Goal: Task Accomplishment & Management: Complete application form

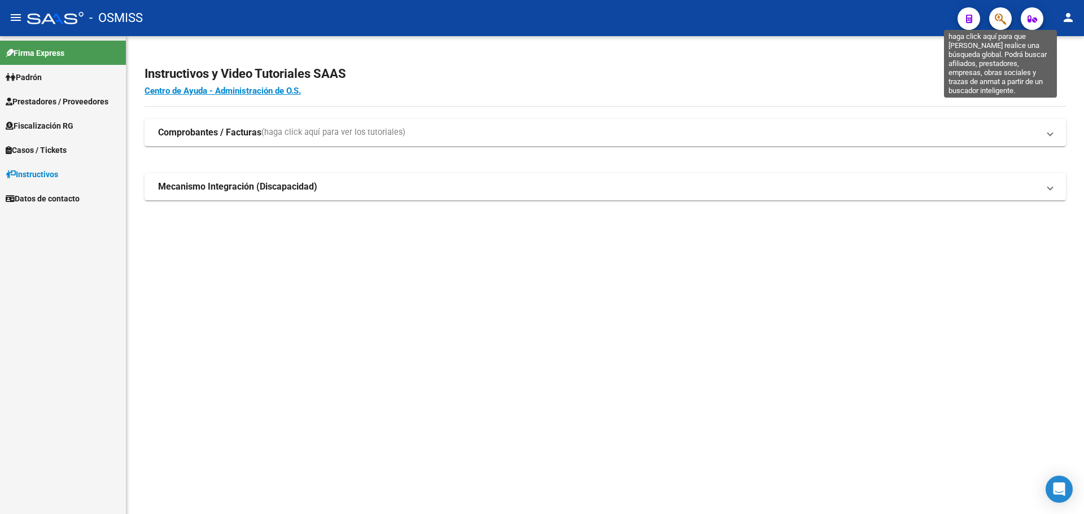
click at [998, 24] on icon "button" at bounding box center [1000, 18] width 11 height 13
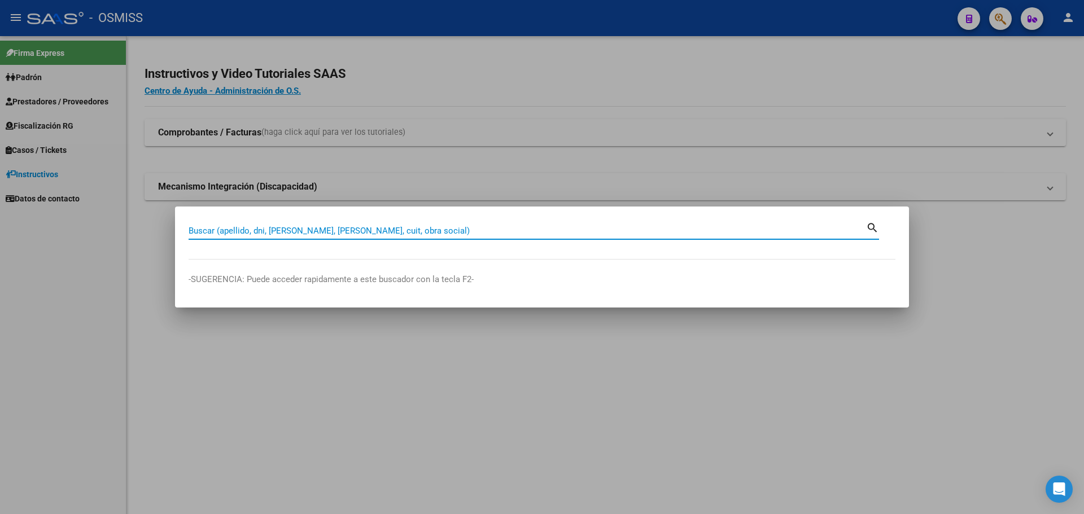
click at [510, 220] on div "Buscar (apellido, dni, cuil, nro traspaso, cuit, obra social) search" at bounding box center [534, 229] width 690 height 19
type input "30999003156"
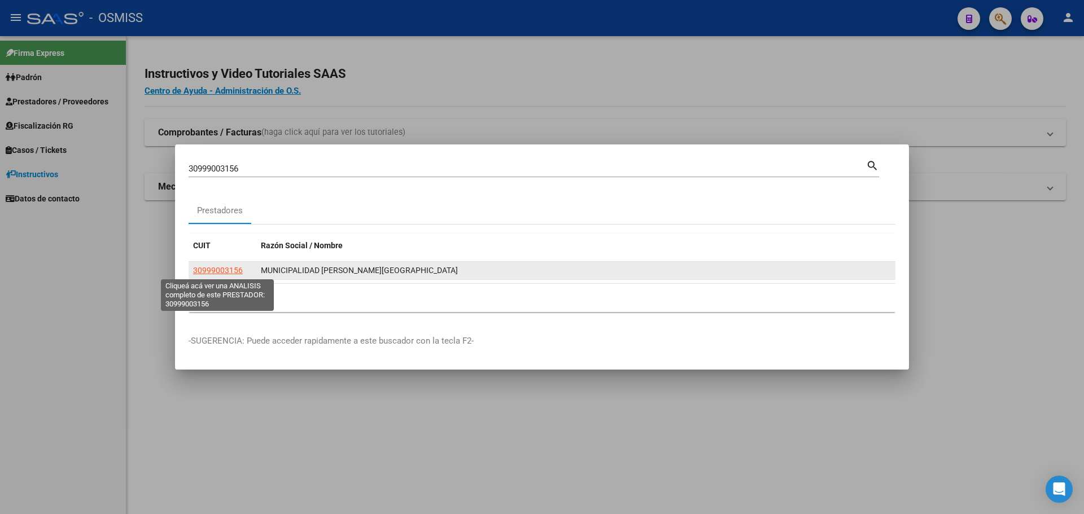
click at [235, 270] on span "30999003156" at bounding box center [218, 270] width 50 height 9
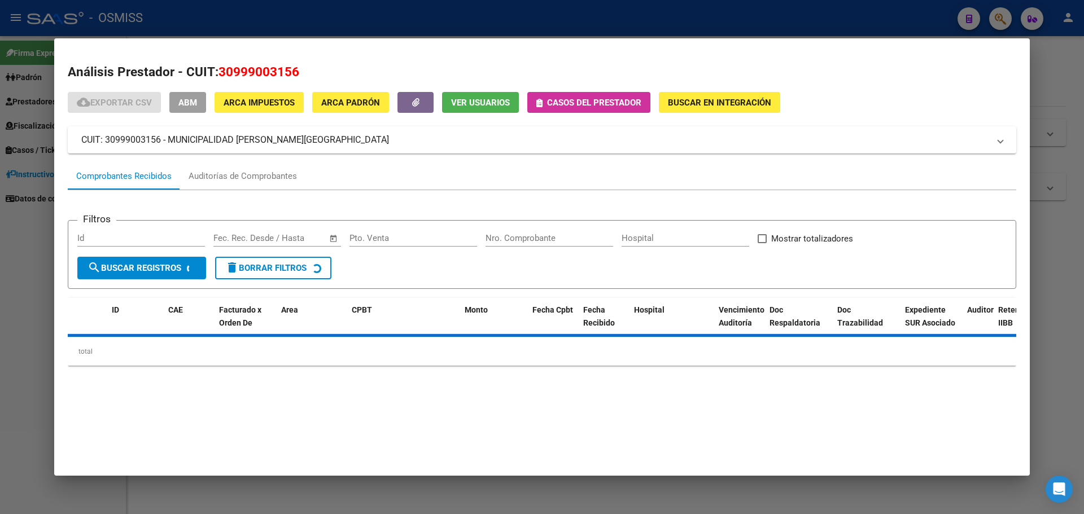
click at [598, 98] on span "Casos del prestador" at bounding box center [594, 103] width 94 height 10
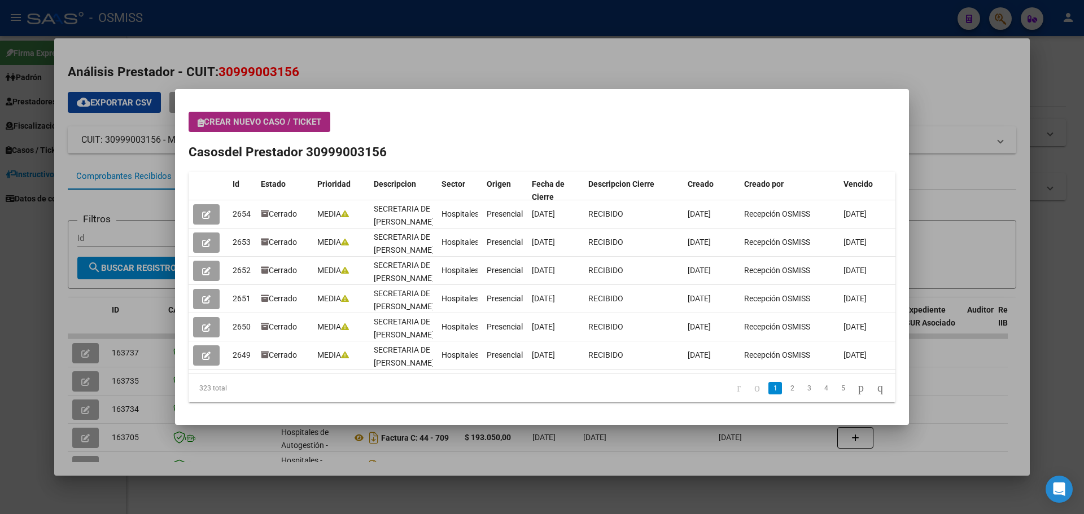
click at [262, 122] on span "Crear nuevo caso / ticket" at bounding box center [260, 122] width 124 height 10
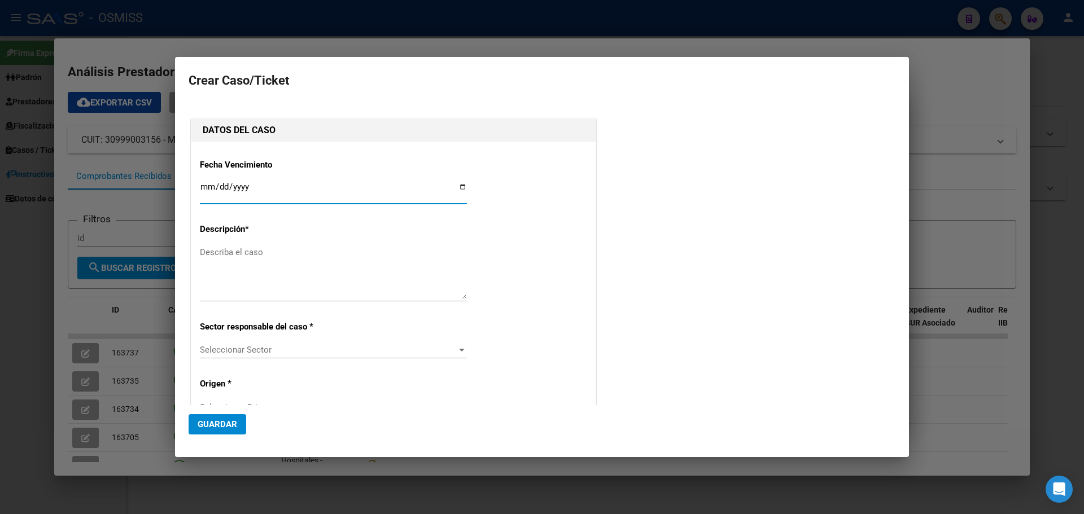
type input "30999003156"
click at [457, 185] on input "Ingresar fecha" at bounding box center [333, 191] width 267 height 18
type input "2025-08-25"
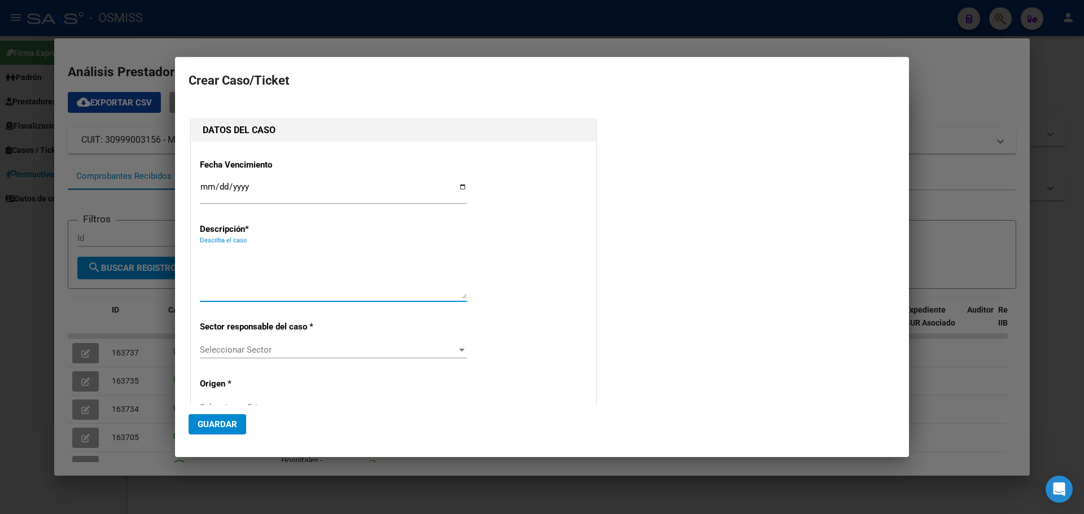
click at [227, 247] on textarea "Describa el caso" at bounding box center [333, 272] width 267 height 53
type textarea "secretaria rosario fc. 45-236"
click at [459, 349] on div at bounding box center [462, 350] width 6 height 3
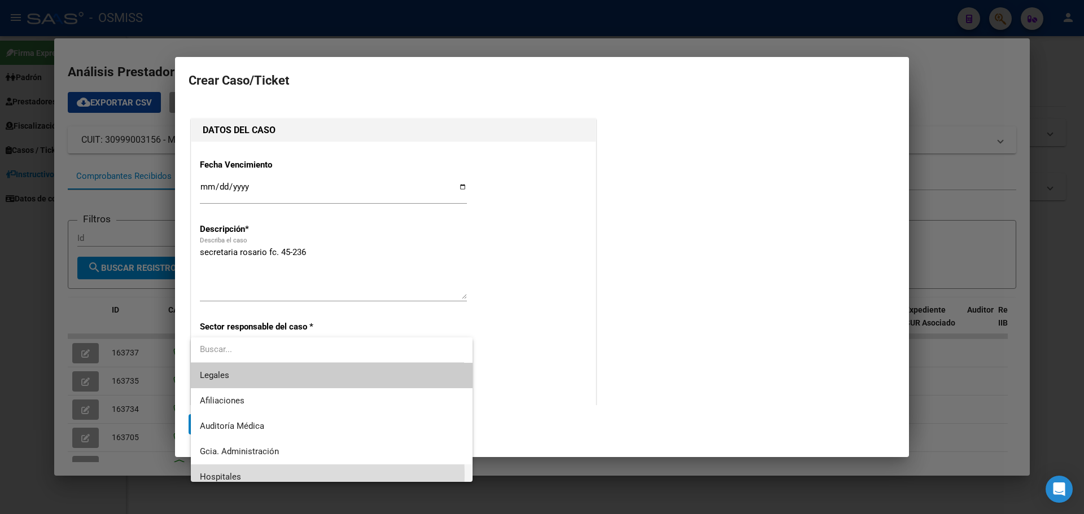
click at [240, 475] on span "Hospitales" at bounding box center [332, 477] width 264 height 25
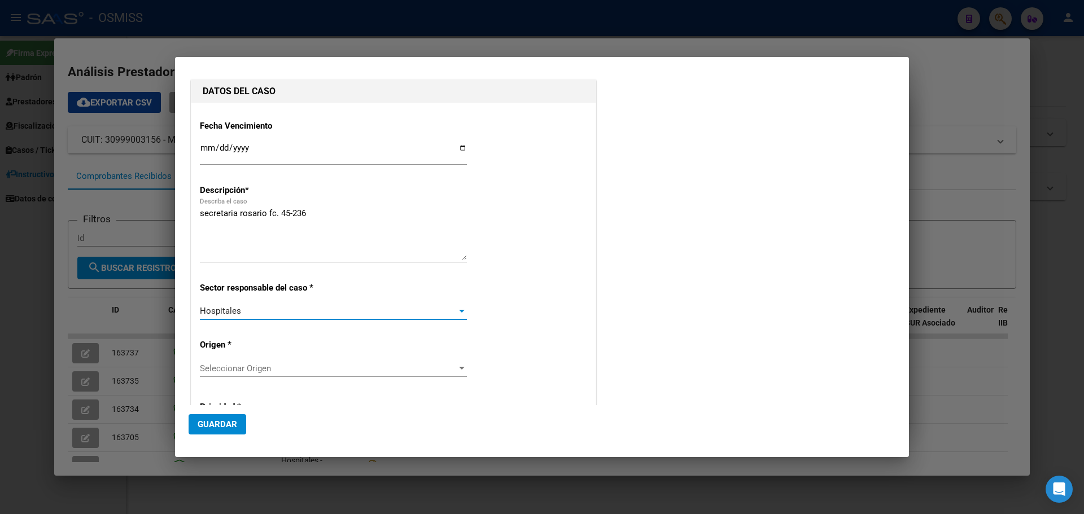
scroll to position [113, 0]
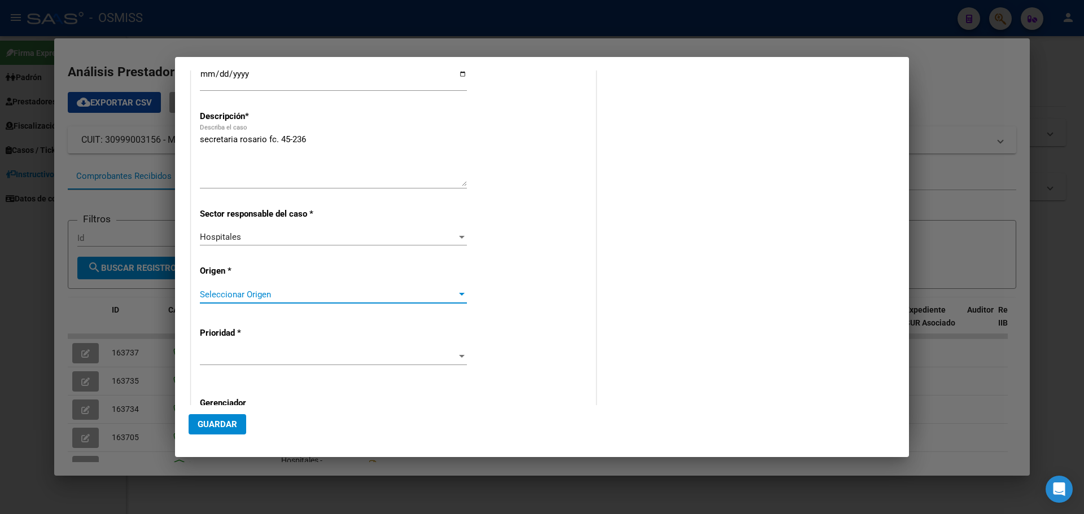
click at [459, 295] on div at bounding box center [462, 294] width 6 height 3
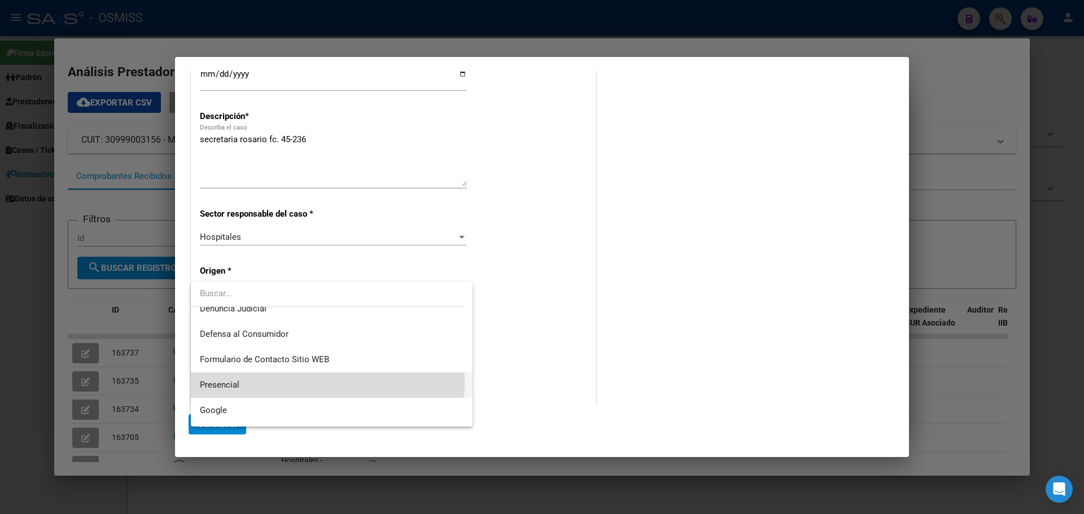
click at [253, 382] on span "Presencial" at bounding box center [332, 385] width 264 height 25
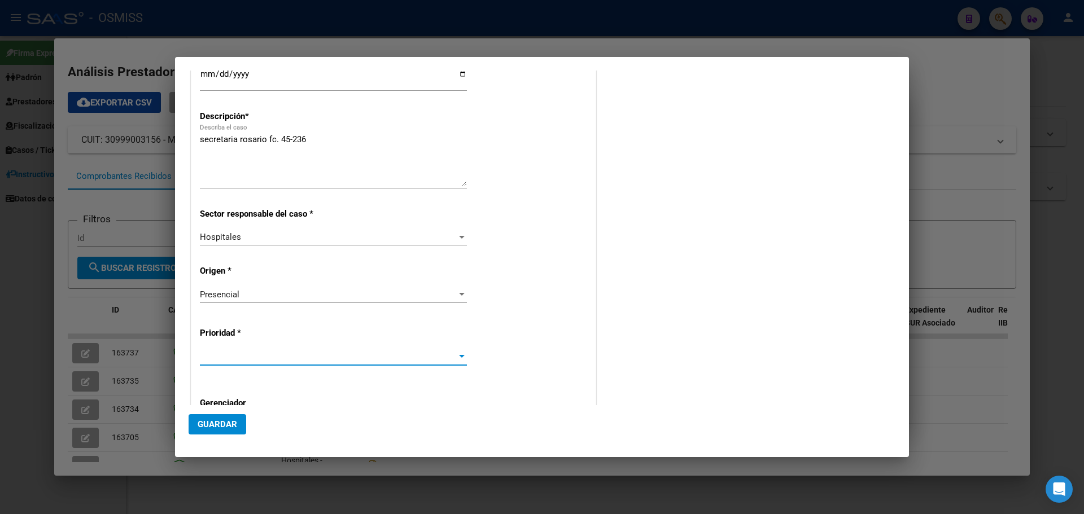
click at [457, 352] on div at bounding box center [462, 356] width 10 height 9
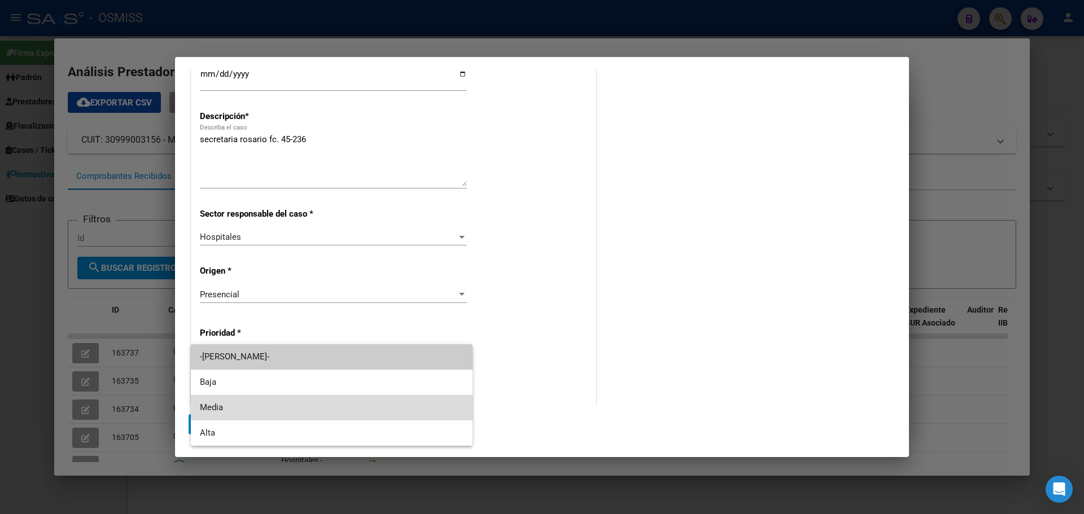
click at [317, 404] on span "Media" at bounding box center [332, 407] width 264 height 25
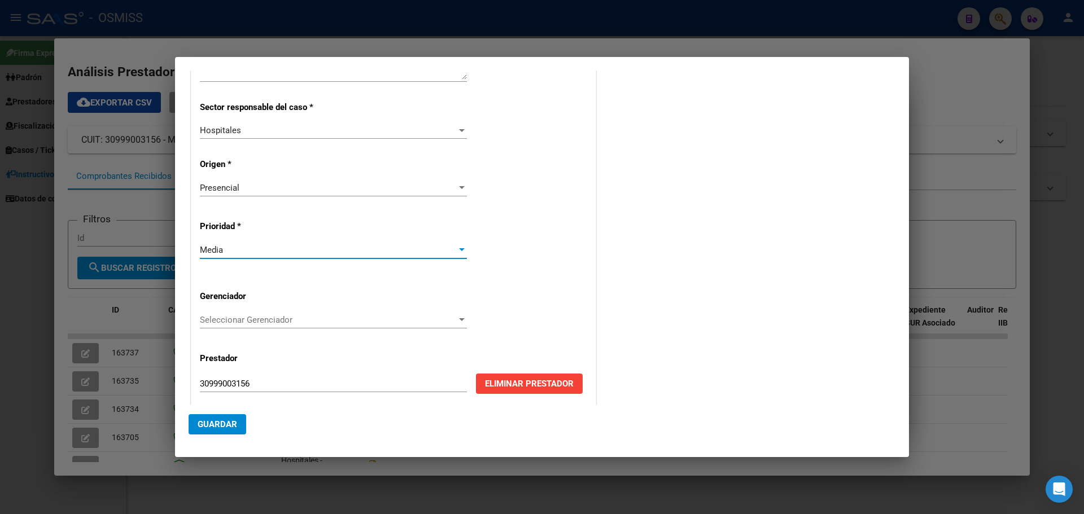
scroll to position [229, 0]
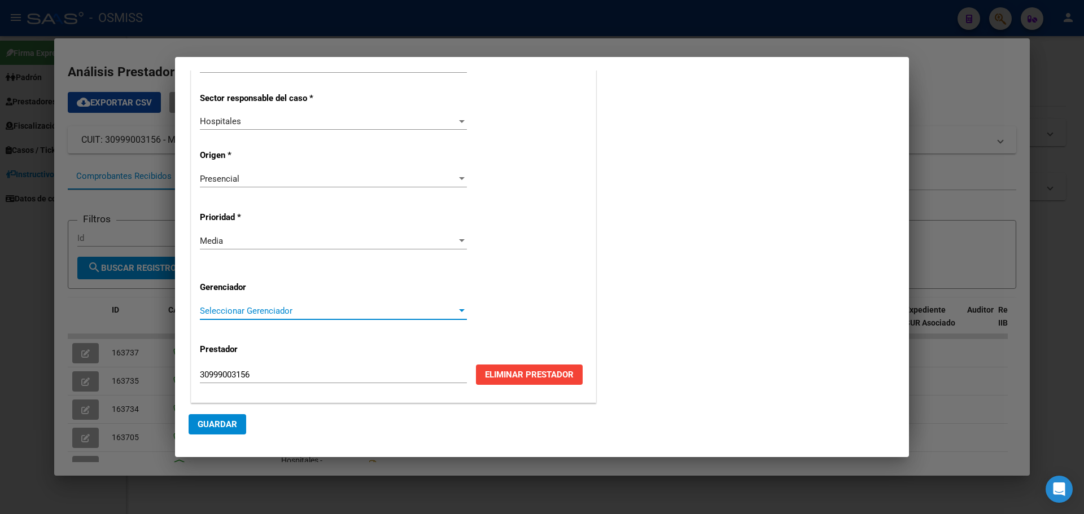
click at [461, 308] on div at bounding box center [462, 311] width 10 height 9
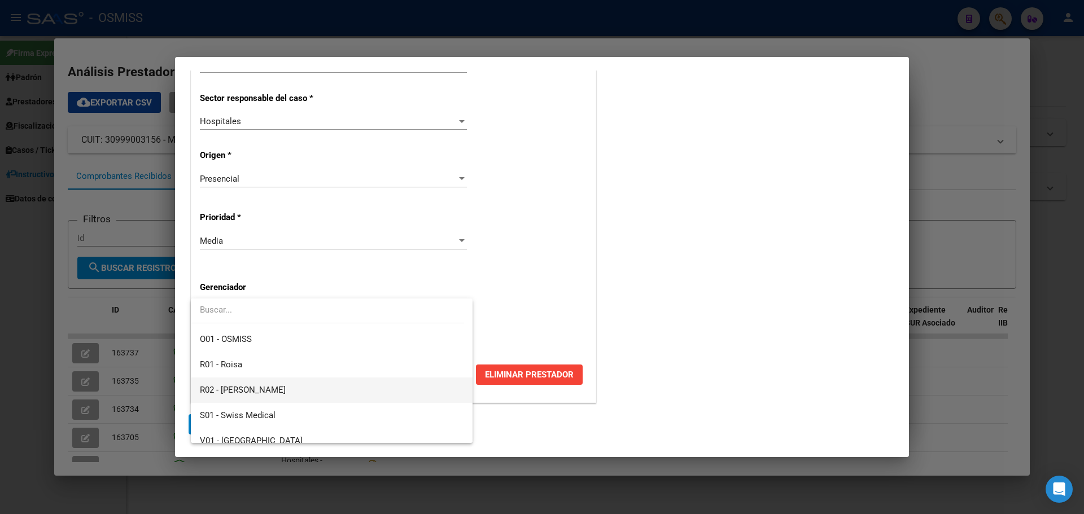
scroll to position [338, 0]
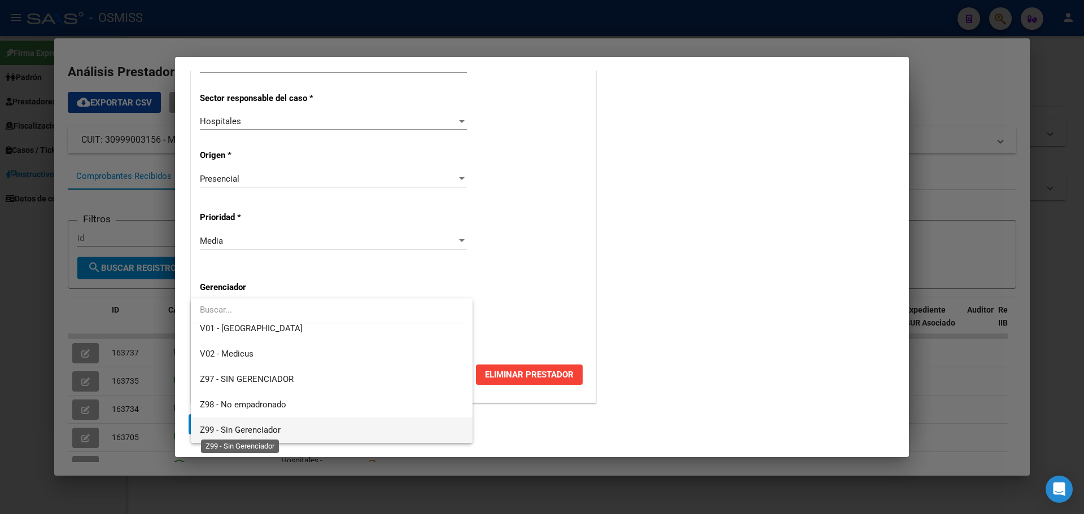
click at [269, 430] on span "Z99 - Sin Gerenciador" at bounding box center [240, 430] width 81 height 10
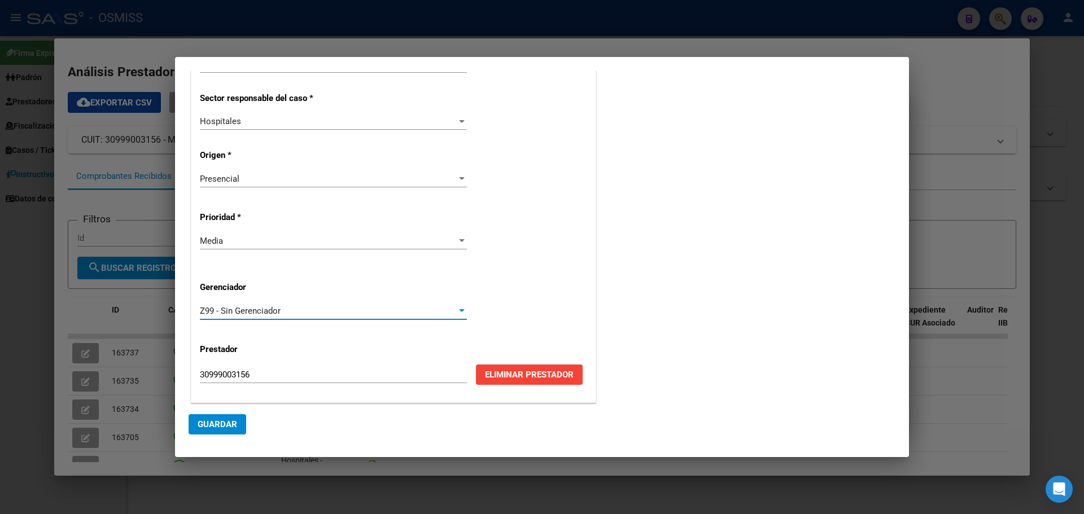
click at [216, 423] on span "Guardar" at bounding box center [218, 424] width 40 height 10
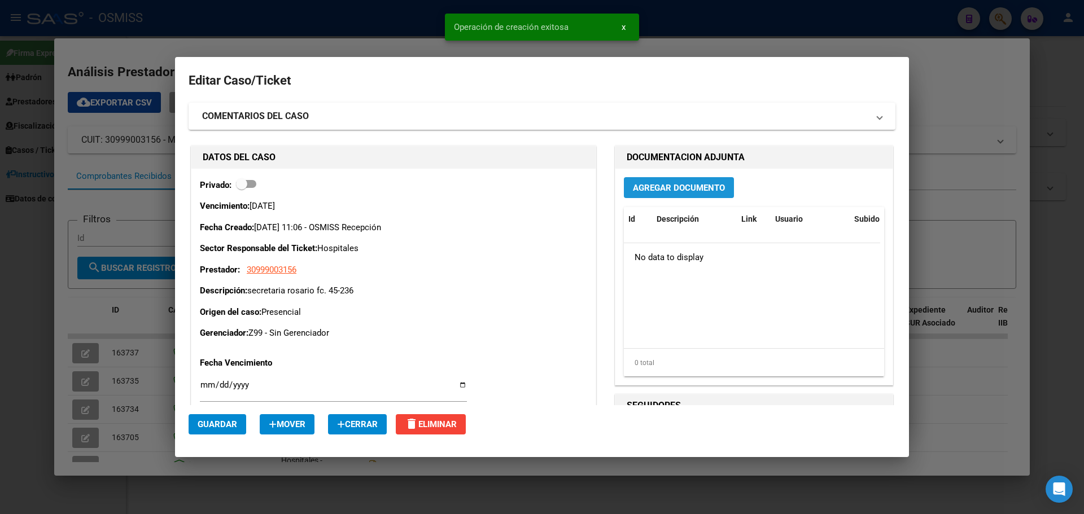
click at [686, 187] on span "Agregar Documento" at bounding box center [679, 188] width 92 height 10
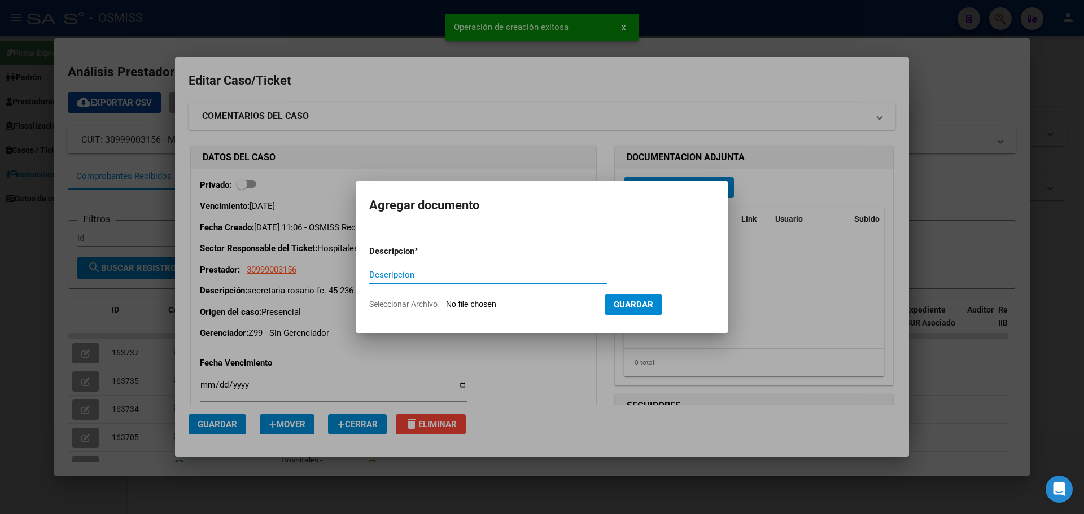
click at [412, 278] on input "Descripcion" at bounding box center [488, 275] width 238 height 10
type input "secretaria rosariofc.45-236"
click at [517, 300] on input "Seleccionar Archivo" at bounding box center [521, 305] width 150 height 11
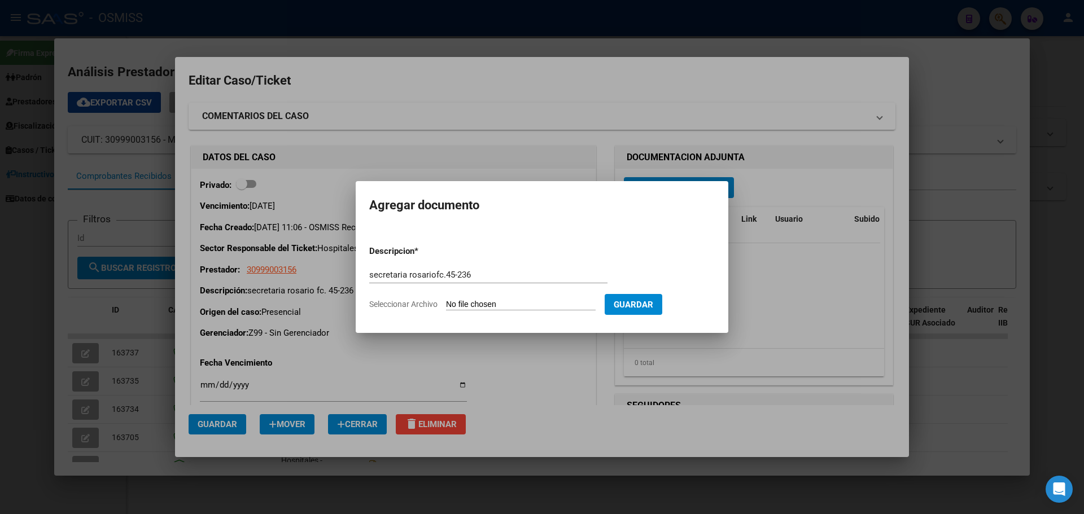
type input "C:\fakepath\secretariarosariofc45-236.pdf"
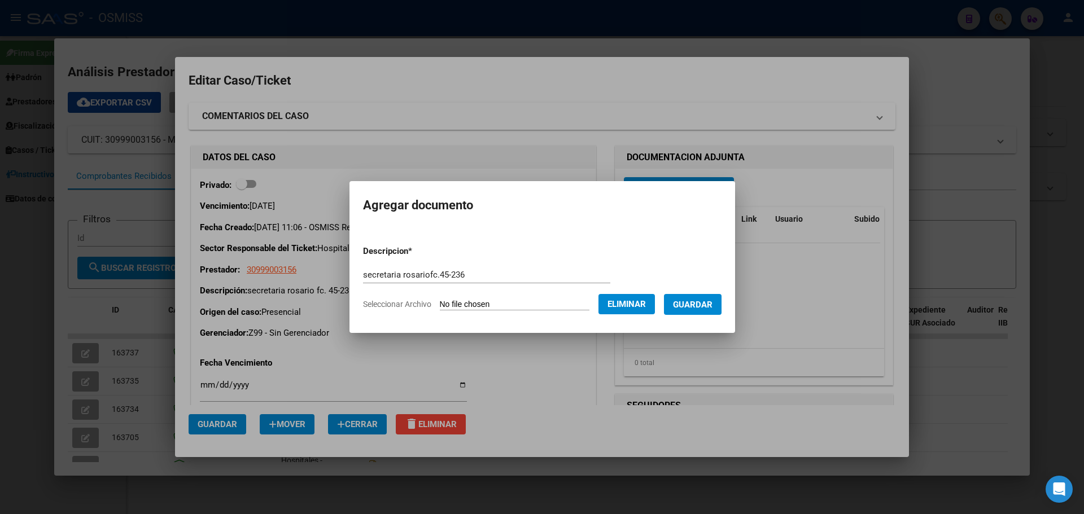
click at [695, 301] on span "Guardar" at bounding box center [693, 305] width 40 height 10
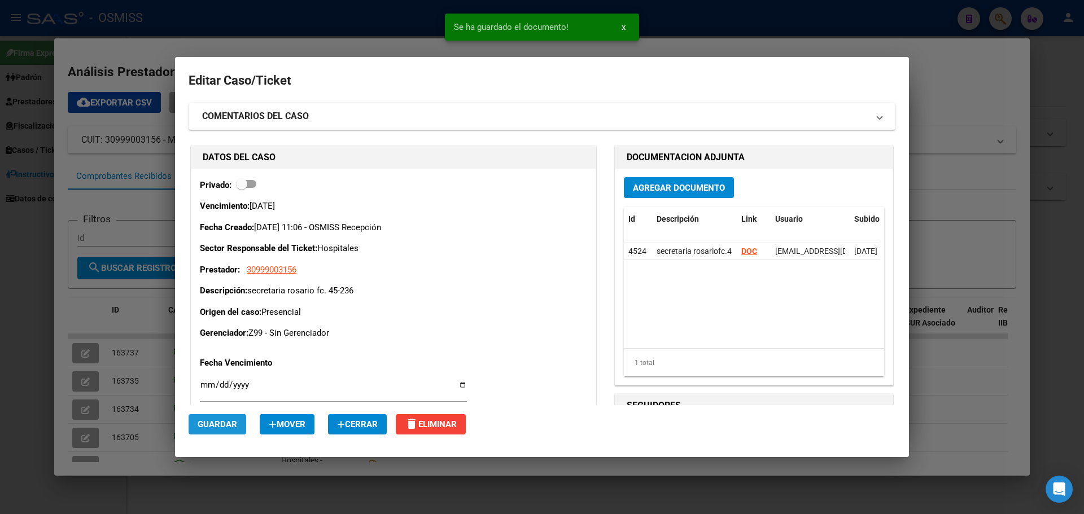
click at [222, 421] on span "Guardar" at bounding box center [218, 424] width 40 height 10
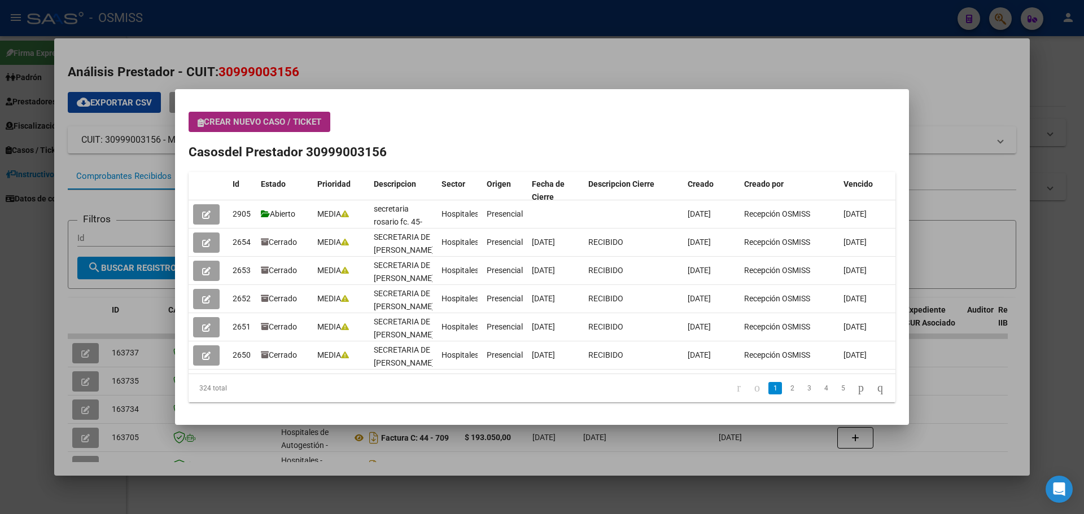
click at [282, 124] on span "Crear nuevo caso / ticket" at bounding box center [260, 122] width 124 height 10
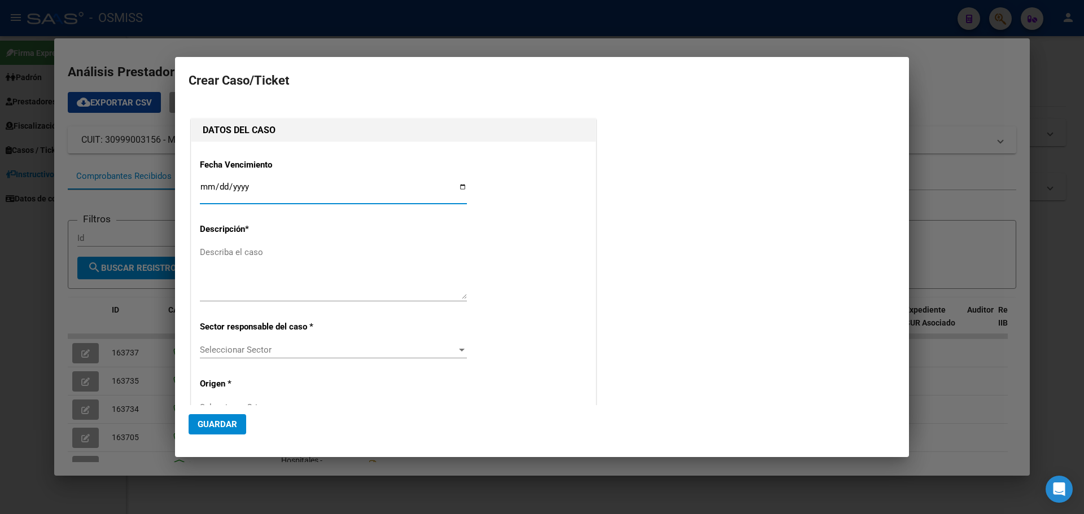
type input "30999003156"
click at [459, 186] on input "Ingresar fecha" at bounding box center [333, 191] width 267 height 18
type input "2025-08-25"
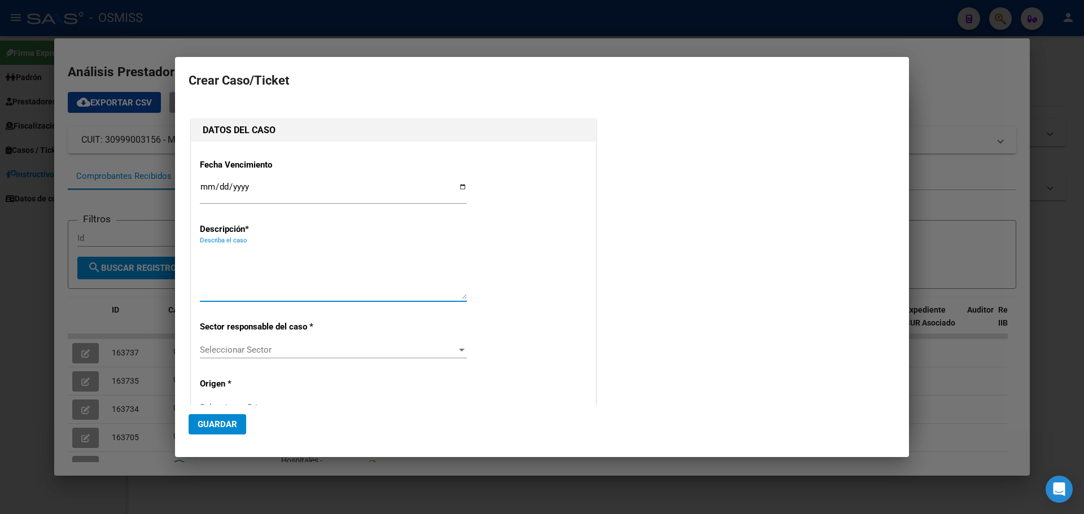
click at [231, 248] on textarea "Describa el caso" at bounding box center [333, 272] width 267 height 53
type textarea "secretariarosariofc.12-3417"
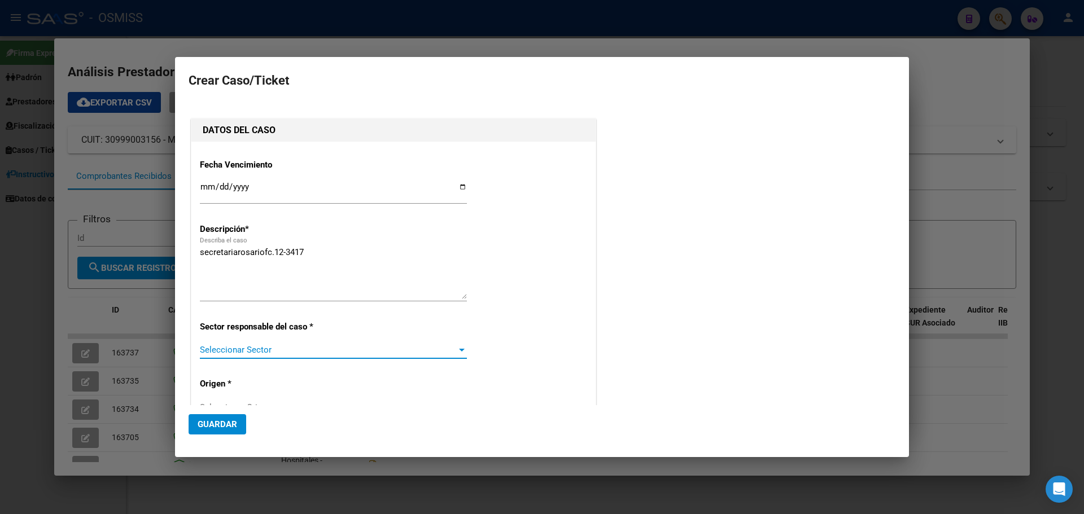
click at [459, 351] on div at bounding box center [462, 350] width 6 height 3
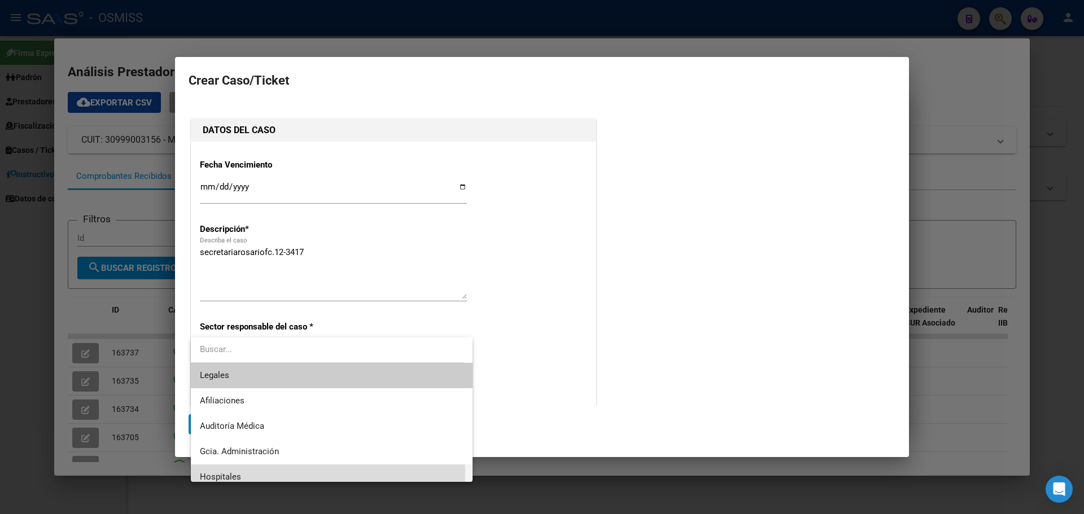
click at [261, 474] on span "Hospitales" at bounding box center [332, 477] width 264 height 25
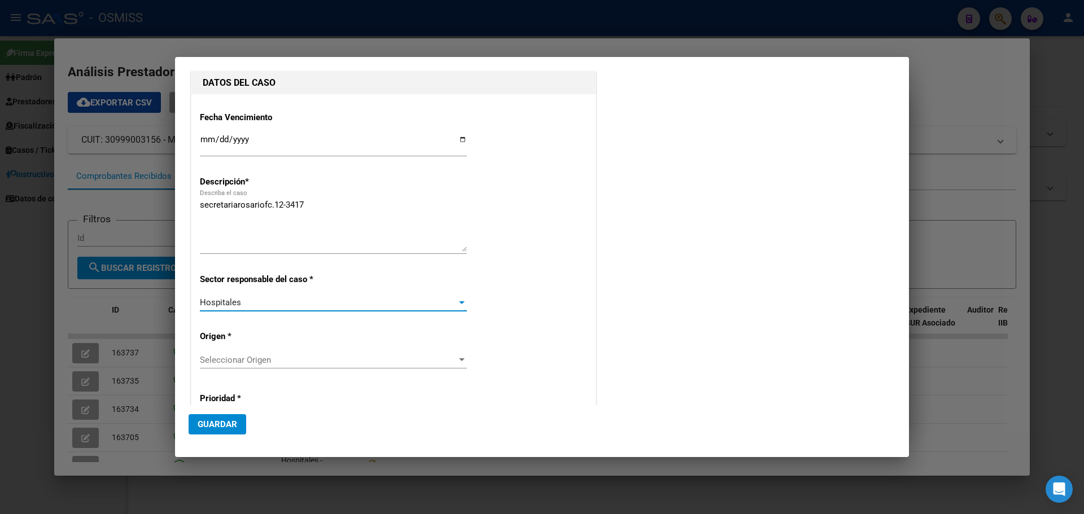
scroll to position [113, 0]
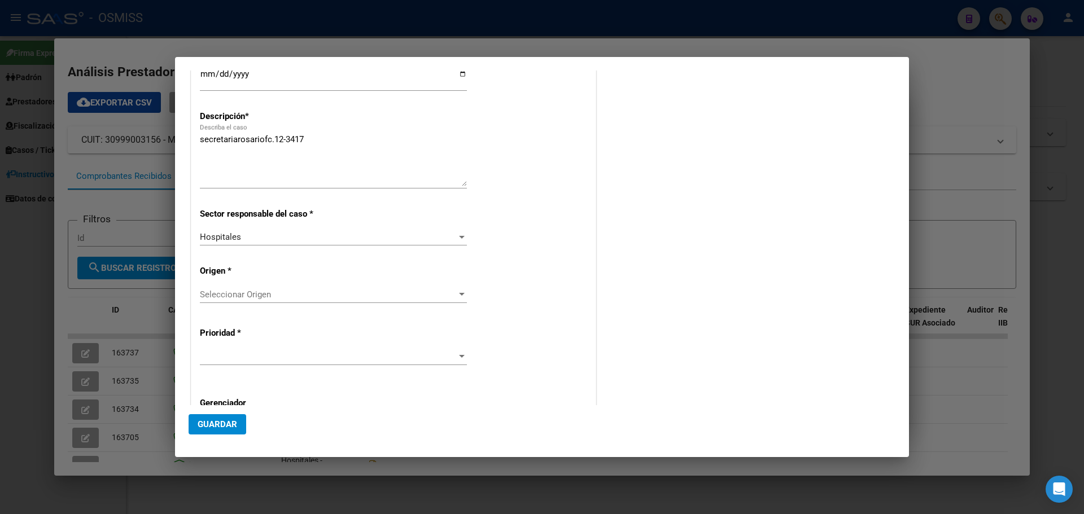
click at [460, 288] on div "Seleccionar Origen Seleccionar Origen" at bounding box center [333, 294] width 267 height 17
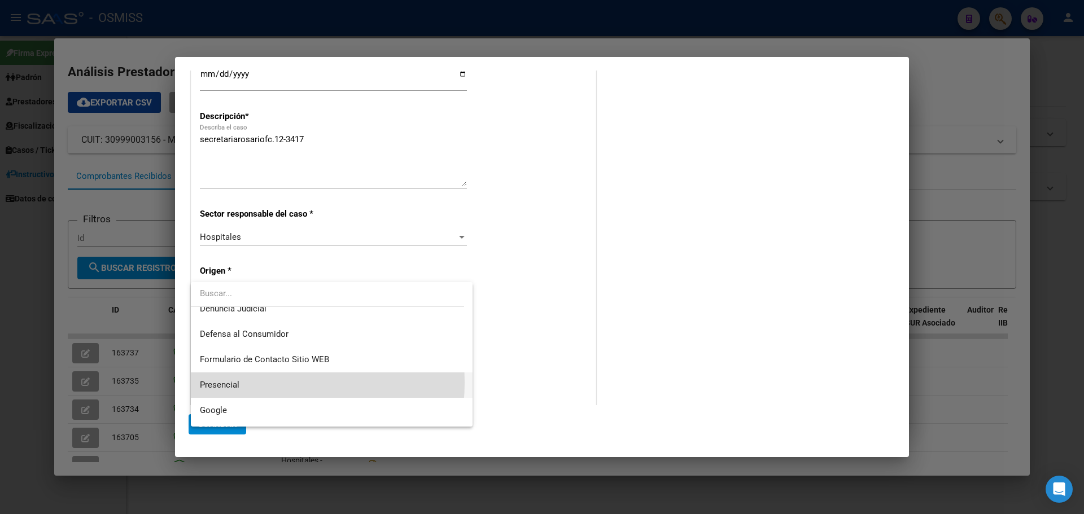
click at [255, 383] on span "Presencial" at bounding box center [332, 385] width 264 height 25
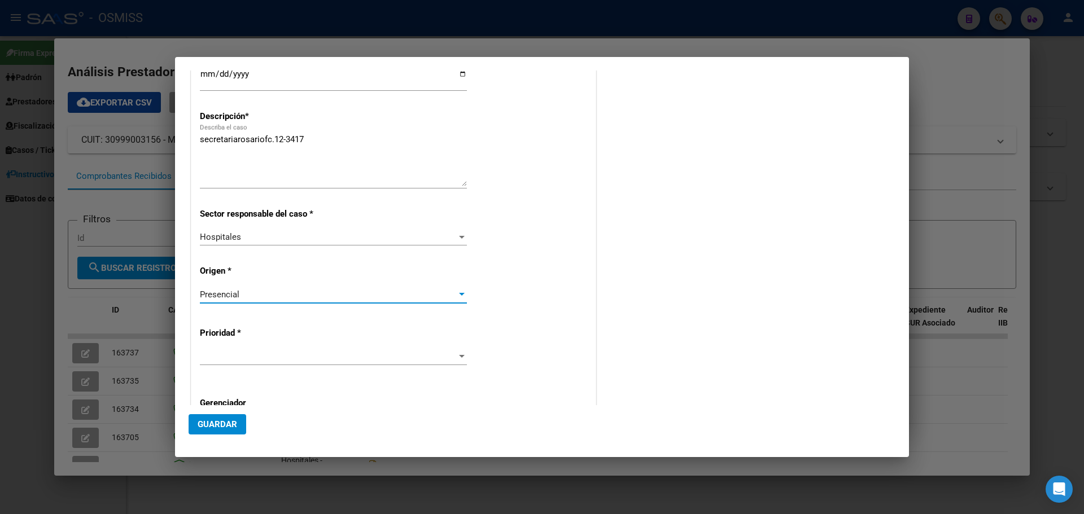
click at [257, 351] on div at bounding box center [333, 356] width 267 height 17
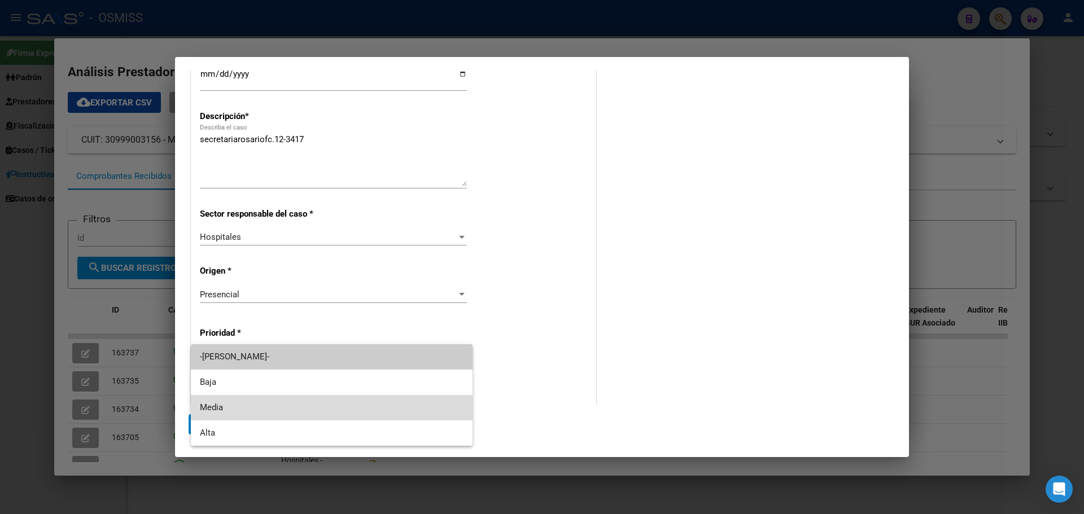
click at [238, 415] on span "Media" at bounding box center [332, 407] width 264 height 25
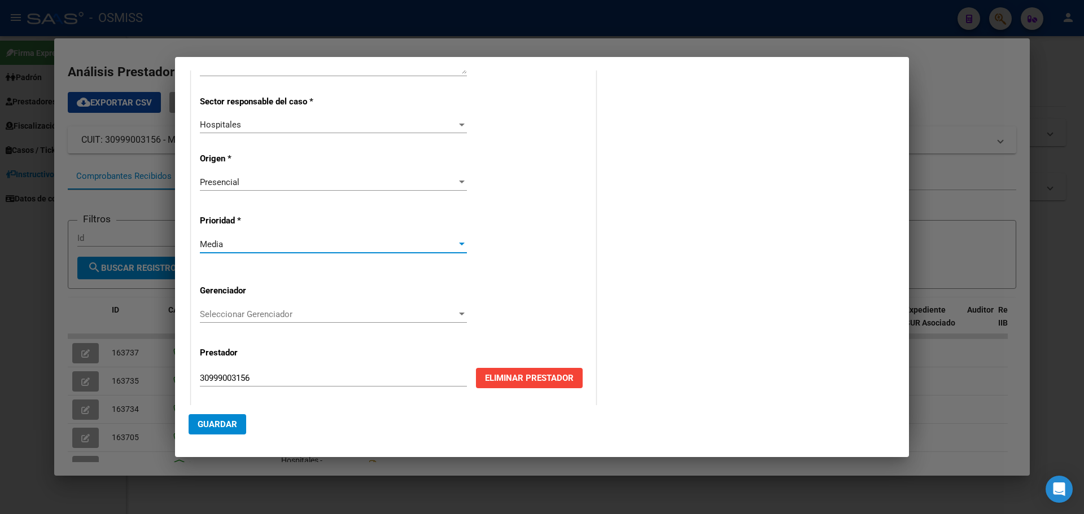
scroll to position [226, 0]
click at [453, 309] on span "Seleccionar Gerenciador" at bounding box center [328, 314] width 257 height 10
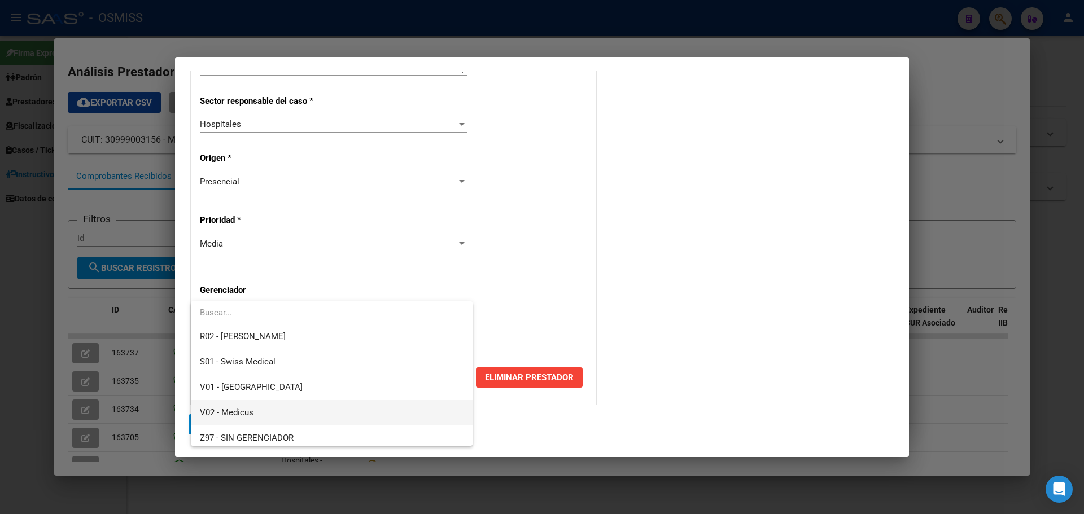
scroll to position [338, 0]
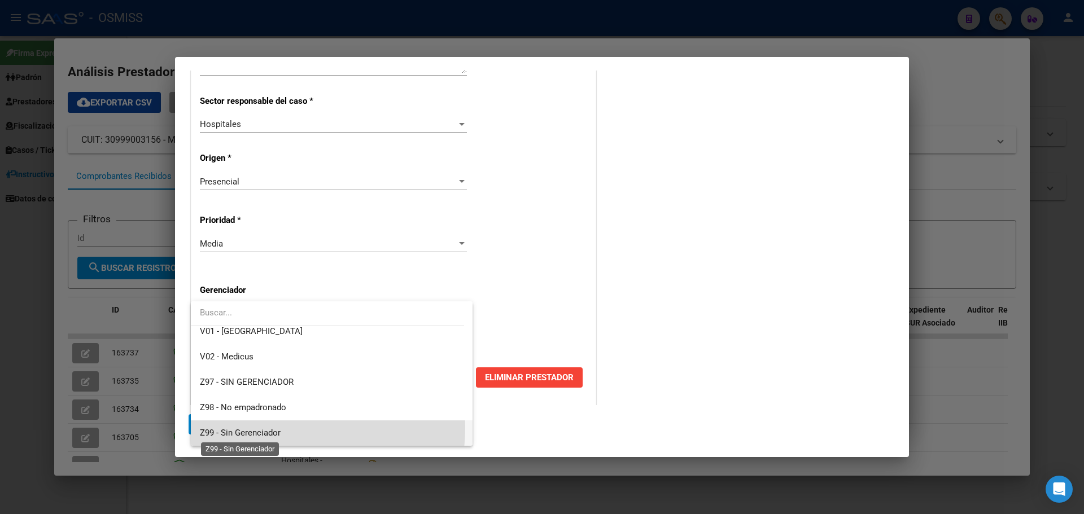
click at [272, 428] on span "Z99 - Sin Gerenciador" at bounding box center [240, 433] width 81 height 10
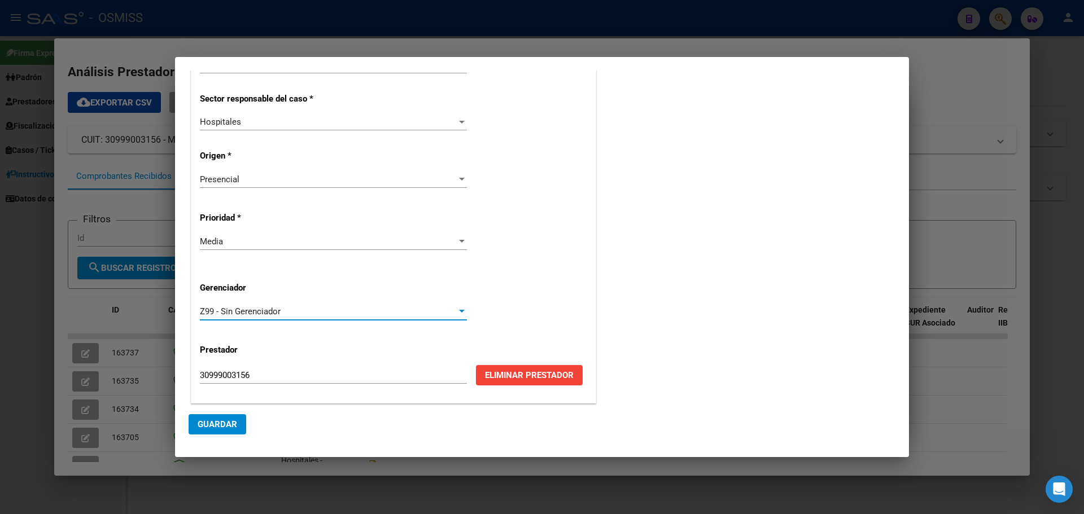
scroll to position [229, 0]
click at [215, 421] on span "Guardar" at bounding box center [218, 424] width 40 height 10
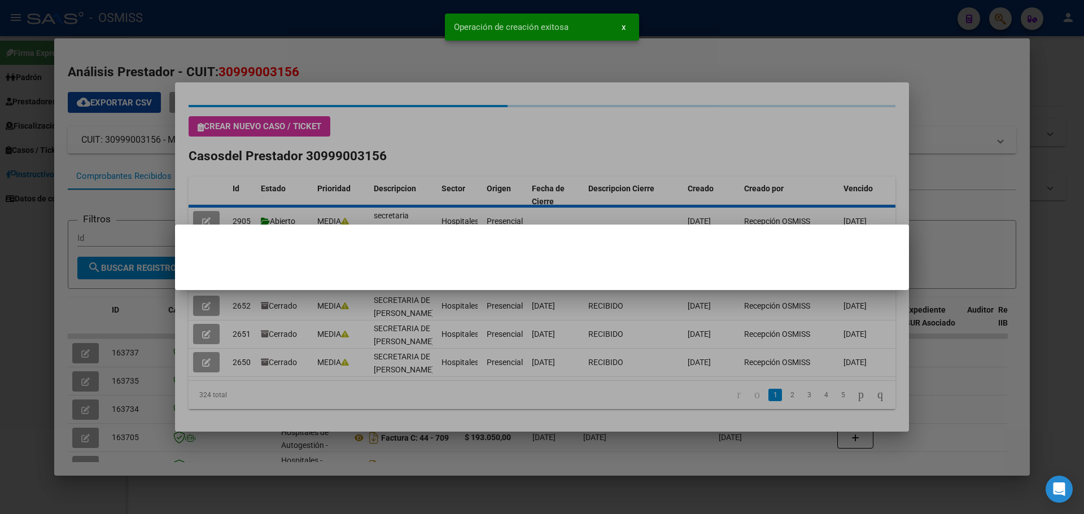
scroll to position [0, 0]
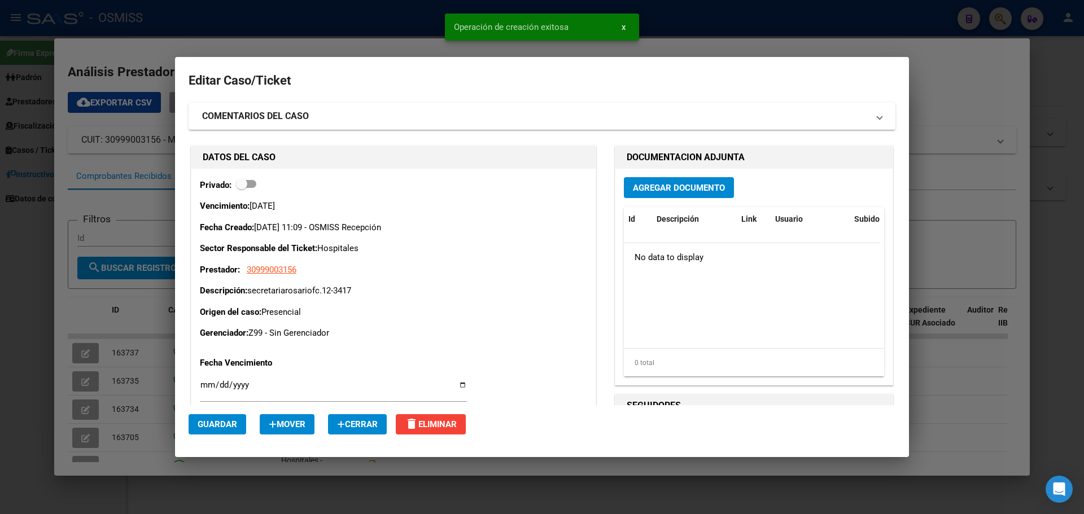
click at [671, 185] on span "Agregar Documento" at bounding box center [679, 188] width 92 height 10
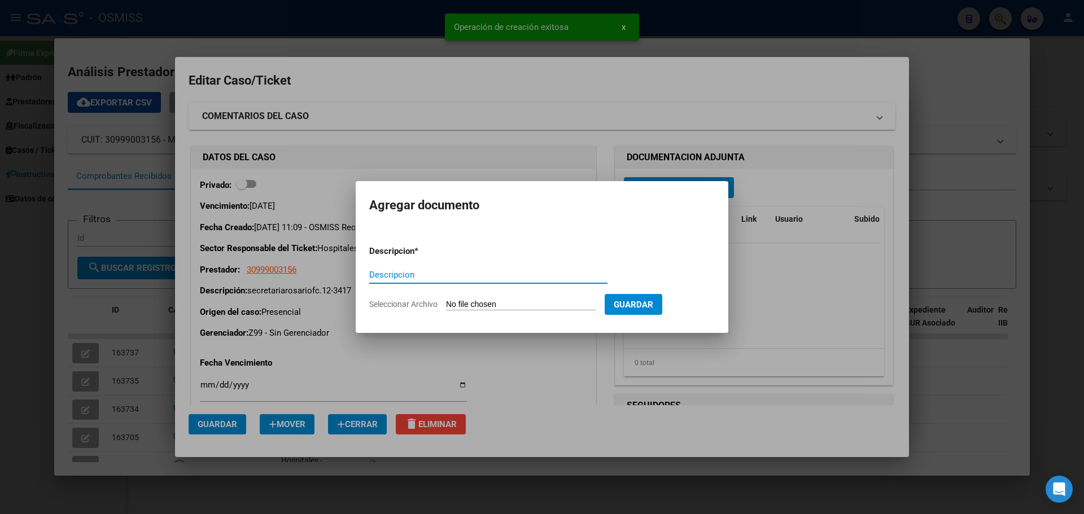
click at [453, 278] on input "Descripcion" at bounding box center [488, 275] width 238 height 10
type input "secretaria rosariofc.12-3417"
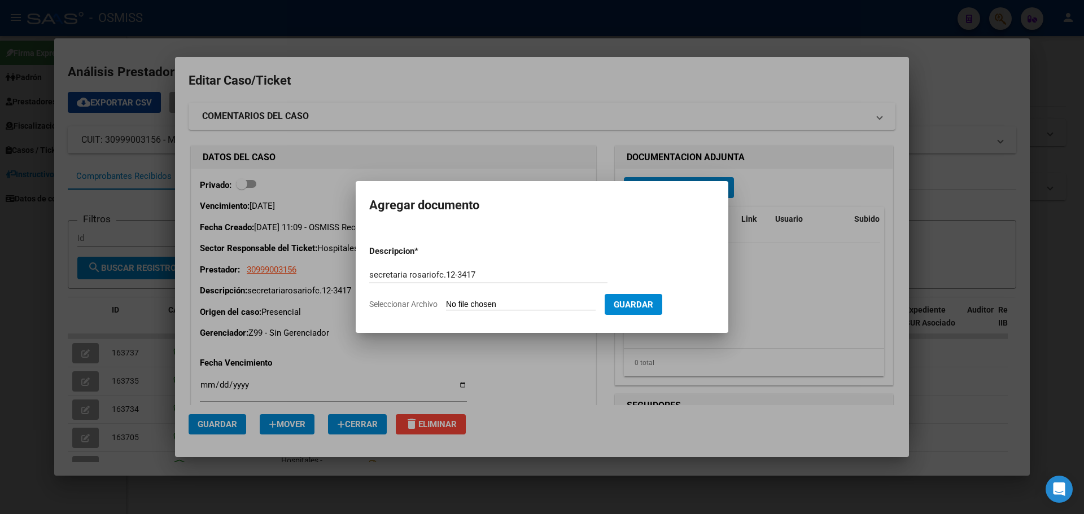
click at [541, 303] on input "Seleccionar Archivo" at bounding box center [521, 305] width 150 height 11
type input "C:\fakepath\secretariarosariofc12-3417.pdf"
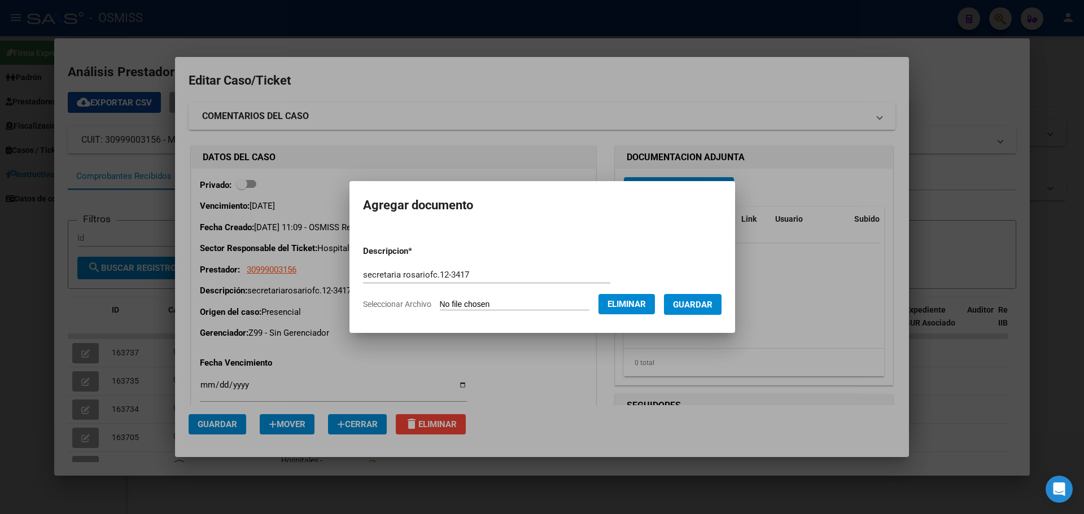
click at [692, 303] on span "Guardar" at bounding box center [693, 305] width 40 height 10
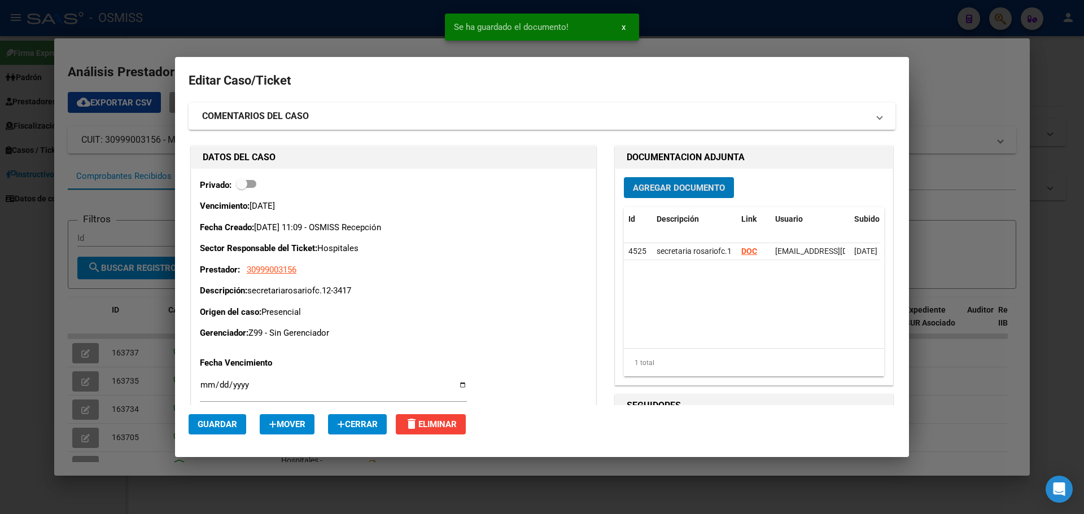
click at [226, 422] on span "Guardar" at bounding box center [218, 424] width 40 height 10
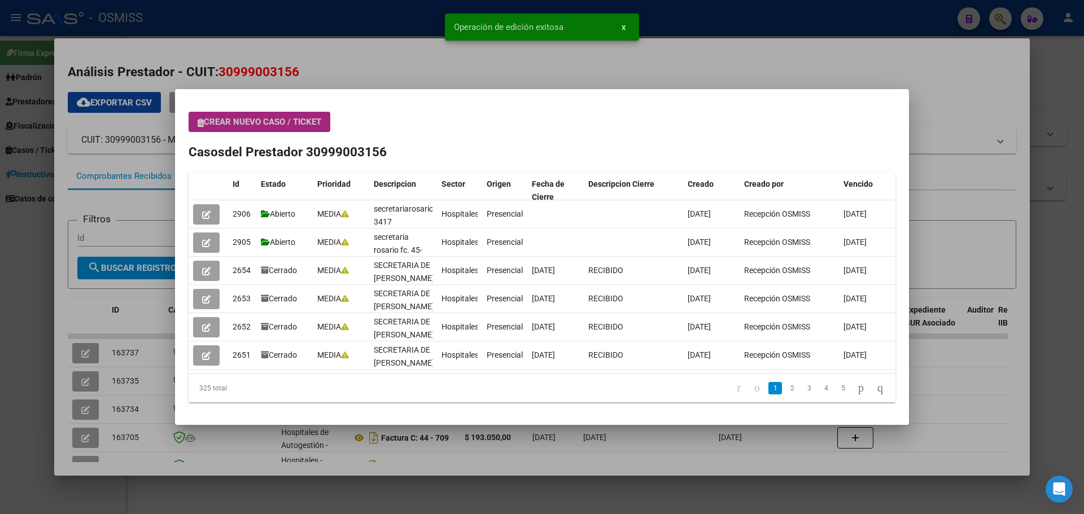
click at [256, 121] on span "Crear nuevo caso / ticket" at bounding box center [260, 122] width 124 height 10
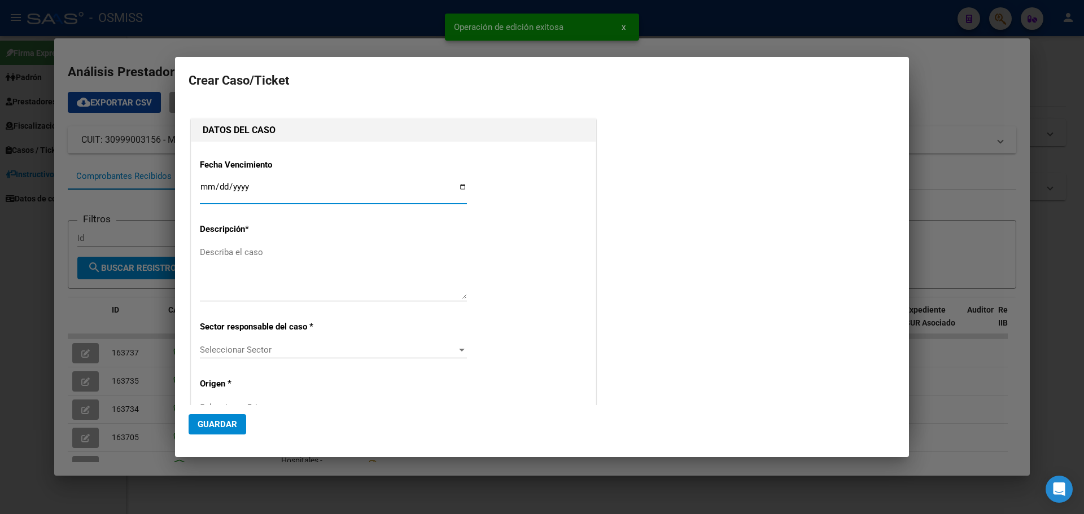
type input "30999003156"
click at [459, 187] on input "Ingresar fecha" at bounding box center [333, 191] width 267 height 18
type input "2025-08-25"
click at [235, 256] on textarea "Describa el caso" at bounding box center [333, 272] width 267 height 53
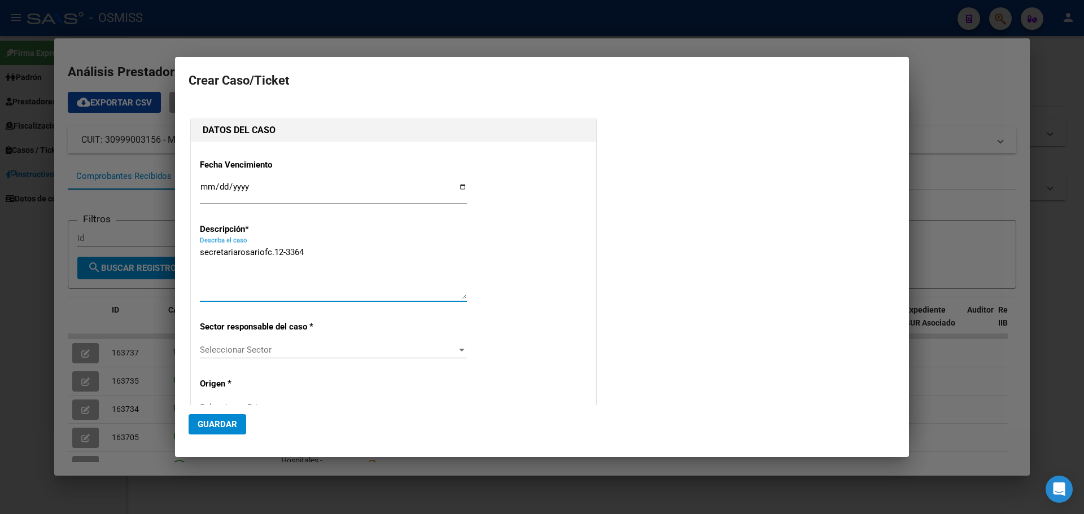
type textarea "secretariarosariofc.12-3364"
click at [459, 349] on div at bounding box center [462, 350] width 6 height 3
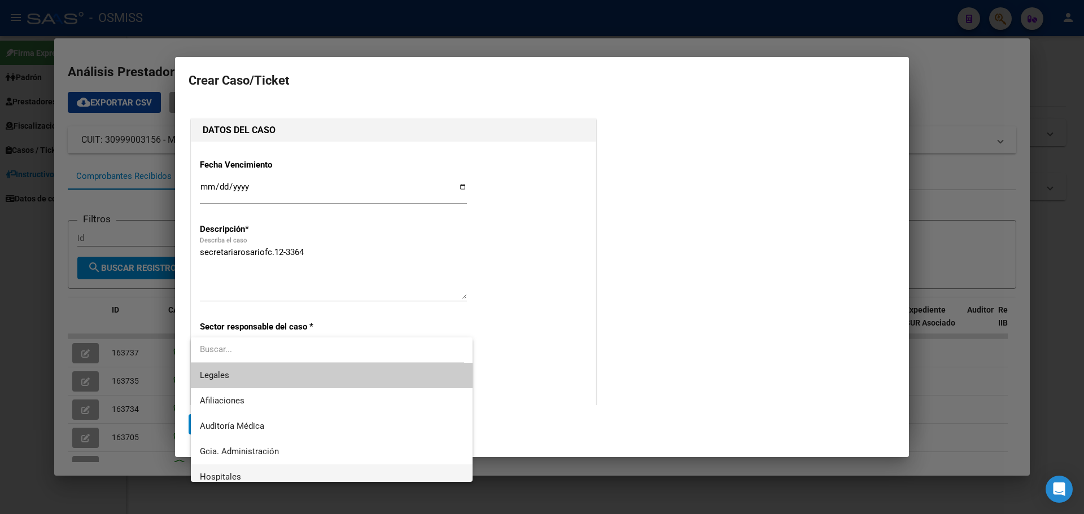
click at [290, 474] on span "Hospitales" at bounding box center [332, 477] width 264 height 25
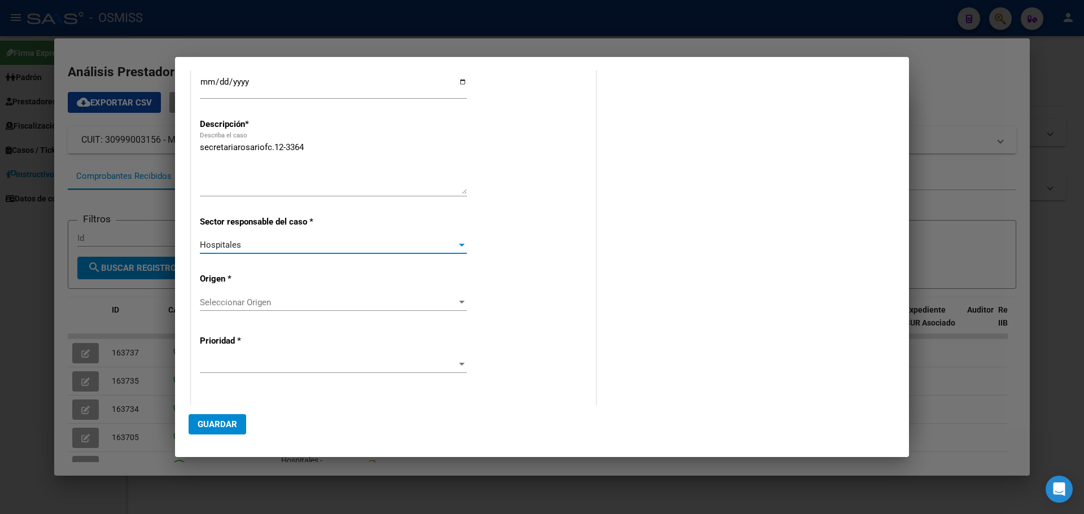
scroll to position [113, 0]
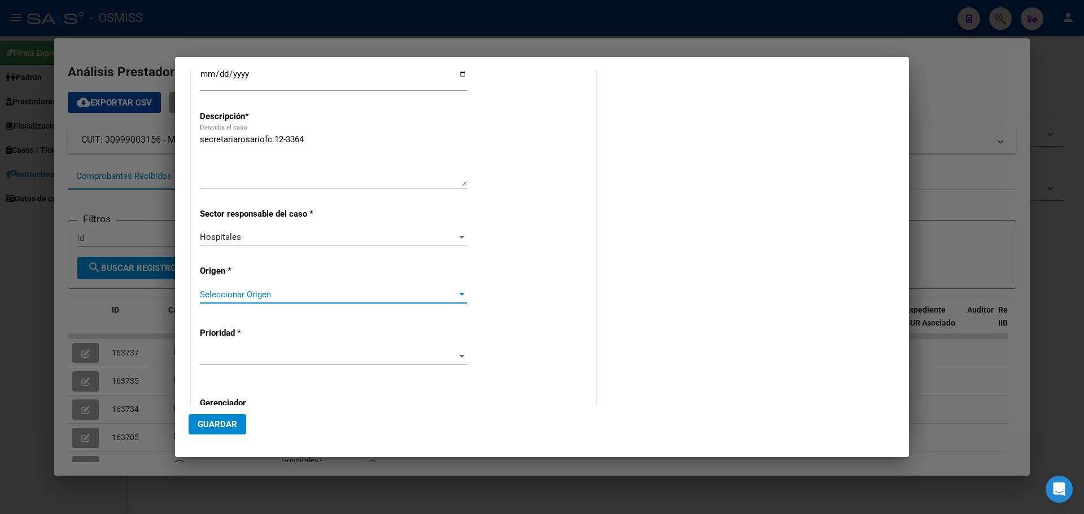
click at [457, 292] on div at bounding box center [462, 294] width 10 height 9
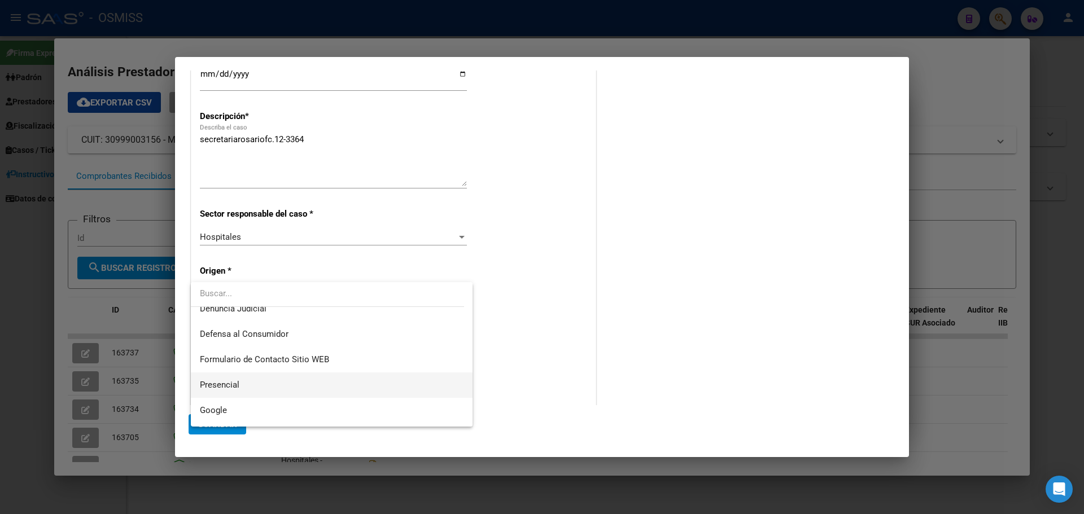
click at [248, 386] on span "Presencial" at bounding box center [332, 385] width 264 height 25
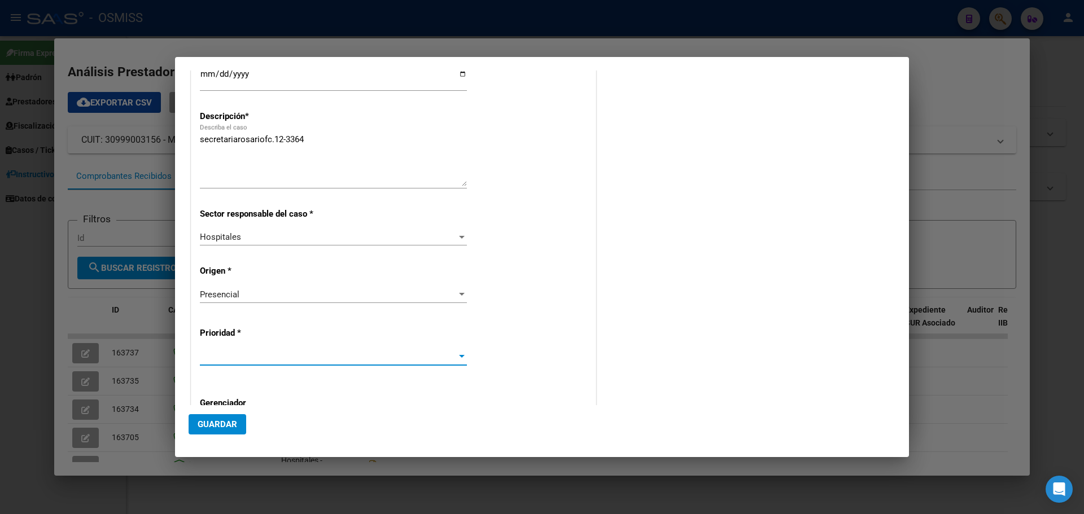
click at [461, 353] on div at bounding box center [462, 356] width 10 height 9
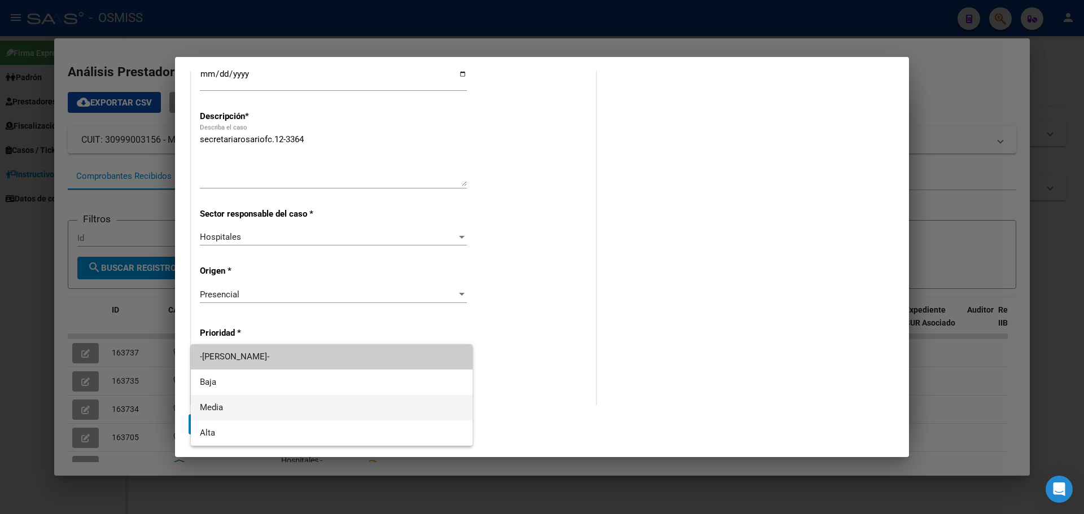
click at [279, 409] on span "Media" at bounding box center [332, 407] width 264 height 25
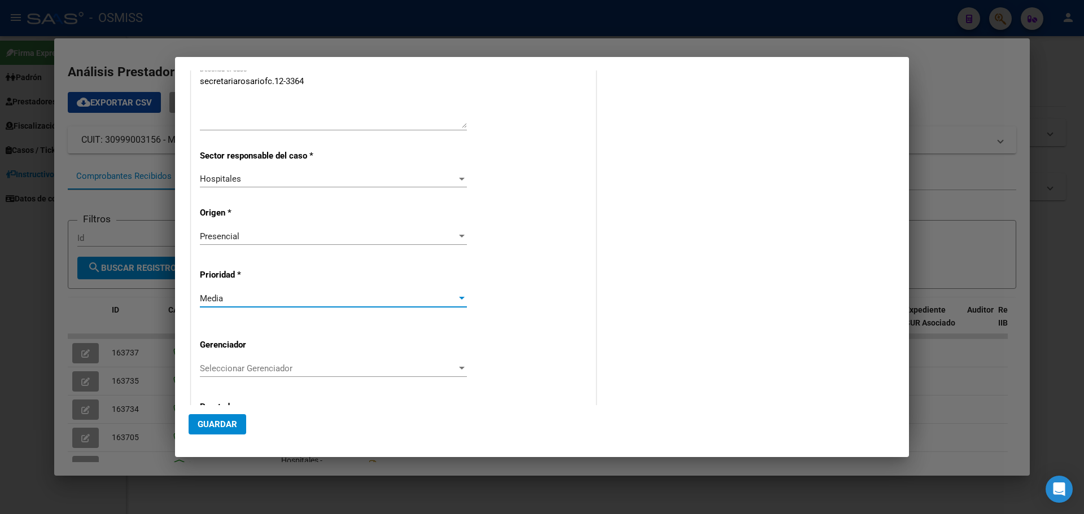
scroll to position [226, 0]
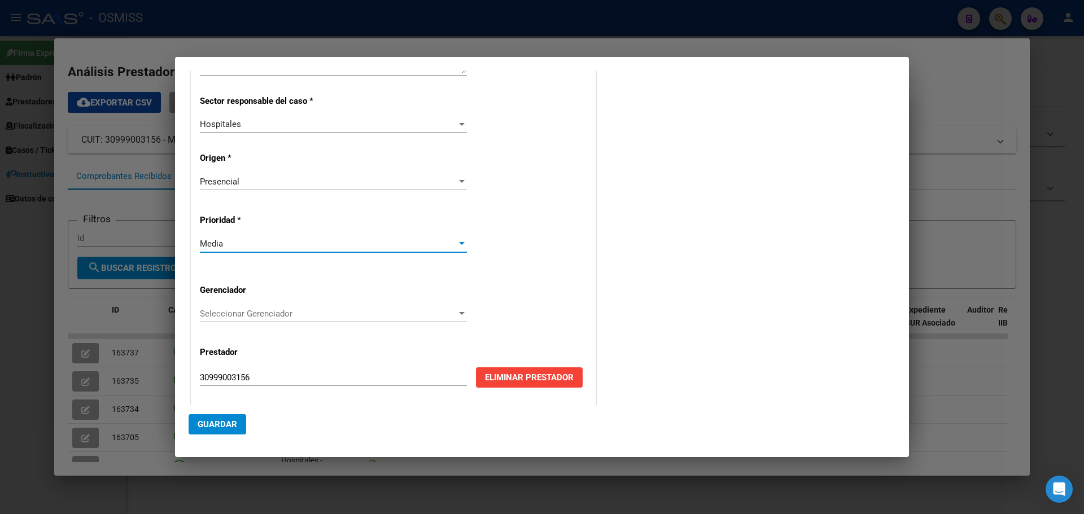
click at [459, 243] on div at bounding box center [462, 243] width 6 height 3
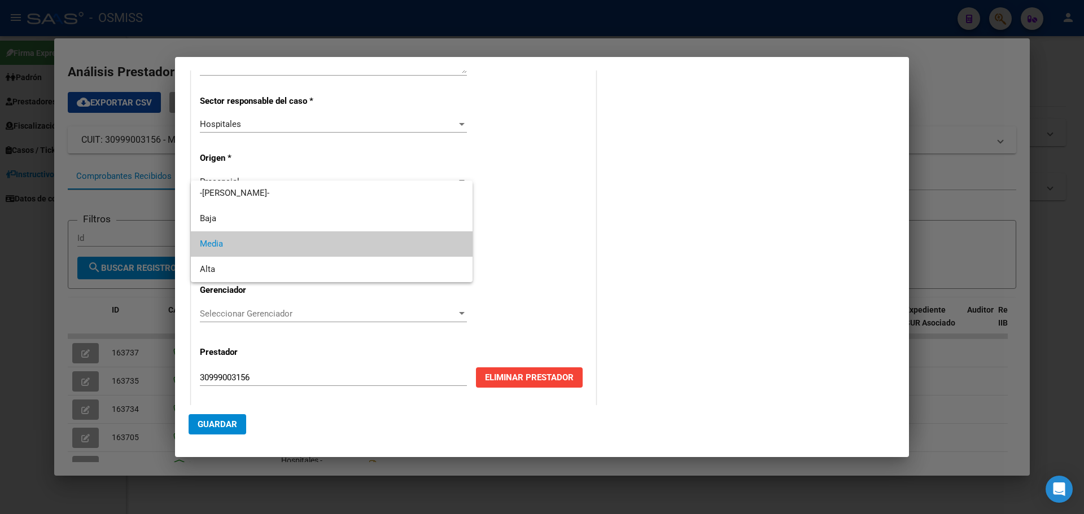
click at [457, 243] on span "Media" at bounding box center [332, 243] width 264 height 25
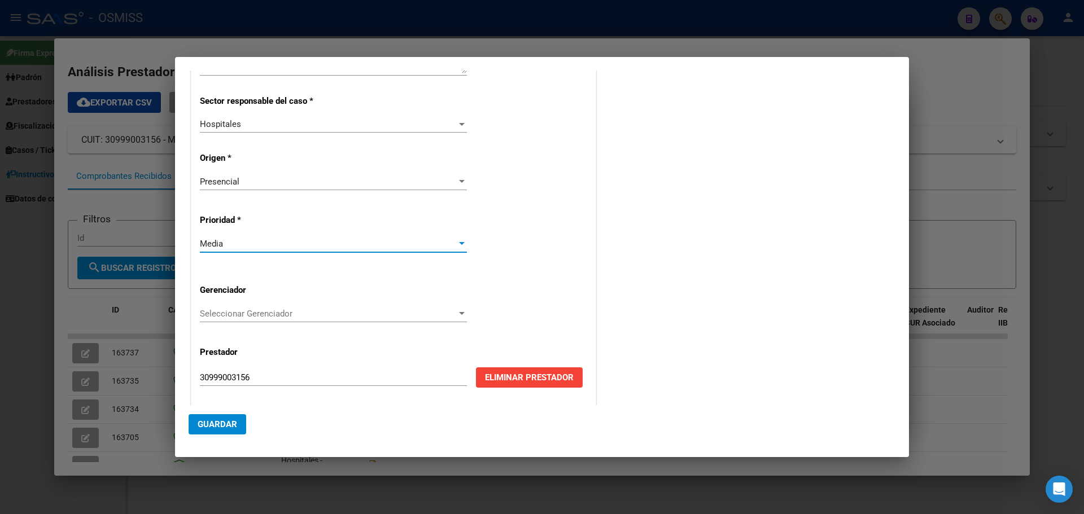
click at [260, 312] on span "Seleccionar Gerenciador" at bounding box center [328, 314] width 257 height 10
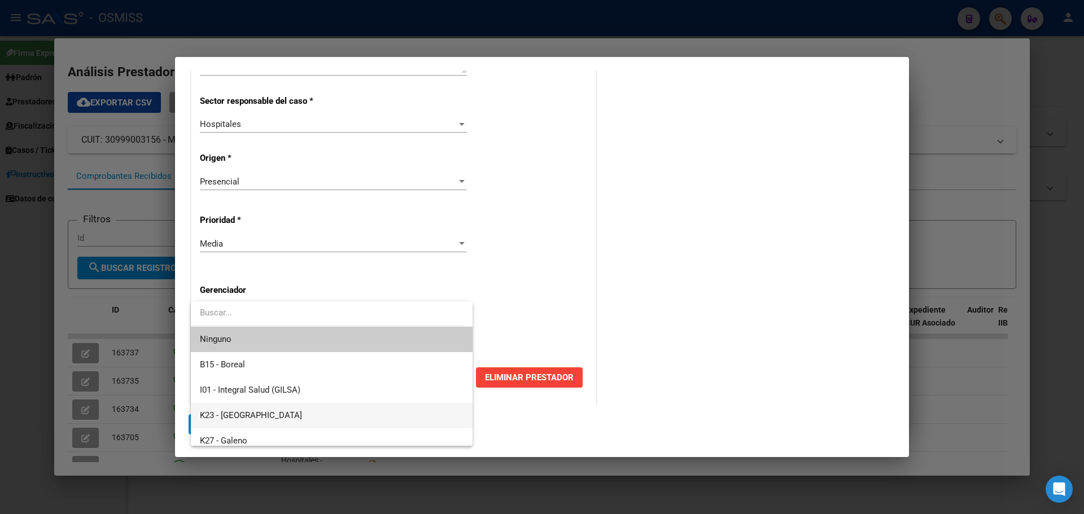
scroll to position [338, 0]
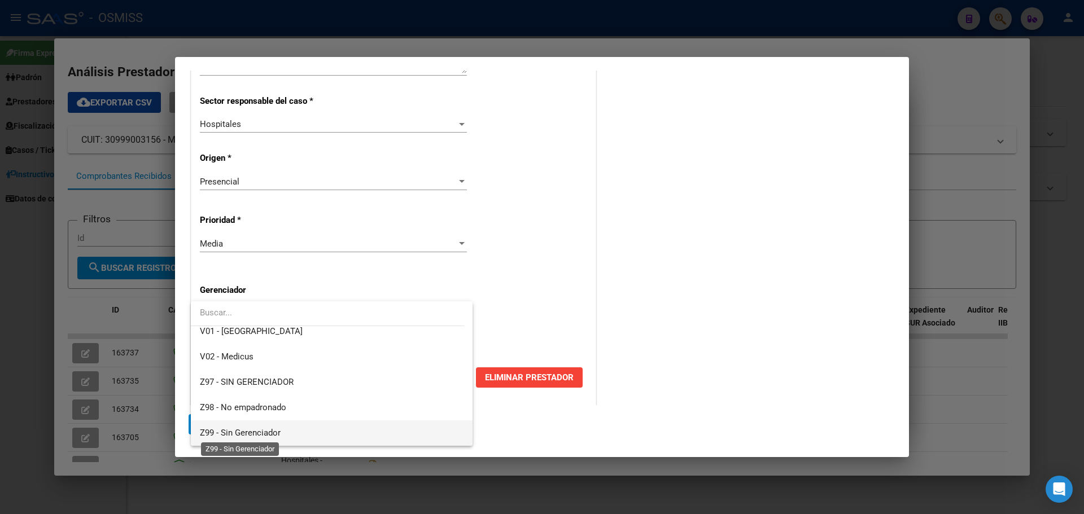
click at [244, 431] on span "Z99 - Sin Gerenciador" at bounding box center [240, 433] width 81 height 10
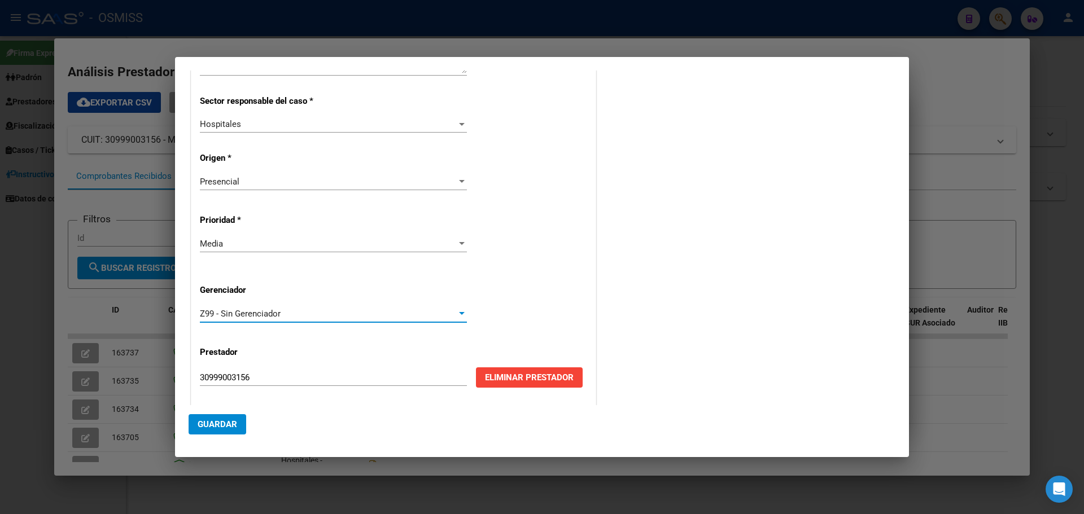
scroll to position [229, 0]
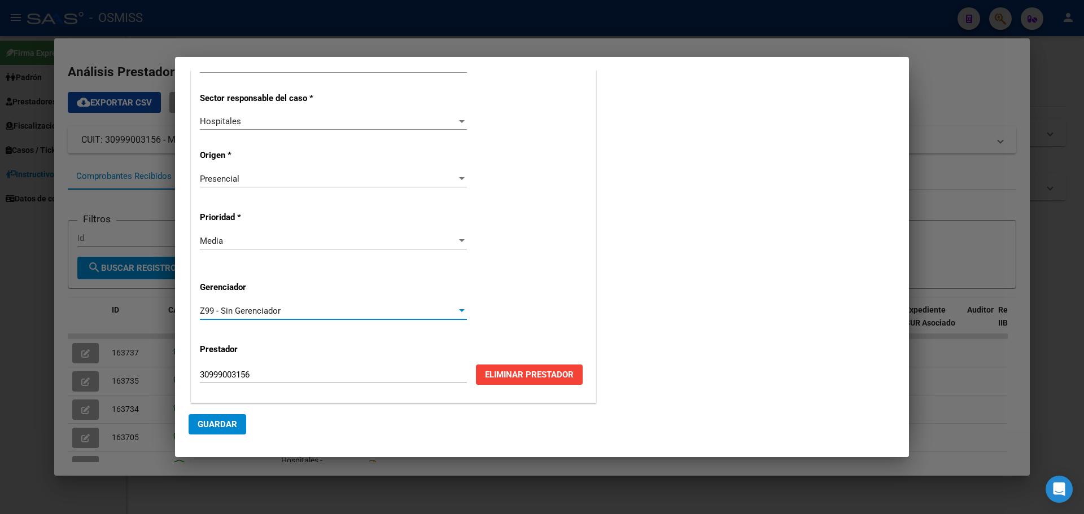
click at [222, 422] on span "Guardar" at bounding box center [218, 424] width 40 height 10
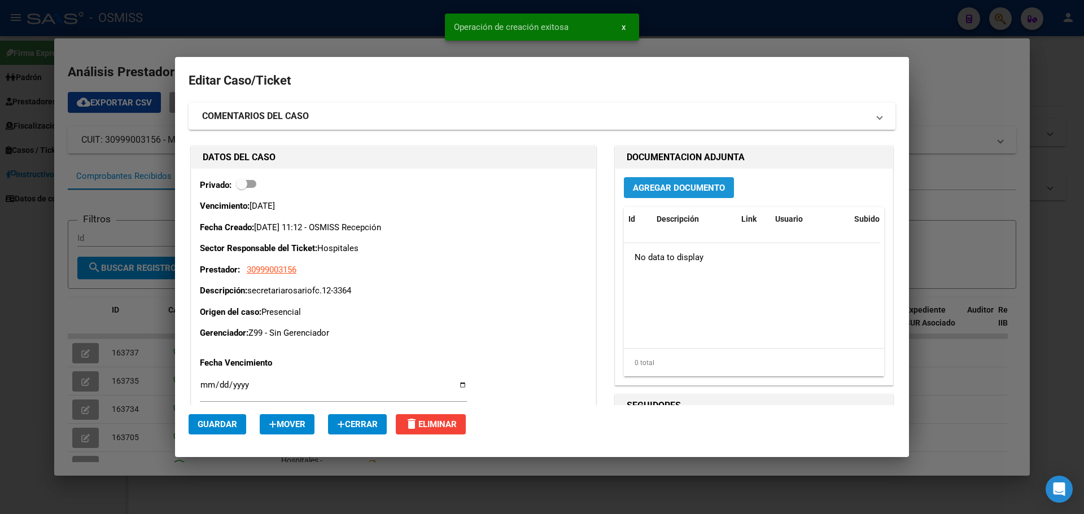
click at [667, 183] on span "Agregar Documento" at bounding box center [679, 188] width 92 height 10
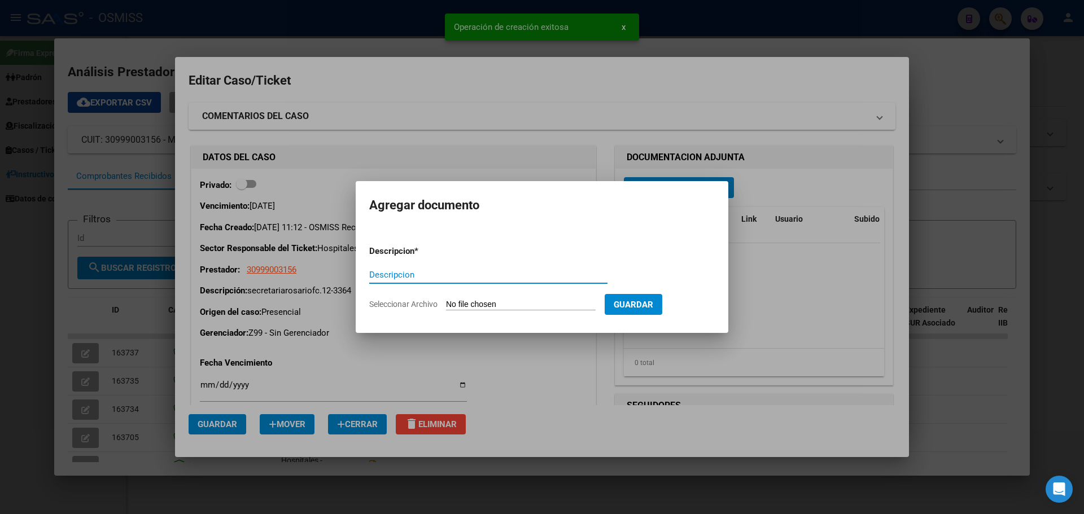
click at [422, 277] on input "Descripcion" at bounding box center [488, 275] width 238 height 10
type input "secretariarosariofc.12-3364"
click at [529, 305] on input "Seleccionar Archivo" at bounding box center [521, 305] width 150 height 11
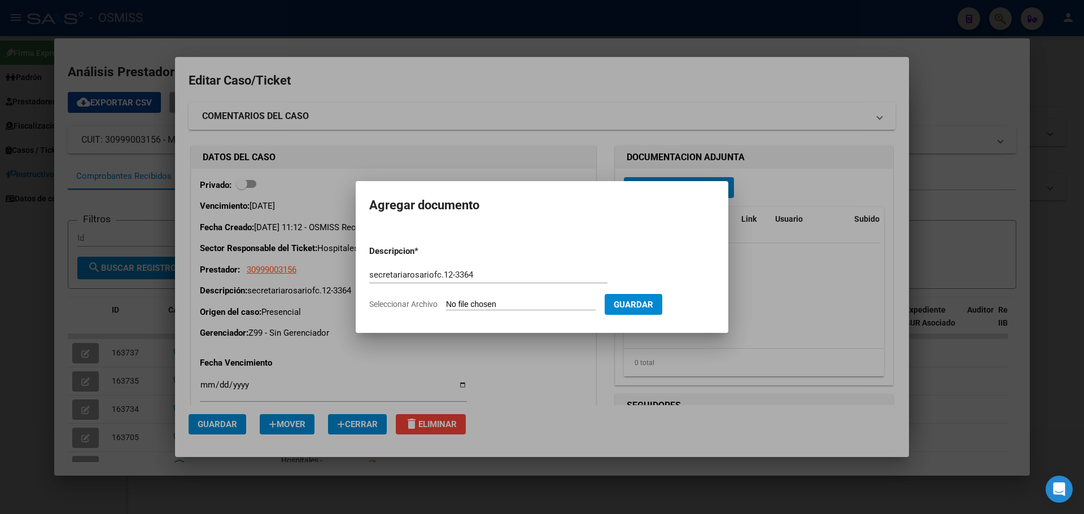
type input "C:\fakepath\secretariarosariofc12-3364.pdf"
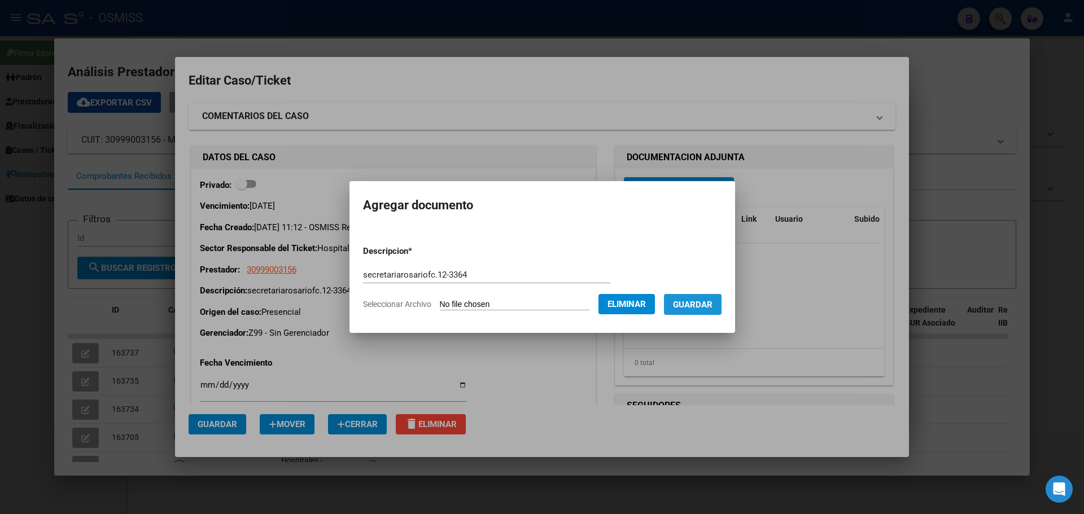
click at [693, 303] on span "Guardar" at bounding box center [693, 305] width 40 height 10
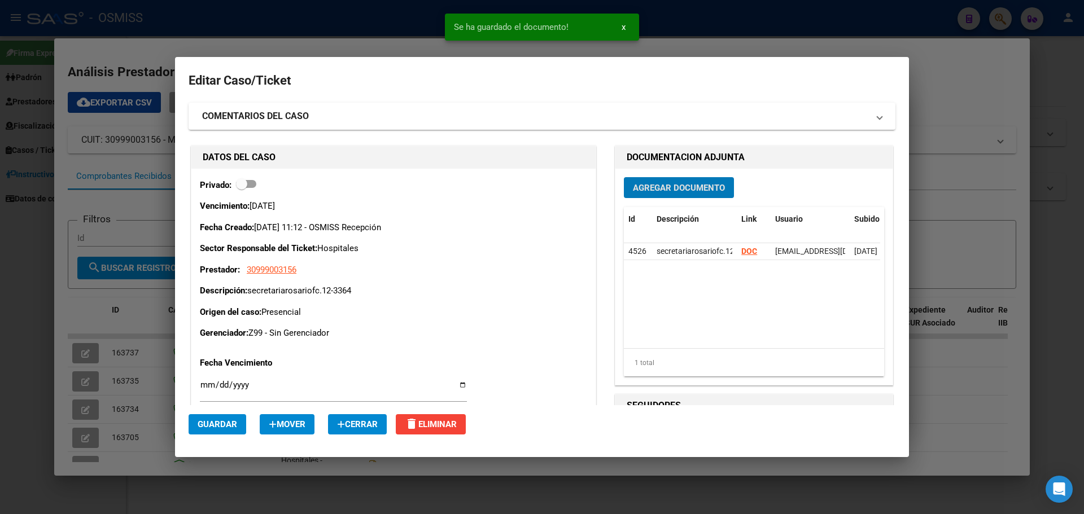
click at [216, 425] on span "Guardar" at bounding box center [218, 424] width 40 height 10
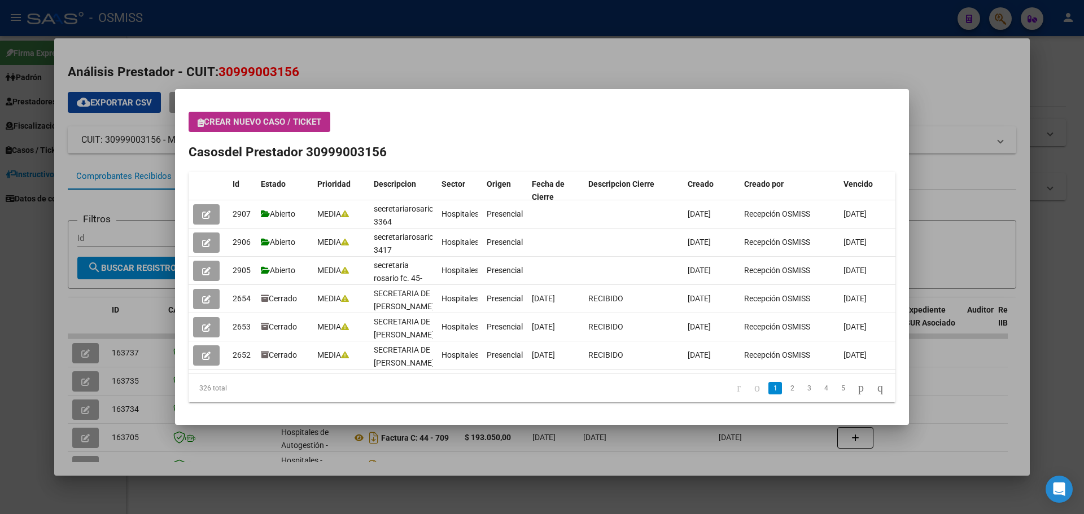
click at [248, 120] on span "Crear nuevo caso / ticket" at bounding box center [260, 122] width 124 height 10
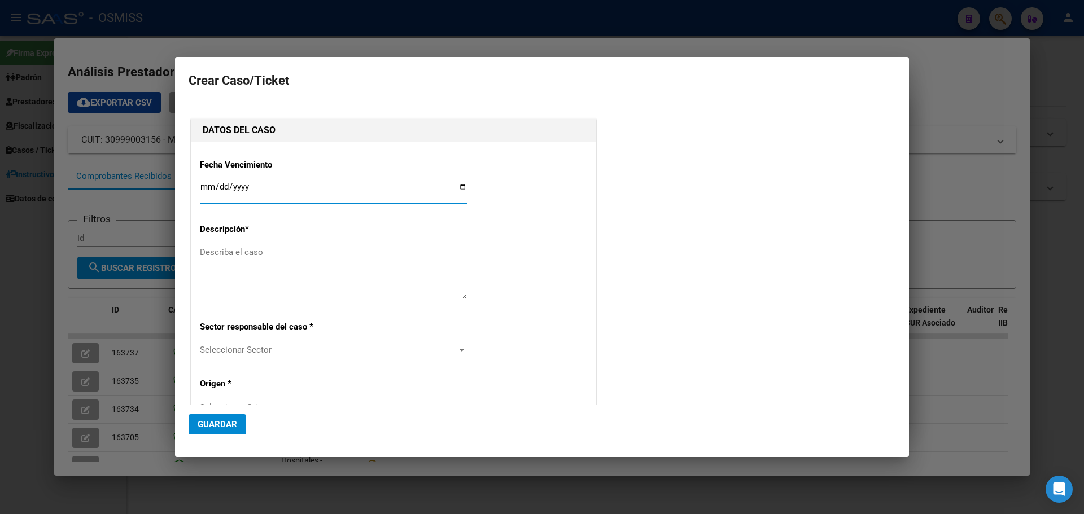
type input "30999003156"
click at [459, 188] on input "Ingresar fecha" at bounding box center [333, 191] width 267 height 18
type input "2025-08-25"
click at [232, 253] on textarea "Describa el caso" at bounding box center [333, 272] width 267 height 53
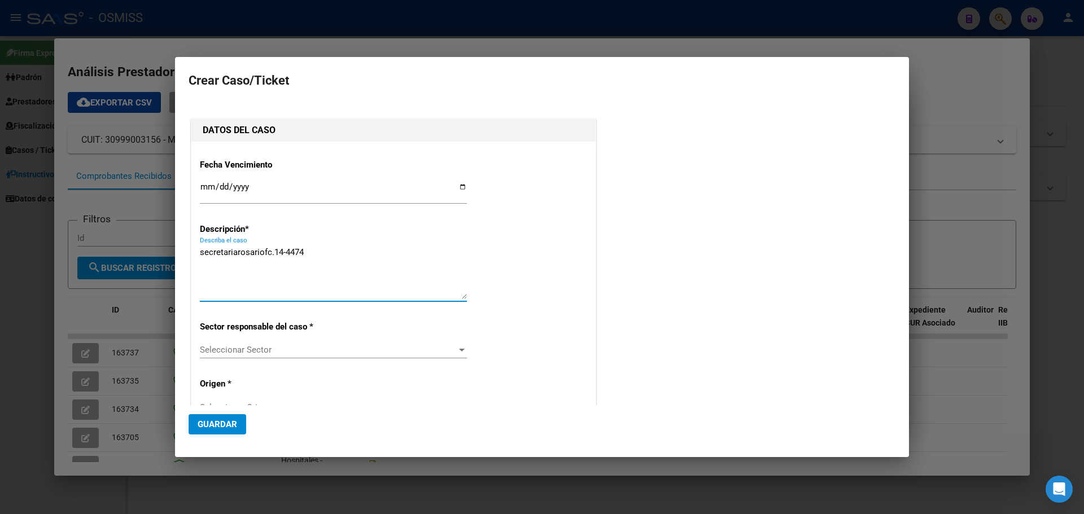
type textarea "secretariarosariofc.14-4474"
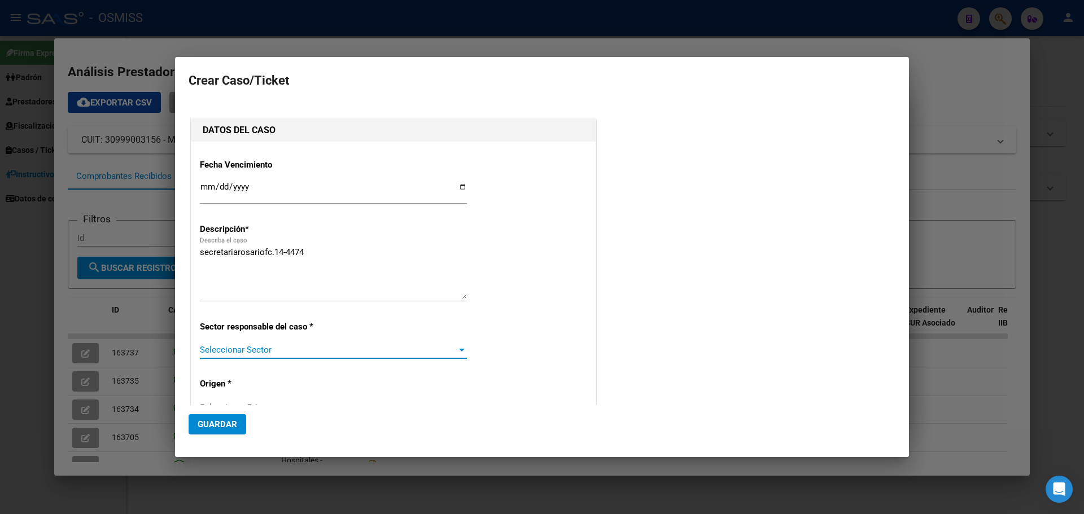
click at [457, 348] on div at bounding box center [462, 349] width 10 height 9
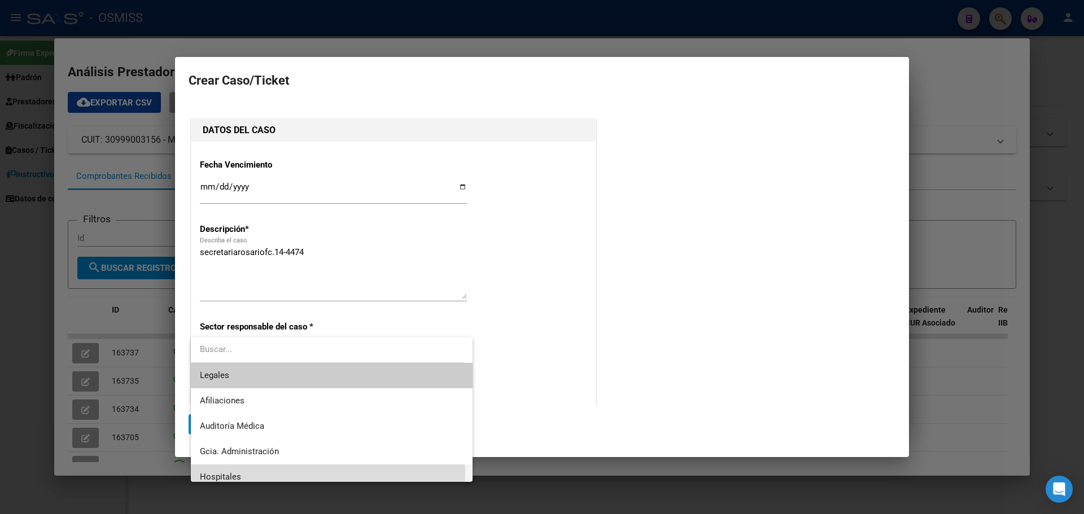
click at [220, 470] on span "Hospitales" at bounding box center [332, 477] width 264 height 25
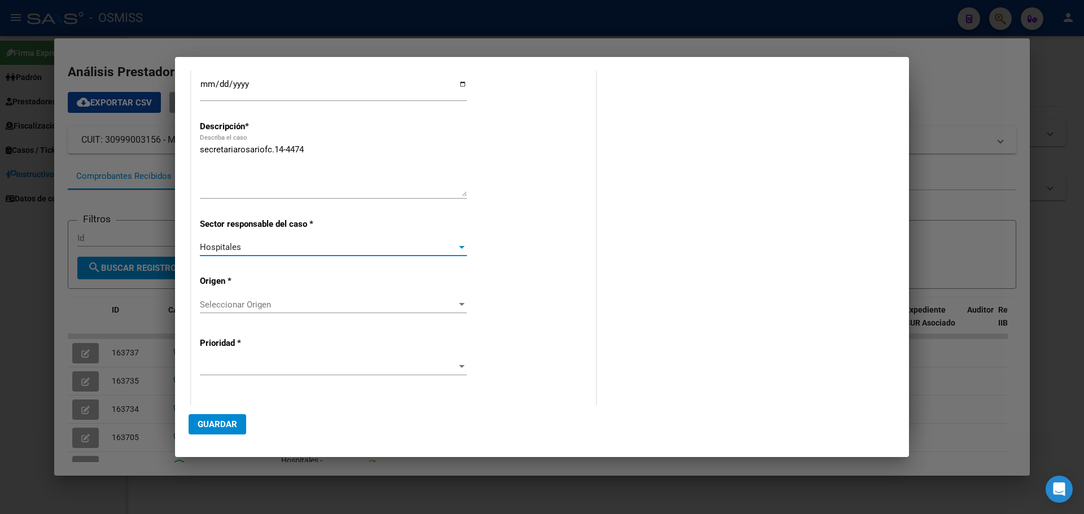
scroll to position [113, 0]
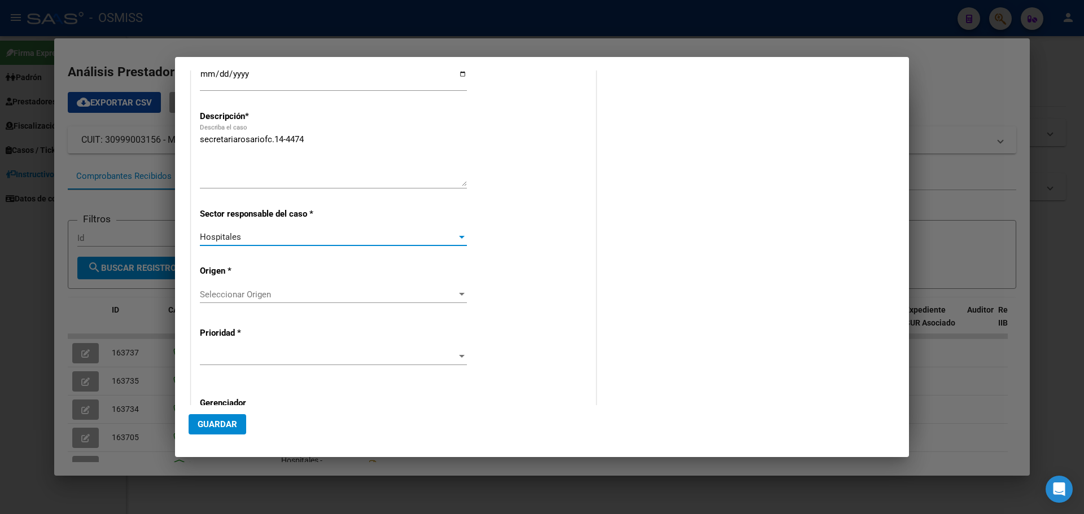
click at [459, 291] on div at bounding box center [462, 294] width 10 height 9
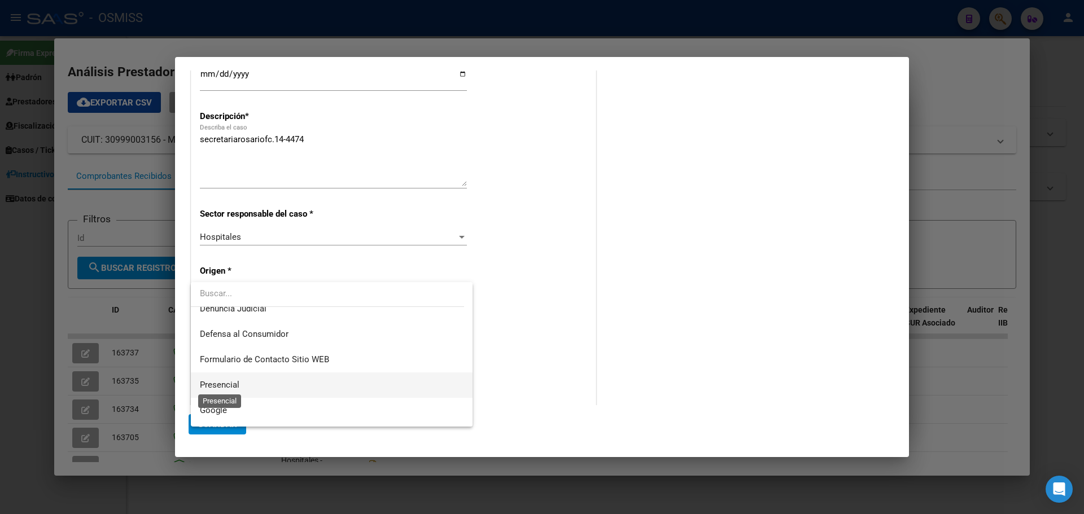
click at [234, 383] on span "Presencial" at bounding box center [220, 385] width 40 height 10
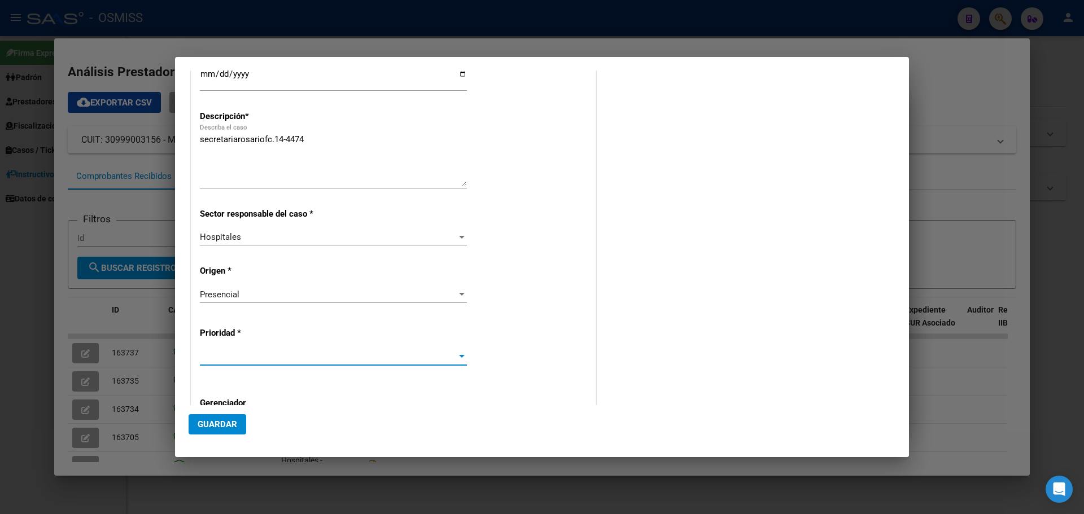
click at [459, 355] on div at bounding box center [462, 356] width 6 height 3
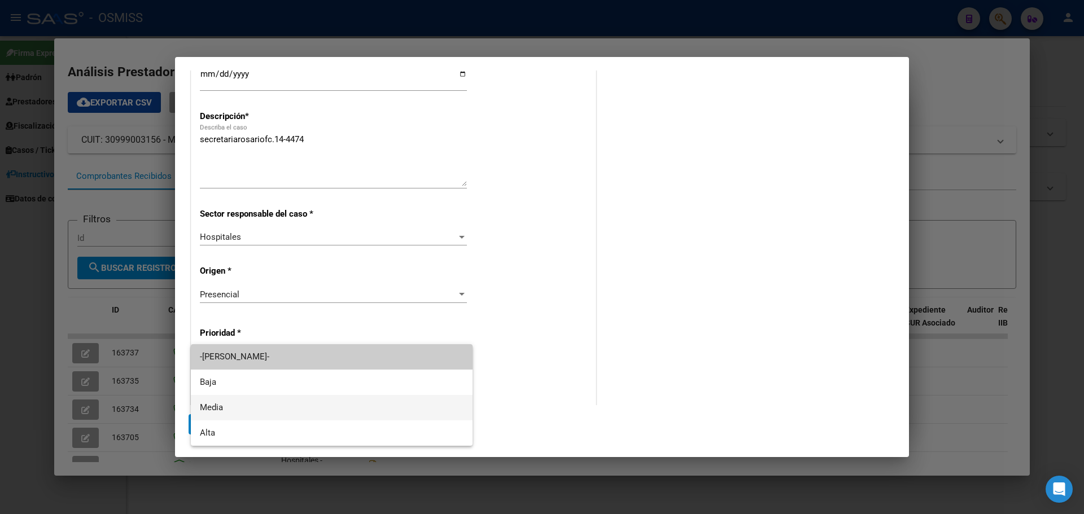
click at [271, 406] on span "Media" at bounding box center [332, 407] width 264 height 25
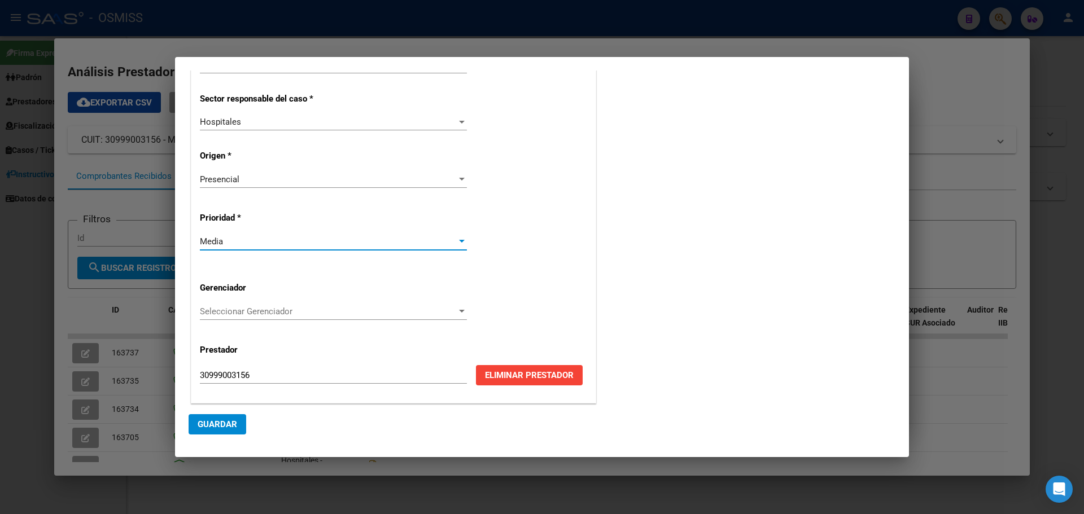
scroll to position [229, 0]
click at [452, 306] on span "Seleccionar Gerenciador" at bounding box center [328, 311] width 257 height 10
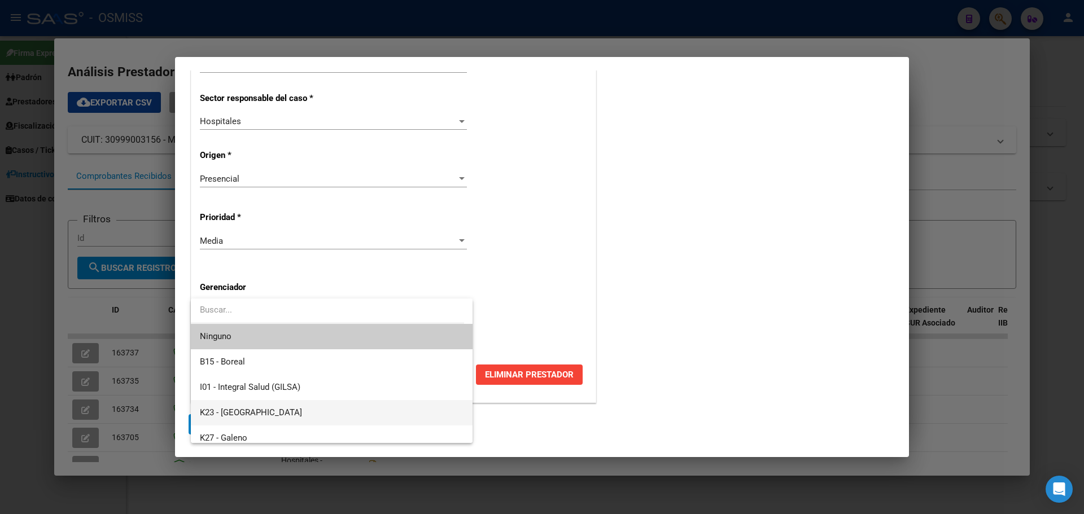
scroll to position [338, 0]
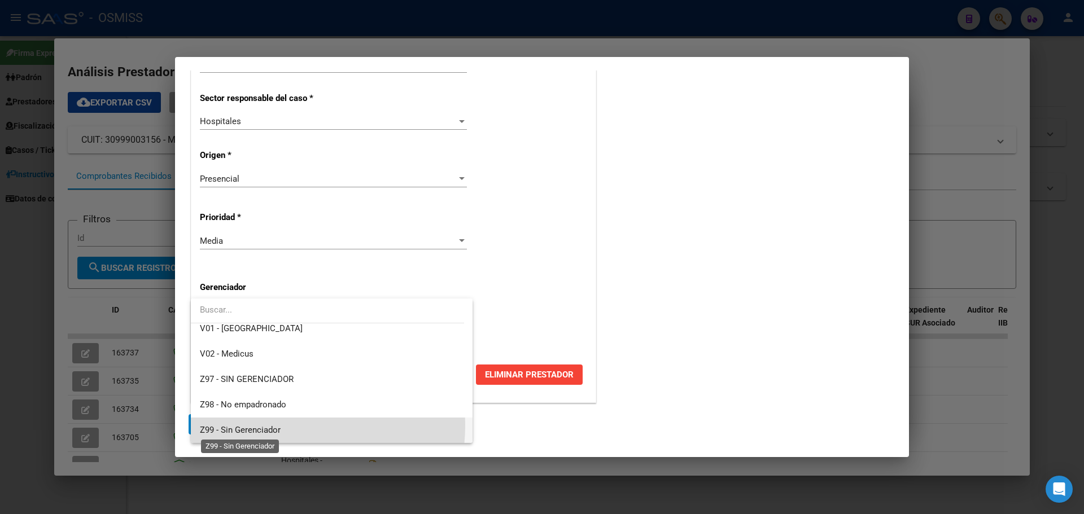
click at [257, 425] on span "Z99 - Sin Gerenciador" at bounding box center [240, 430] width 81 height 10
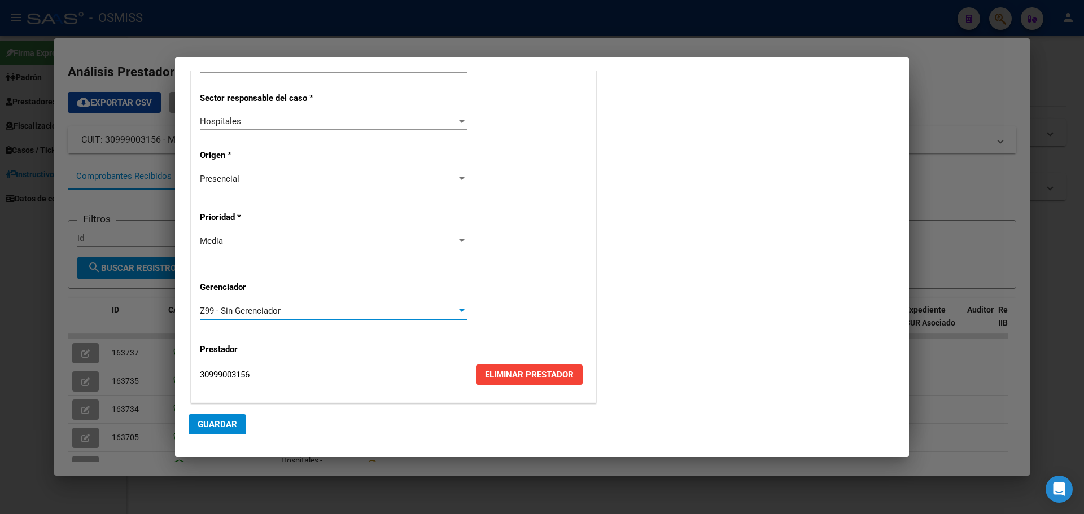
click at [207, 419] on span "Guardar" at bounding box center [218, 424] width 40 height 10
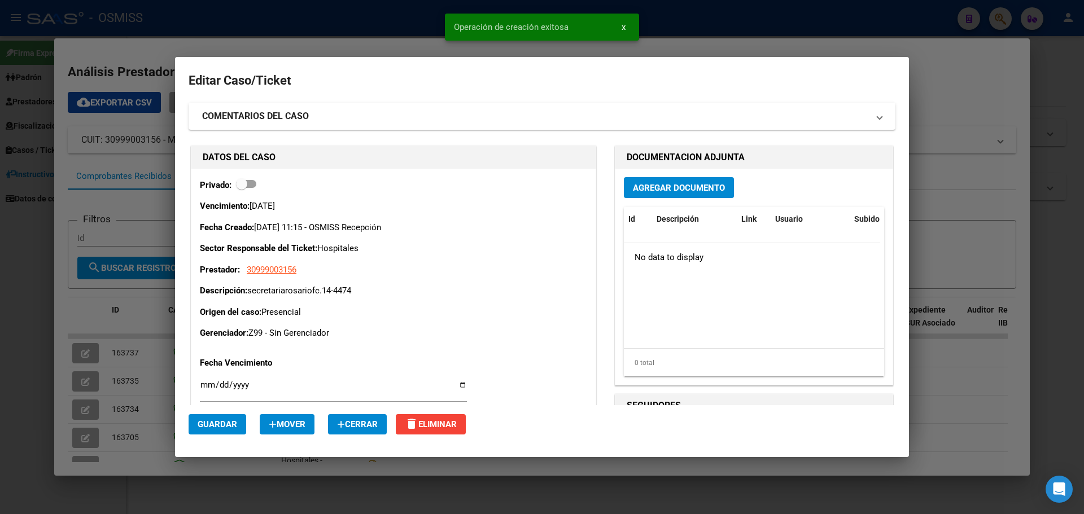
click at [675, 182] on span "Agregar Documento" at bounding box center [679, 187] width 92 height 10
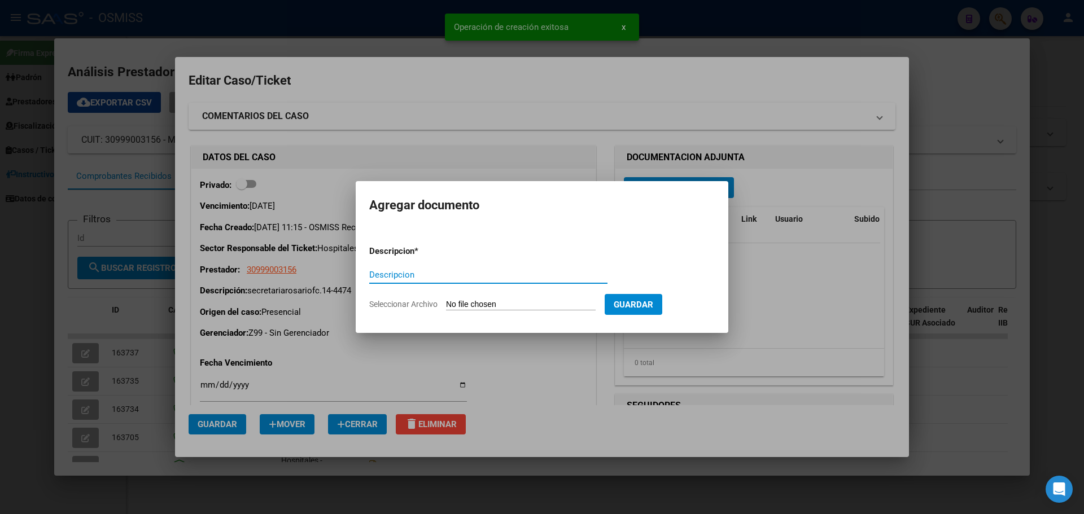
click at [431, 277] on input "Descripcion" at bounding box center [488, 275] width 238 height 10
type input "secretariarosariofc.14-4474"
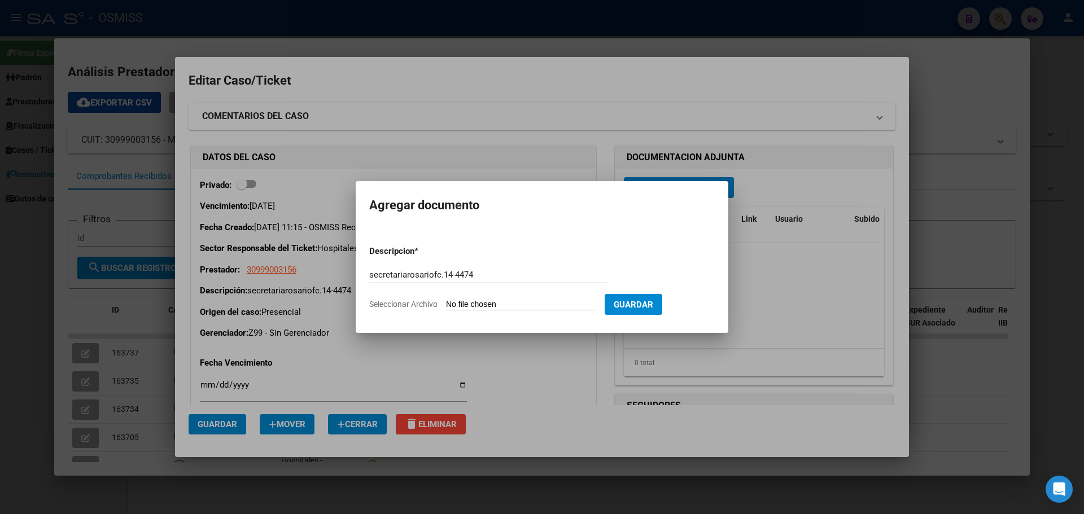
click at [512, 308] on input "Seleccionar Archivo" at bounding box center [521, 305] width 150 height 11
type input "C:\fakepath\secretariarosariofc14-4474.pdf"
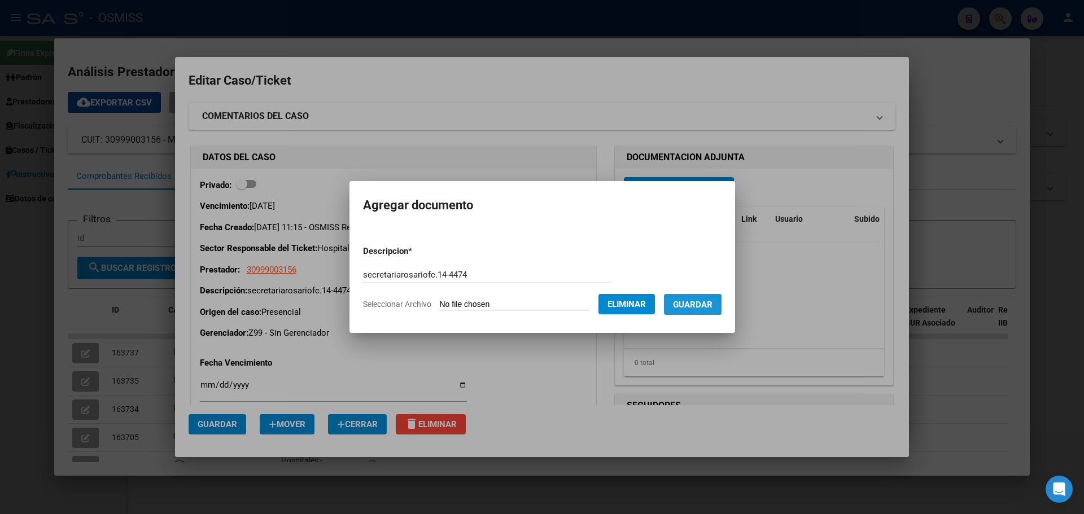
click at [697, 299] on span "Guardar" at bounding box center [693, 304] width 40 height 10
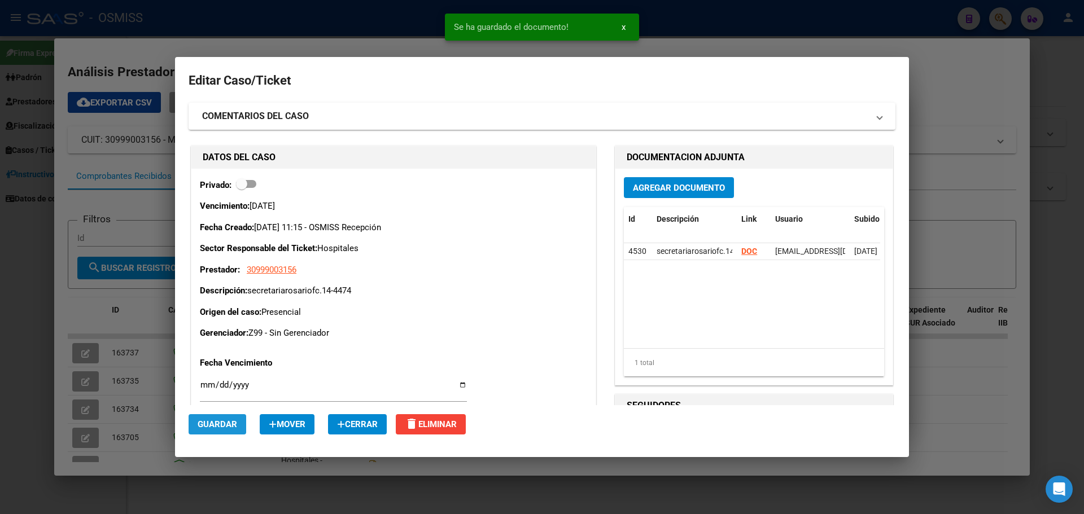
click at [232, 425] on span "Guardar" at bounding box center [218, 424] width 40 height 10
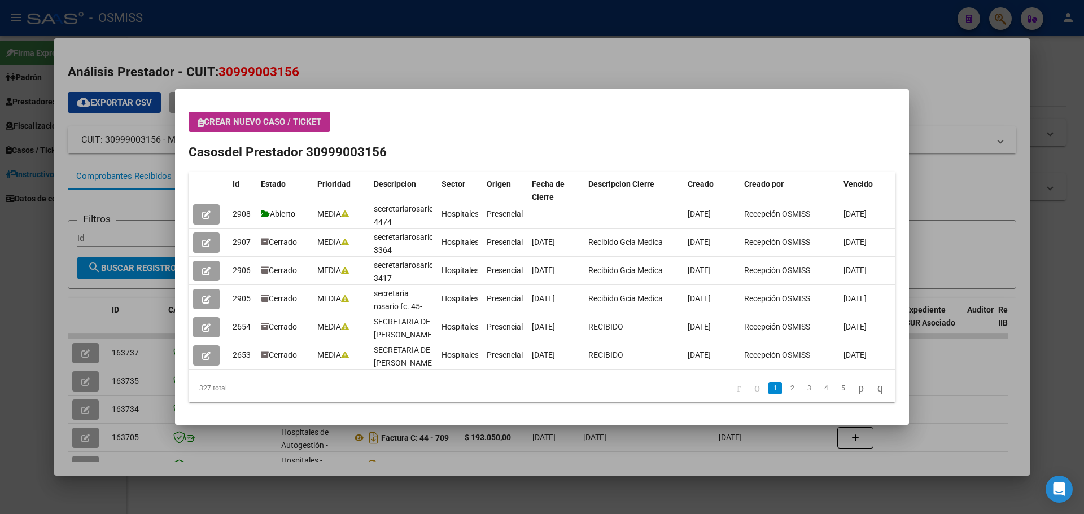
click at [290, 121] on span "Crear nuevo caso / ticket" at bounding box center [260, 122] width 124 height 10
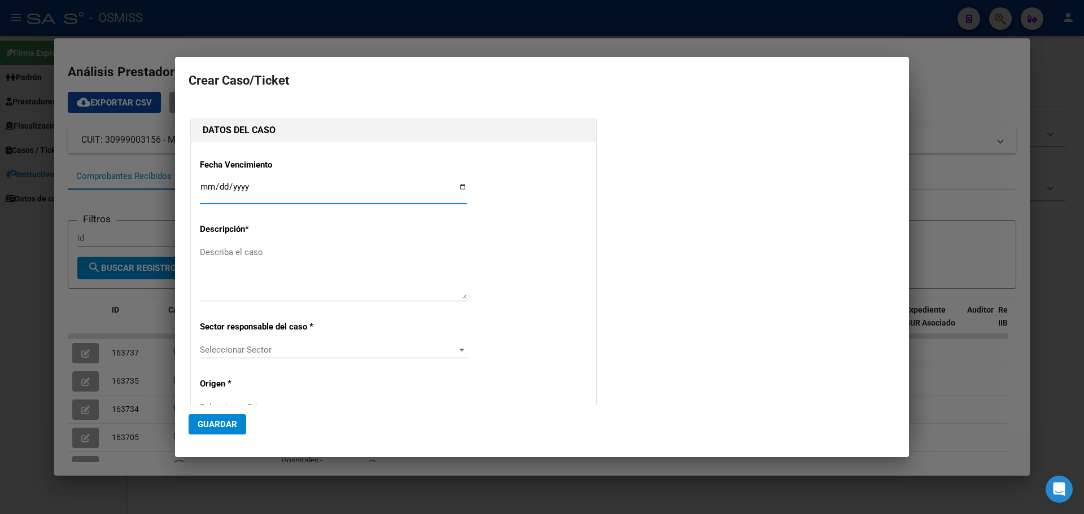
type input "30999003156"
click at [456, 185] on input "Ingresar fecha" at bounding box center [333, 191] width 267 height 18
type input "2025-08-25"
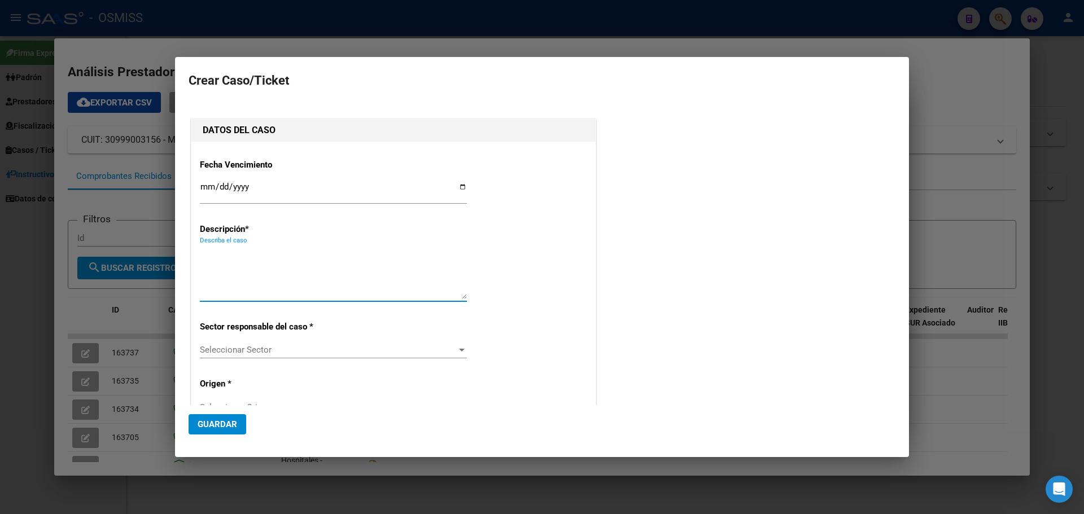
click at [256, 266] on textarea "Describa el caso" at bounding box center [333, 272] width 267 height 53
type textarea "secretariarosariofc.14-4475"
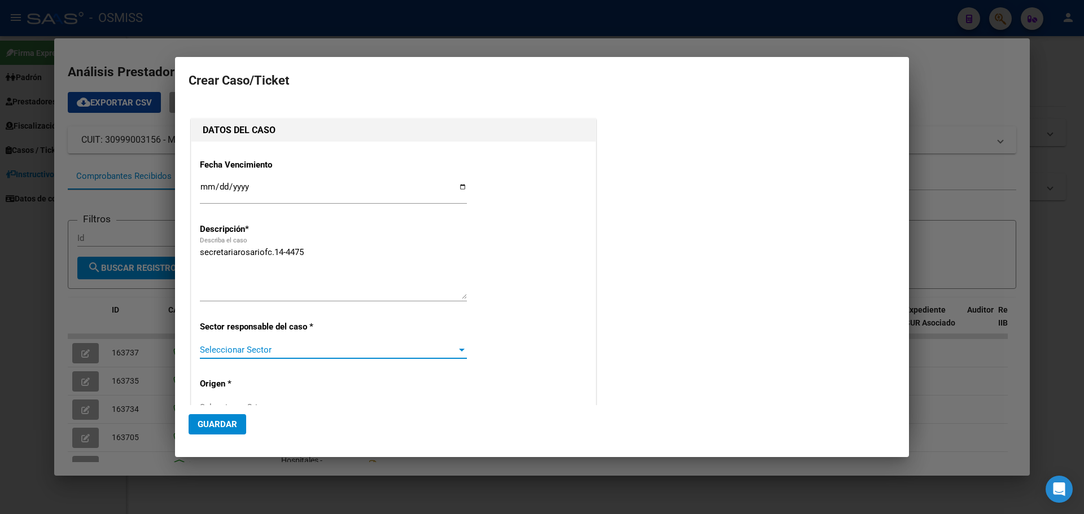
click at [457, 346] on div at bounding box center [462, 349] width 10 height 9
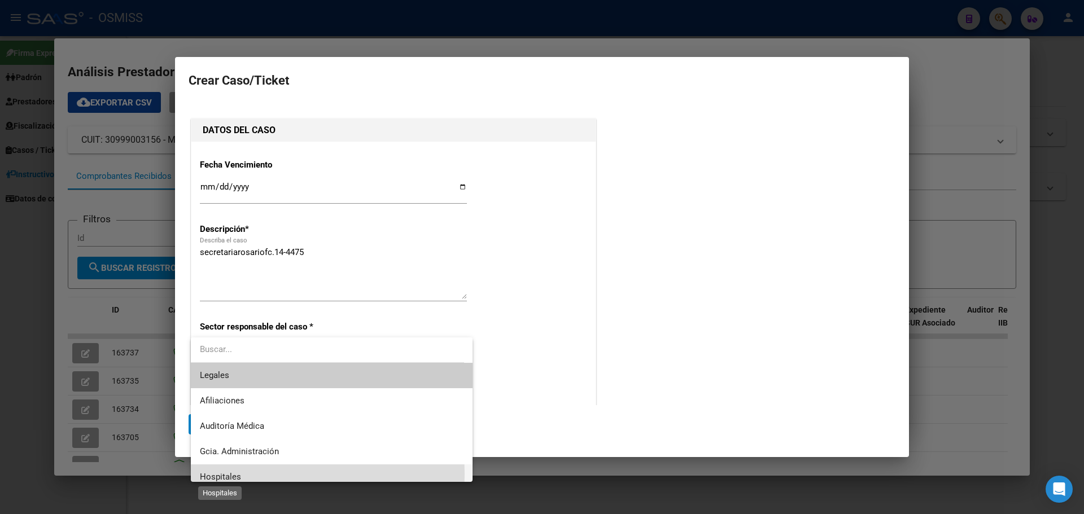
click at [208, 474] on span "Hospitales" at bounding box center [220, 477] width 41 height 10
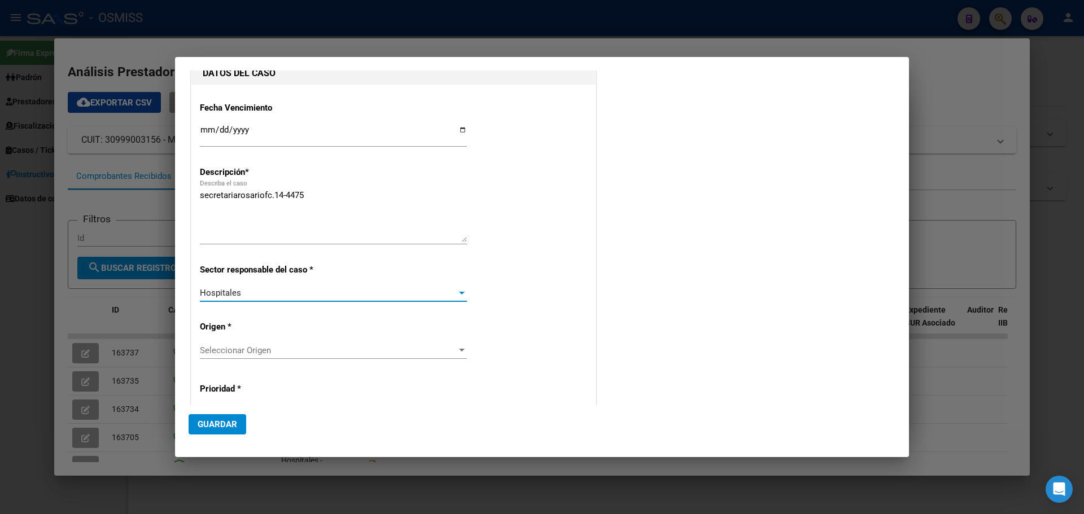
scroll to position [113, 0]
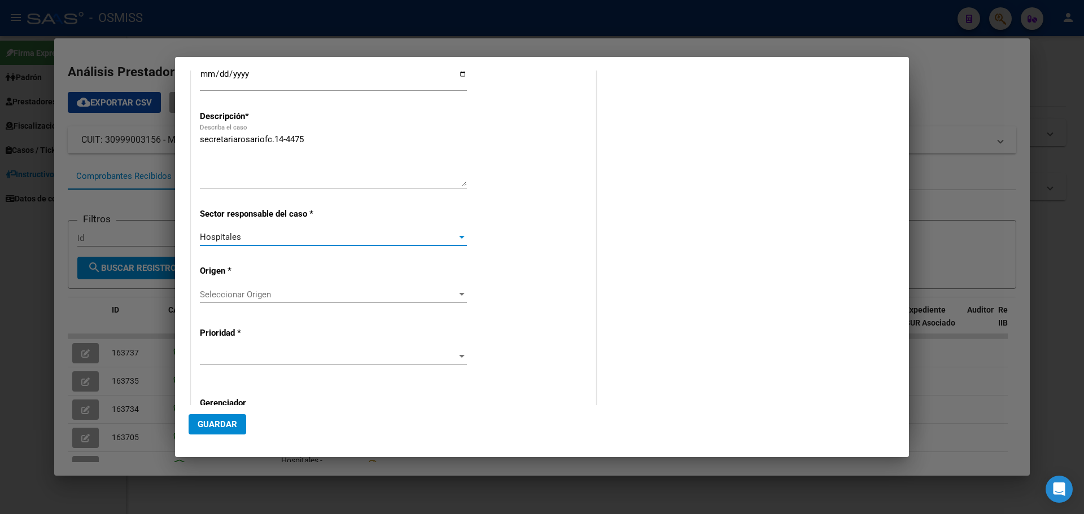
click at [453, 288] on div "Seleccionar Origen Seleccionar Origen" at bounding box center [333, 294] width 267 height 17
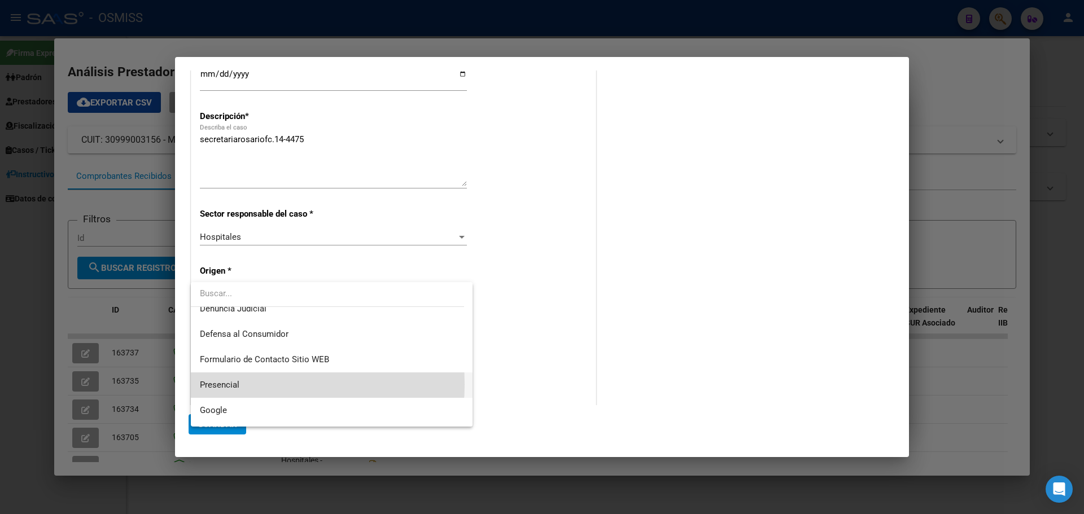
click at [240, 384] on span "Presencial" at bounding box center [332, 385] width 264 height 25
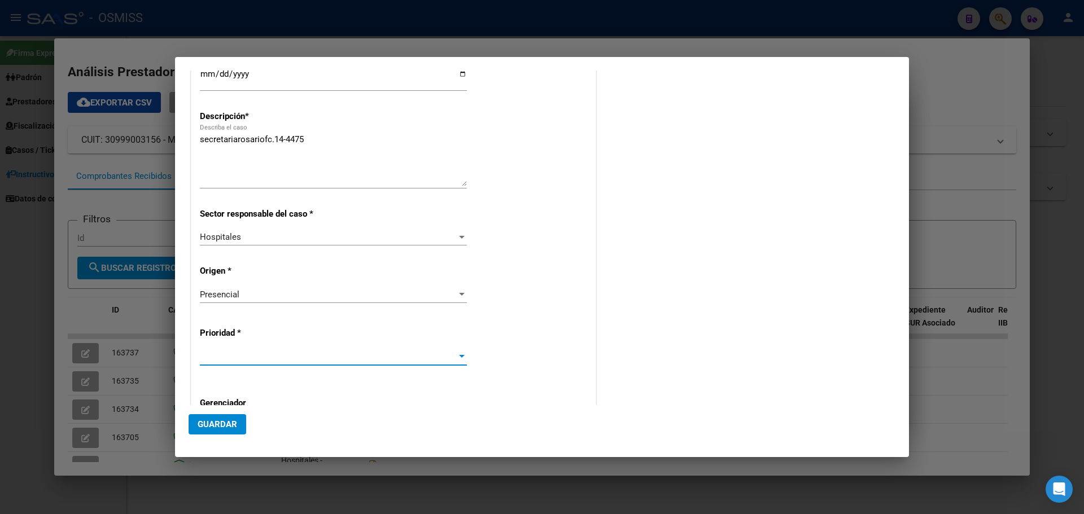
click at [237, 359] on span at bounding box center [328, 357] width 257 height 10
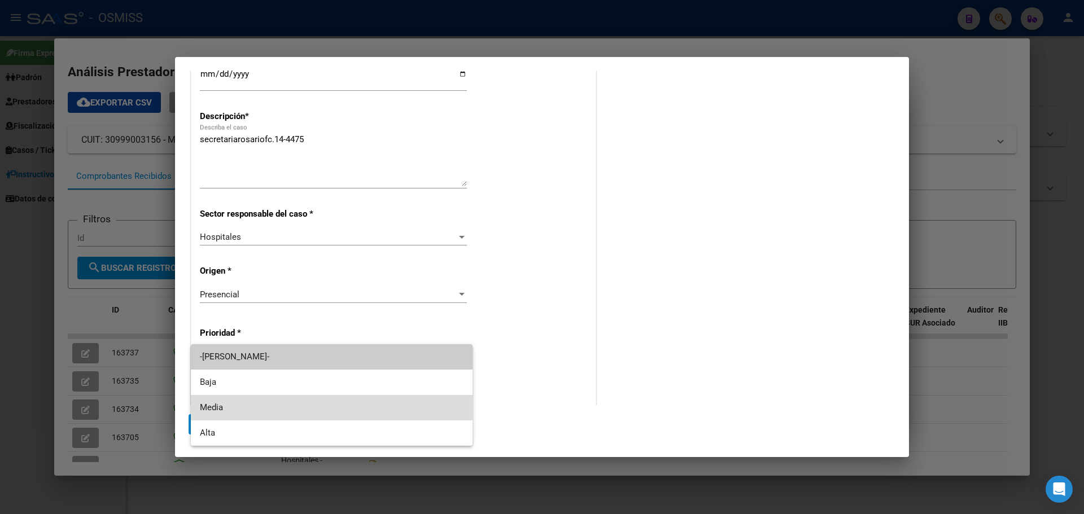
click at [222, 409] on span "Media" at bounding box center [332, 407] width 264 height 25
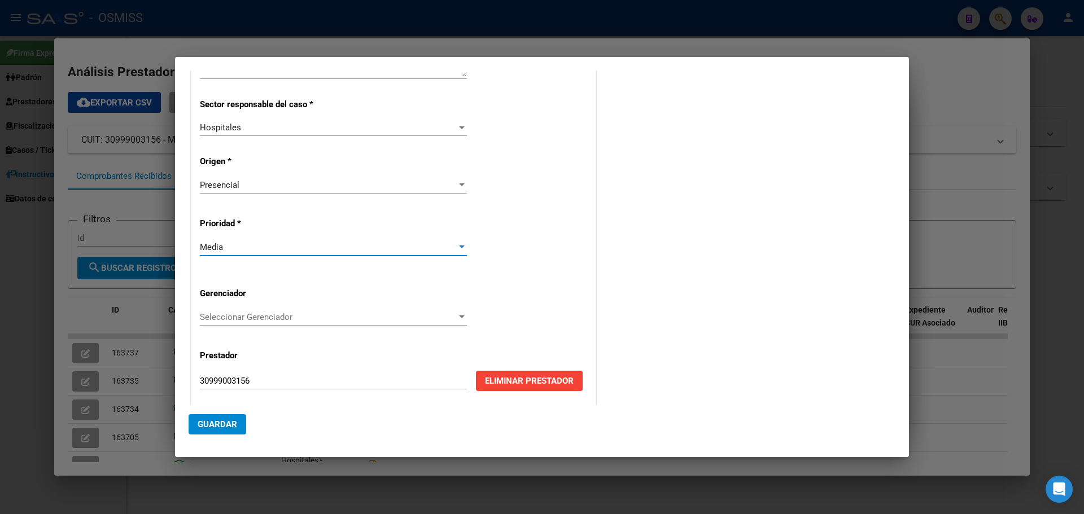
scroll to position [229, 0]
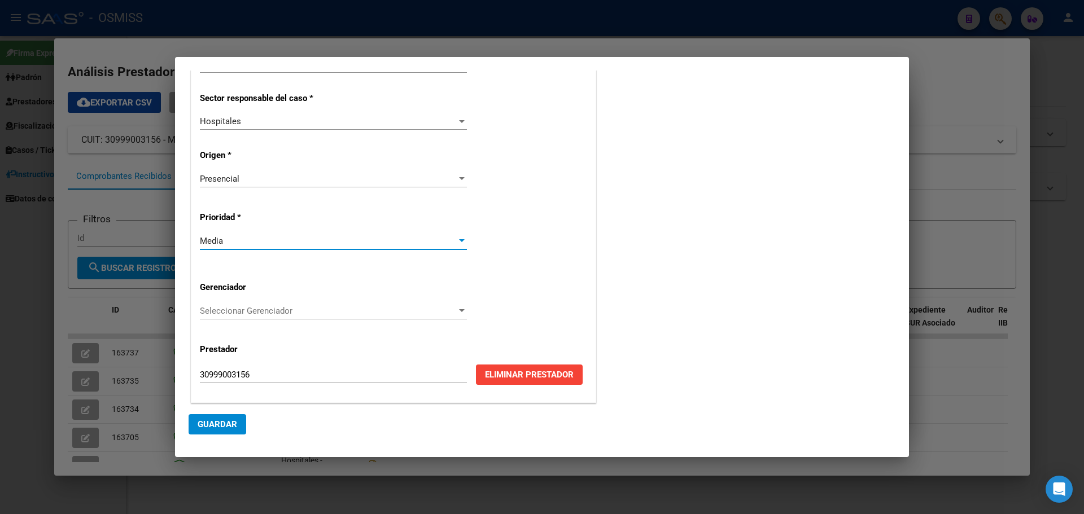
click at [445, 299] on div "Fecha Vencimiento 2025-08-25 Ingresar fecha Descripción * secretariarosariofc.1…" at bounding box center [393, 158] width 387 height 472
click at [459, 310] on div at bounding box center [462, 310] width 6 height 3
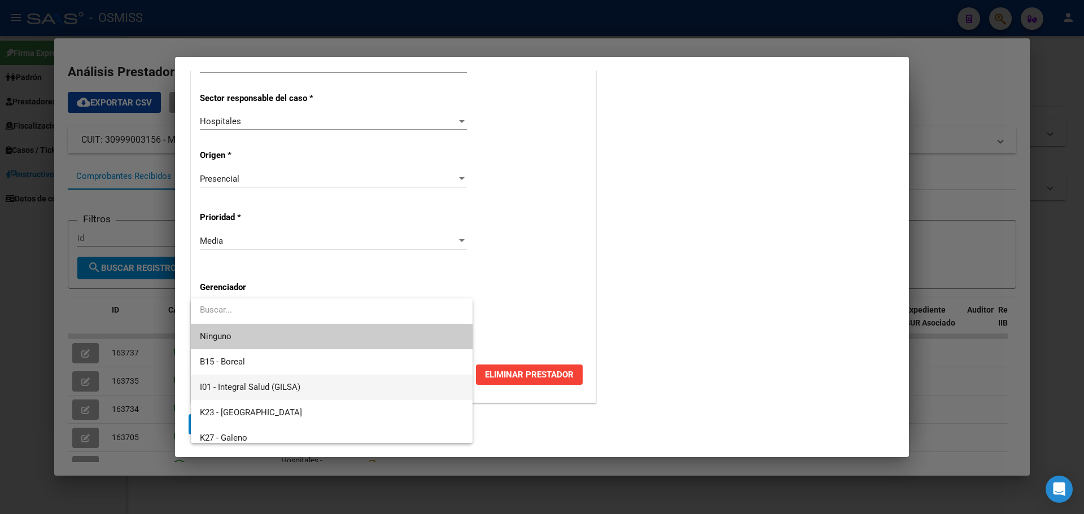
scroll to position [338, 0]
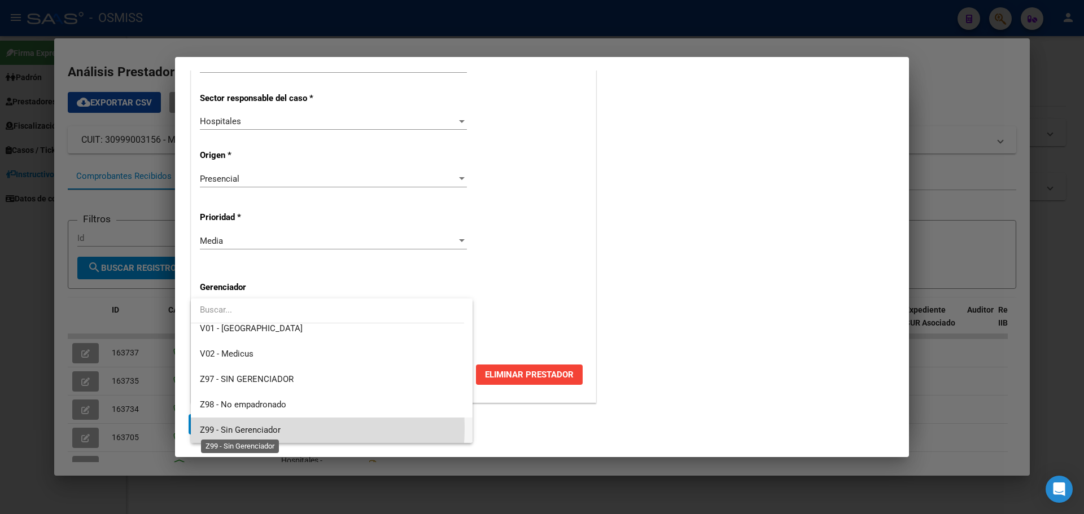
click at [238, 428] on span "Z99 - Sin Gerenciador" at bounding box center [240, 430] width 81 height 10
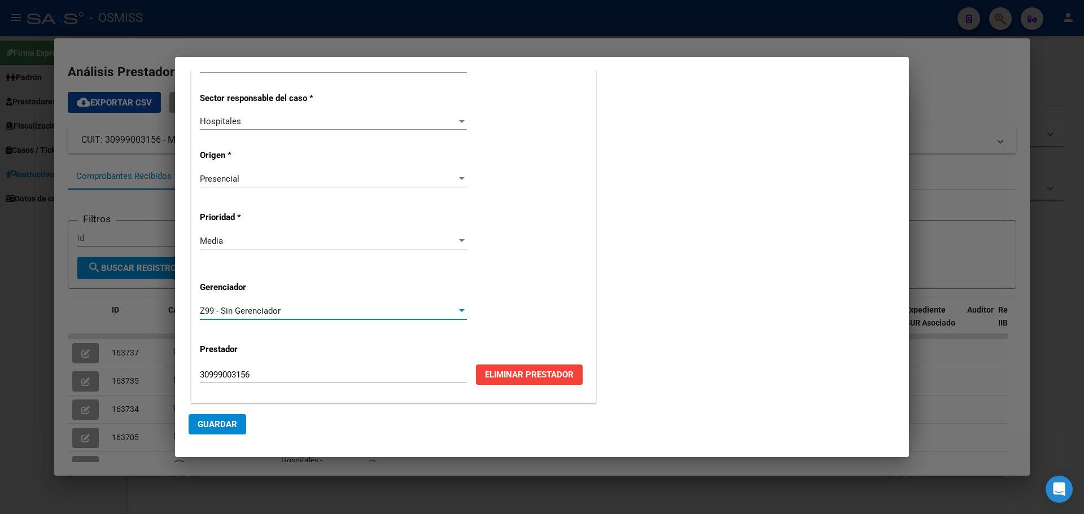
click at [217, 426] on span "Guardar" at bounding box center [218, 424] width 40 height 10
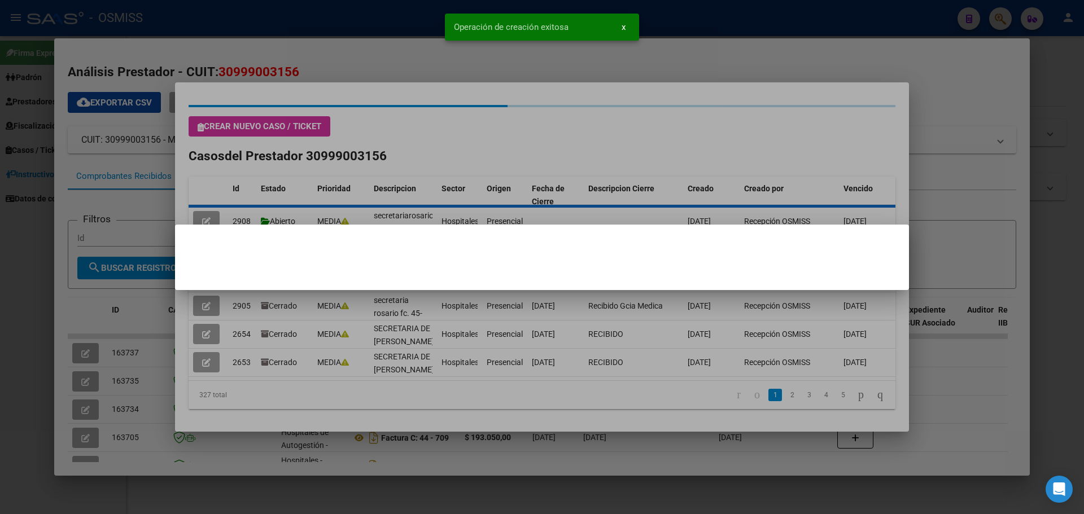
scroll to position [0, 0]
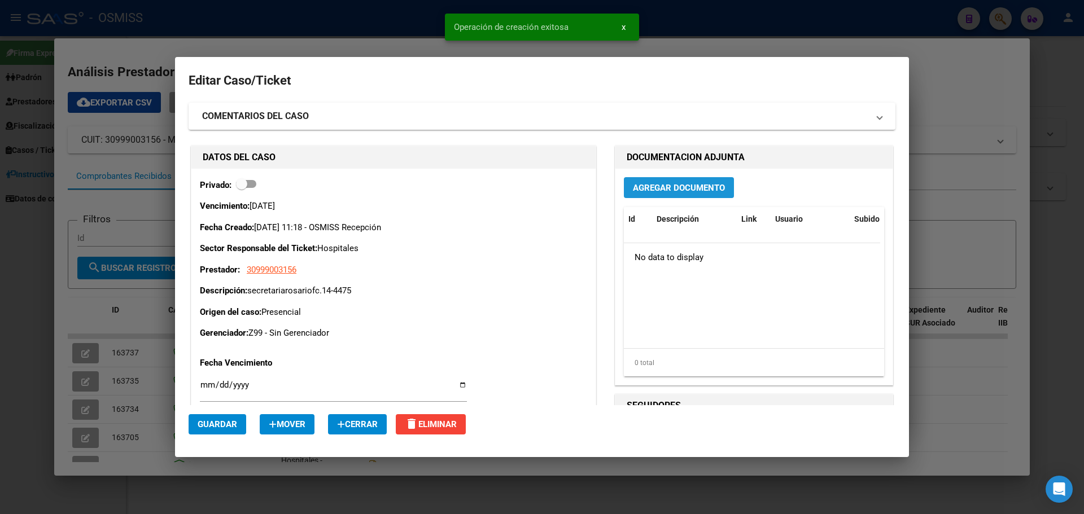
click at [668, 190] on span "Agregar Documento" at bounding box center [679, 188] width 92 height 10
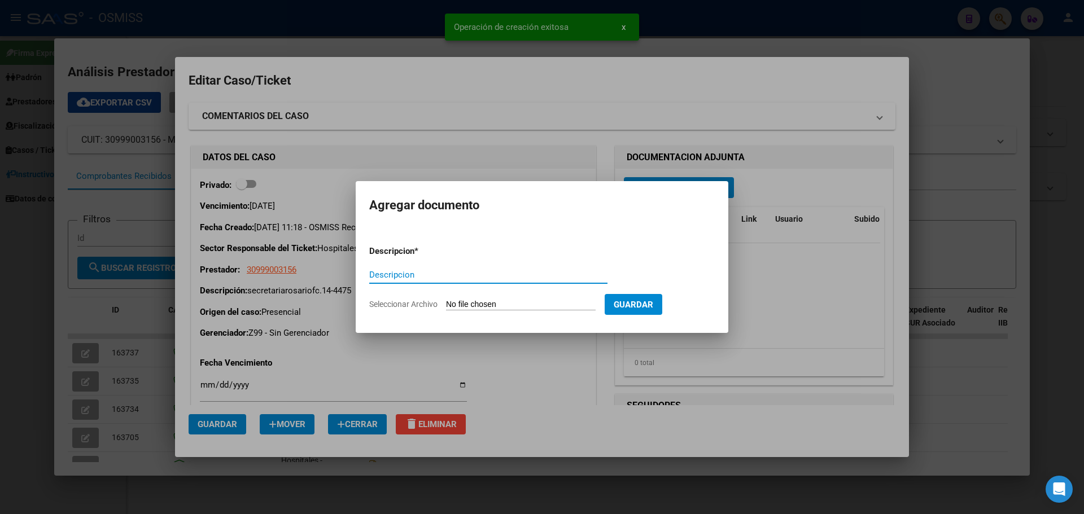
click at [414, 275] on input "Descripcion" at bounding box center [488, 275] width 238 height 10
type input "secretaria rosariofc.14-4475"
click at [522, 303] on input "Seleccionar Archivo" at bounding box center [521, 305] width 150 height 11
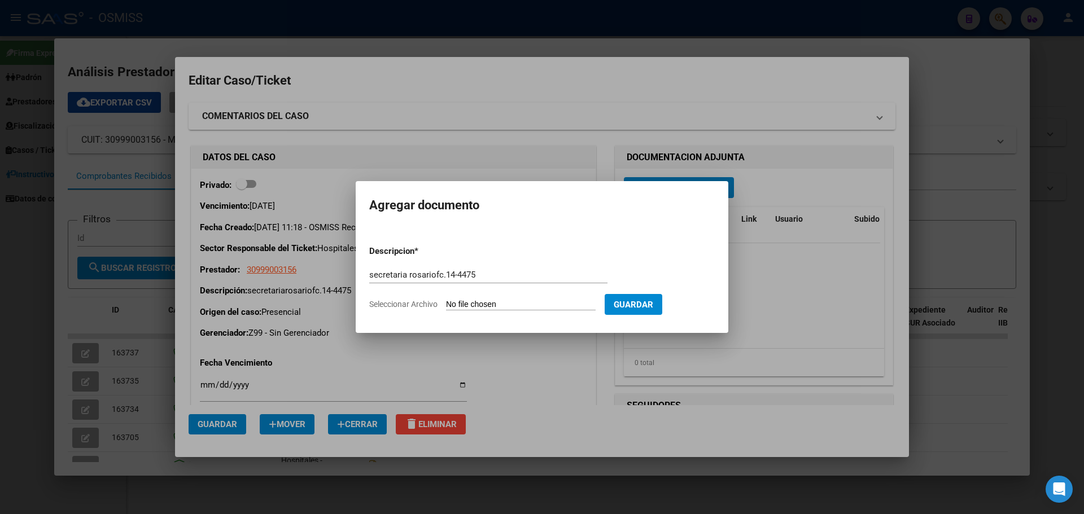
type input "C:\fakepath\secretariarosariofc14-4475.pdf"
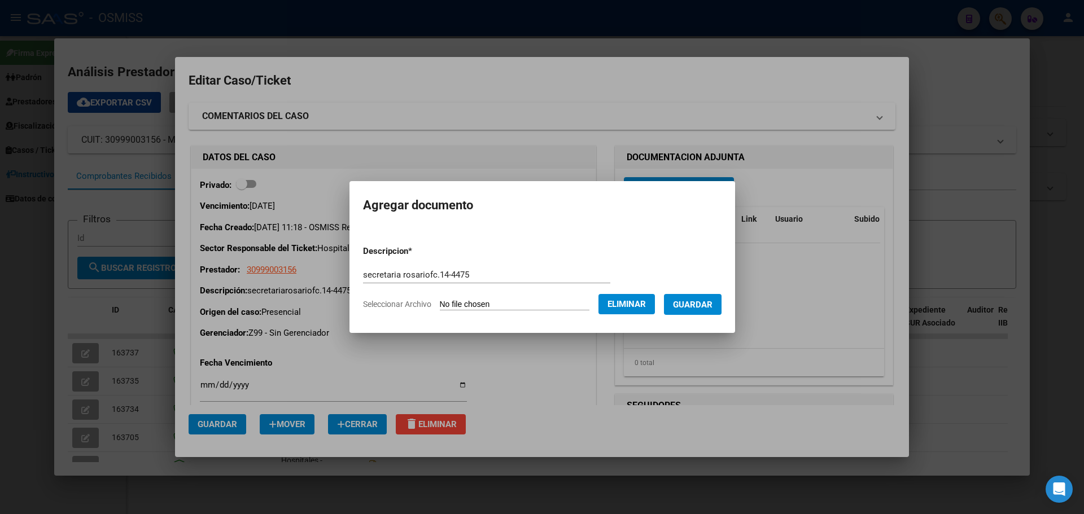
click at [700, 300] on span "Guardar" at bounding box center [693, 305] width 40 height 10
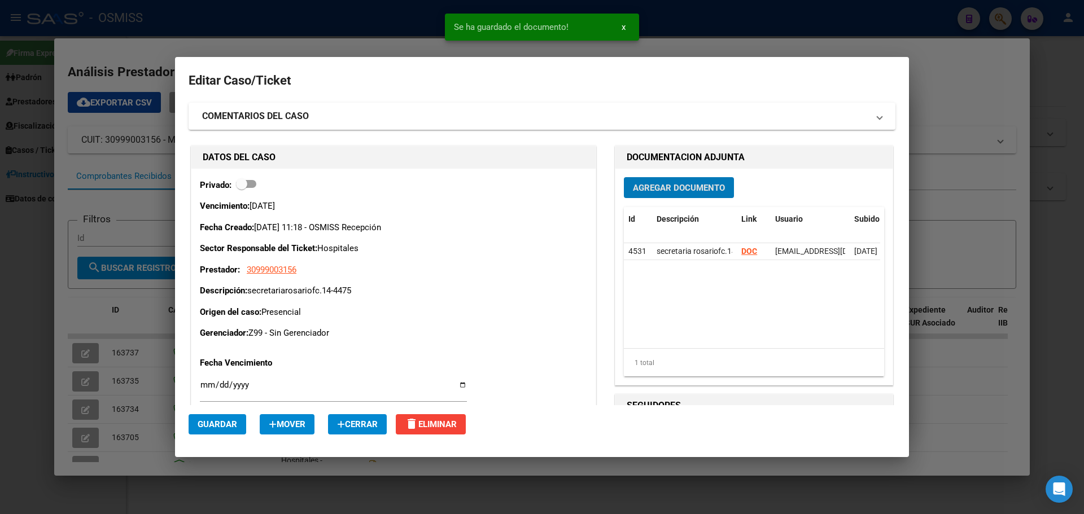
click at [209, 422] on span "Guardar" at bounding box center [218, 424] width 40 height 10
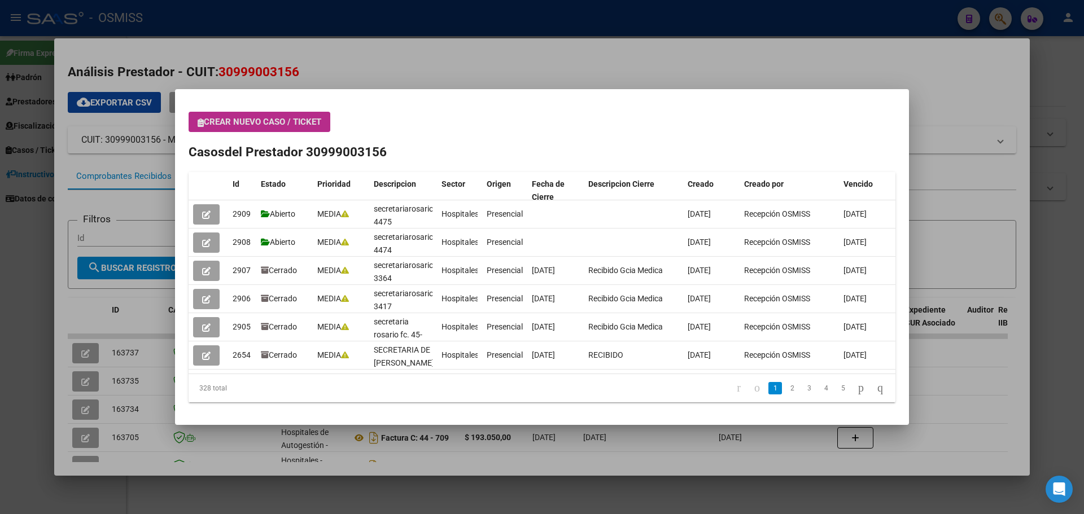
click at [255, 118] on span "Crear nuevo caso / ticket" at bounding box center [260, 122] width 124 height 10
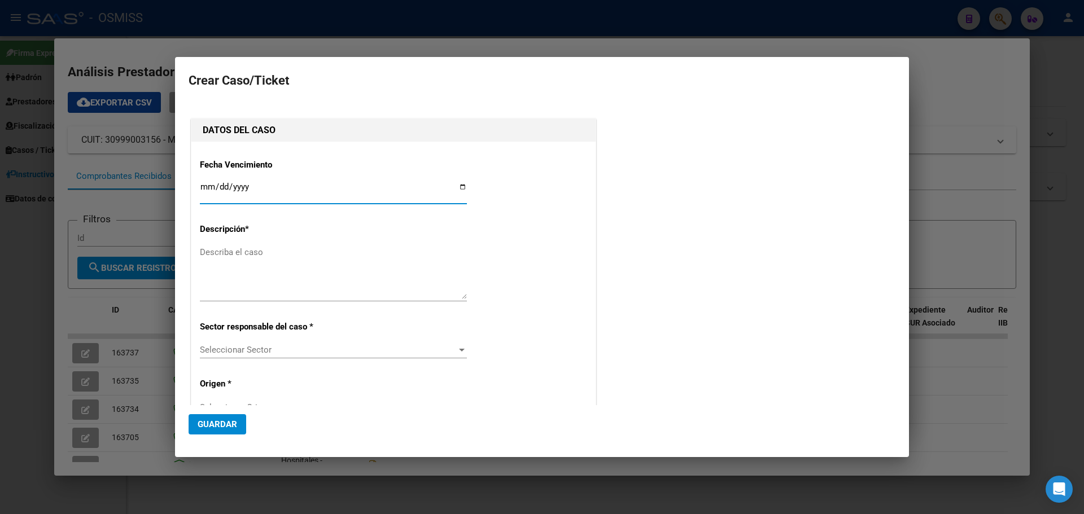
type input "30999003156"
click at [454, 185] on input "Ingresar fecha" at bounding box center [333, 191] width 267 height 18
click at [457, 185] on input "Ingresar fecha" at bounding box center [333, 191] width 267 height 18
type input "2025-08-25"
click at [245, 264] on textarea "Describa el caso" at bounding box center [333, 272] width 267 height 53
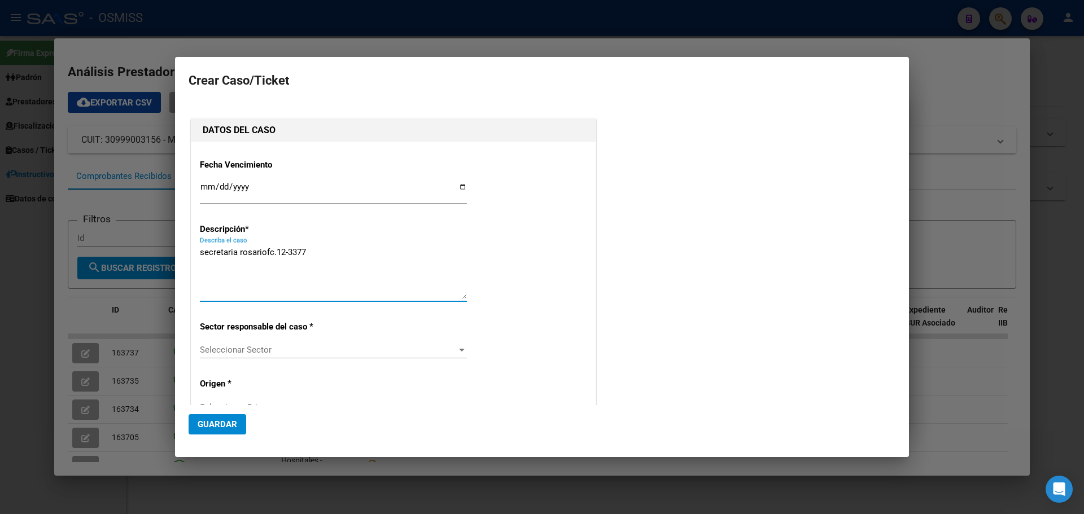
type textarea "secretaria rosariofc.12-3377"
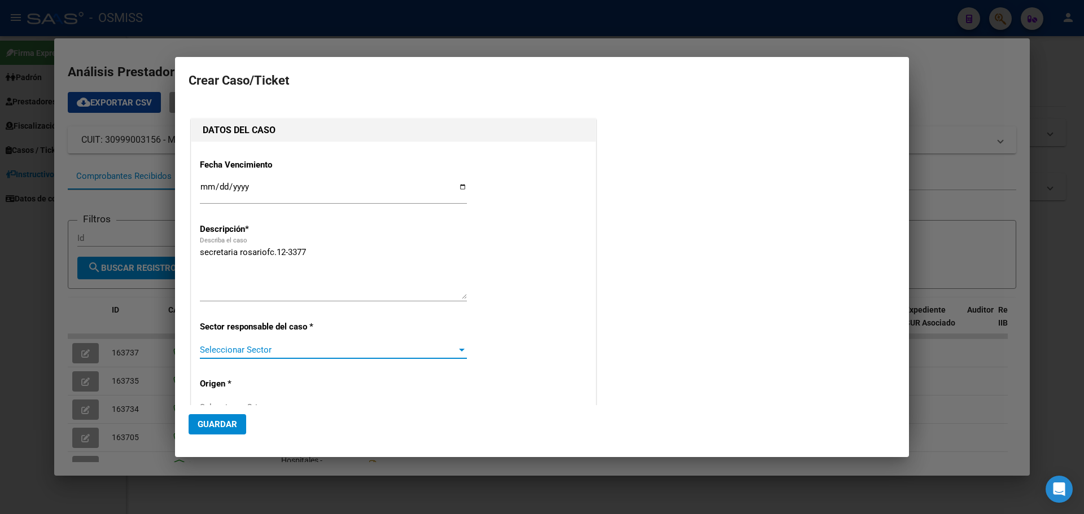
click at [459, 351] on div at bounding box center [462, 350] width 6 height 3
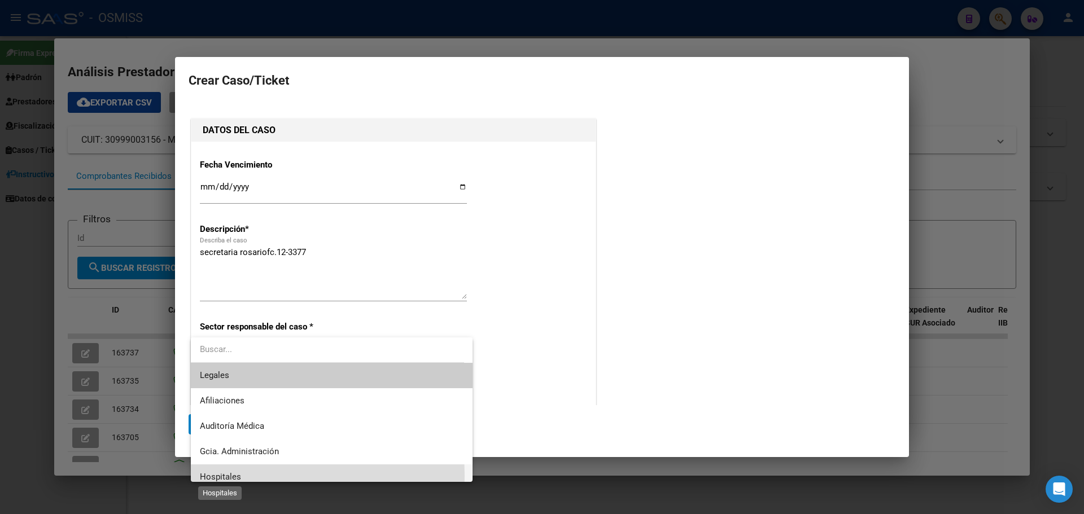
click at [226, 476] on span "Hospitales" at bounding box center [220, 477] width 41 height 10
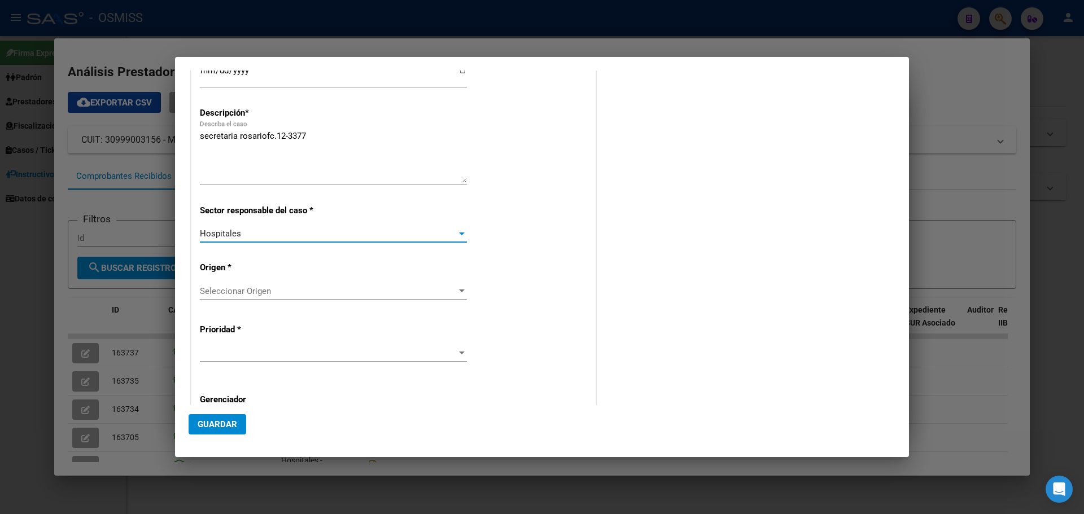
scroll to position [169, 0]
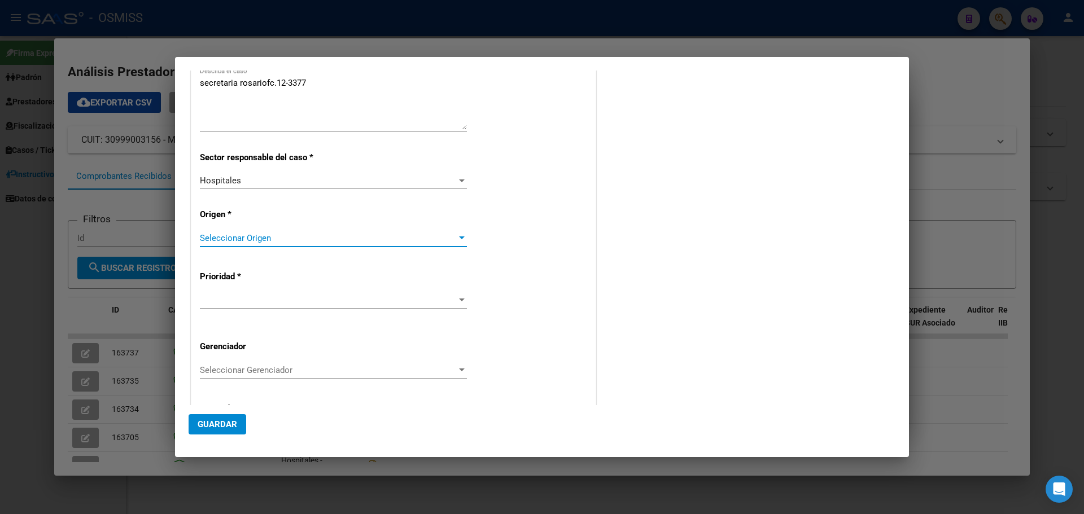
click at [256, 239] on span "Seleccionar Origen" at bounding box center [328, 238] width 257 height 10
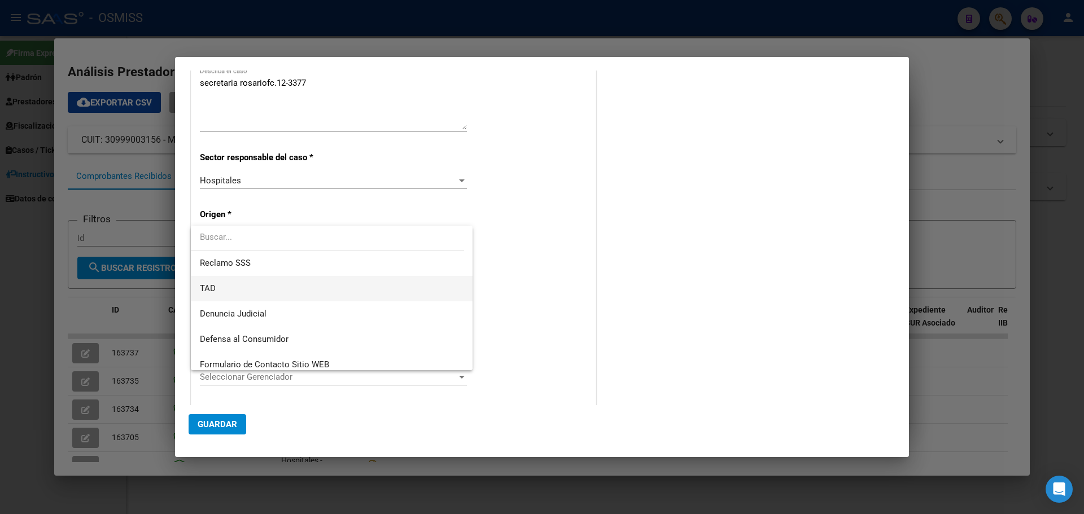
scroll to position [113, 0]
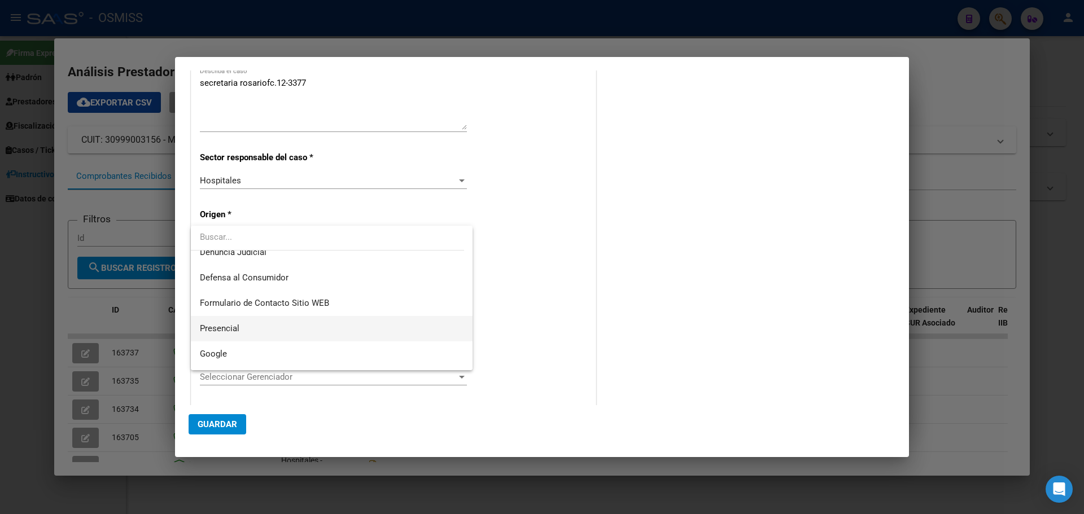
click at [244, 332] on span "Presencial" at bounding box center [332, 328] width 264 height 25
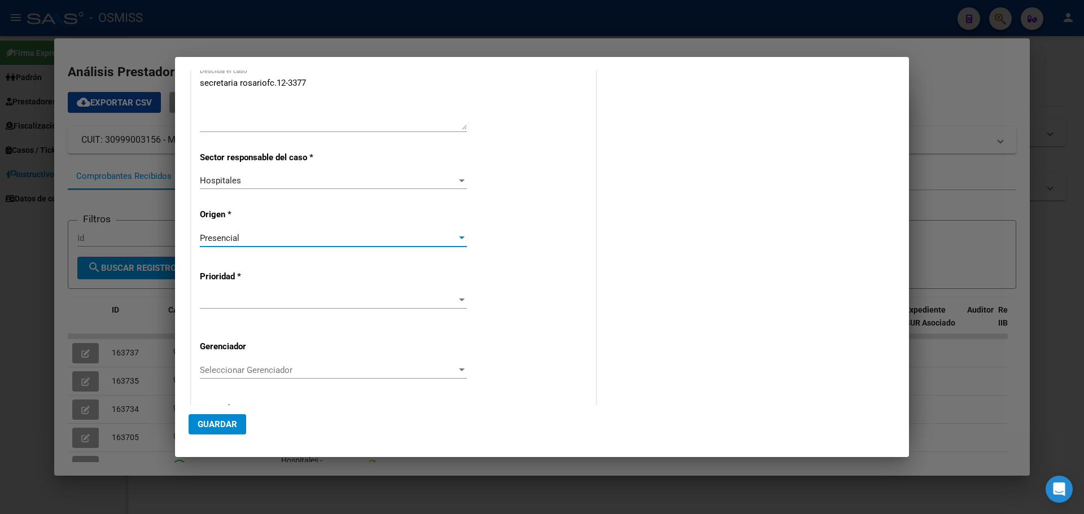
click at [251, 294] on div at bounding box center [333, 300] width 267 height 17
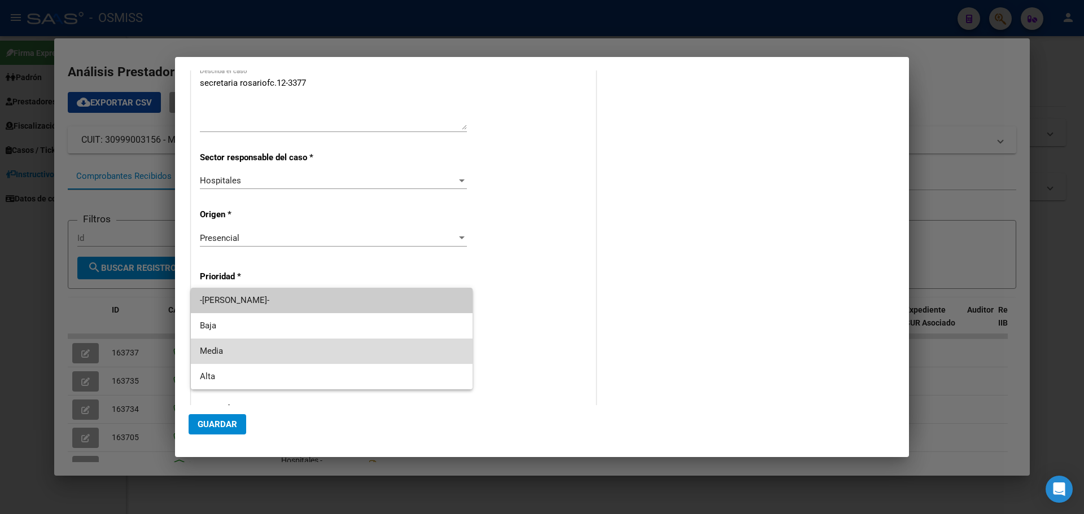
click at [238, 348] on span "Media" at bounding box center [332, 351] width 264 height 25
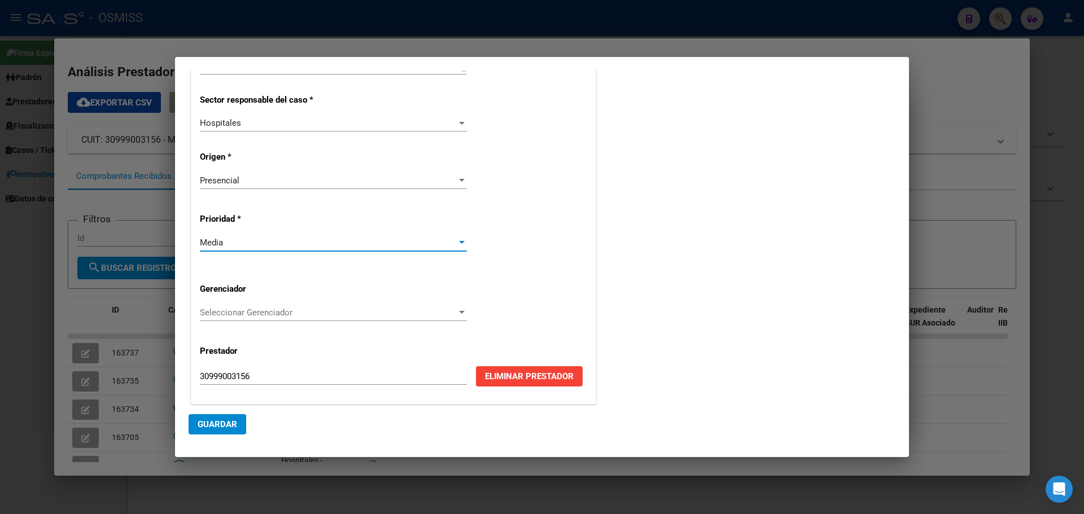
scroll to position [229, 0]
click at [239, 318] on div "Seleccionar Gerenciador Seleccionar Gerenciador" at bounding box center [333, 311] width 267 height 17
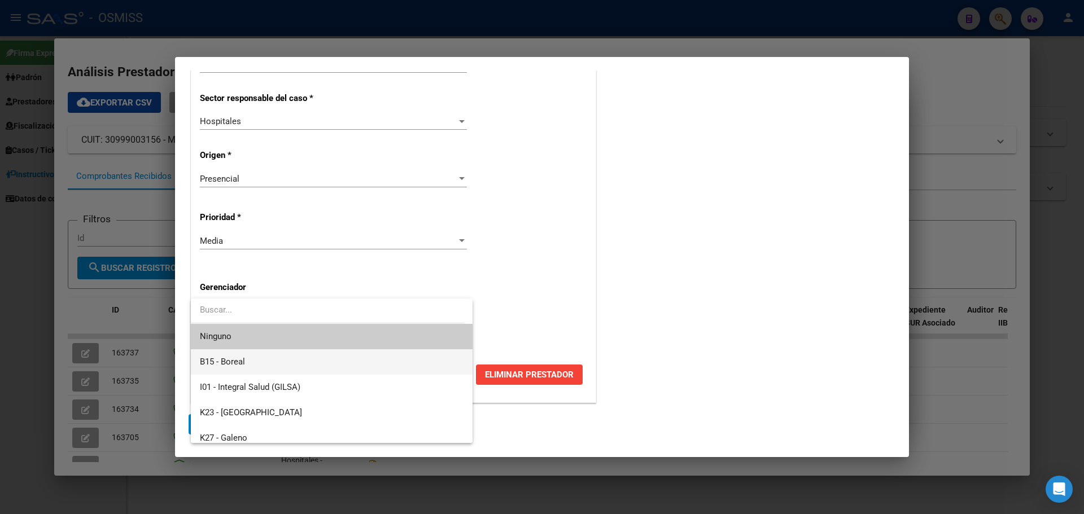
scroll to position [338, 0]
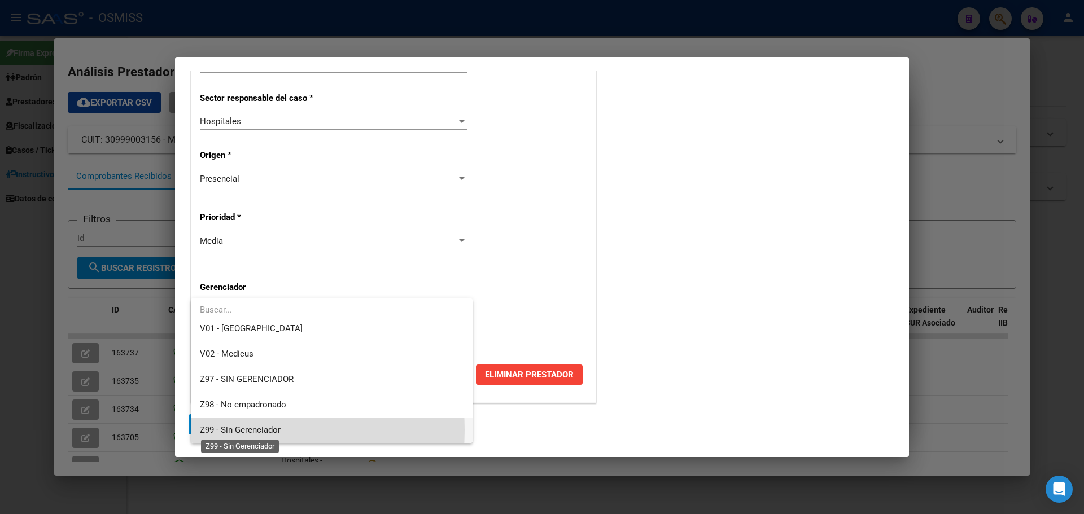
click at [228, 430] on span "Z99 - Sin Gerenciador" at bounding box center [240, 430] width 81 height 10
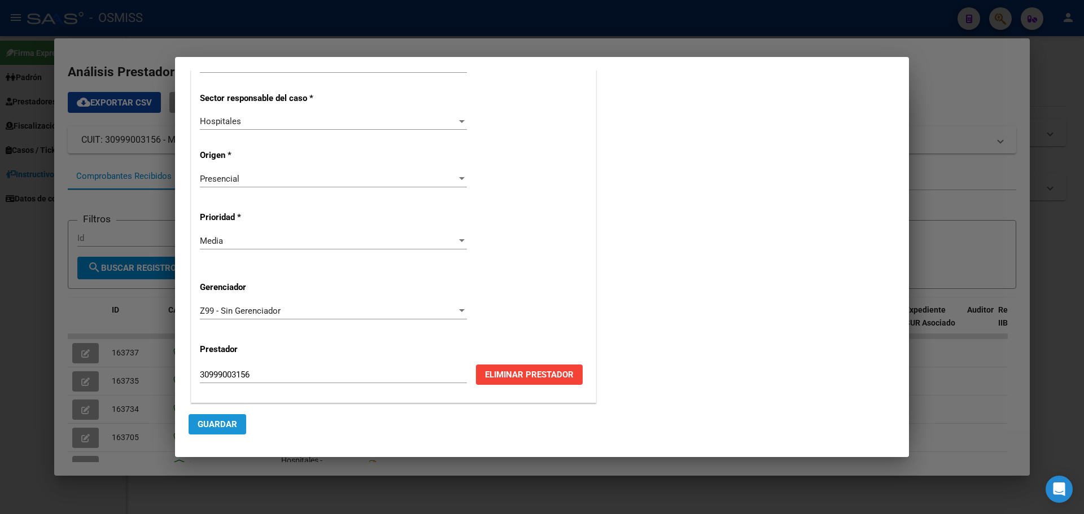
click at [212, 424] on span "Guardar" at bounding box center [218, 424] width 40 height 10
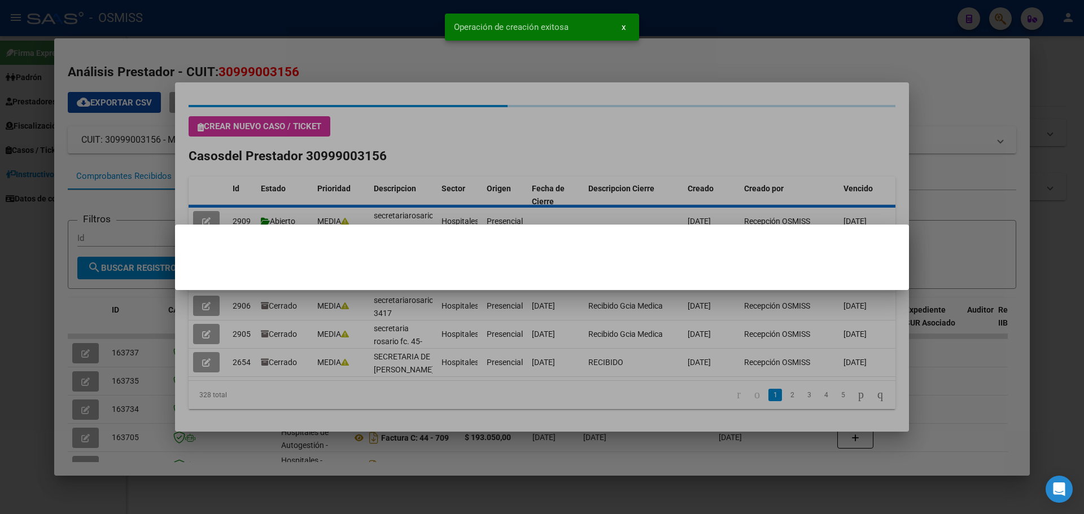
scroll to position [0, 0]
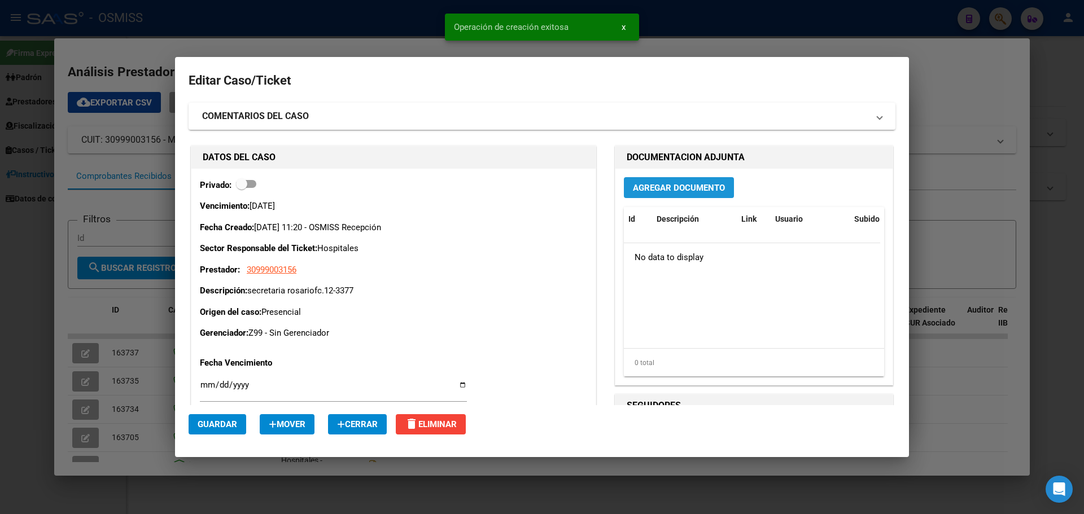
click at [660, 185] on span "Agregar Documento" at bounding box center [679, 188] width 92 height 10
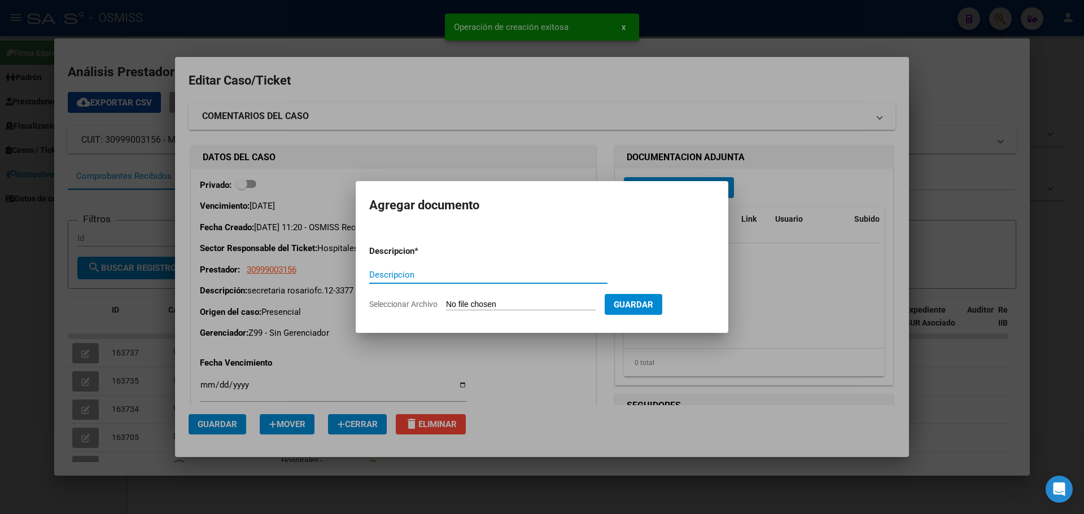
click at [400, 273] on input "Descripcion" at bounding box center [488, 275] width 238 height 10
click at [410, 274] on input "secretaria rosario" at bounding box center [488, 275] width 238 height 10
click at [432, 275] on input "secretariarosario" at bounding box center [488, 275] width 238 height 10
type input "secretariarosariofc.12-3377"
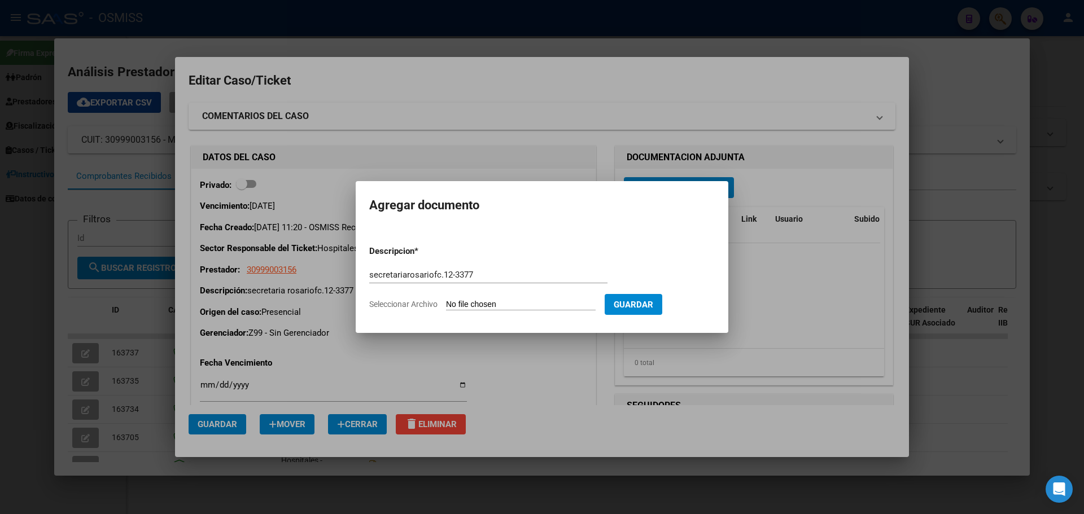
click at [478, 301] on input "Seleccionar Archivo" at bounding box center [521, 305] width 150 height 11
type input "C:\fakepath\secretariarosariofc12-3377.pdf"
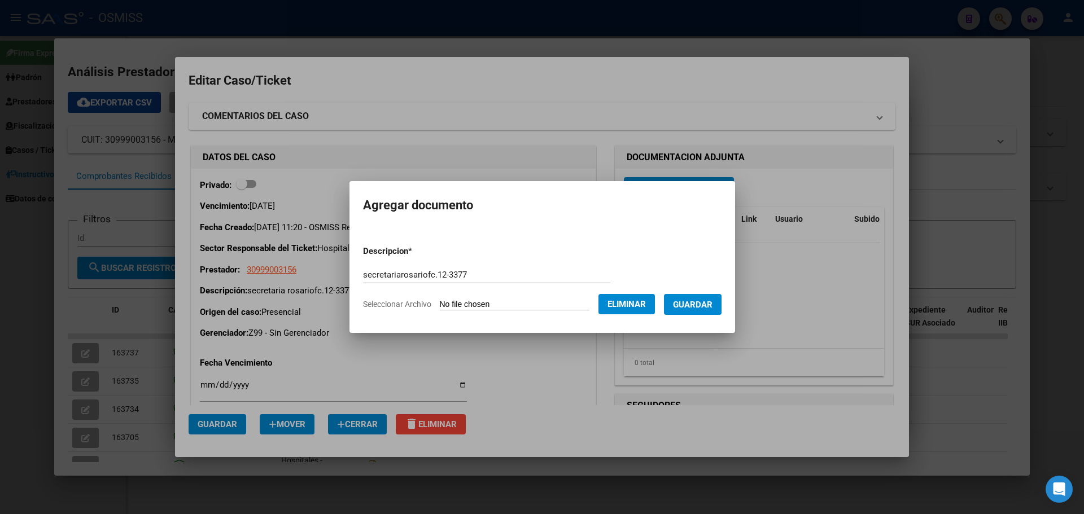
click at [701, 305] on span "Guardar" at bounding box center [693, 305] width 40 height 10
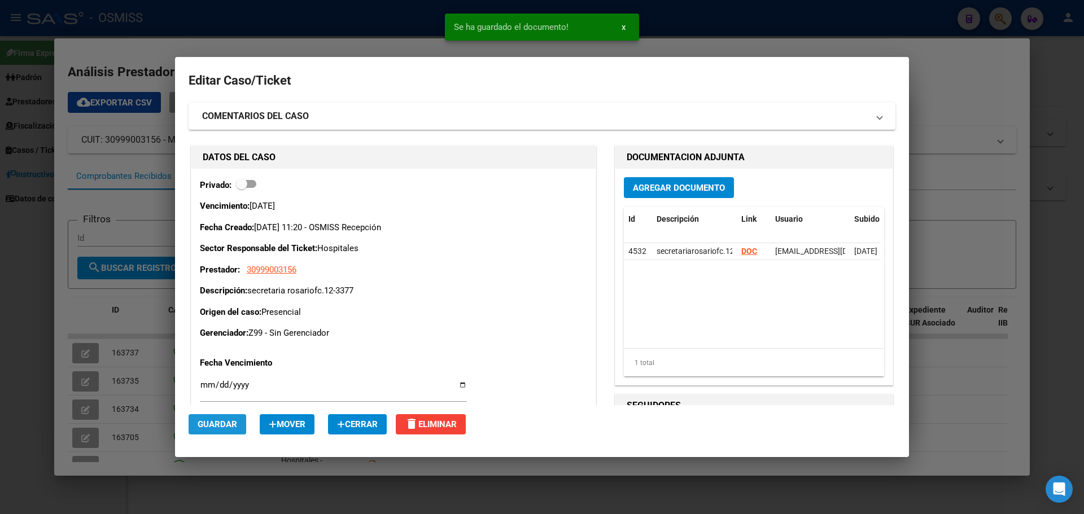
click at [200, 425] on span "Guardar" at bounding box center [218, 424] width 40 height 10
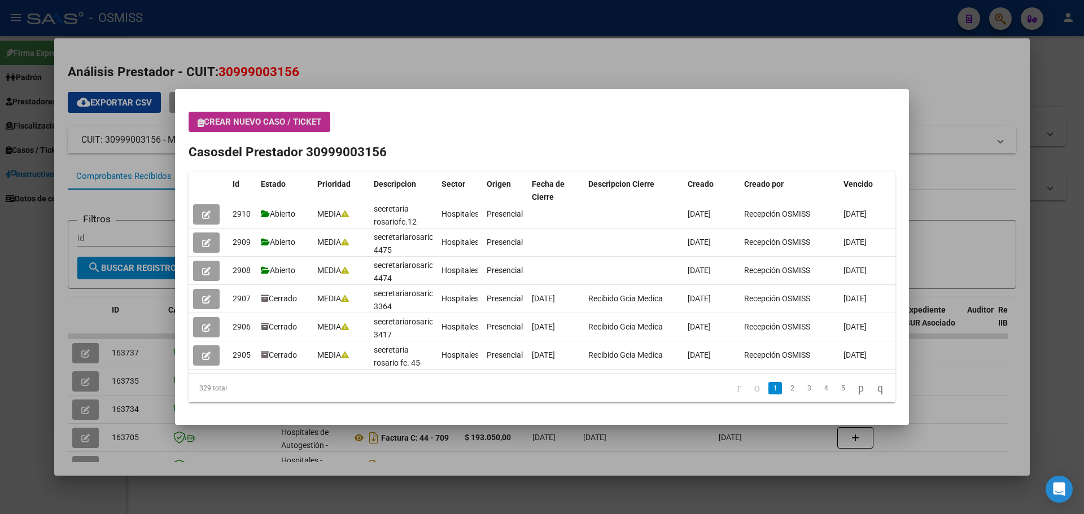
click at [817, 51] on div at bounding box center [542, 257] width 1084 height 514
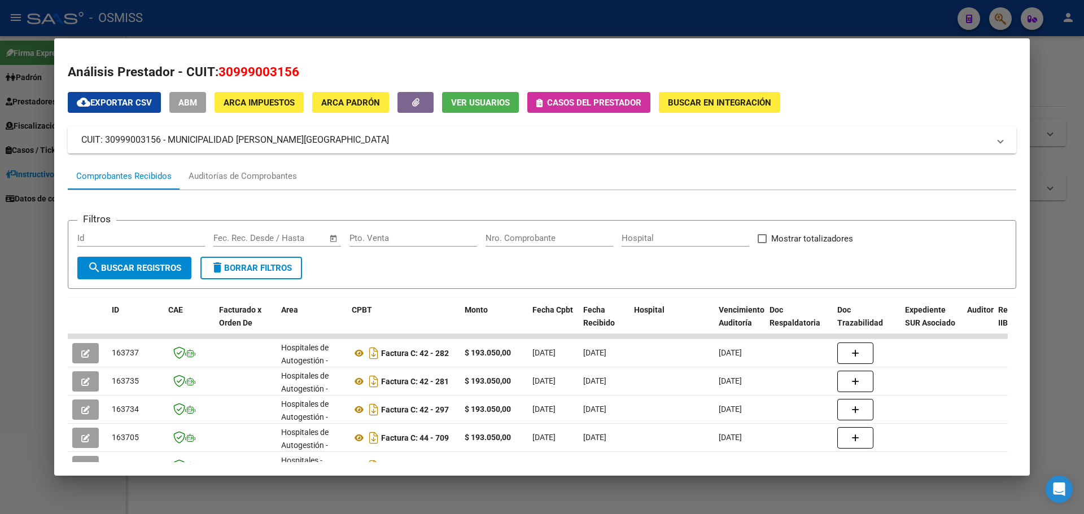
click at [1001, 16] on div at bounding box center [542, 257] width 1084 height 514
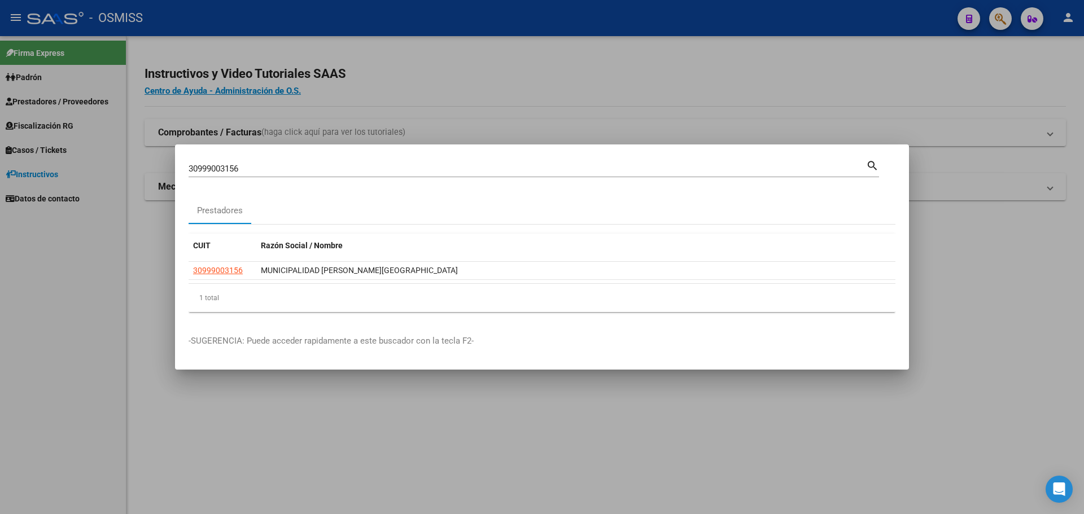
click at [335, 161] on div "30999003156 Buscar (apellido, dni, cuil, nro traspaso, cuit, obra social)" at bounding box center [527, 168] width 677 height 17
type input "3"
type input "30647611946"
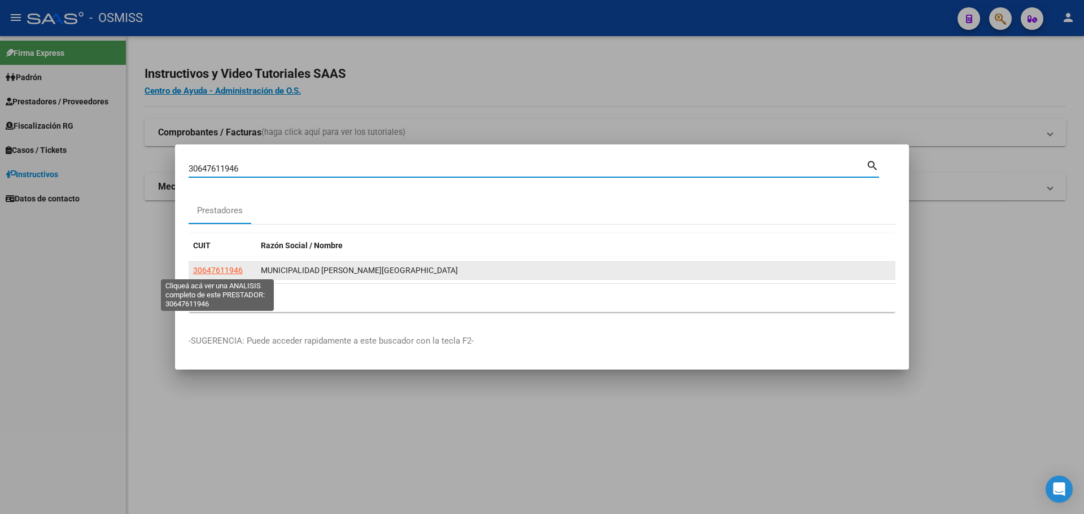
click at [230, 271] on span "30647611946" at bounding box center [218, 270] width 50 height 9
type textarea "30647611946"
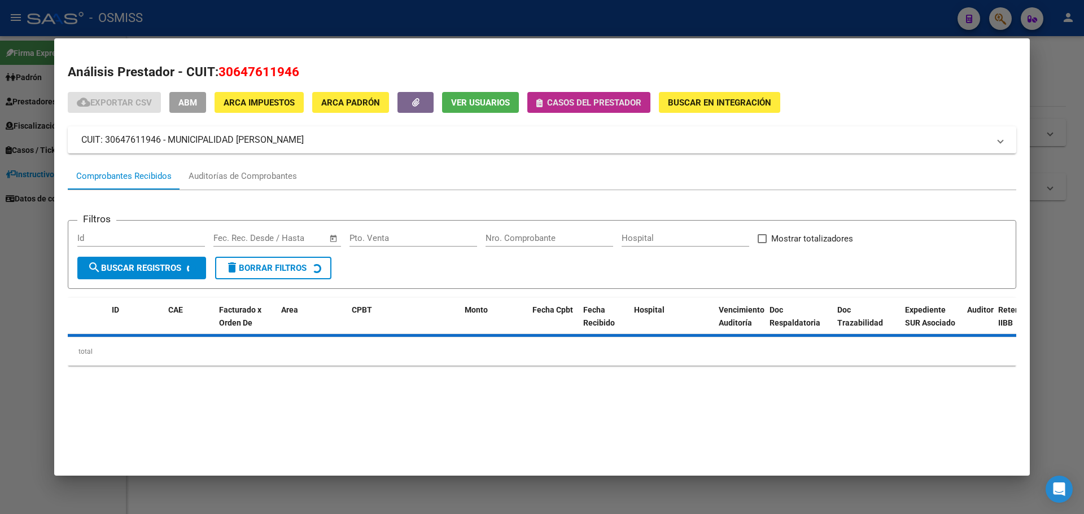
click at [549, 101] on span "Casos del prestador" at bounding box center [594, 103] width 94 height 10
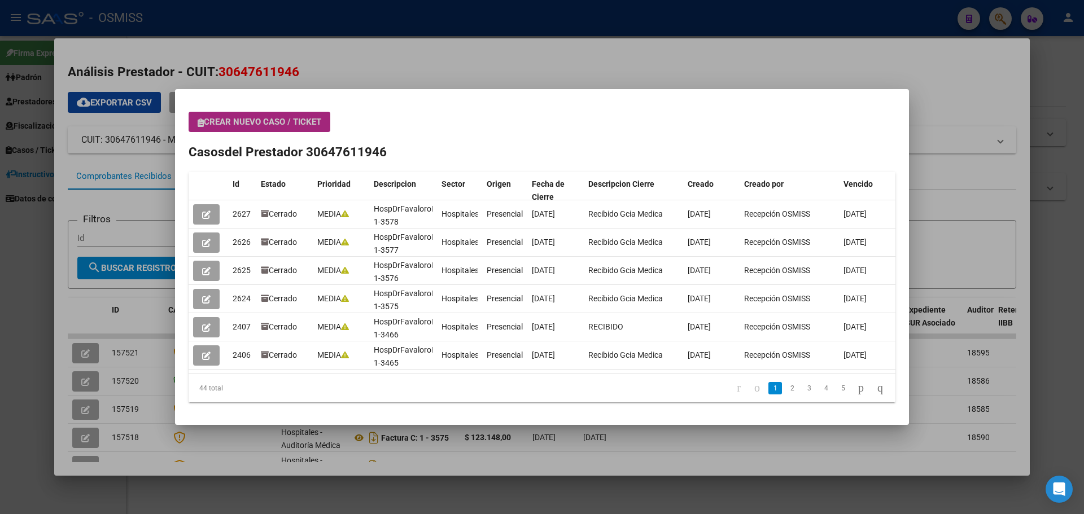
click at [247, 123] on span "Crear nuevo caso / ticket" at bounding box center [260, 122] width 124 height 10
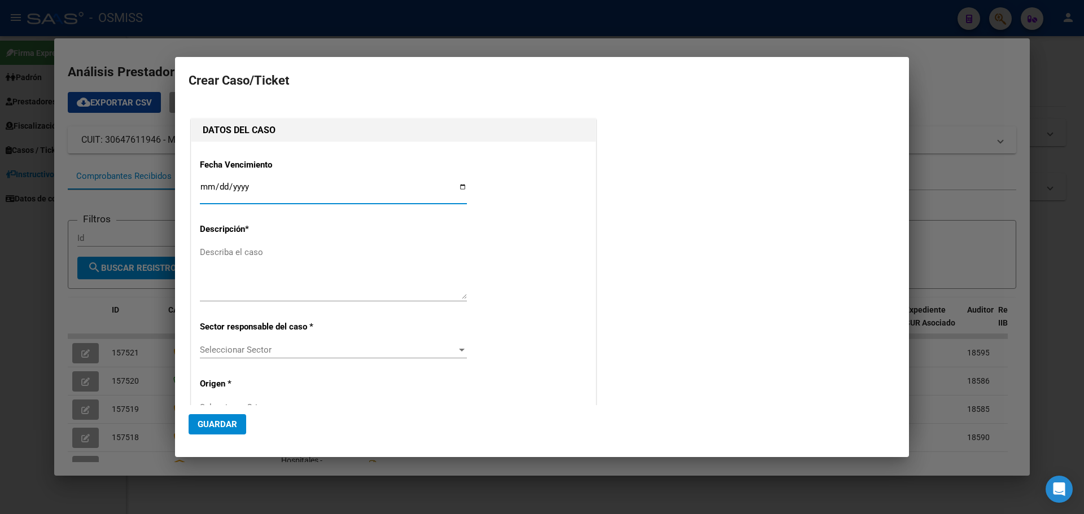
type input "30647611946"
click at [456, 187] on input "Ingresar fecha" at bounding box center [333, 191] width 267 height 18
type input "2025-08-25"
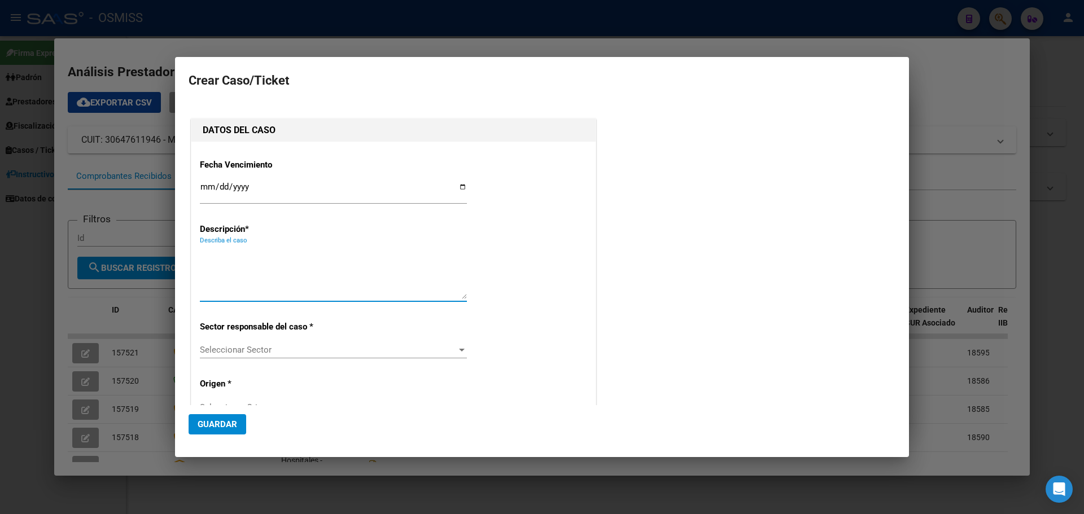
click at [237, 255] on textarea "Describa el caso" at bounding box center [333, 272] width 267 height 53
type textarea "munizaratefc.1-3798"
click at [459, 349] on div at bounding box center [462, 350] width 6 height 3
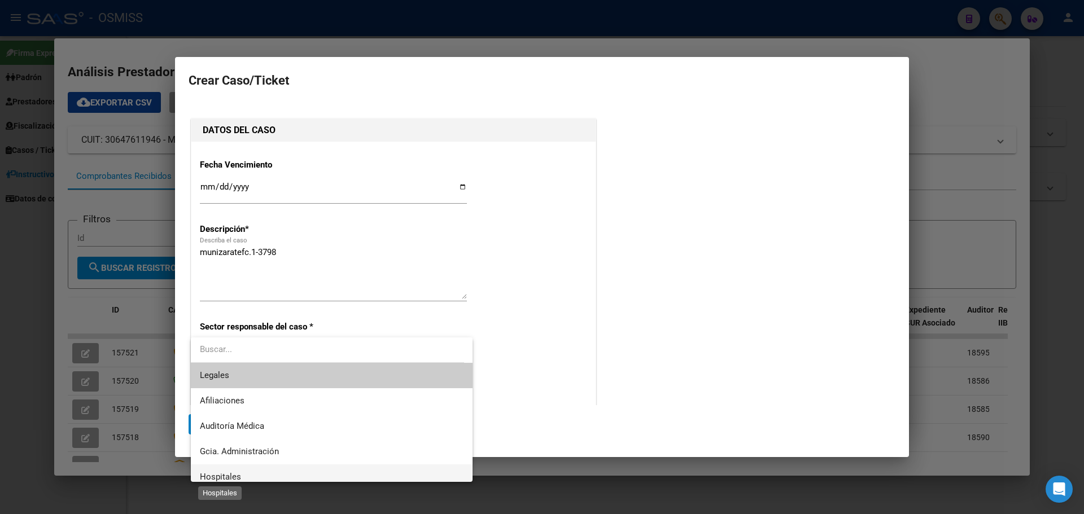
click at [232, 475] on span "Hospitales" at bounding box center [220, 477] width 41 height 10
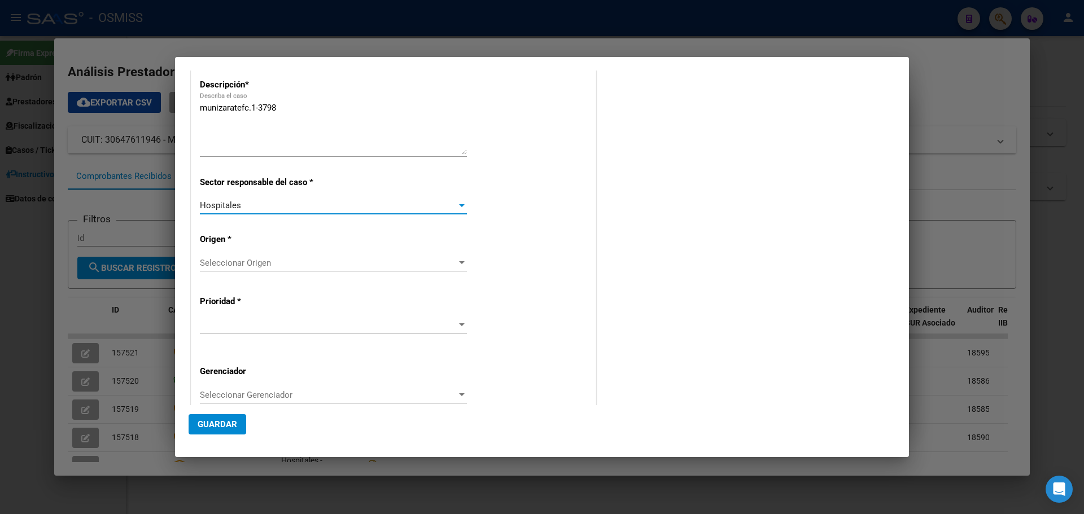
scroll to position [169, 0]
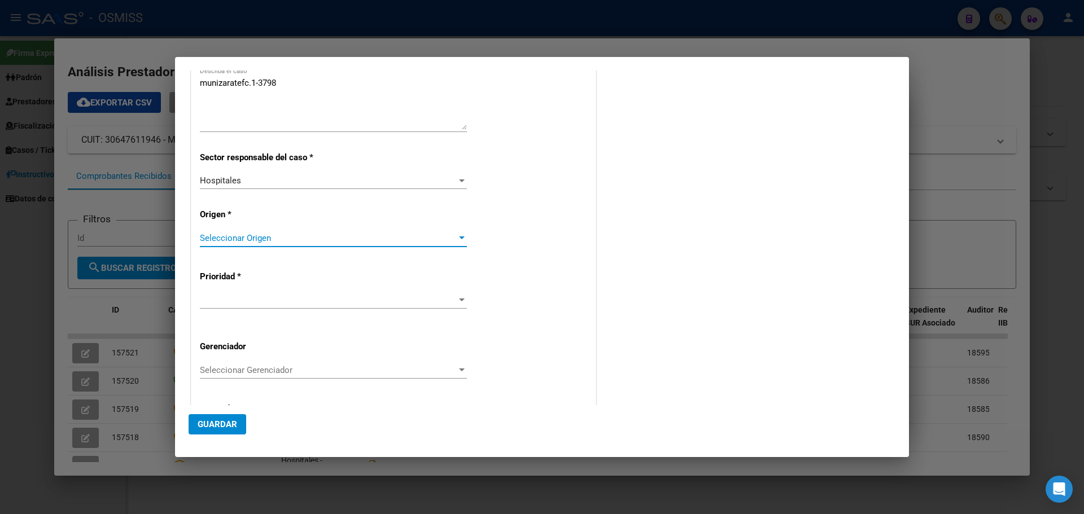
click at [459, 234] on div at bounding box center [462, 238] width 10 height 9
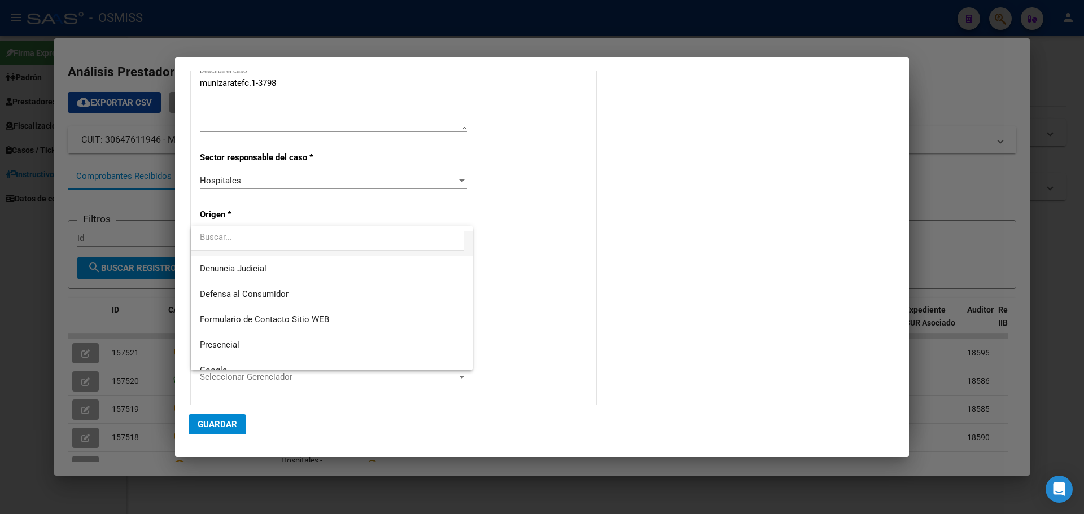
scroll to position [113, 0]
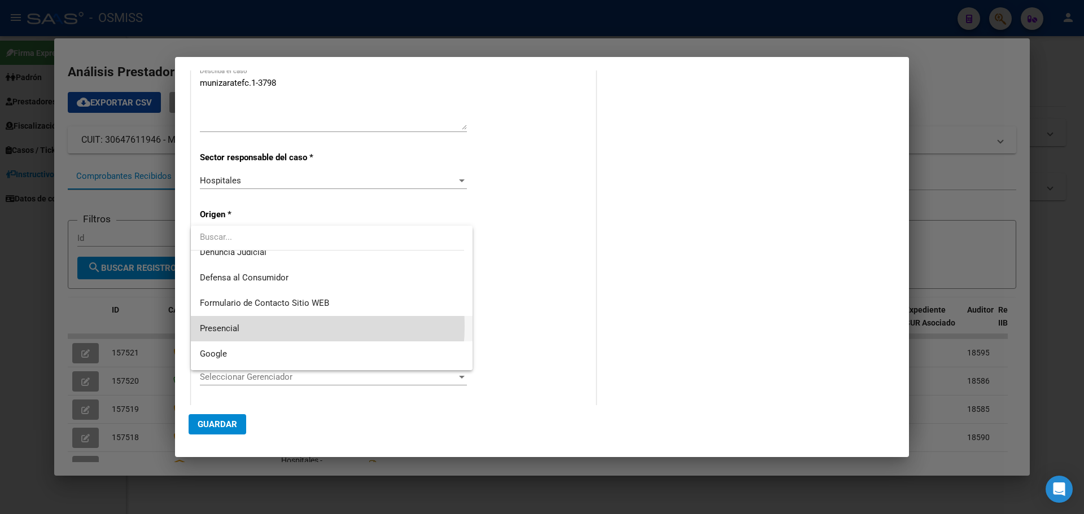
click at [250, 326] on span "Presencial" at bounding box center [332, 328] width 264 height 25
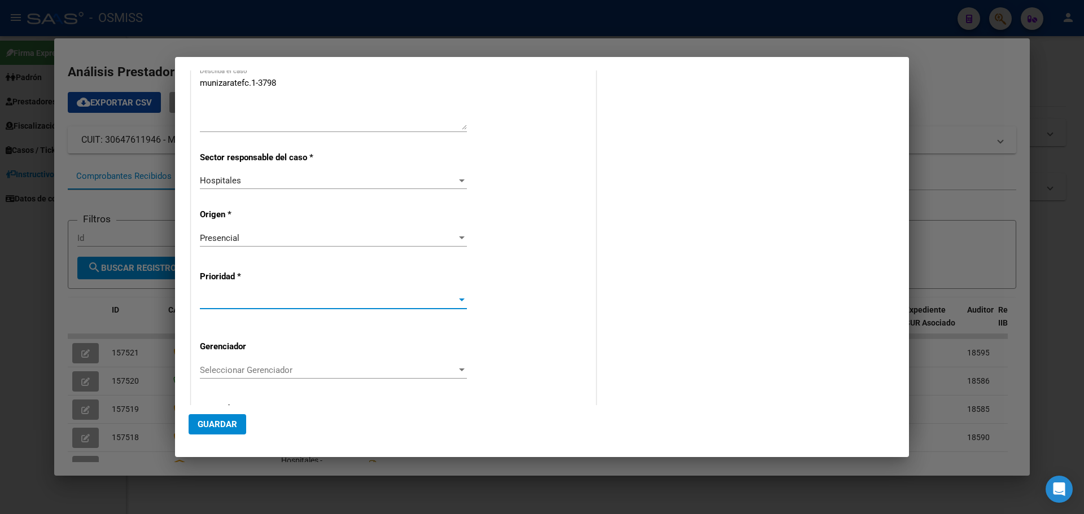
click at [452, 298] on span at bounding box center [328, 300] width 257 height 10
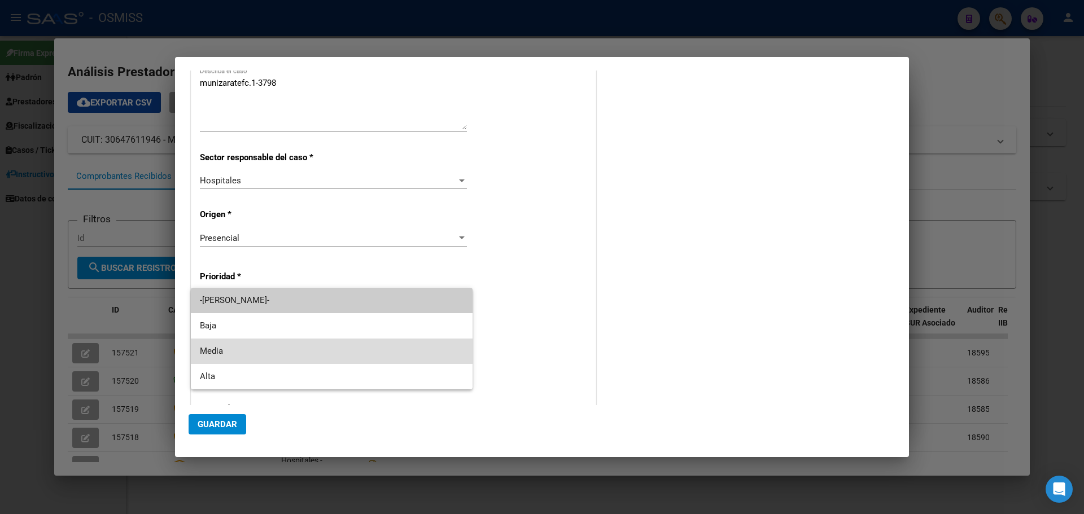
click at [285, 351] on span "Media" at bounding box center [332, 351] width 264 height 25
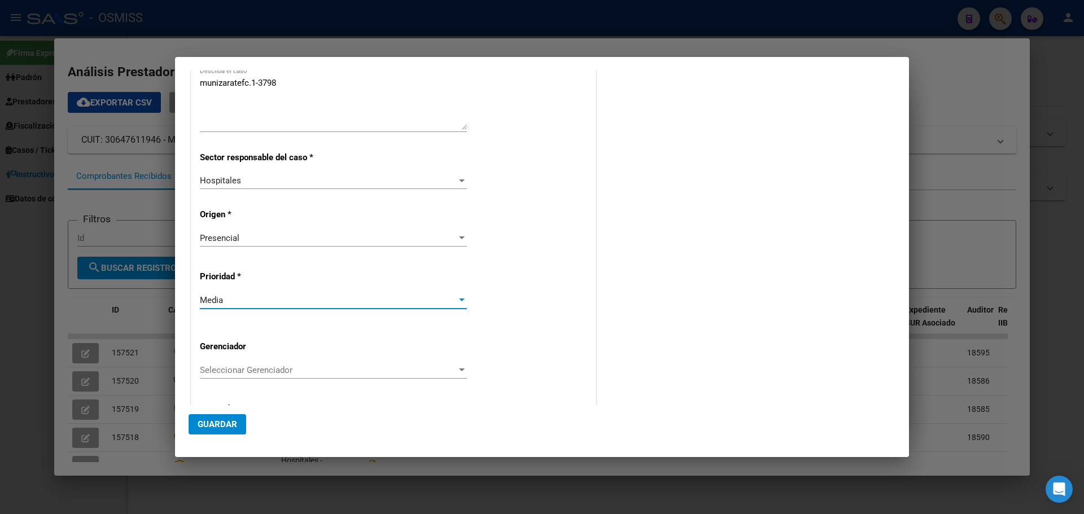
scroll to position [226, 0]
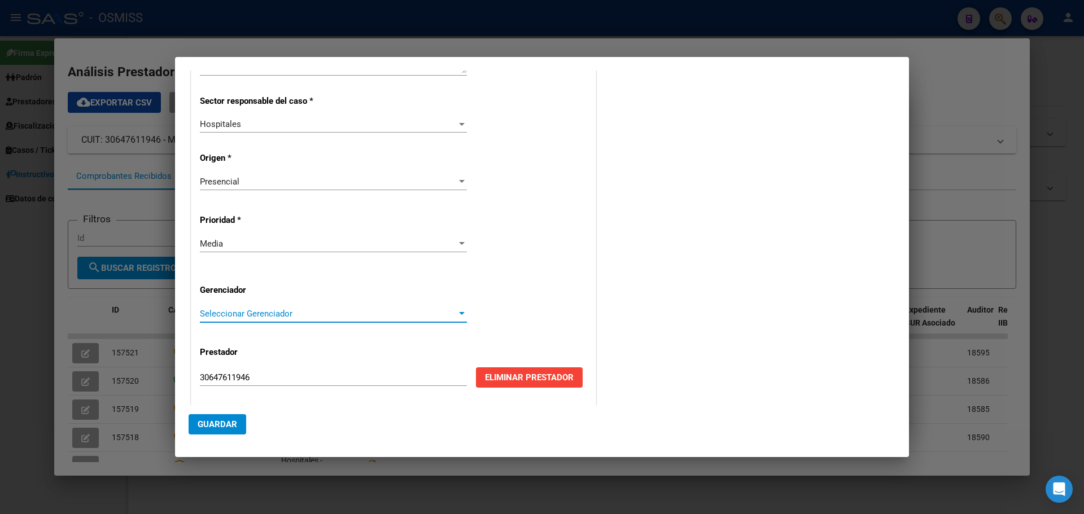
click at [461, 313] on div at bounding box center [462, 313] width 6 height 3
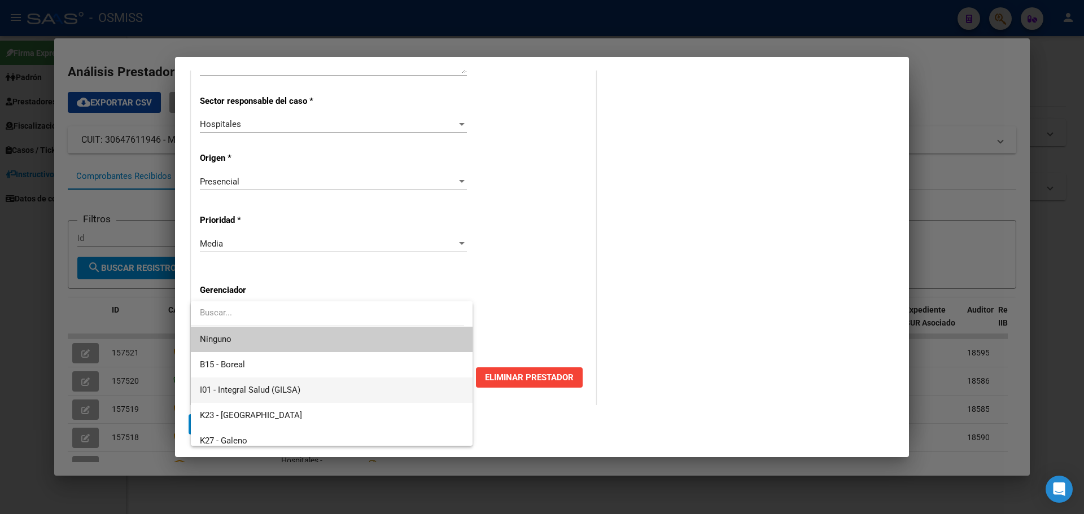
scroll to position [338, 0]
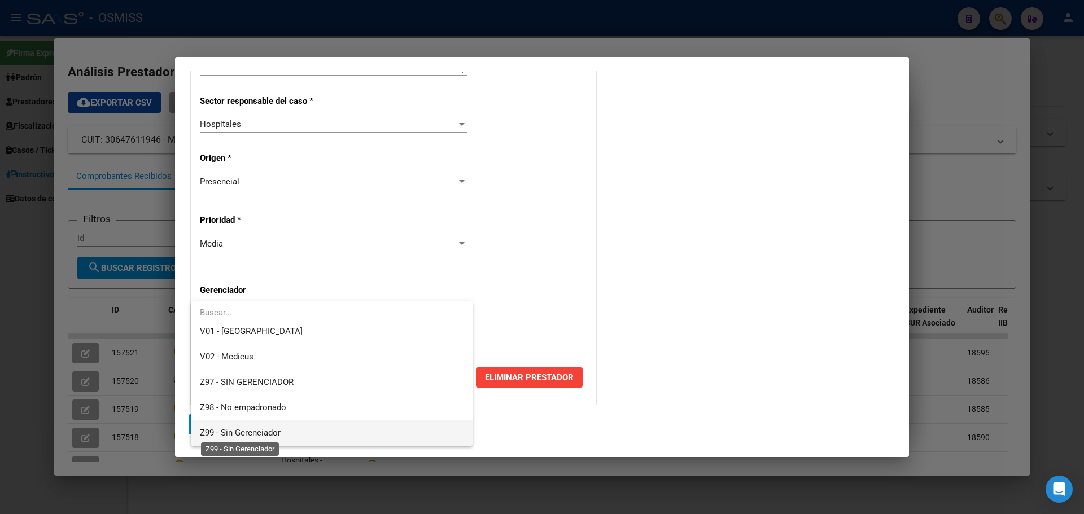
click at [246, 436] on span "Z99 - Sin Gerenciador" at bounding box center [240, 433] width 81 height 10
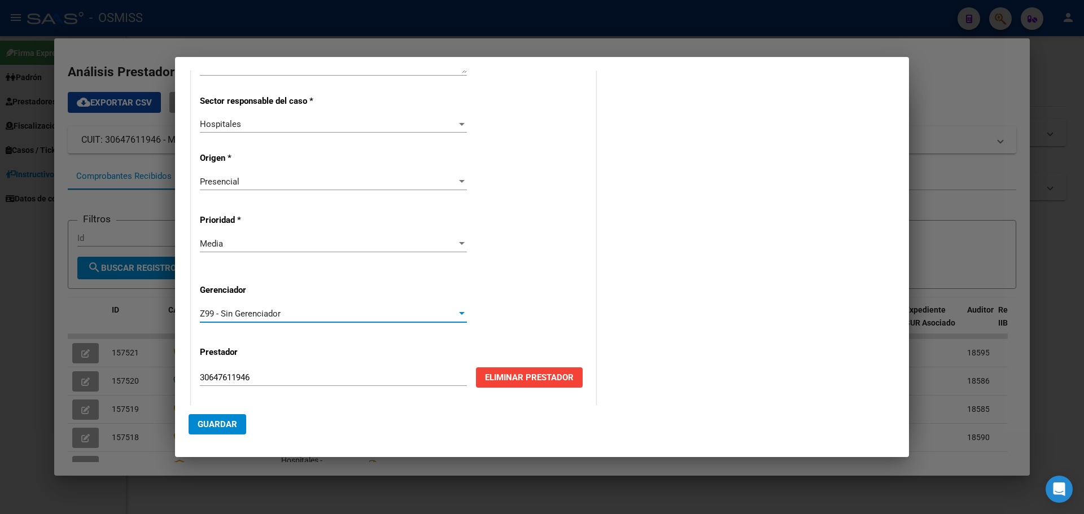
scroll to position [229, 0]
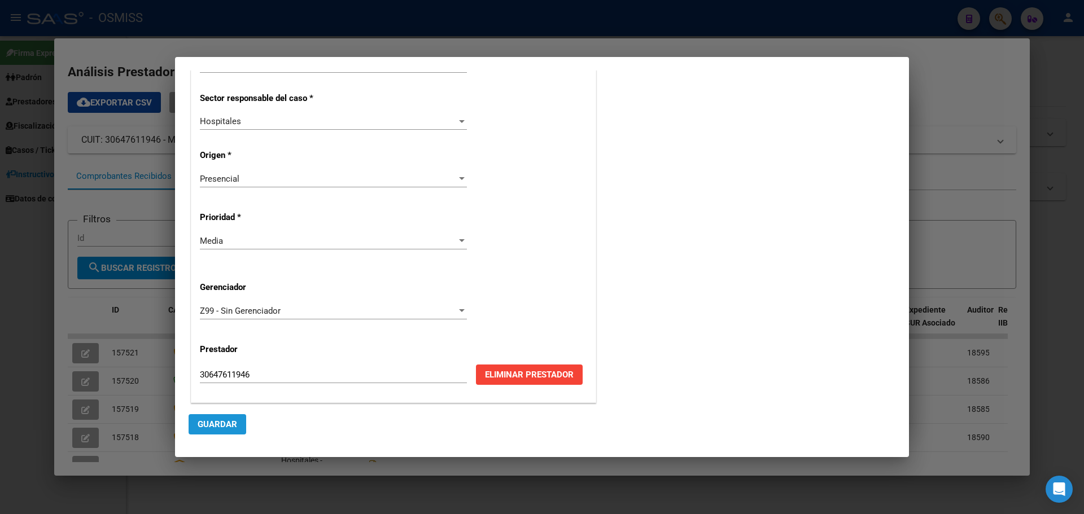
click at [217, 428] on span "Guardar" at bounding box center [218, 424] width 40 height 10
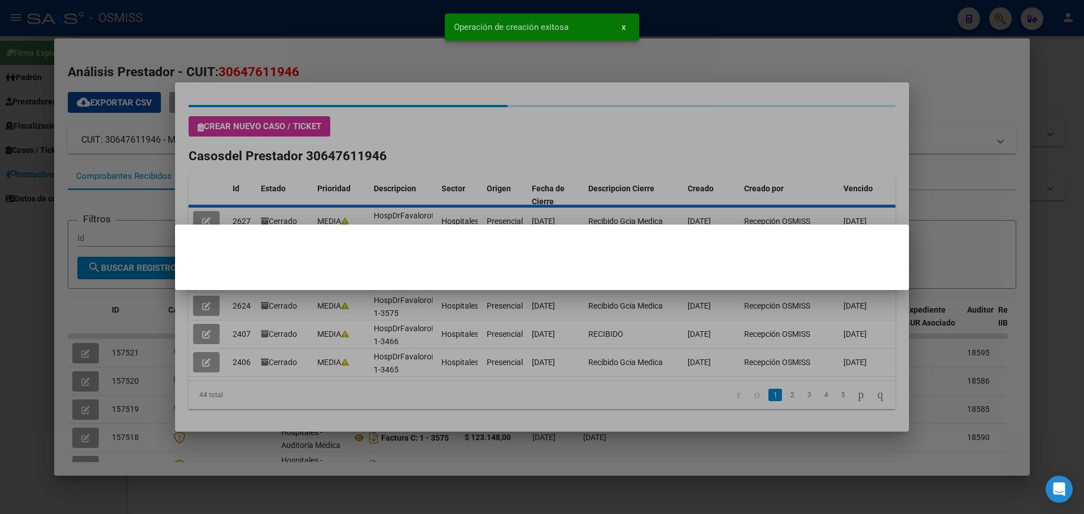
scroll to position [0, 0]
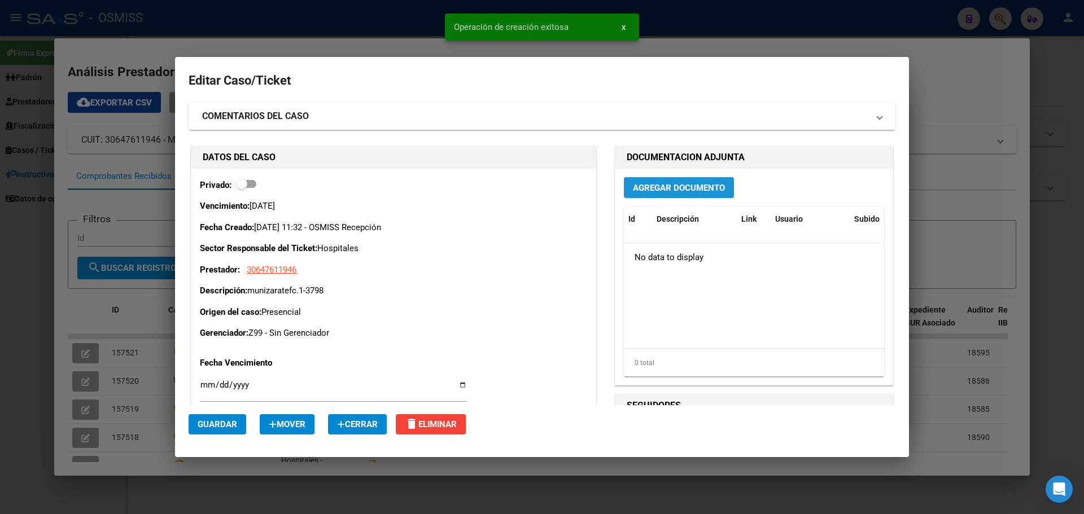
click at [681, 188] on span "Agregar Documento" at bounding box center [679, 188] width 92 height 10
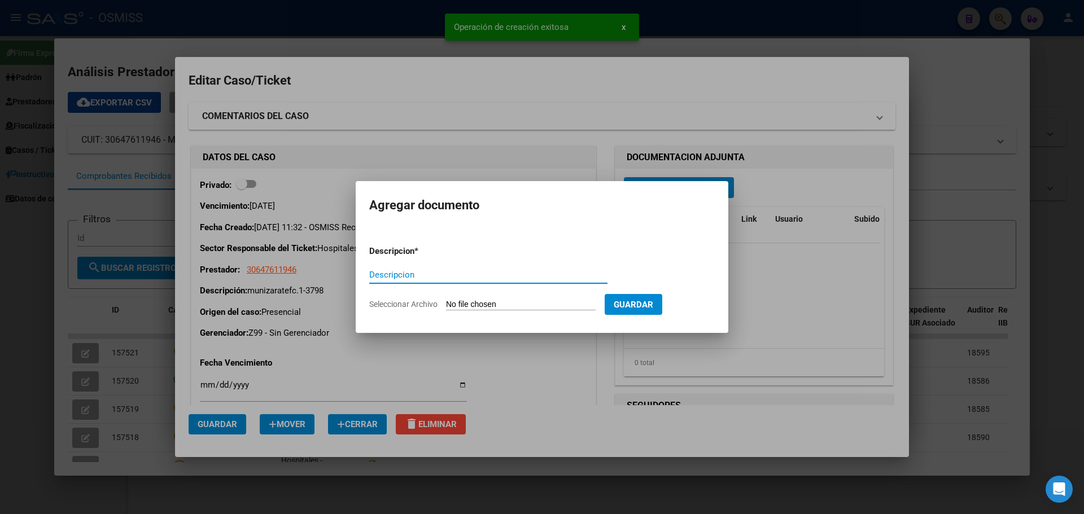
click at [430, 278] on input "Descripcion" at bounding box center [488, 275] width 238 height 10
type input "munizaratefc.1-3798"
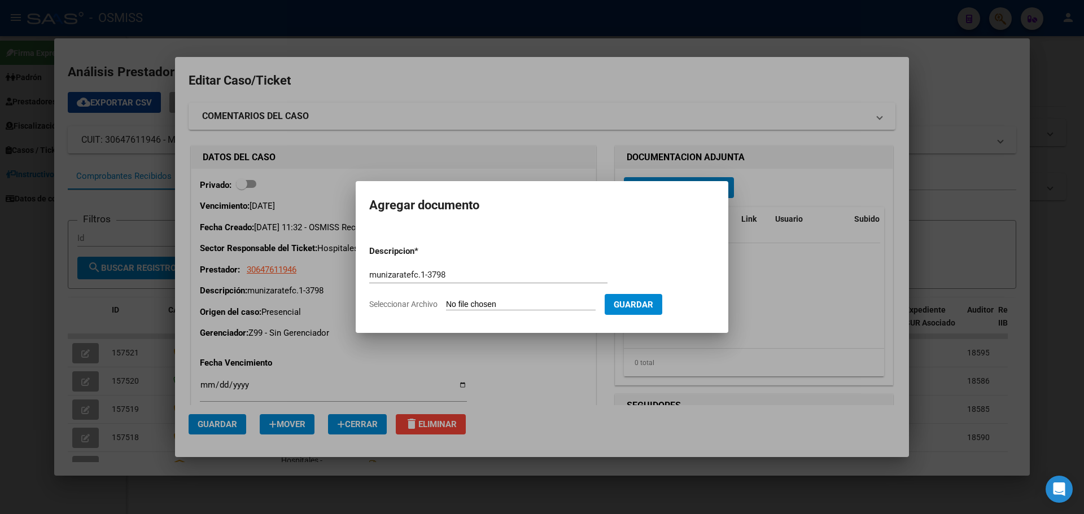
click at [509, 303] on input "Seleccionar Archivo" at bounding box center [521, 305] width 150 height 11
type input "C:\fakepath\munizaratefc1-3798.pdf"
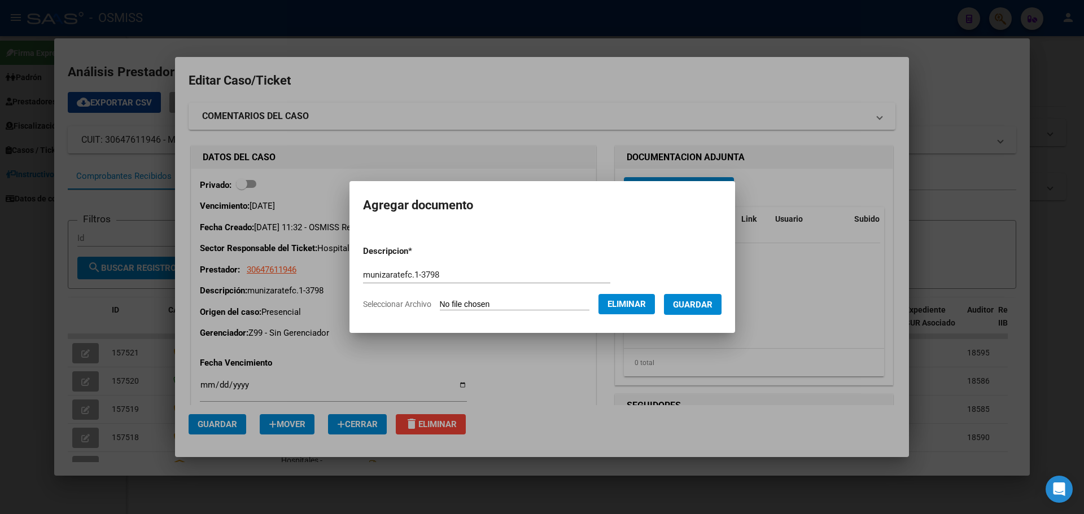
click at [699, 301] on span "Guardar" at bounding box center [693, 305] width 40 height 10
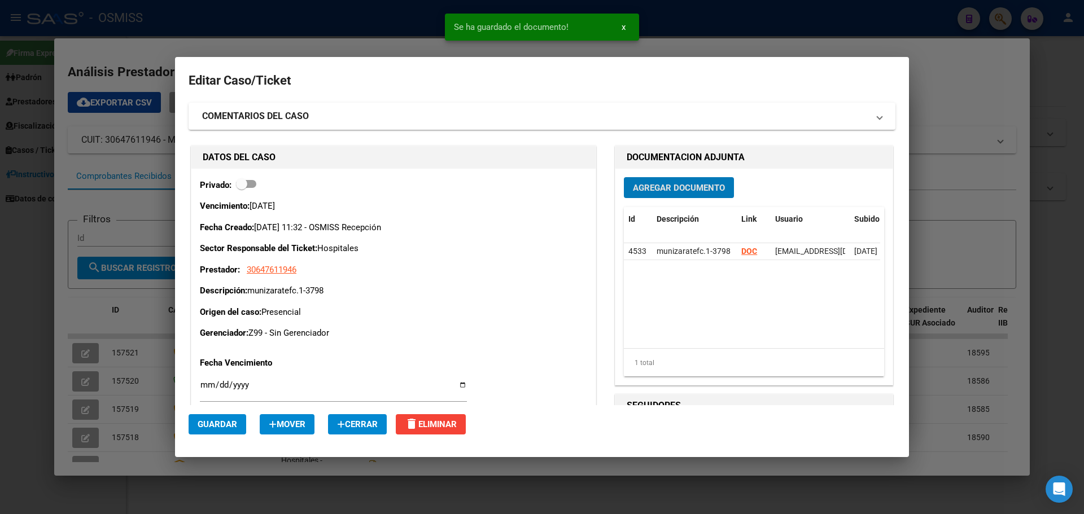
click at [209, 424] on span "Guardar" at bounding box center [218, 424] width 40 height 10
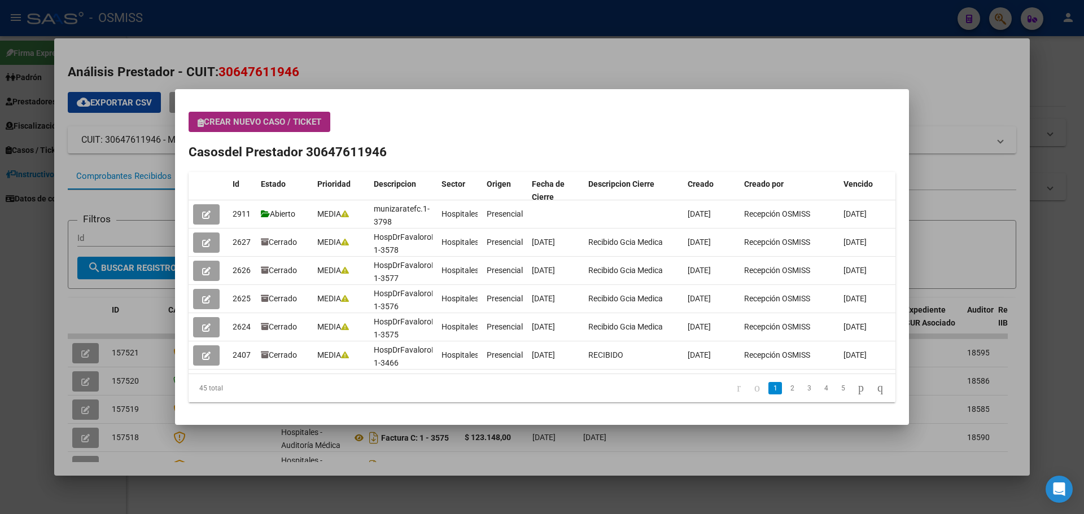
click at [252, 122] on span "Crear nuevo caso / ticket" at bounding box center [260, 122] width 124 height 10
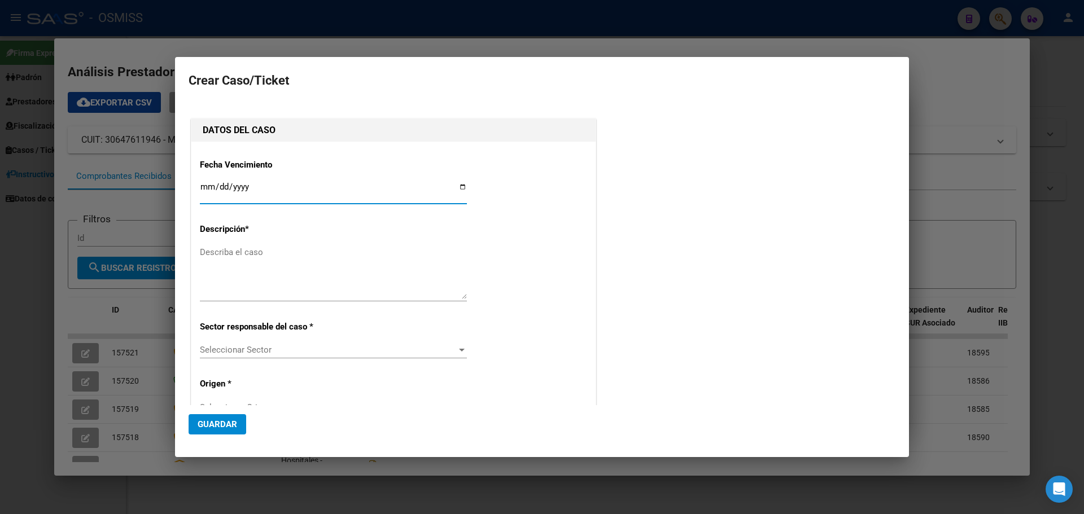
type input "30647611946"
click at [459, 188] on input "Ingresar fecha" at bounding box center [333, 191] width 267 height 18
type input "2025-08-25"
click at [232, 250] on textarea "Describa el caso" at bounding box center [333, 272] width 267 height 53
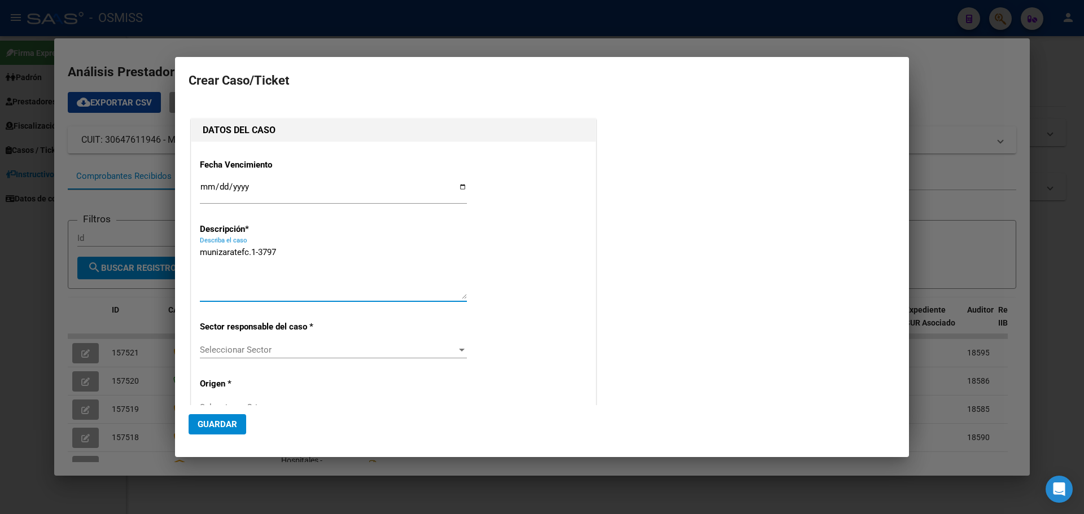
type textarea "munizaratefc.1-3797"
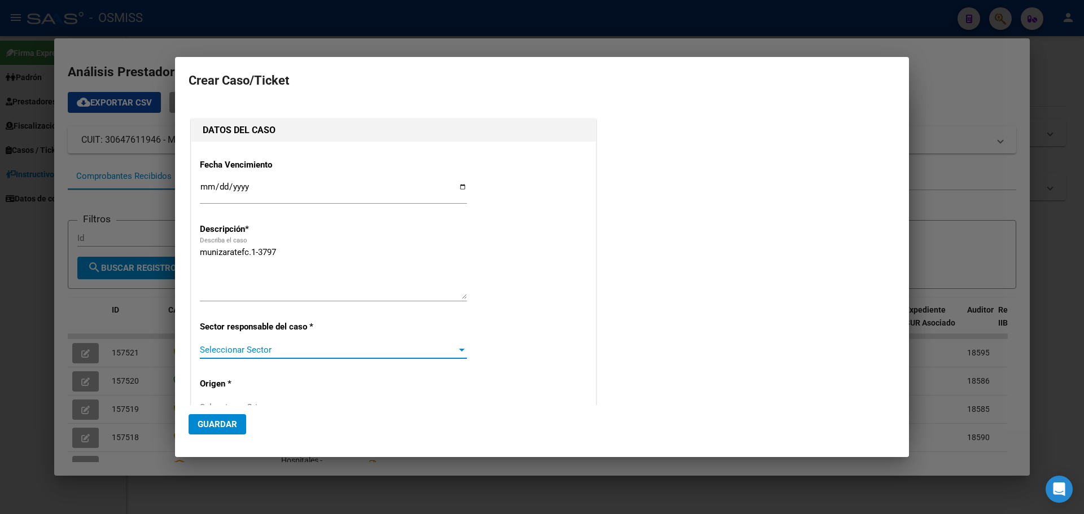
click at [457, 346] on div at bounding box center [462, 349] width 10 height 9
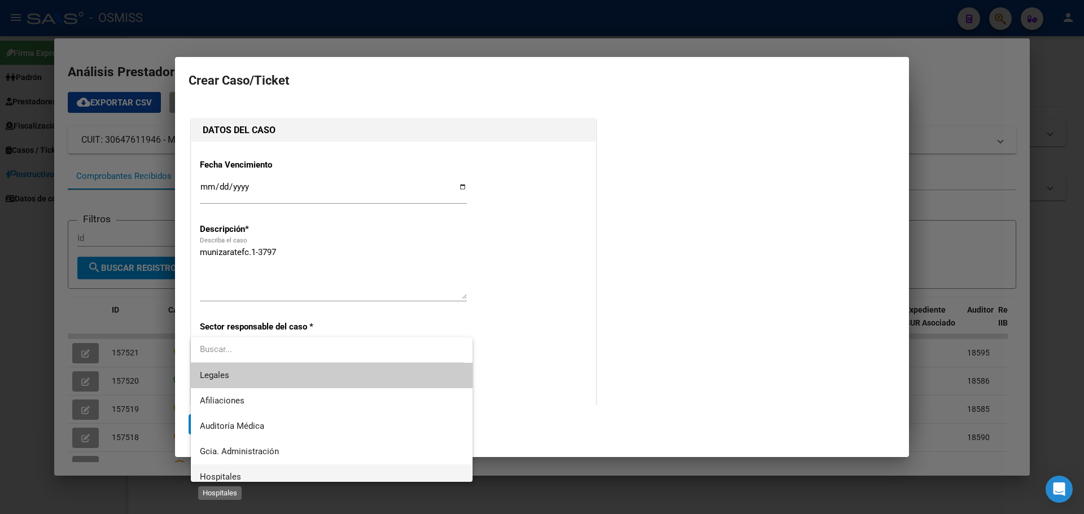
click at [230, 474] on span "Hospitales" at bounding box center [220, 477] width 41 height 10
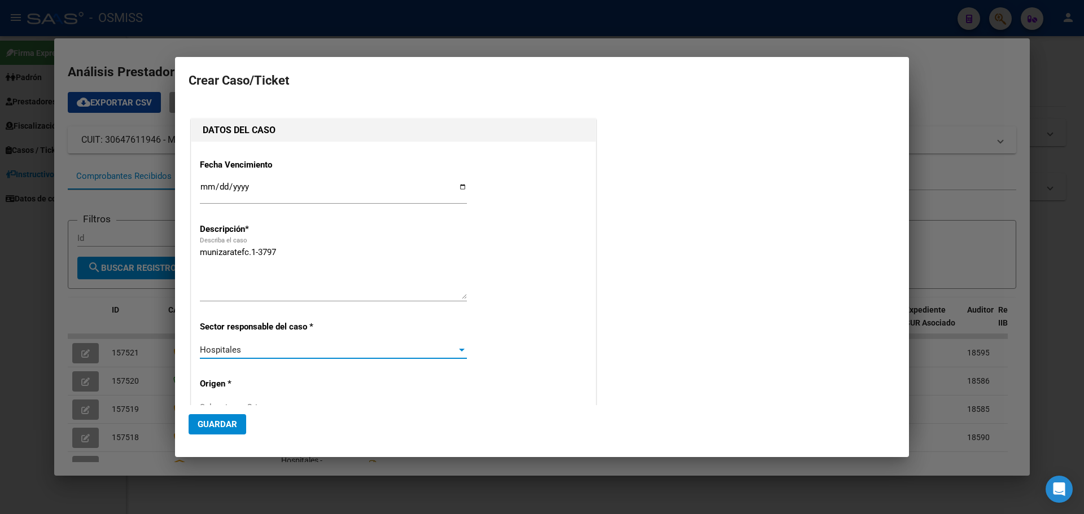
scroll to position [113, 0]
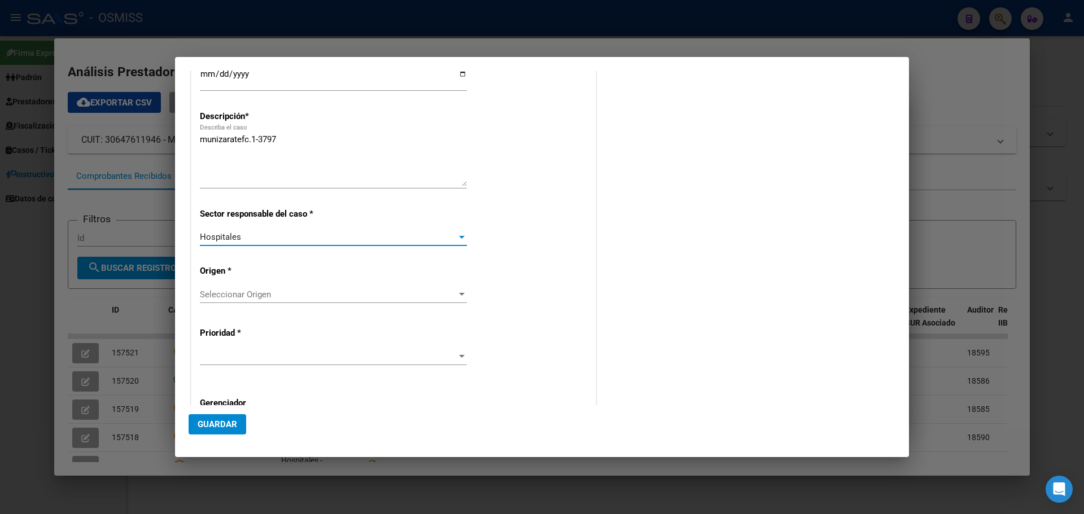
click at [457, 290] on div at bounding box center [462, 294] width 10 height 9
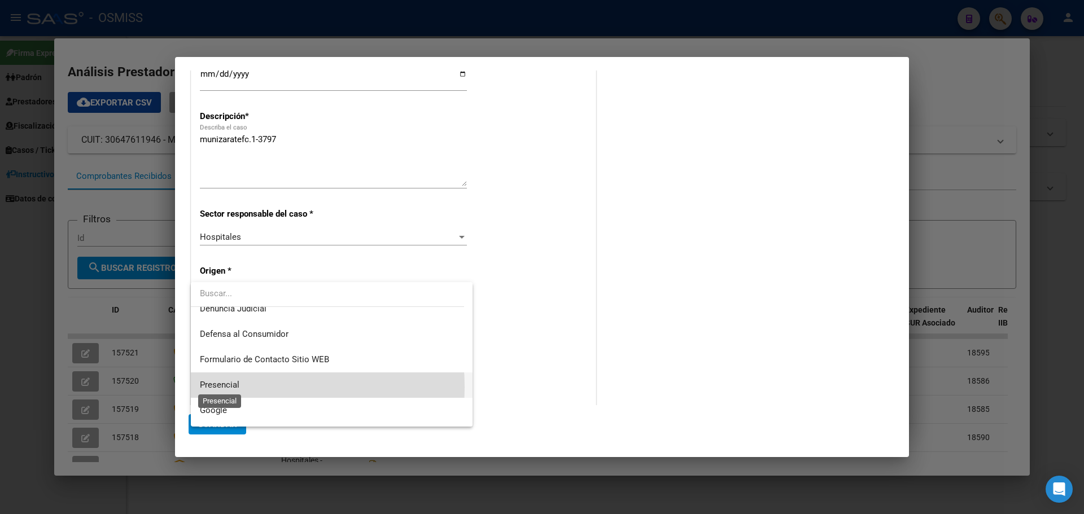
click at [238, 387] on span "Presencial" at bounding box center [220, 385] width 40 height 10
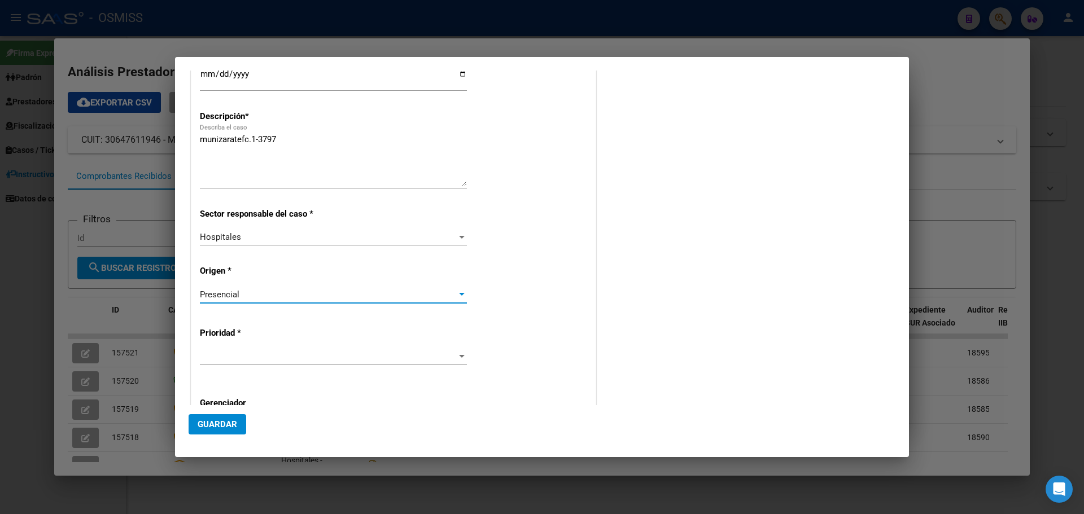
click at [251, 355] on span at bounding box center [328, 357] width 257 height 10
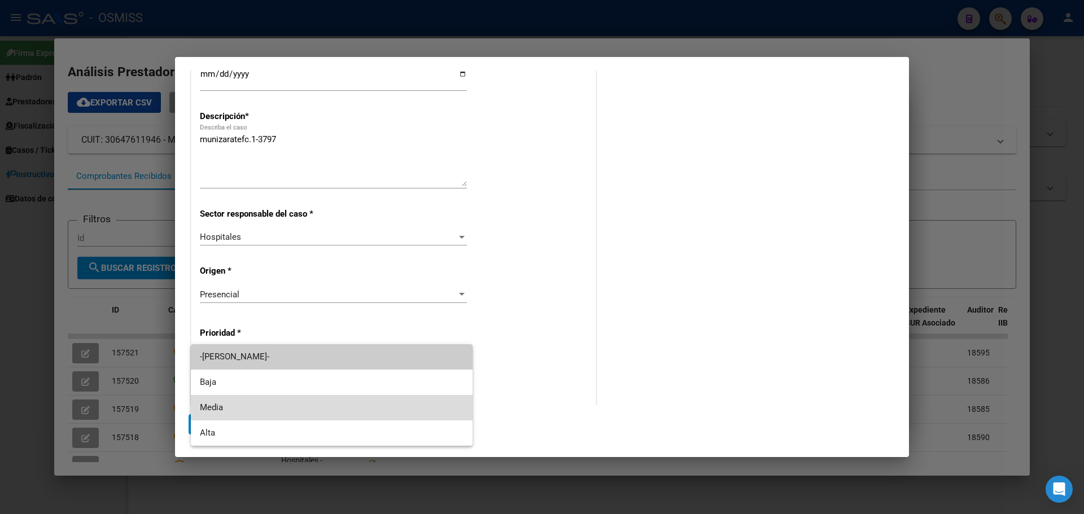
click at [211, 406] on span "Media" at bounding box center [332, 407] width 264 height 25
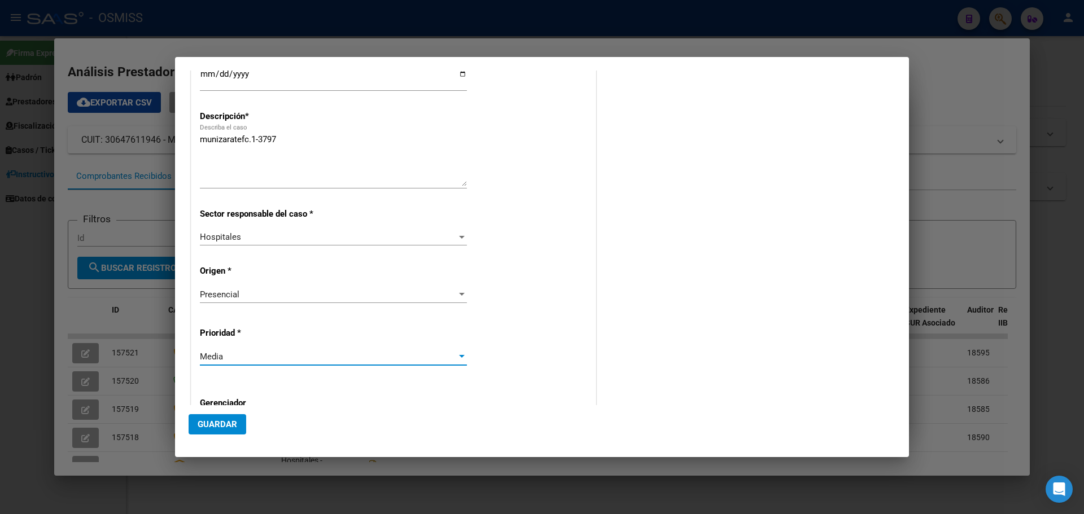
scroll to position [226, 0]
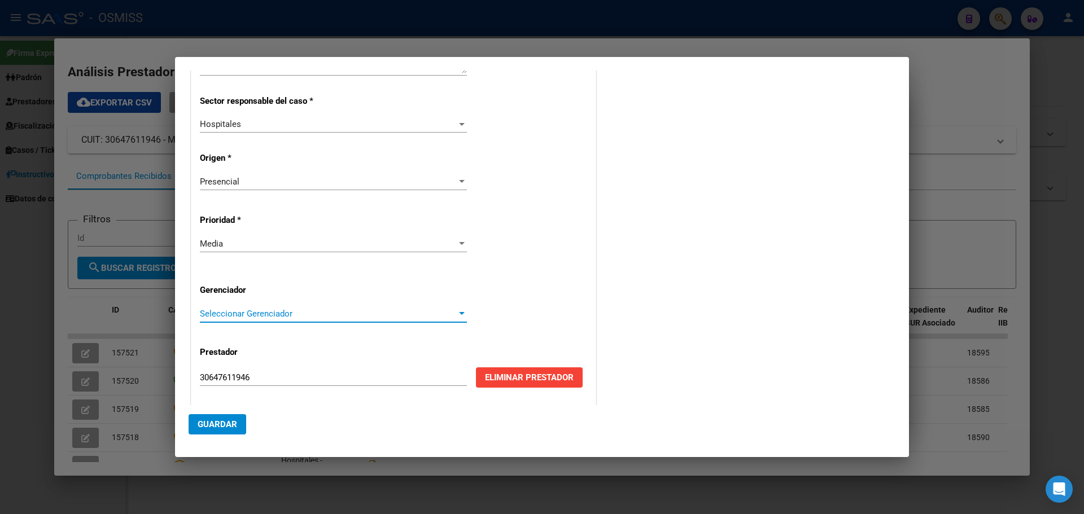
click at [459, 313] on div at bounding box center [462, 313] width 6 height 3
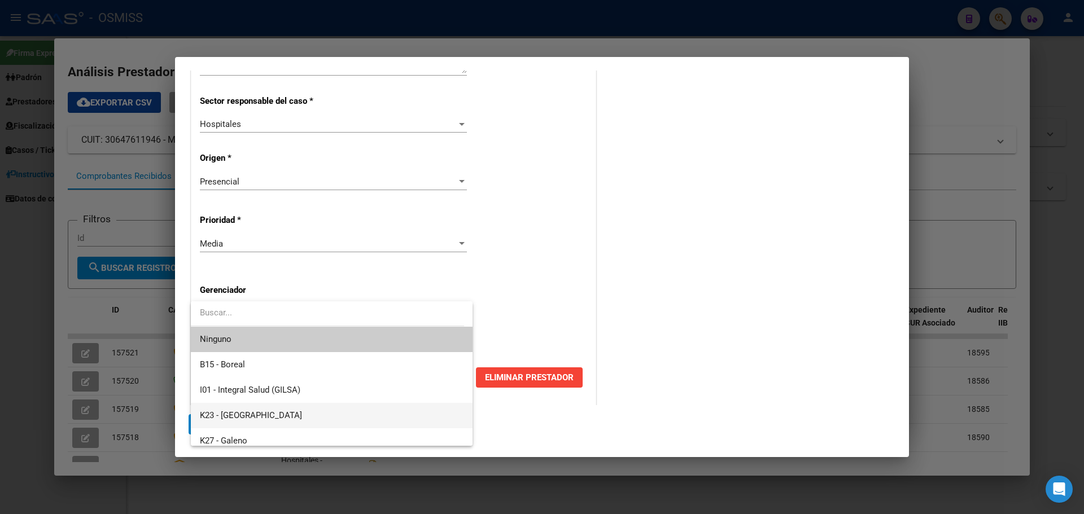
scroll to position [338, 0]
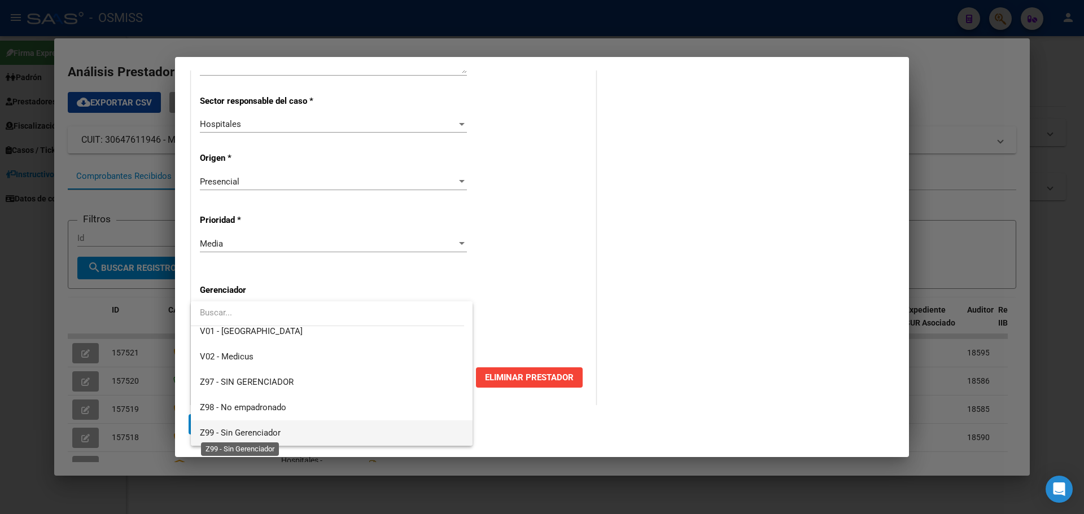
click at [247, 434] on span "Z99 - Sin Gerenciador" at bounding box center [240, 433] width 81 height 10
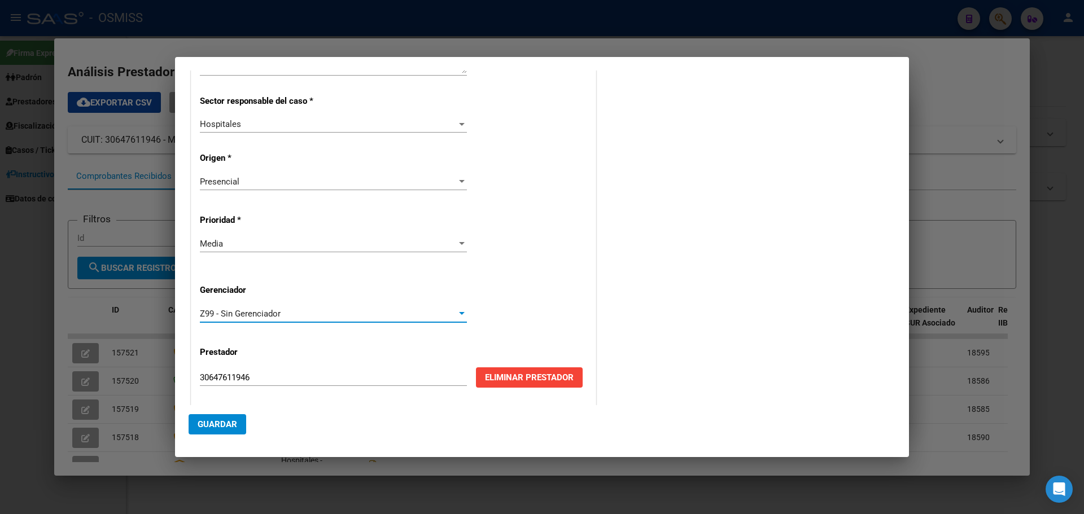
scroll to position [229, 0]
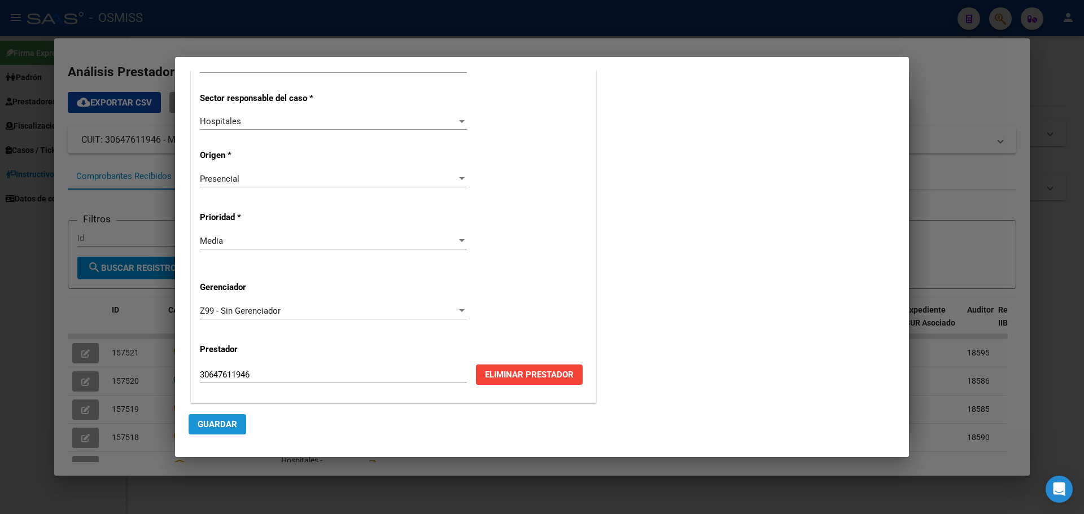
click at [216, 425] on span "Guardar" at bounding box center [218, 424] width 40 height 10
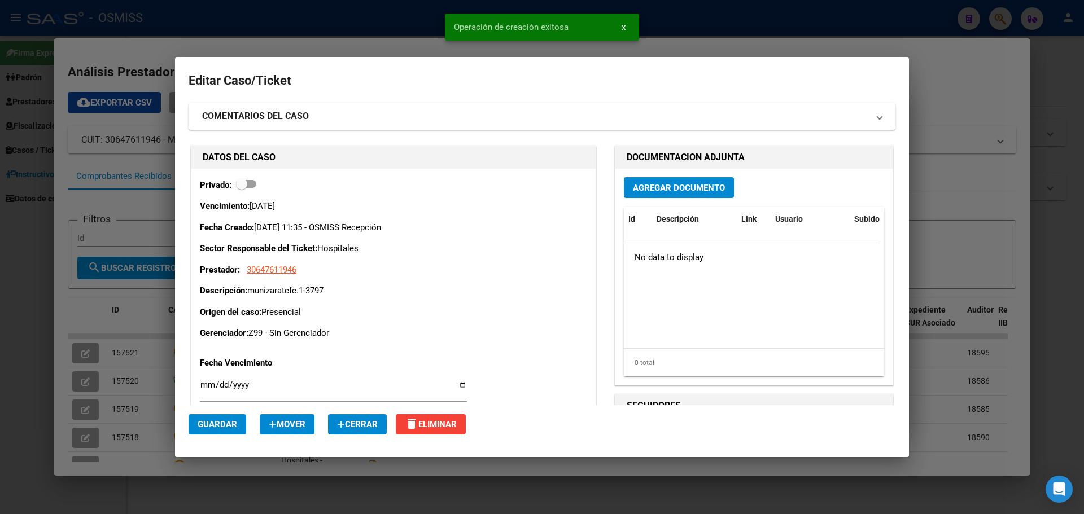
click at [646, 181] on button "Agregar Documento" at bounding box center [679, 187] width 110 height 21
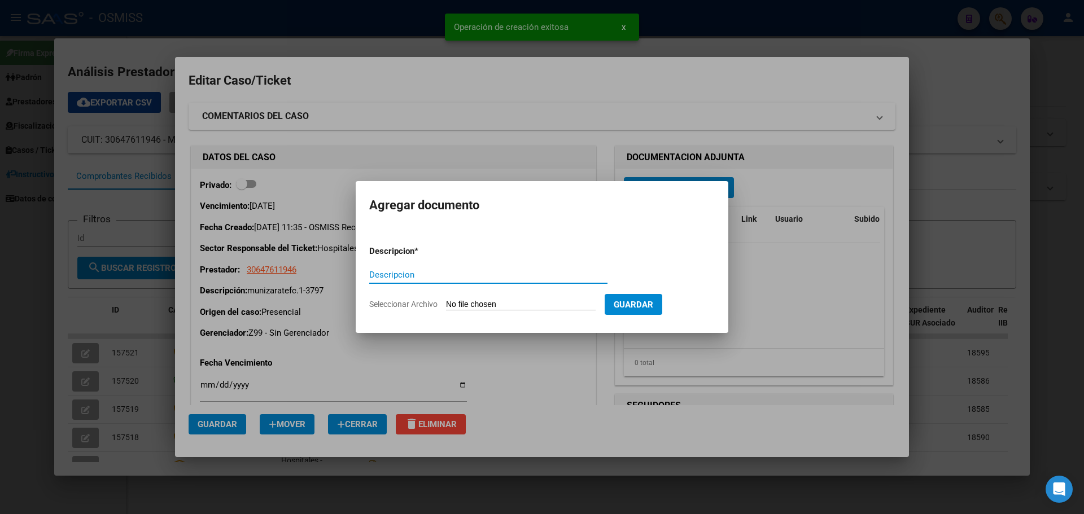
click at [422, 270] on input "Descripcion" at bounding box center [488, 275] width 238 height 10
type input "munizaratefc1-3797"
click at [544, 304] on input "Seleccionar Archivo" at bounding box center [521, 305] width 150 height 11
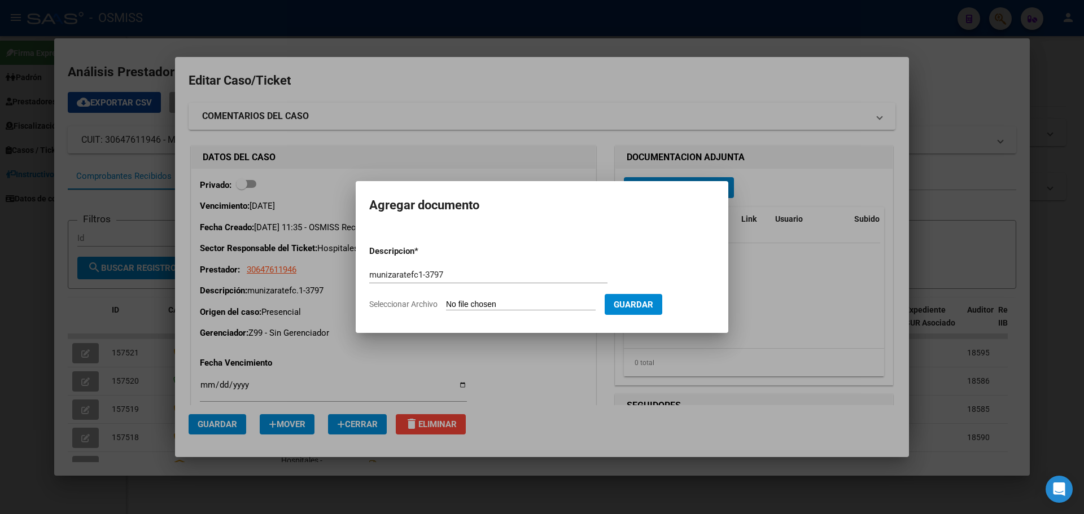
type input "C:\fakepath\munizaratefc1-3797.pdf"
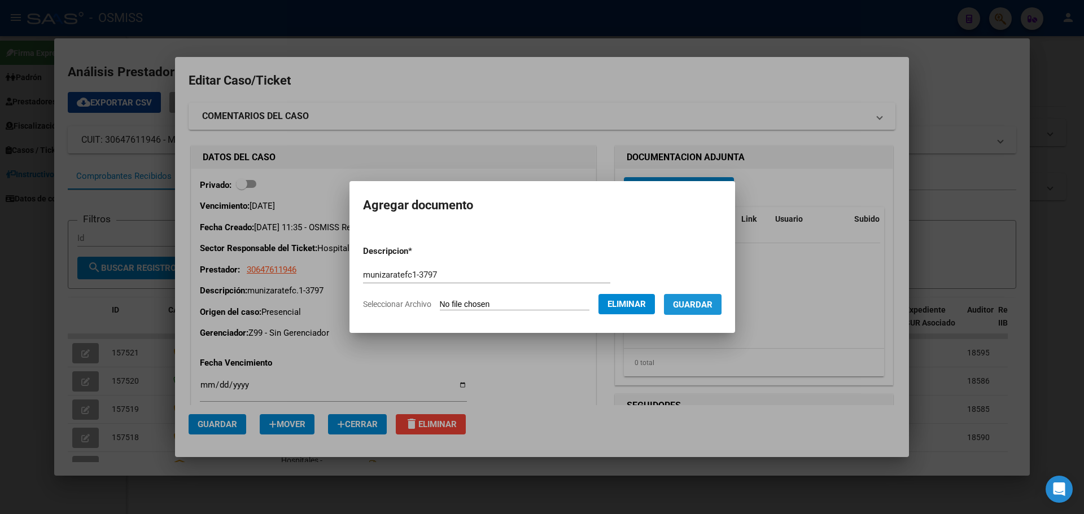
click at [689, 299] on span "Guardar" at bounding box center [693, 304] width 40 height 10
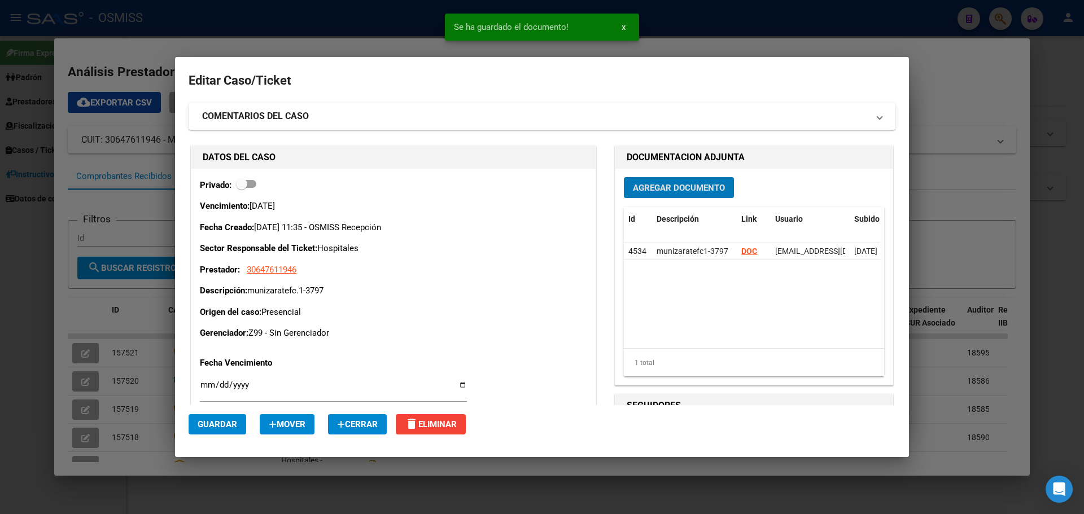
click at [226, 422] on span "Guardar" at bounding box center [218, 424] width 40 height 10
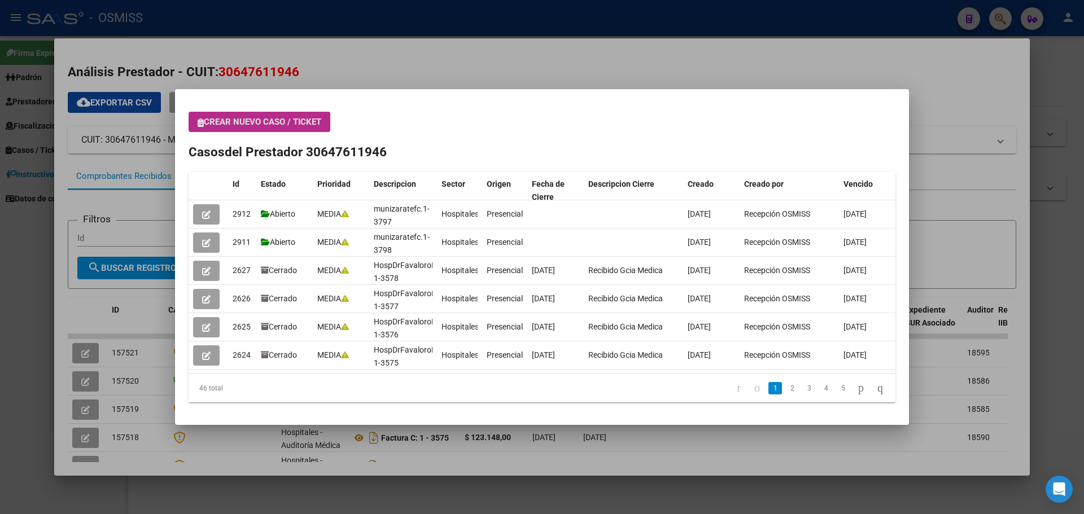
click at [243, 125] on span "Crear nuevo caso / ticket" at bounding box center [260, 122] width 124 height 10
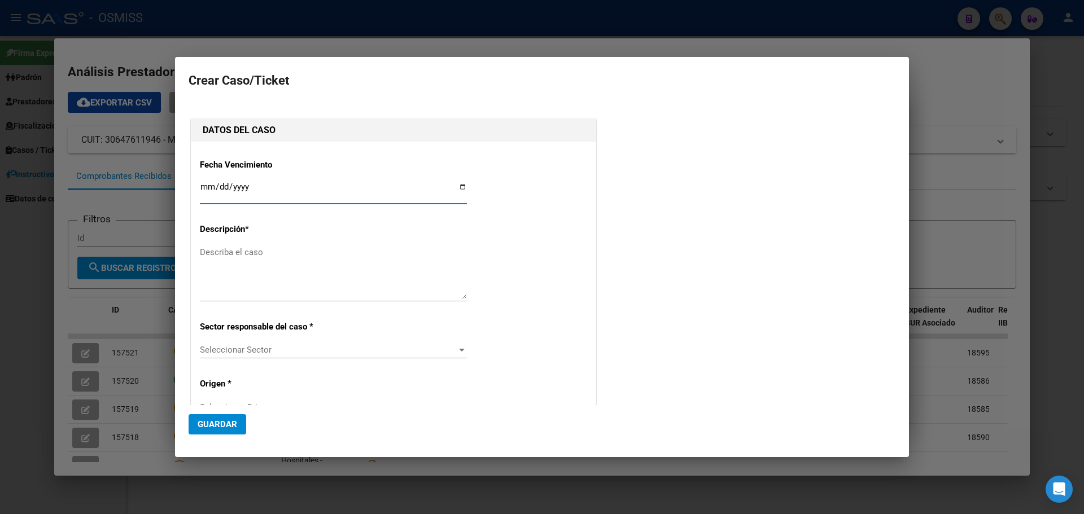
type input "30647611946"
click at [457, 185] on input "Ingresar fecha" at bounding box center [333, 191] width 267 height 18
type input "2025-08-25"
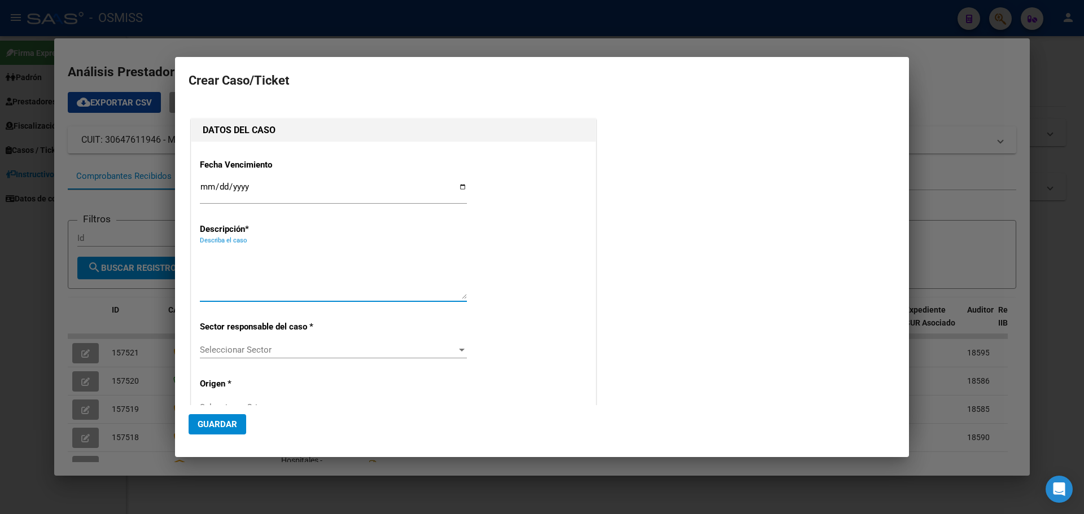
click at [240, 252] on textarea "Describa el caso" at bounding box center [333, 272] width 267 height 53
type textarea "munizaratefc.1-3796"
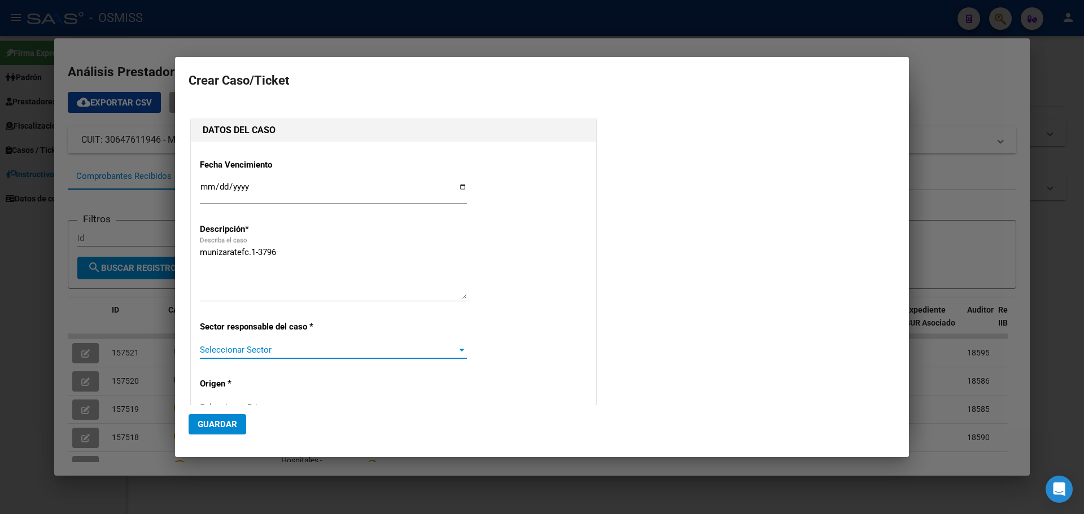
click at [264, 348] on span "Seleccionar Sector" at bounding box center [328, 350] width 257 height 10
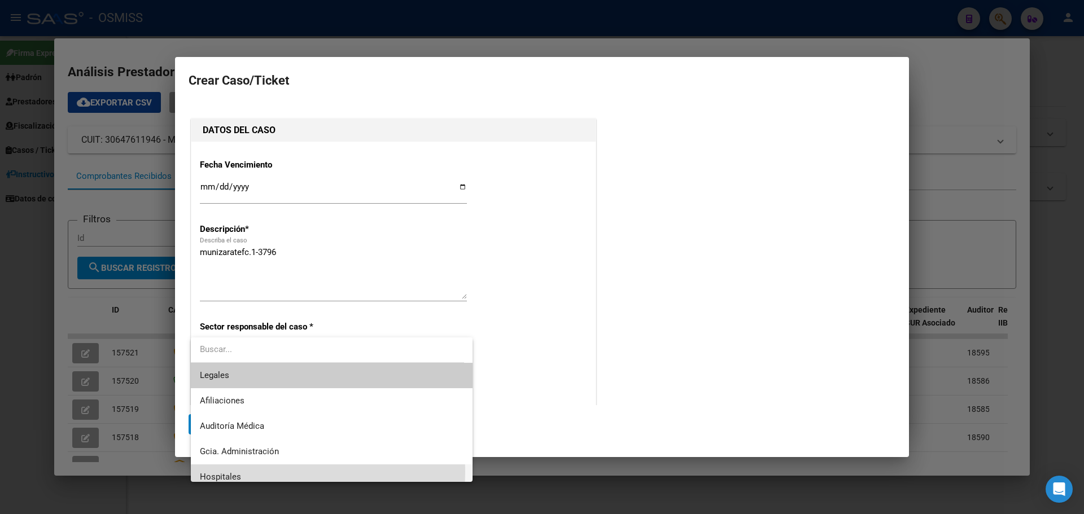
click at [219, 471] on span "Hospitales" at bounding box center [332, 477] width 264 height 25
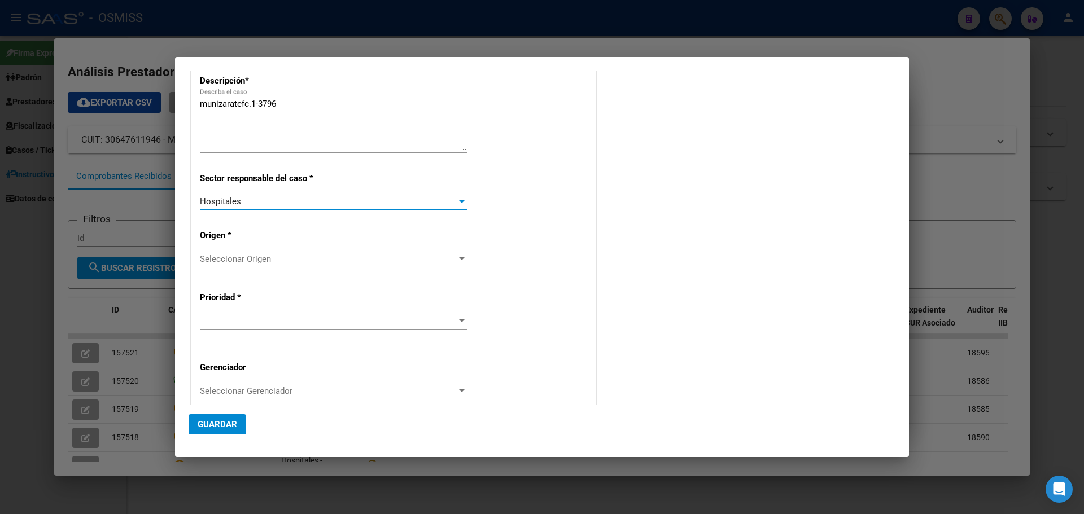
scroll to position [169, 0]
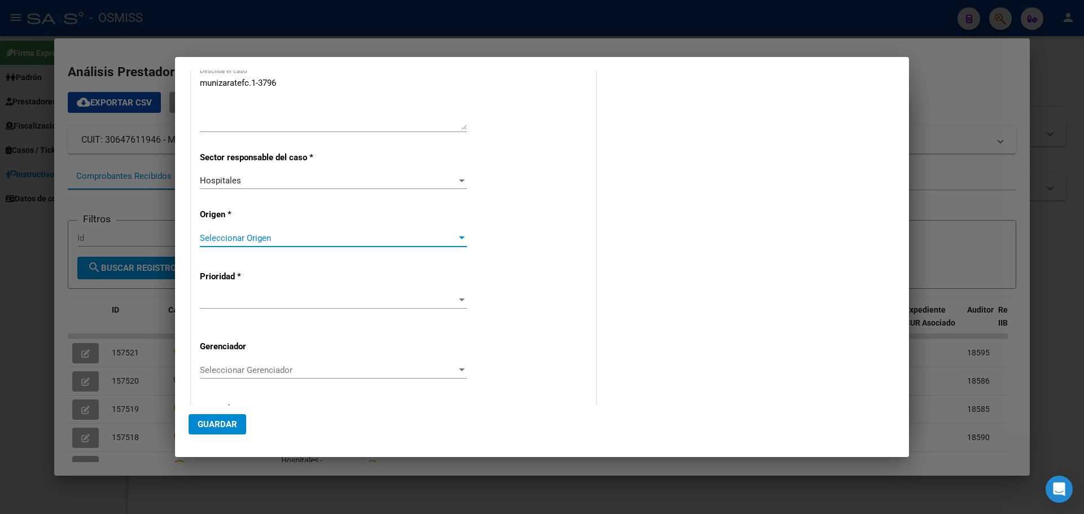
click at [283, 239] on span "Seleccionar Origen" at bounding box center [328, 238] width 257 height 10
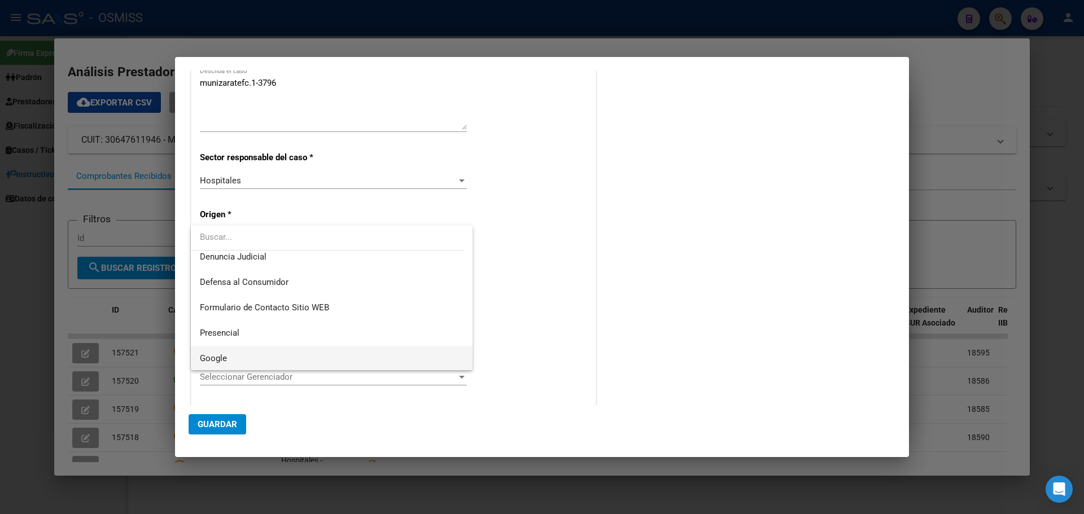
scroll to position [113, 0]
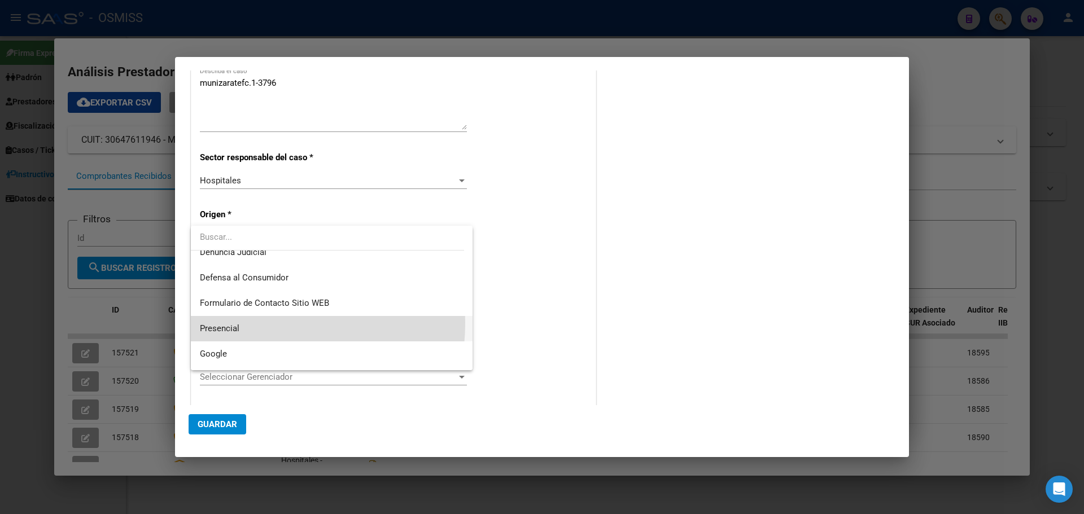
click at [243, 323] on span "Presencial" at bounding box center [332, 328] width 264 height 25
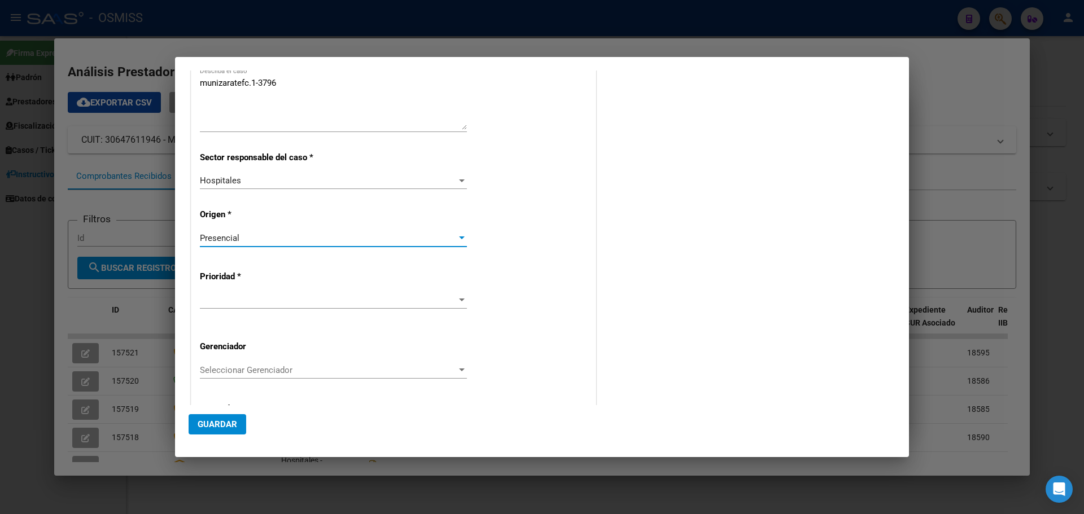
click at [259, 293] on div at bounding box center [333, 300] width 267 height 17
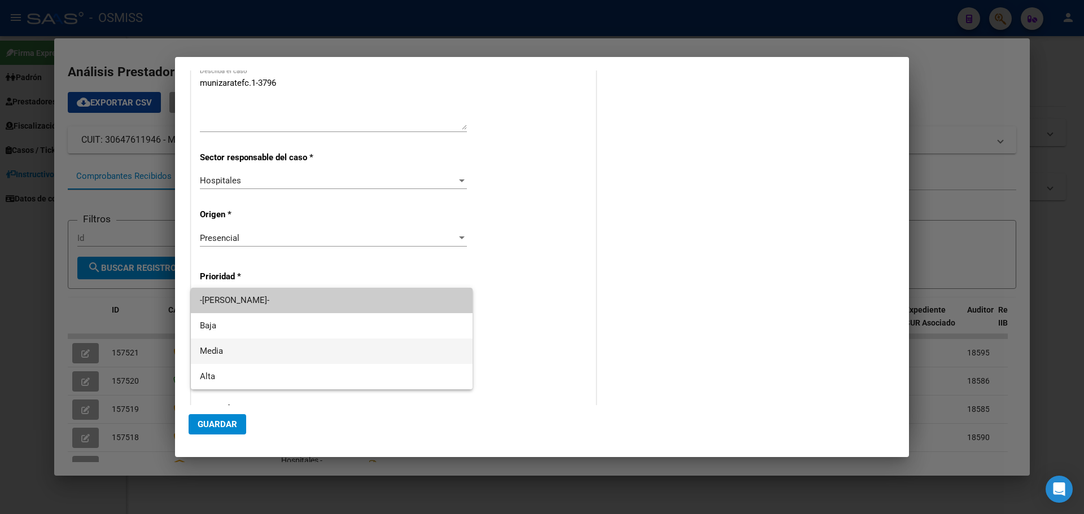
click at [224, 350] on span "Media" at bounding box center [332, 351] width 264 height 25
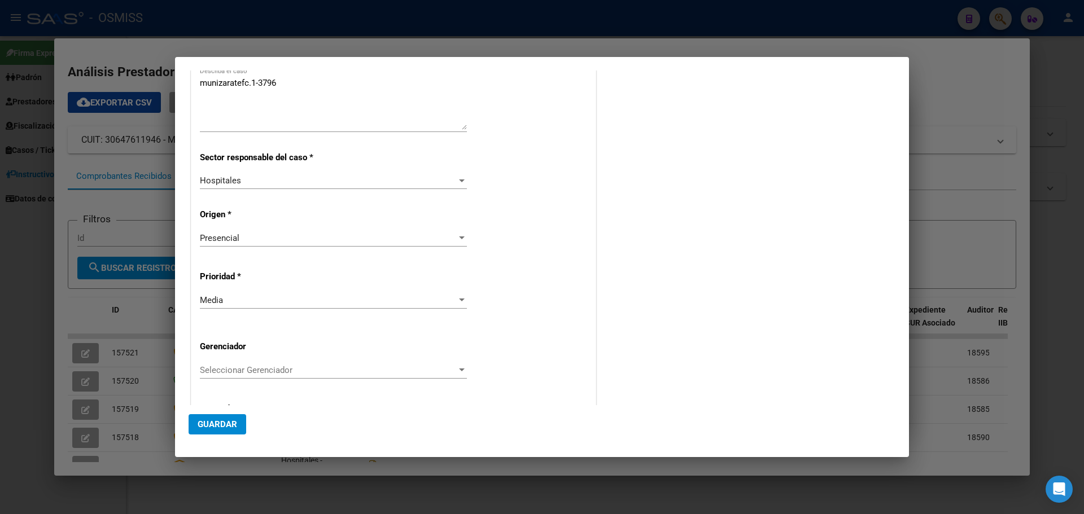
click at [224, 364] on div "Seleccionar Gerenciador Seleccionar Gerenciador" at bounding box center [333, 370] width 267 height 17
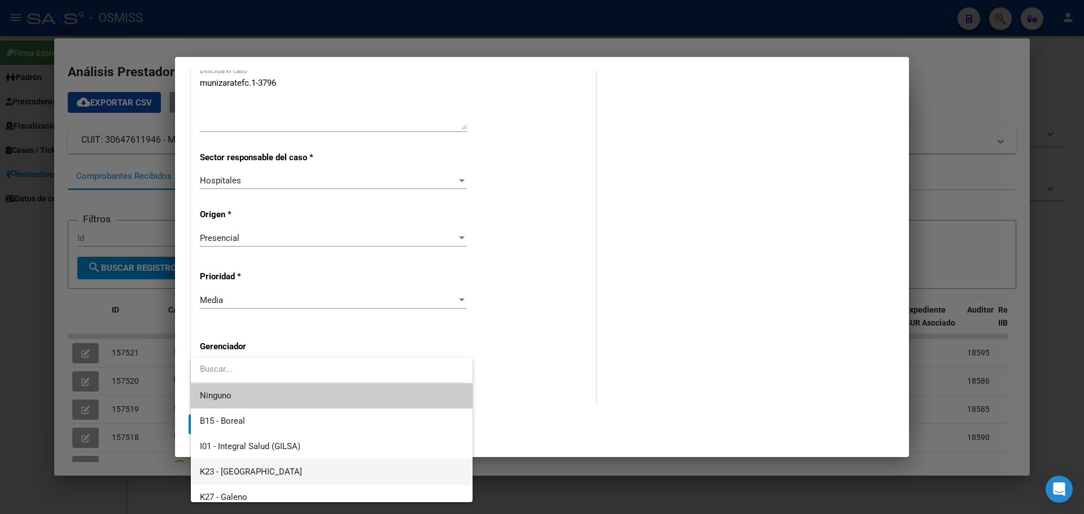
scroll to position [338, 0]
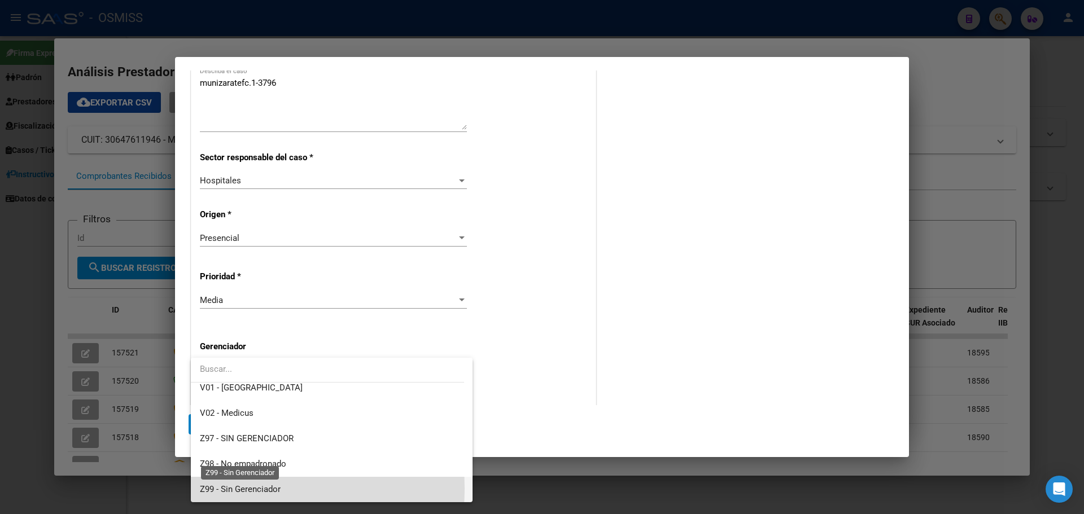
click at [233, 489] on span "Z99 - Sin Gerenciador" at bounding box center [240, 489] width 81 height 10
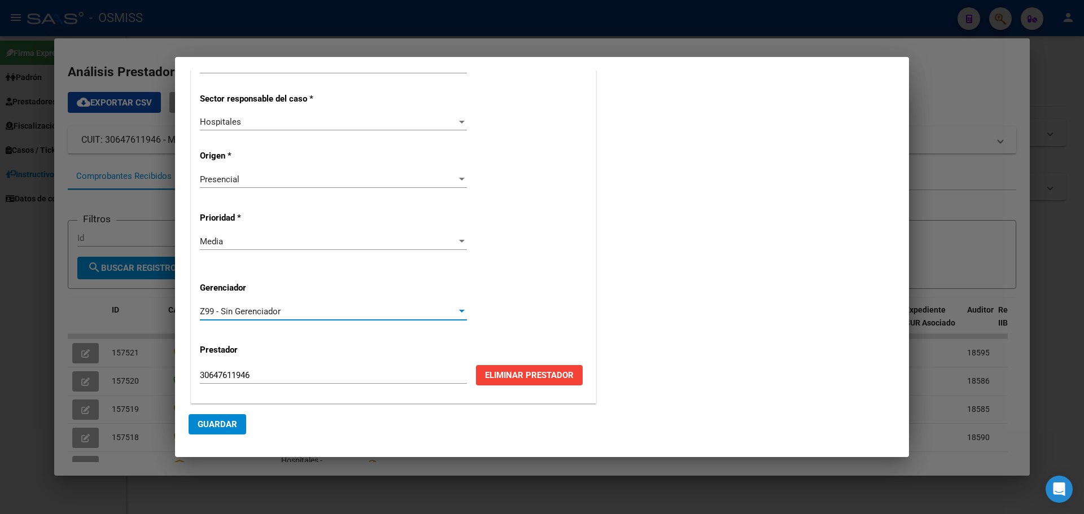
scroll to position [229, 0]
click at [215, 423] on span "Guardar" at bounding box center [218, 424] width 40 height 10
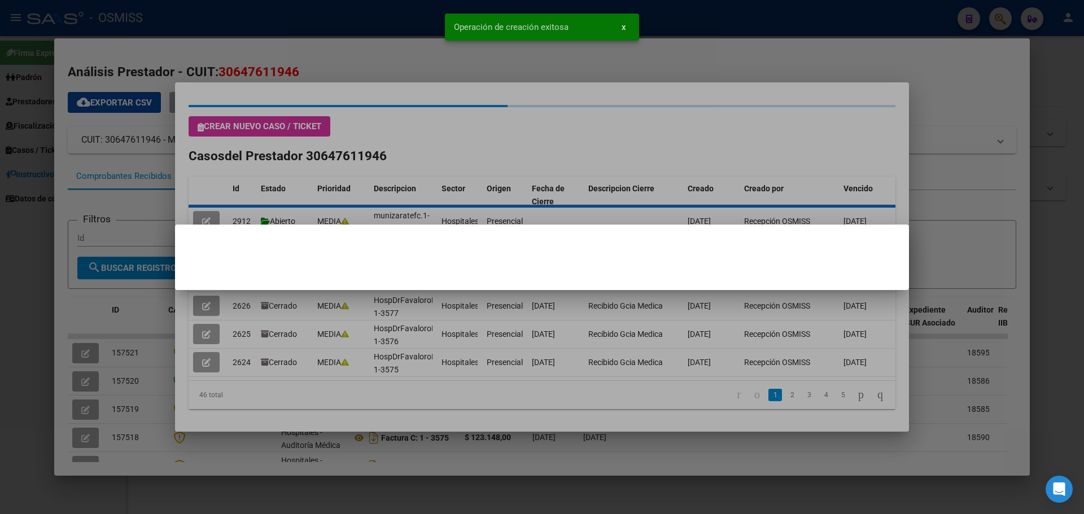
scroll to position [0, 0]
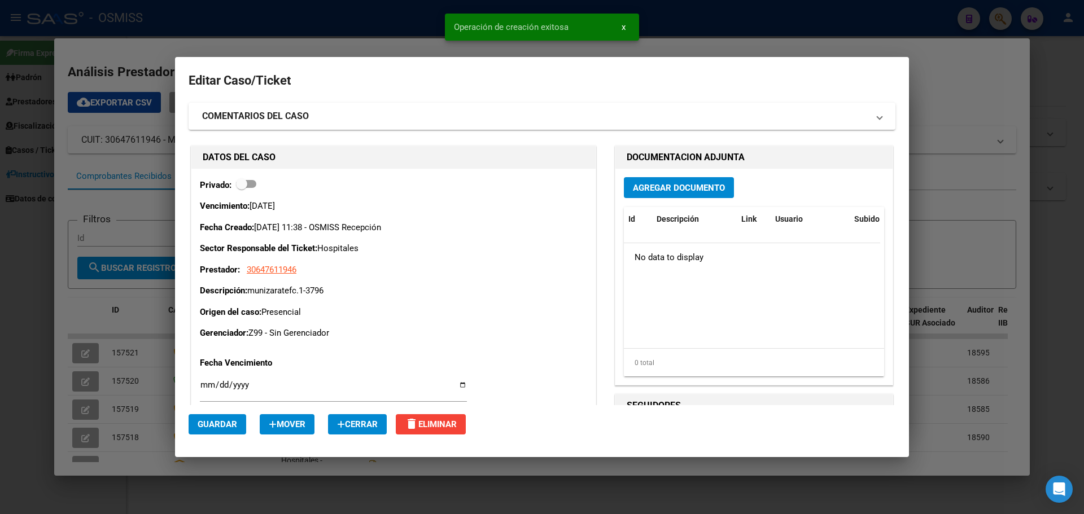
click at [689, 188] on span "Agregar Documento" at bounding box center [679, 188] width 92 height 10
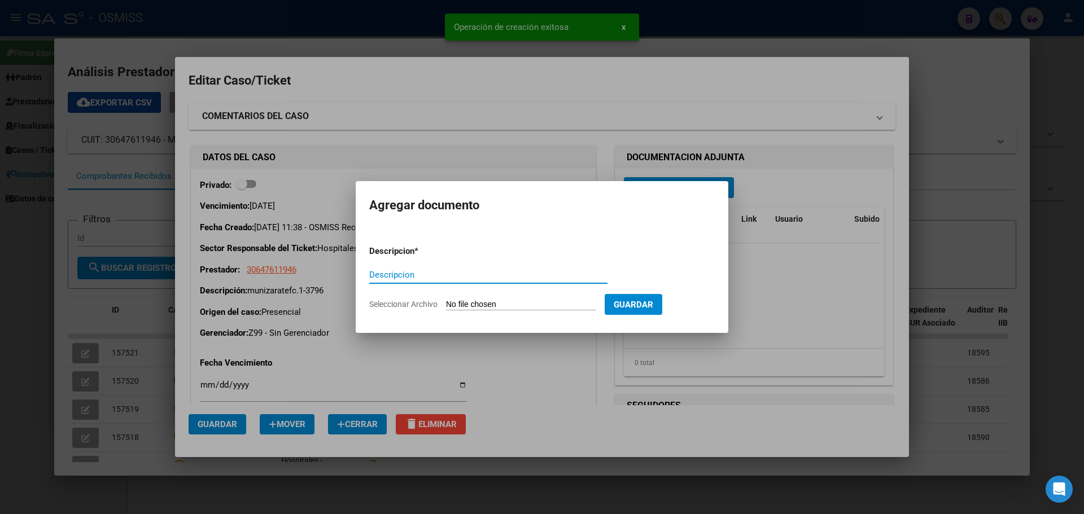
click at [441, 270] on input "Descripcion" at bounding box center [488, 275] width 238 height 10
type input "munizaratefc.1-3796"
click at [528, 300] on input "Seleccionar Archivo" at bounding box center [521, 305] width 150 height 11
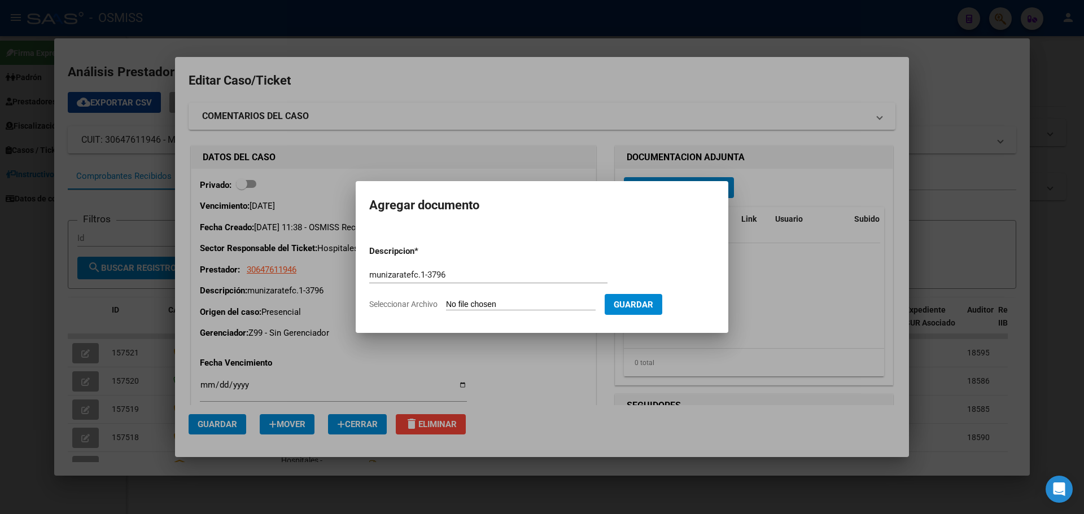
type input "C:\fakepath\munizaratefc1-3796.pdf"
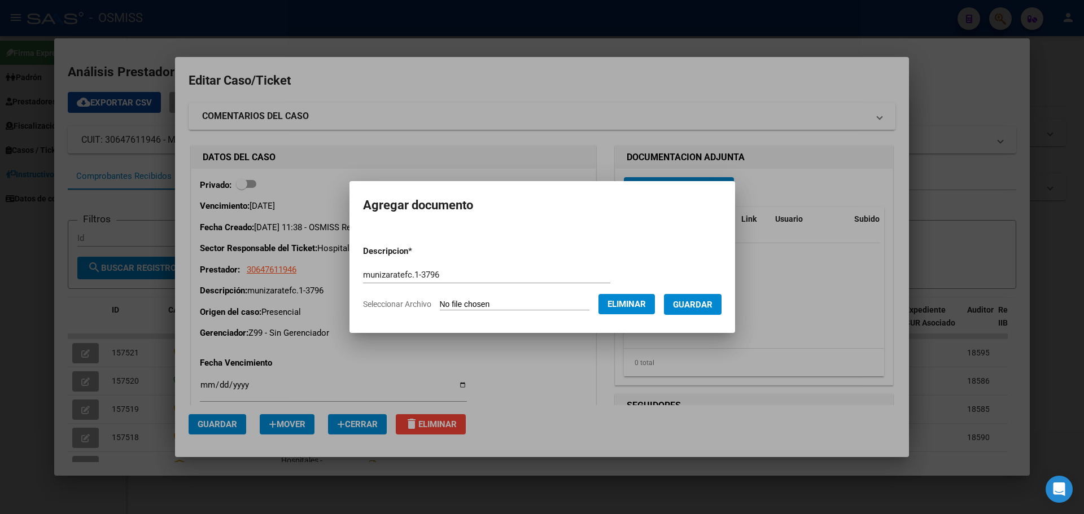
click at [698, 301] on span "Guardar" at bounding box center [693, 305] width 40 height 10
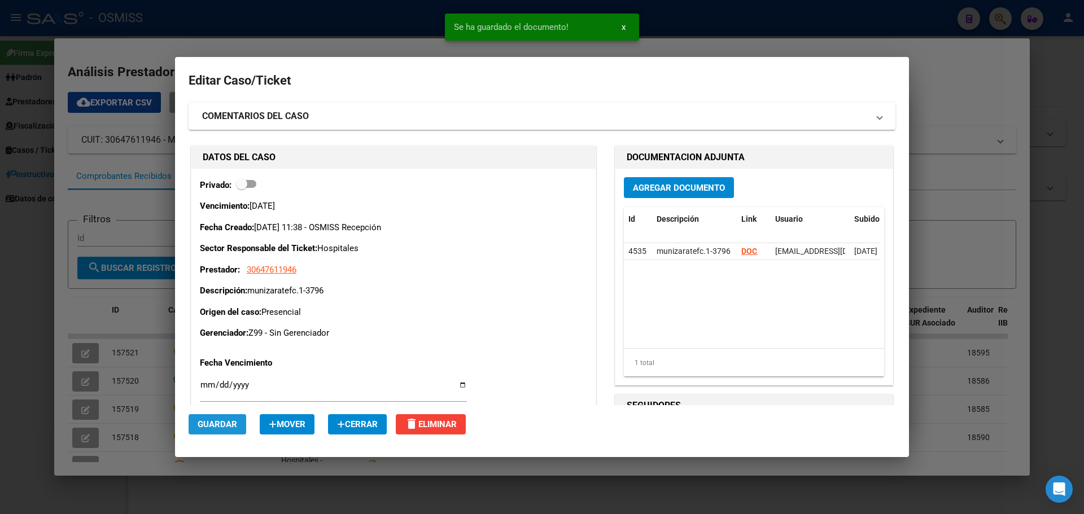
click at [209, 427] on span "Guardar" at bounding box center [218, 424] width 40 height 10
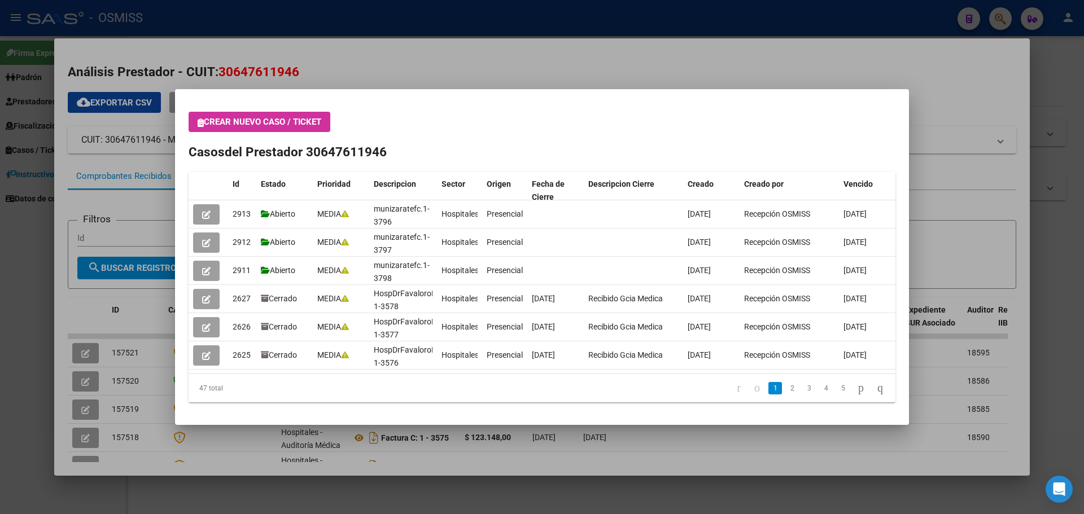
click at [1004, 19] on div at bounding box center [542, 257] width 1084 height 514
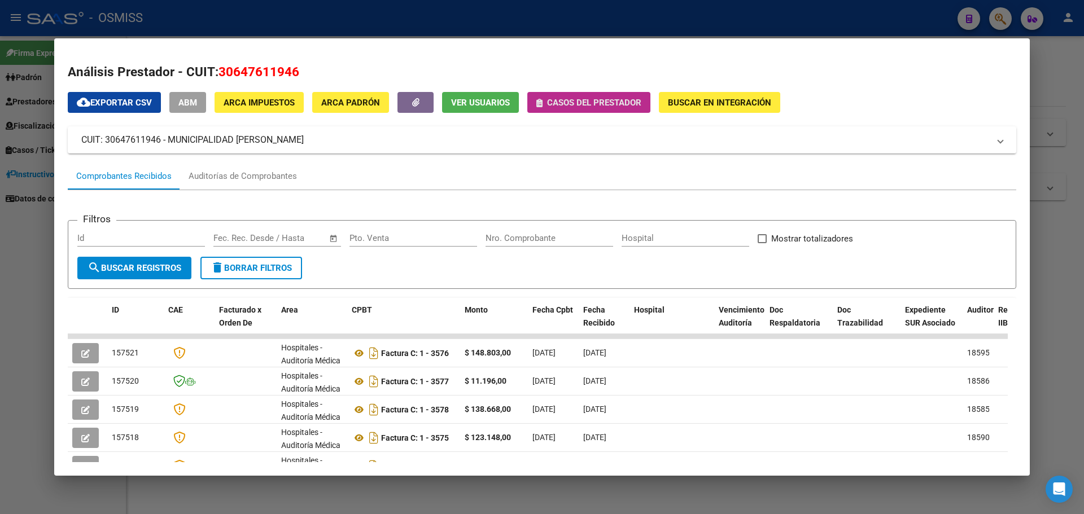
click at [599, 100] on span "Casos del prestador" at bounding box center [594, 103] width 94 height 10
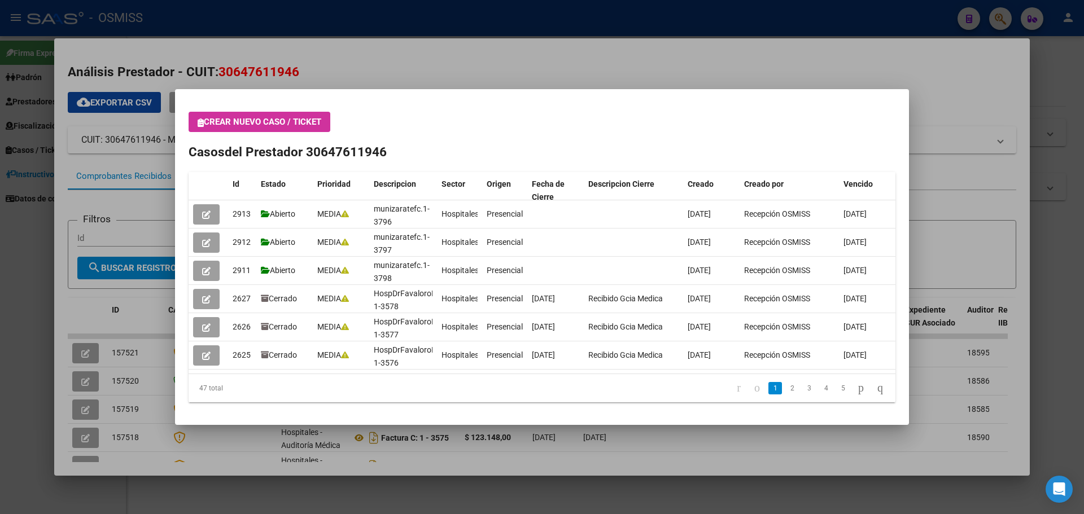
click at [999, 13] on div at bounding box center [542, 257] width 1084 height 514
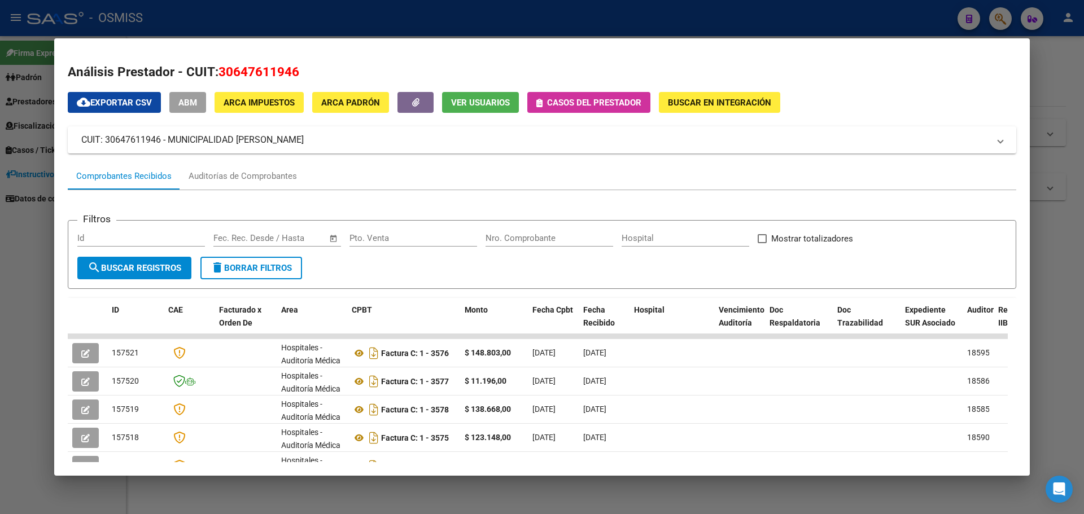
click at [995, 14] on div at bounding box center [542, 257] width 1084 height 514
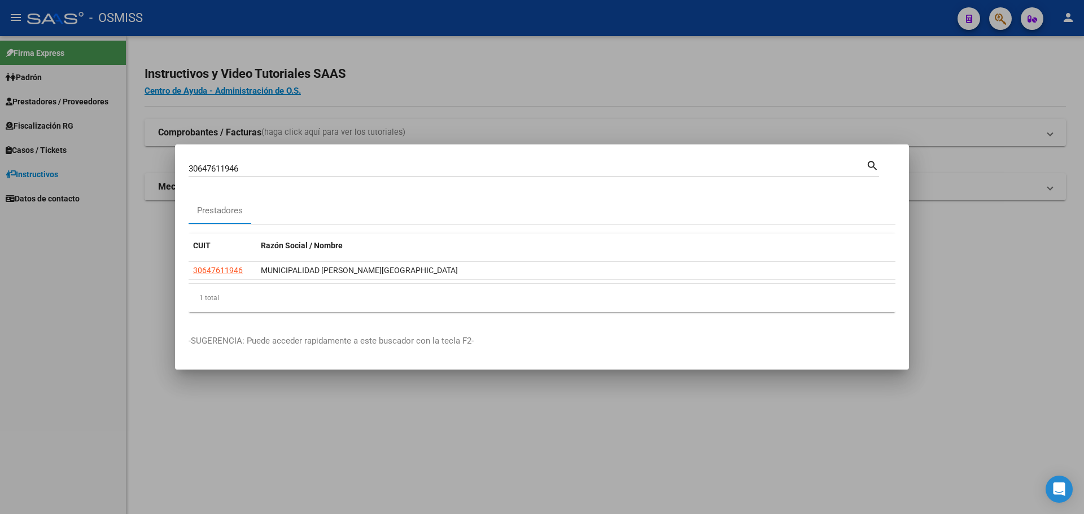
click at [280, 168] on input "30647611946" at bounding box center [527, 169] width 677 height 10
type input "3"
type input "30999221463"
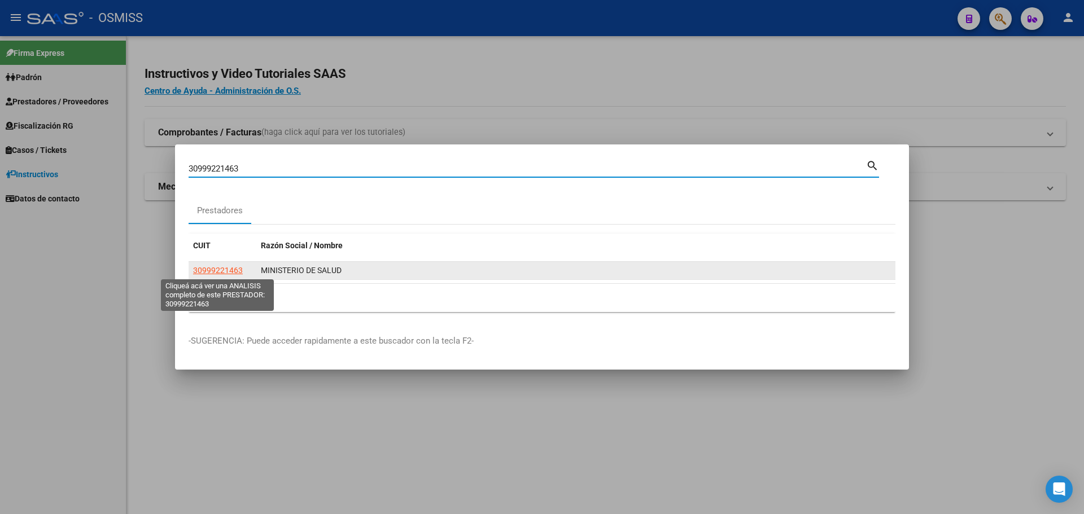
click at [215, 270] on span "30999221463" at bounding box center [218, 270] width 50 height 9
type textarea "30999221463"
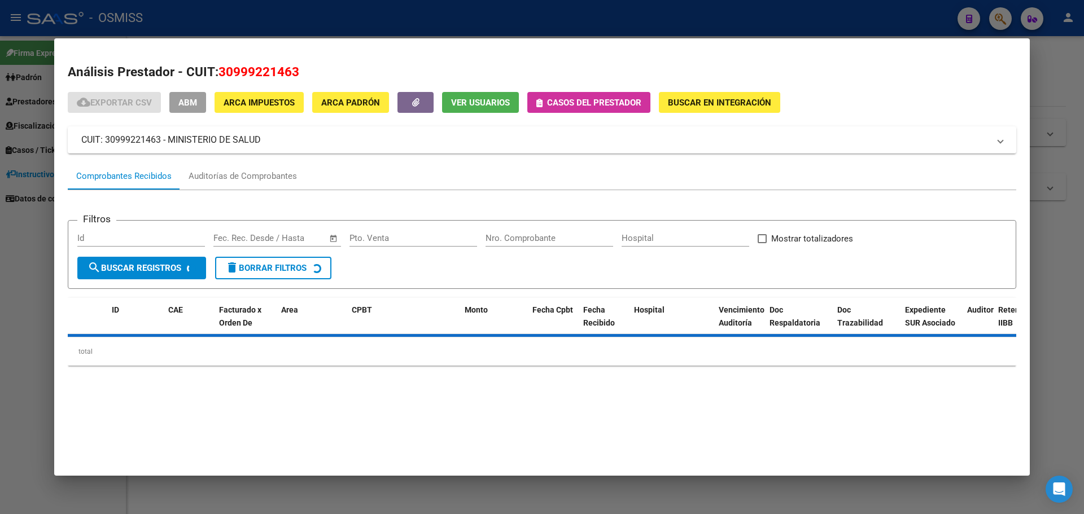
click at [544, 95] on button "Casos del prestador" at bounding box center [588, 102] width 123 height 21
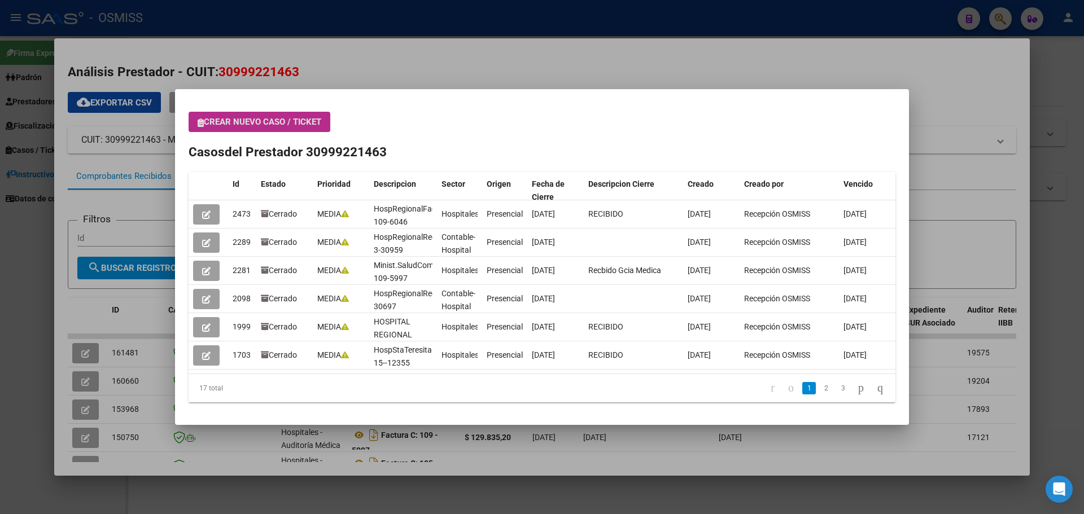
click at [275, 115] on button "Crear nuevo caso / ticket" at bounding box center [260, 122] width 142 height 20
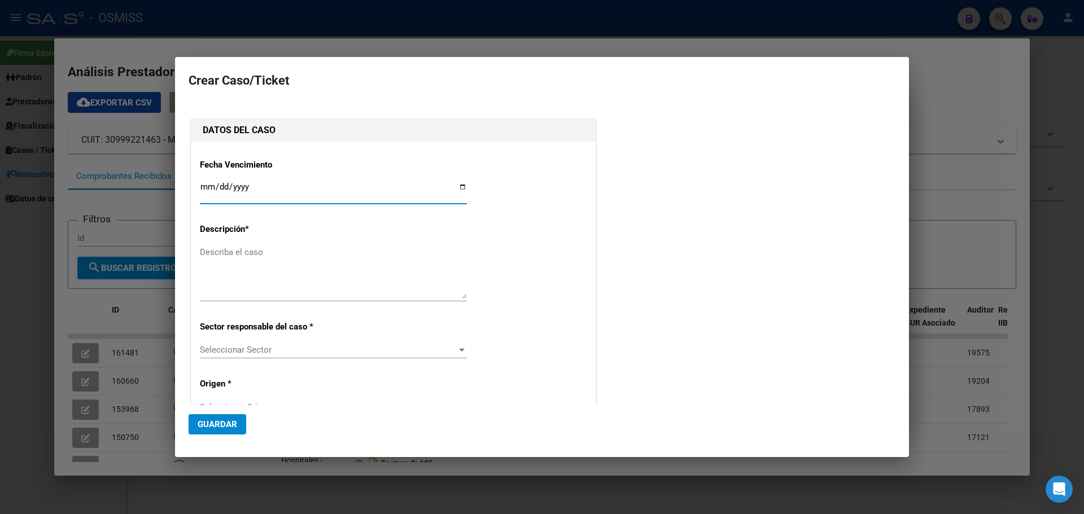
type input "30999221463"
click at [457, 189] on input "Ingresar fecha" at bounding box center [333, 191] width 267 height 18
type input "2025-08-25"
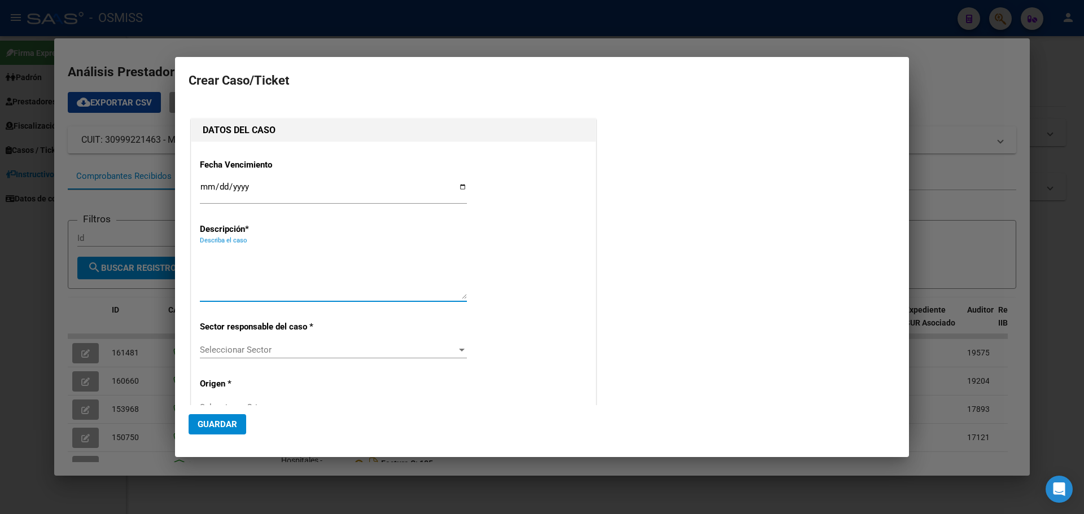
click at [283, 261] on textarea "Describa el caso" at bounding box center [333, 272] width 267 height 53
click at [256, 234] on p "Descripción *" at bounding box center [258, 229] width 116 height 13
click at [243, 253] on textarea "Describa el caso" at bounding box center [333, 272] width 267 height 53
type textarea "ministeriode saludfc.109-6249"
click at [458, 348] on div at bounding box center [462, 349] width 10 height 9
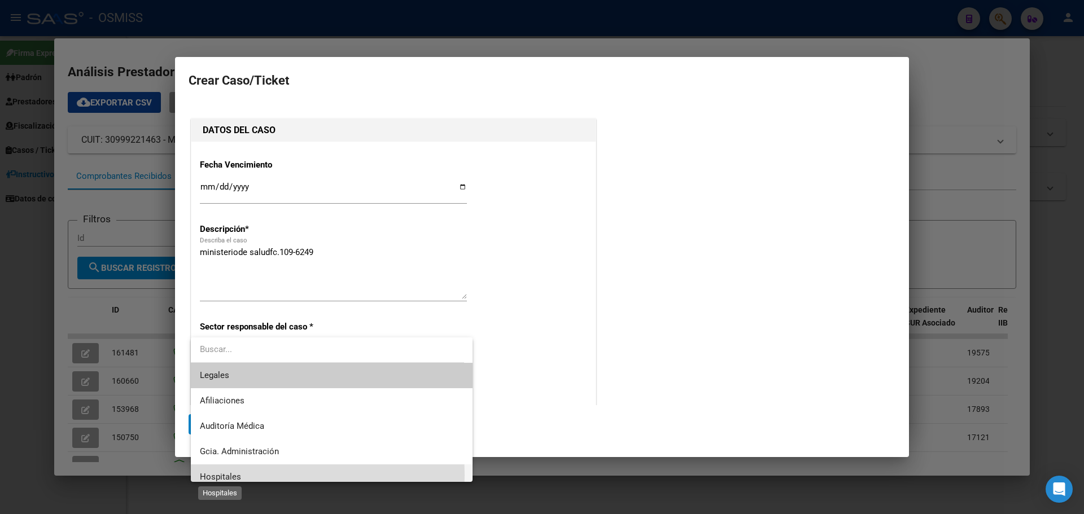
click at [209, 475] on span "Hospitales" at bounding box center [220, 477] width 41 height 10
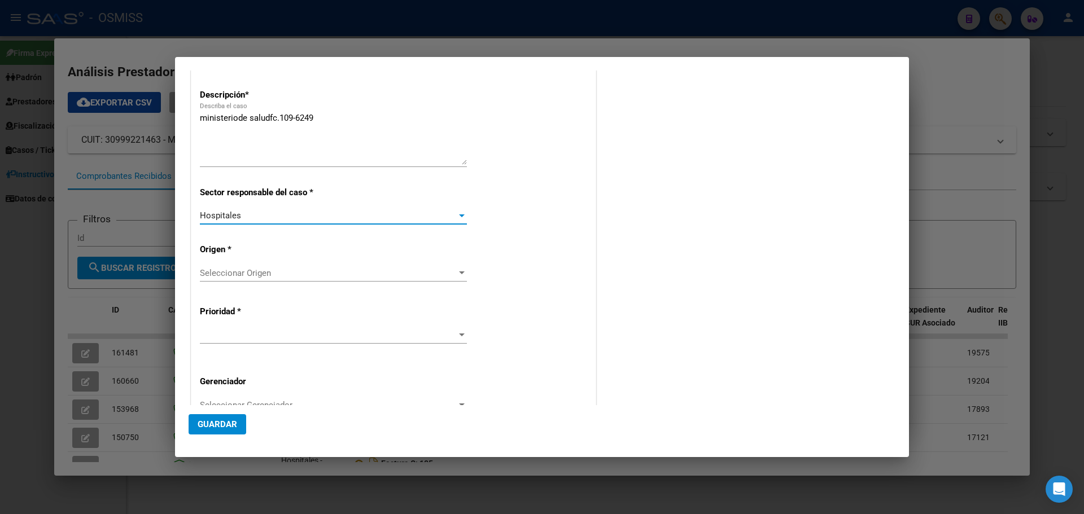
scroll to position [169, 0]
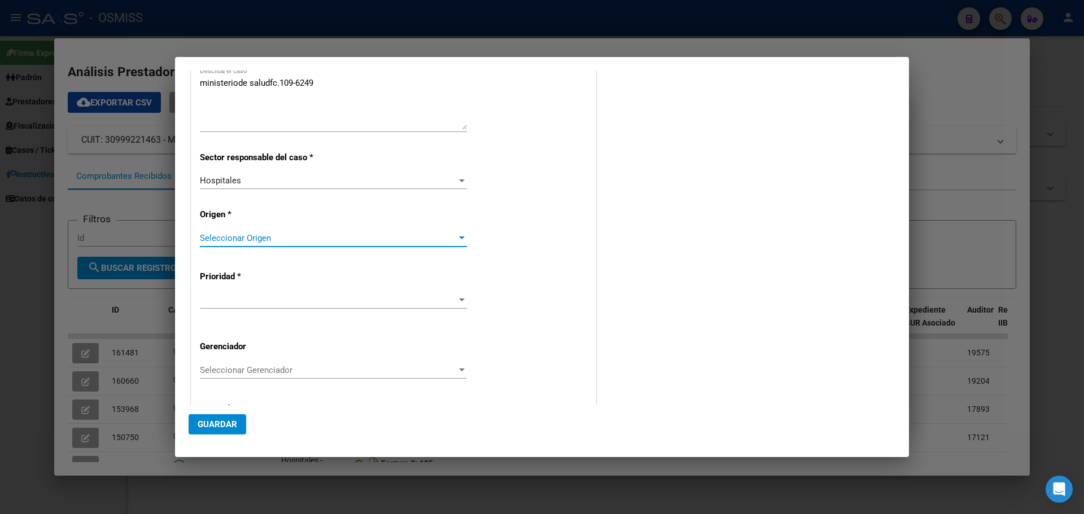
click at [457, 234] on div at bounding box center [462, 238] width 10 height 9
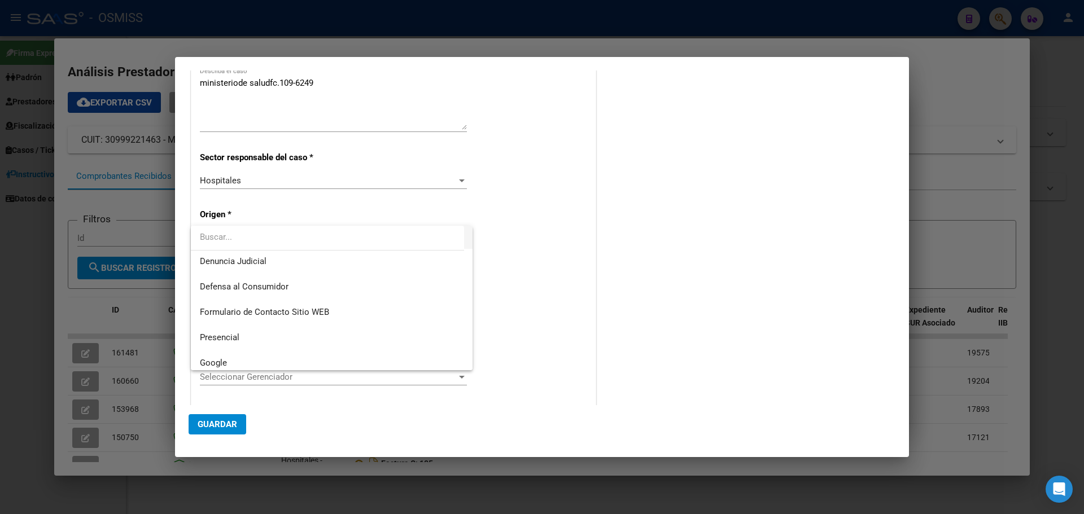
scroll to position [113, 0]
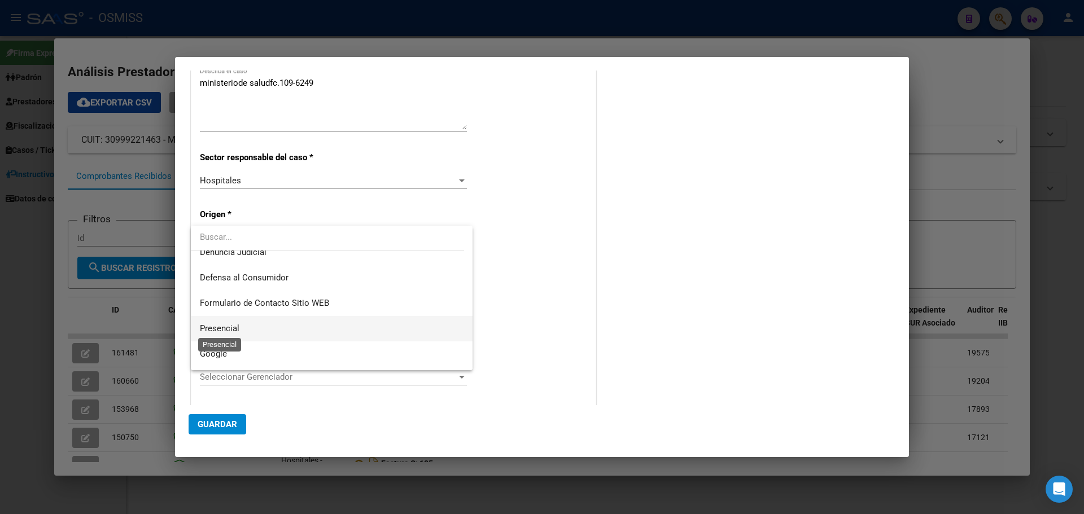
click at [231, 325] on span "Presencial" at bounding box center [220, 328] width 40 height 10
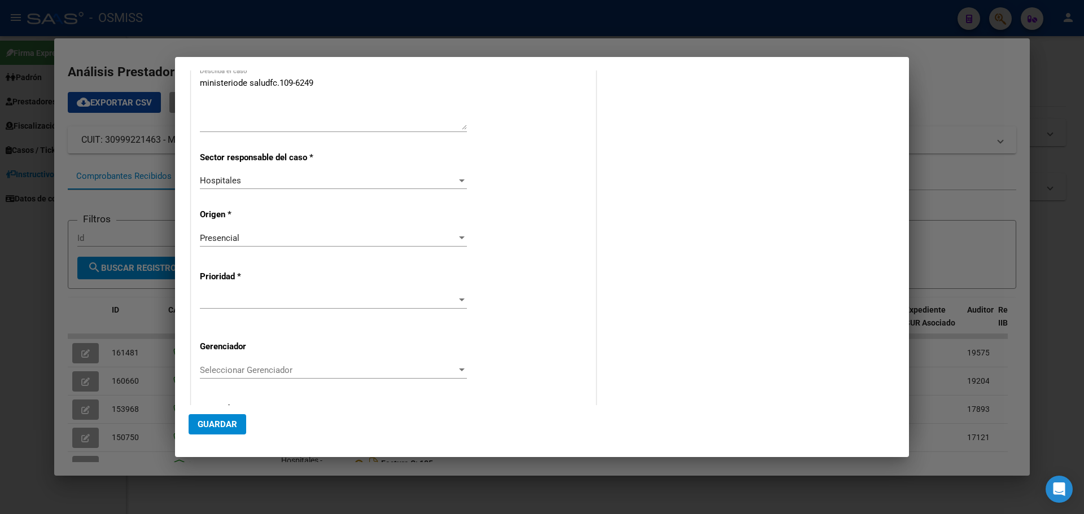
click at [255, 292] on div at bounding box center [333, 300] width 267 height 17
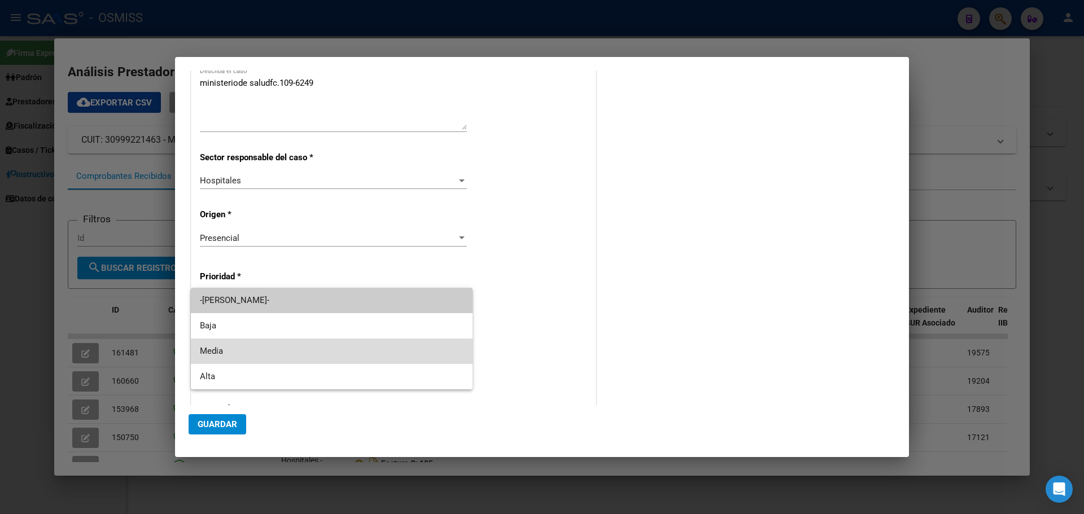
click at [236, 353] on span "Media" at bounding box center [332, 351] width 264 height 25
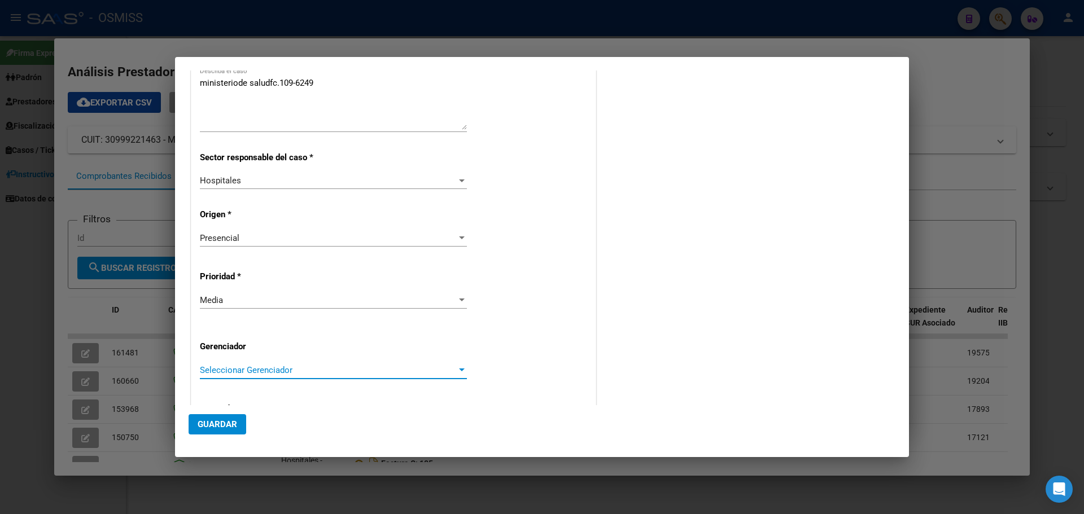
click at [288, 374] on span "Seleccionar Gerenciador" at bounding box center [328, 370] width 257 height 10
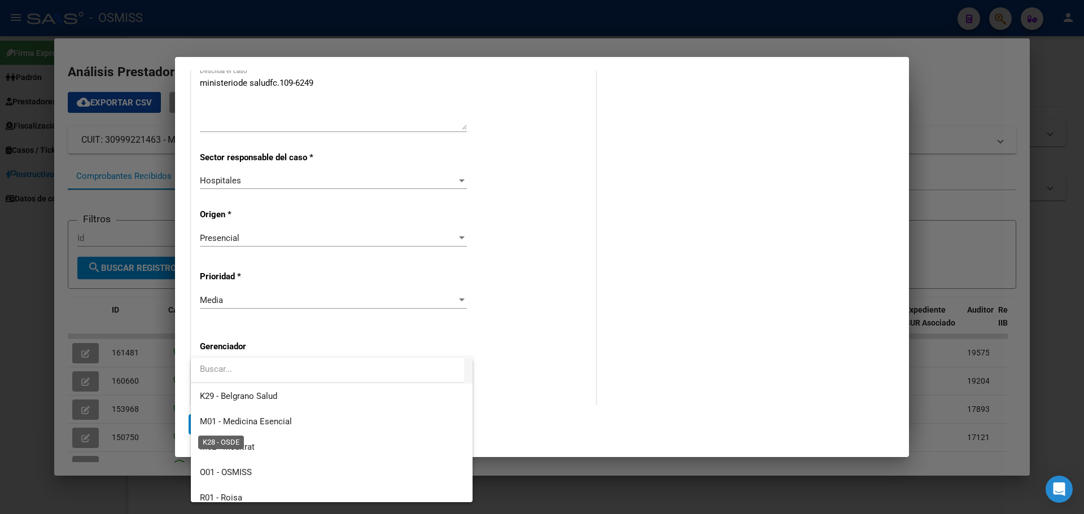
scroll to position [338, 0]
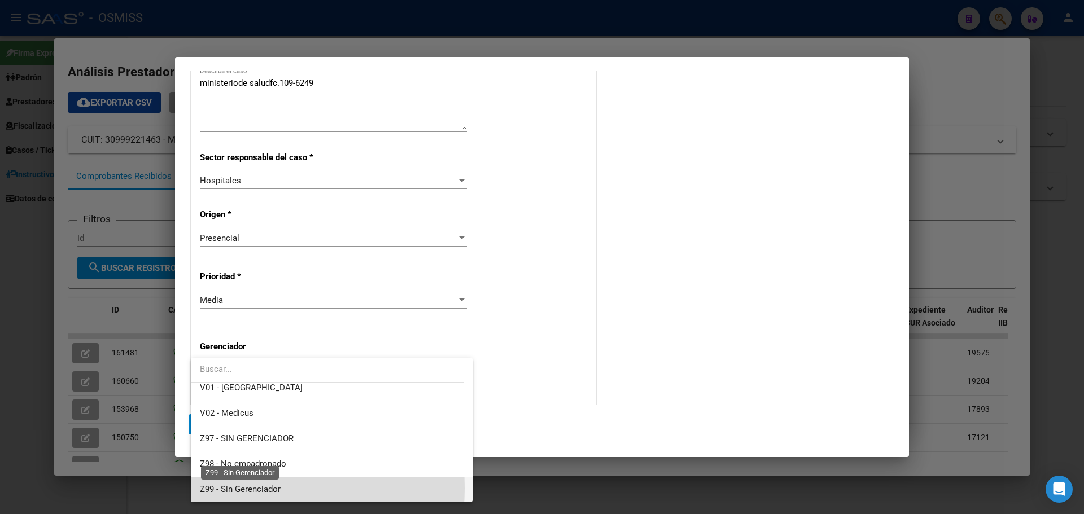
click at [230, 488] on span "Z99 - Sin Gerenciador" at bounding box center [240, 489] width 81 height 10
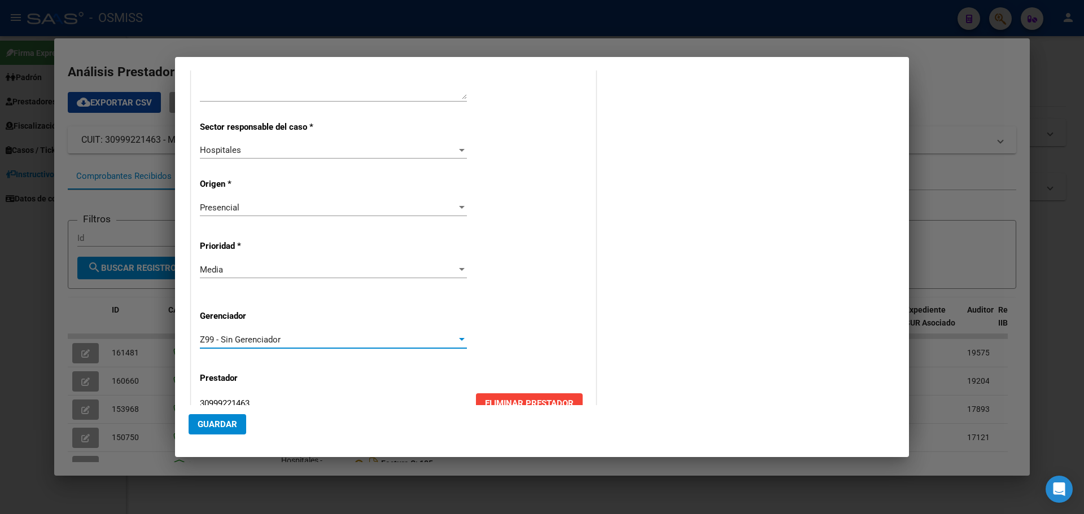
scroll to position [229, 0]
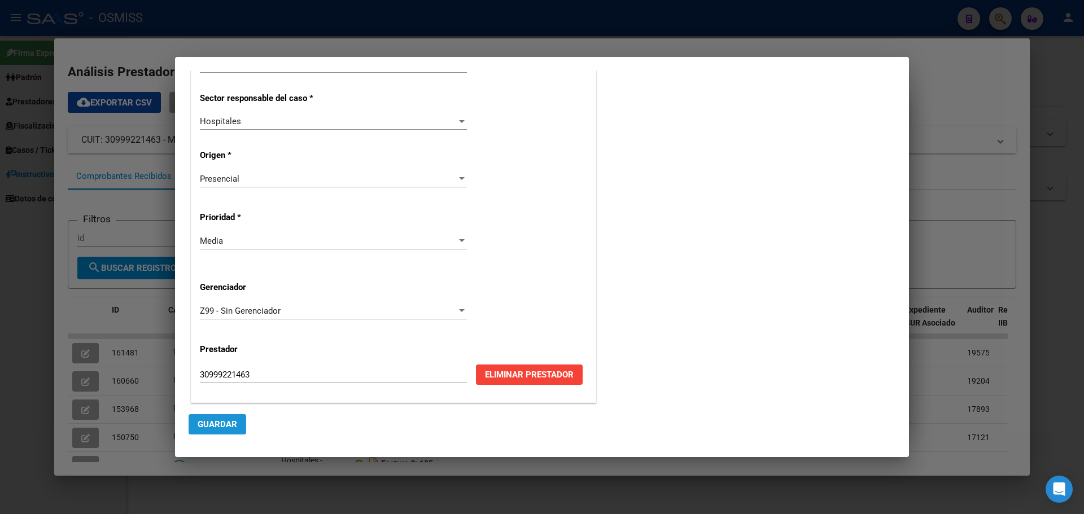
click at [220, 424] on span "Guardar" at bounding box center [218, 424] width 40 height 10
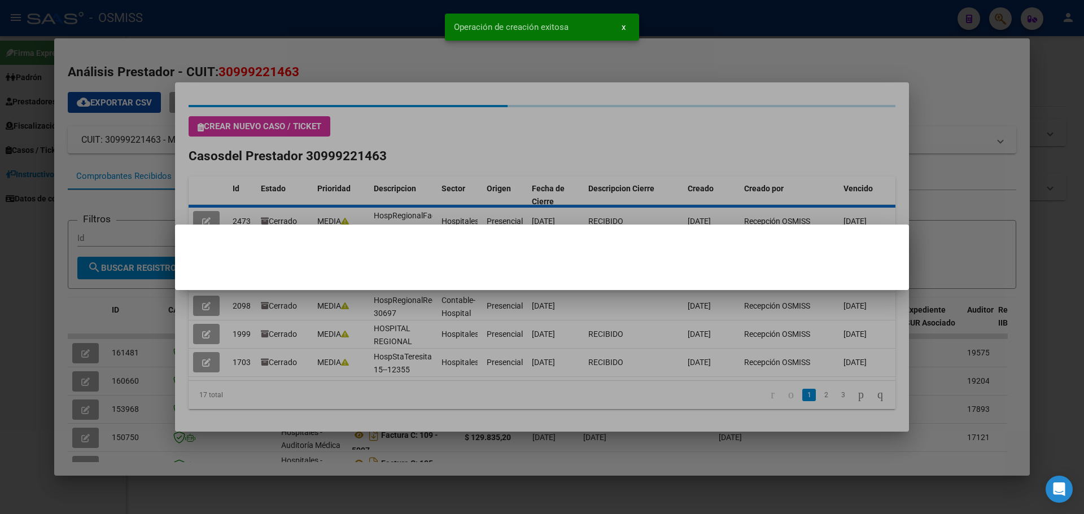
scroll to position [0, 0]
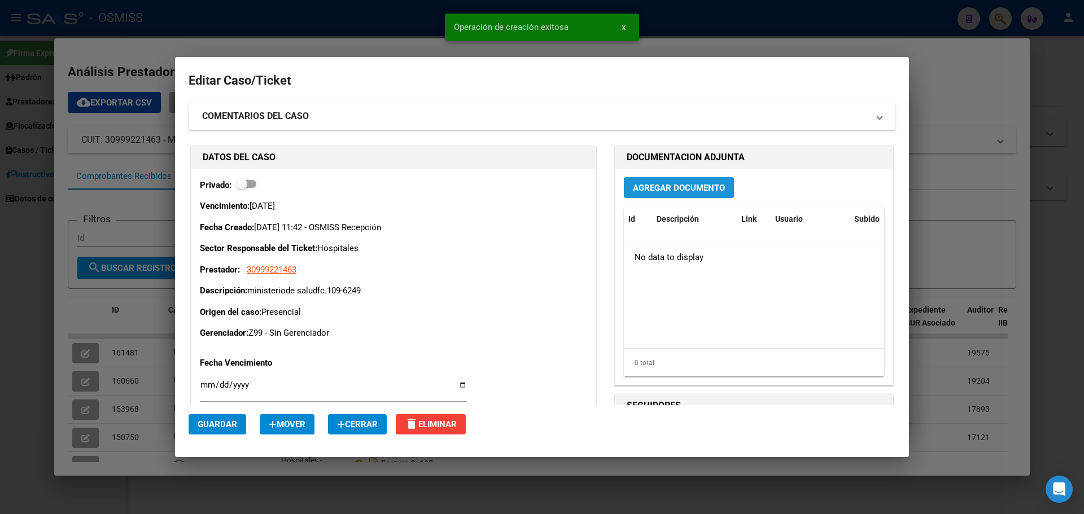
click at [670, 184] on span "Agregar Documento" at bounding box center [679, 188] width 92 height 10
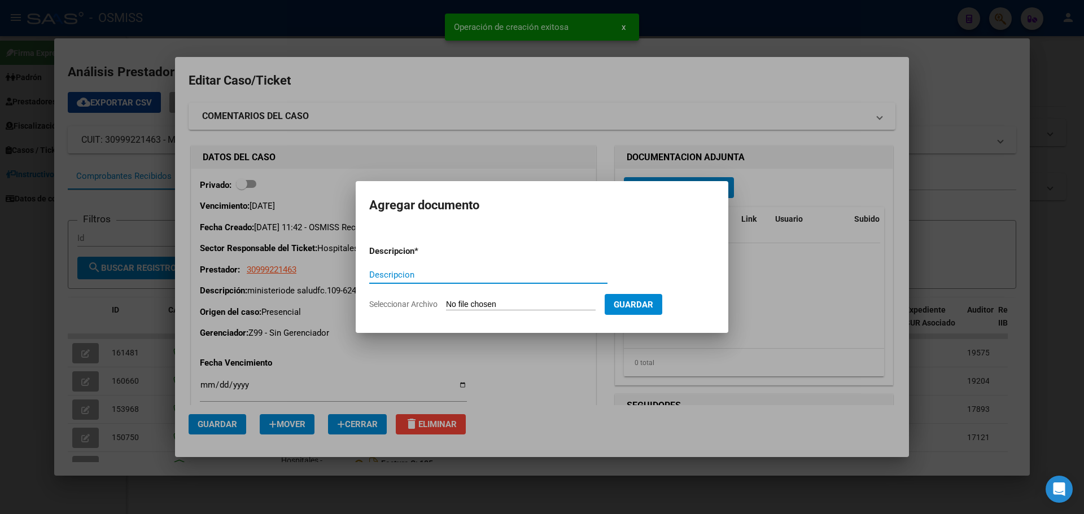
click at [461, 277] on input "Descripcion" at bounding box center [488, 275] width 238 height 10
type input "ministeriosaludfc.109-6249"
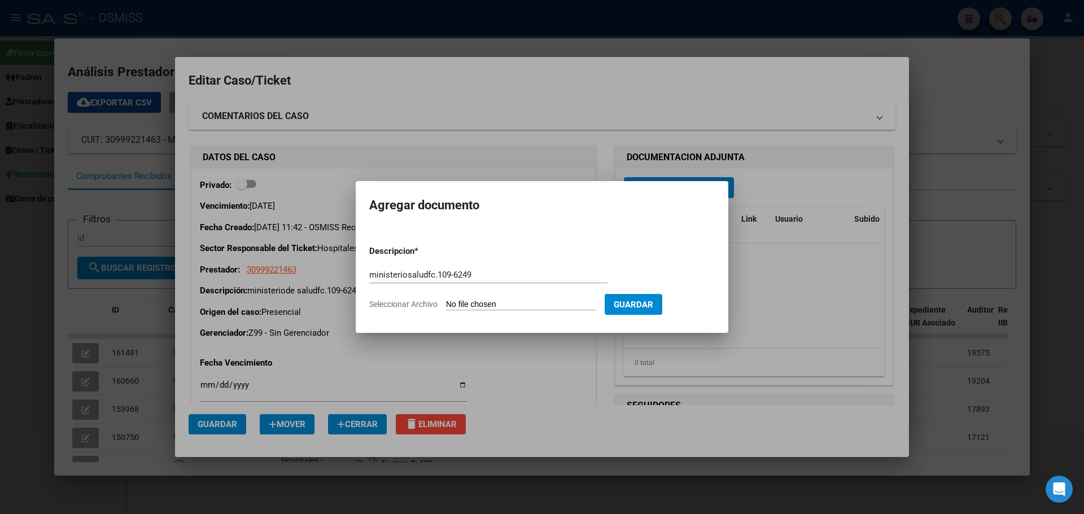
click at [532, 306] on input "Seleccionar Archivo" at bounding box center [521, 305] width 150 height 11
type input "C:\fakepath\ministeriofc109-6249.pdf"
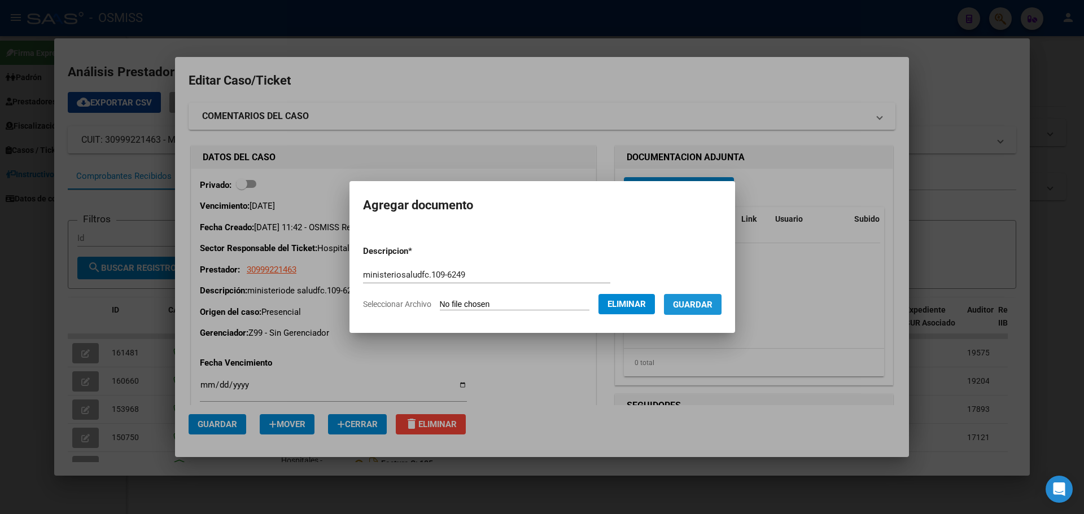
click at [711, 300] on span "Guardar" at bounding box center [693, 305] width 40 height 10
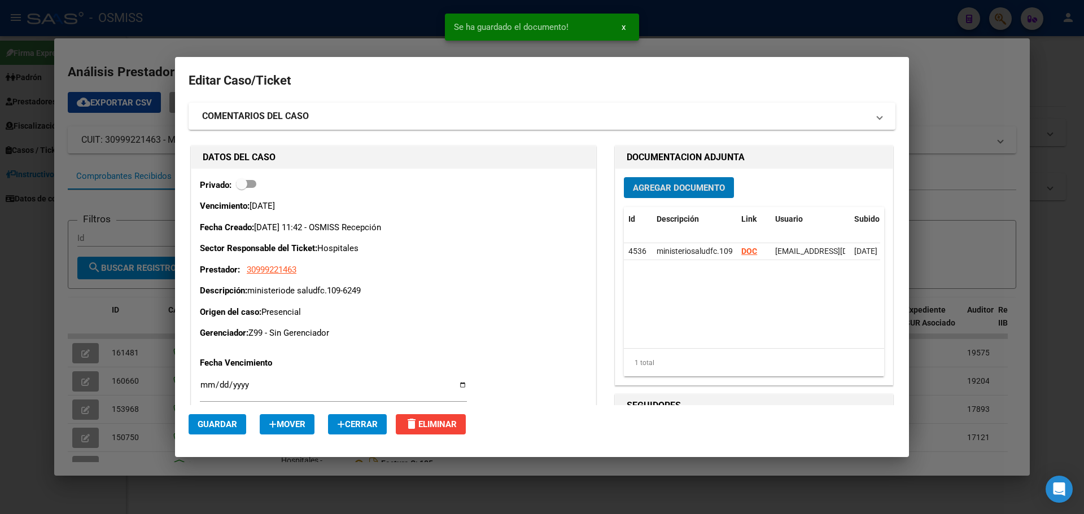
click at [219, 422] on span "Guardar" at bounding box center [218, 424] width 40 height 10
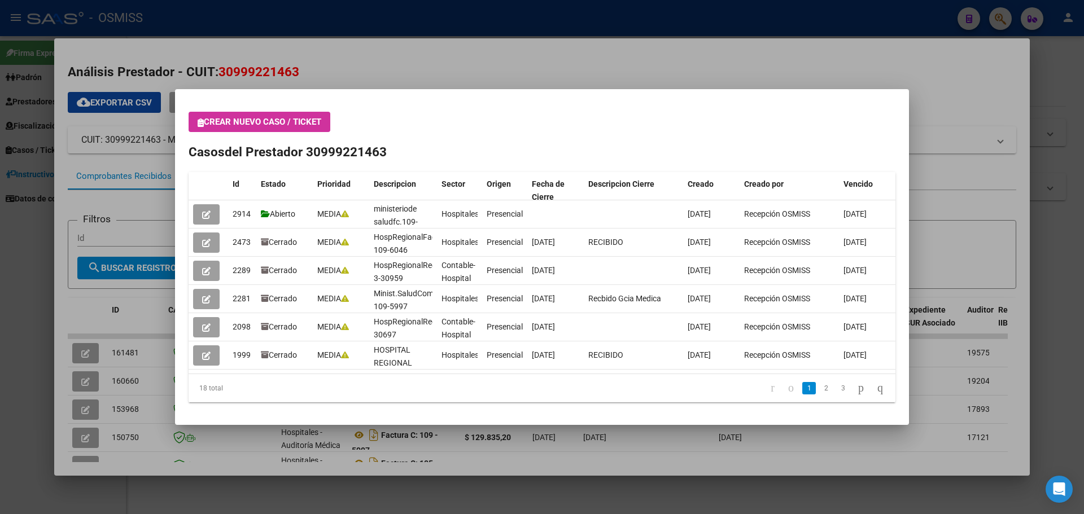
click at [995, 20] on div at bounding box center [542, 257] width 1084 height 514
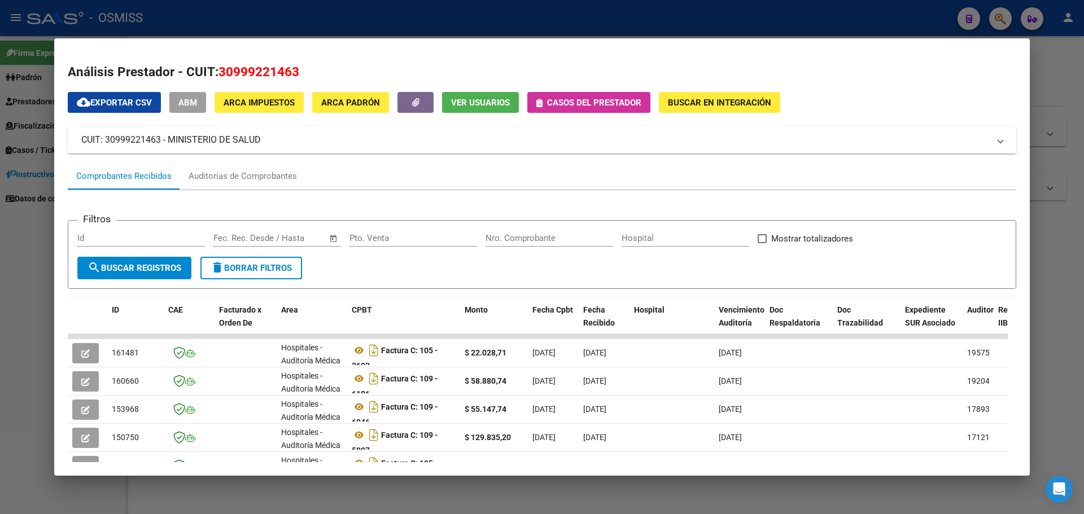
click at [999, 19] on div at bounding box center [542, 257] width 1084 height 514
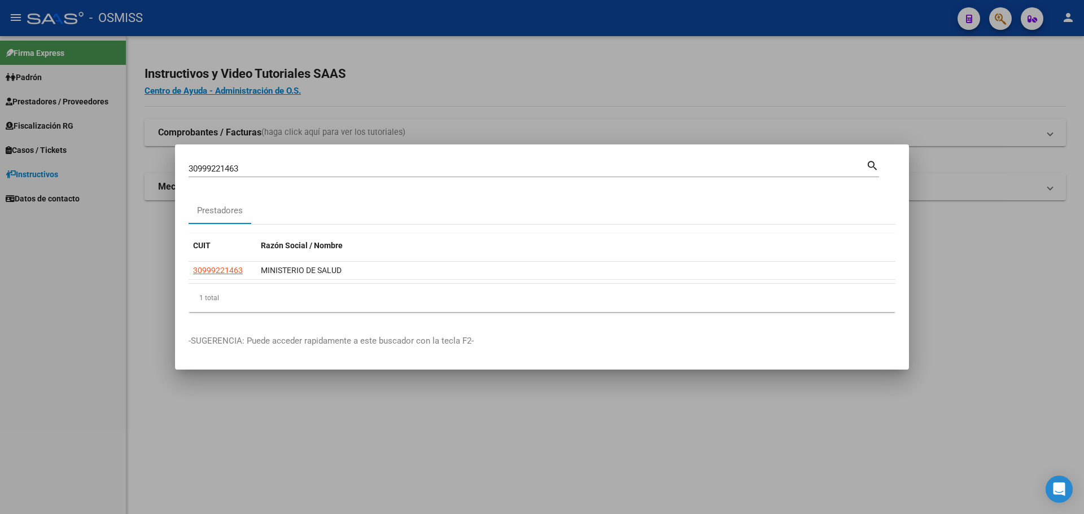
click at [314, 174] on div "30999221463 Buscar (apellido, dni, cuil, nro traspaso, cuit, obra social)" at bounding box center [527, 168] width 677 height 17
type input "3"
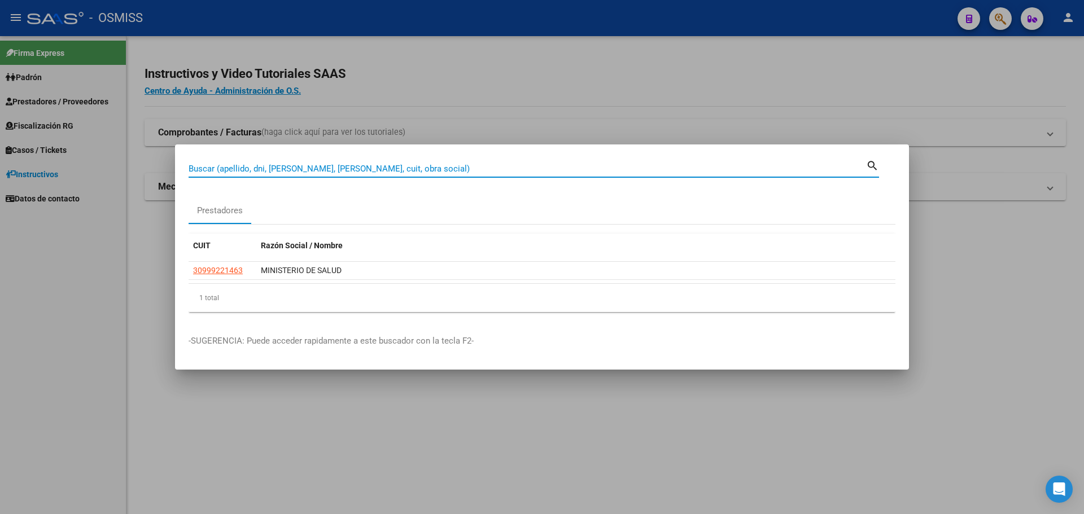
click at [317, 165] on input "Buscar (apellido, dni, cuil, nro traspaso, cuit, obra social)" at bounding box center [527, 169] width 677 height 10
type input "30626983398"
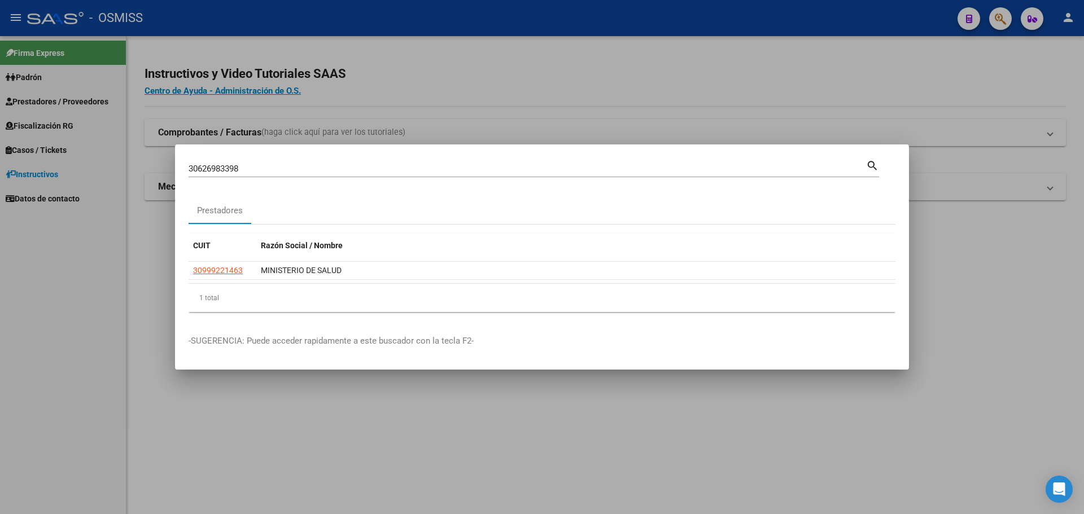
click at [872, 159] on mat-icon "search" at bounding box center [872, 165] width 13 height 14
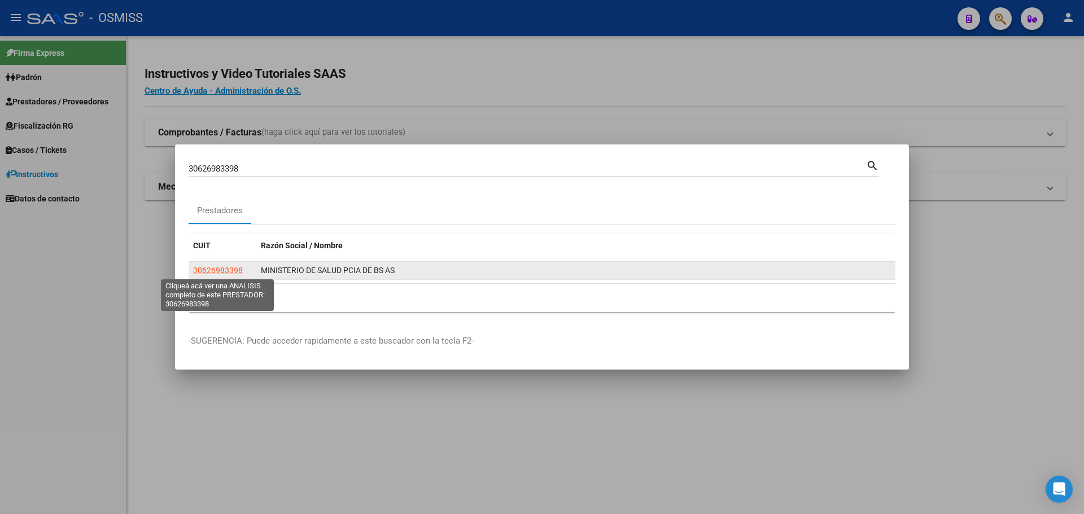
click at [226, 271] on span "30626983398" at bounding box center [218, 270] width 50 height 9
type textarea "30626983398"
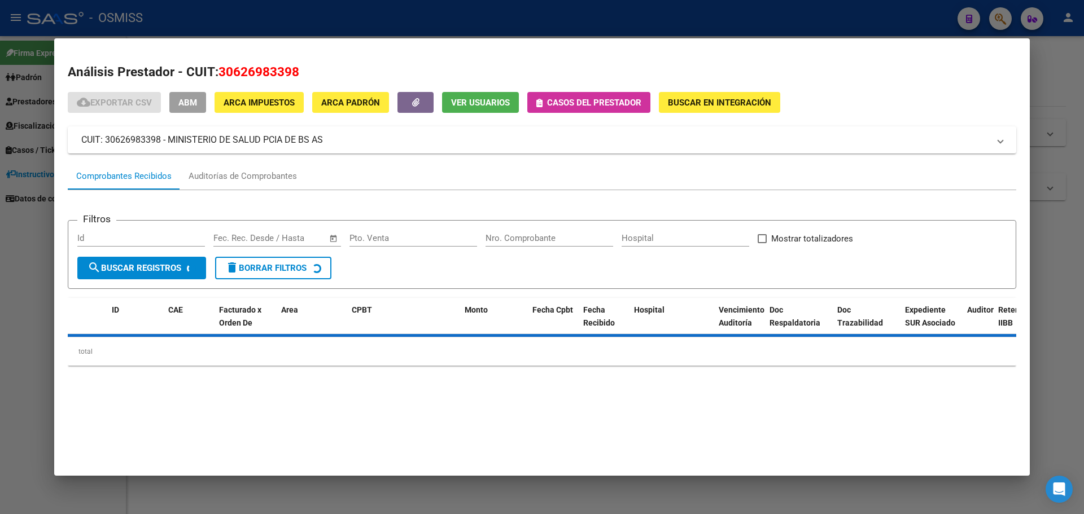
click at [574, 97] on span "Casos del prestador" at bounding box center [588, 102] width 105 height 10
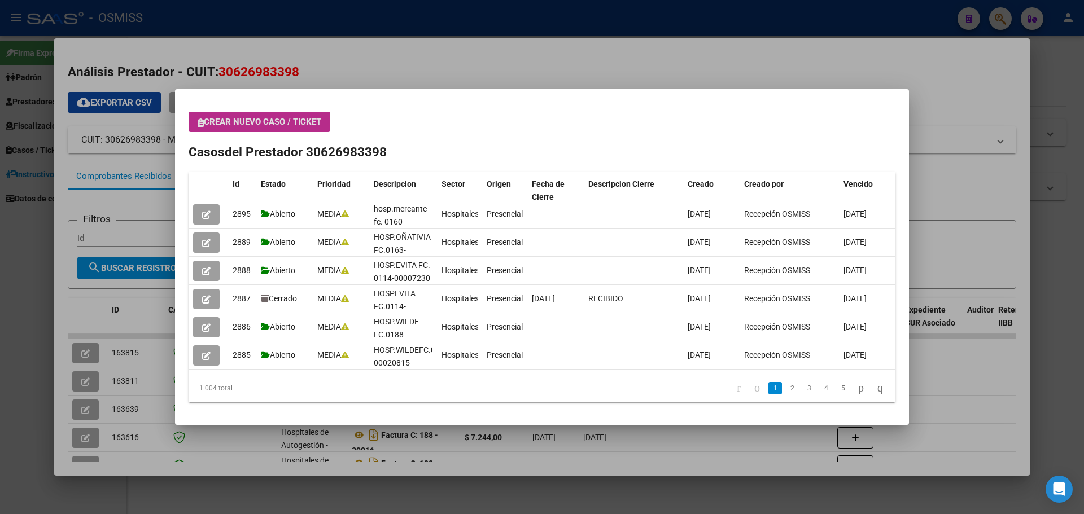
click at [293, 123] on span "Crear nuevo caso / ticket" at bounding box center [260, 122] width 124 height 10
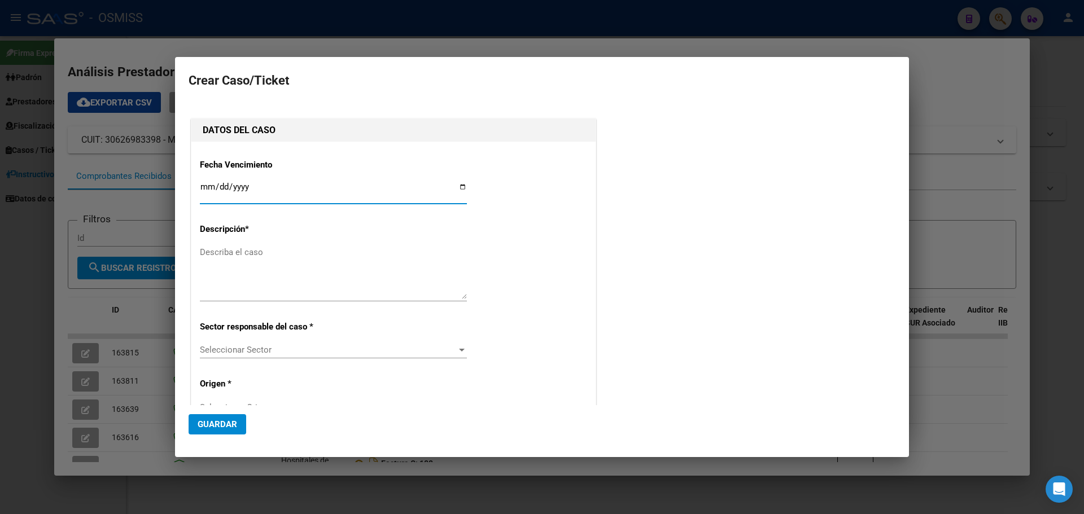
type input "30626983398"
click at [460, 183] on input "Ingresar fecha" at bounding box center [333, 191] width 267 height 18
type input "2025-08-25"
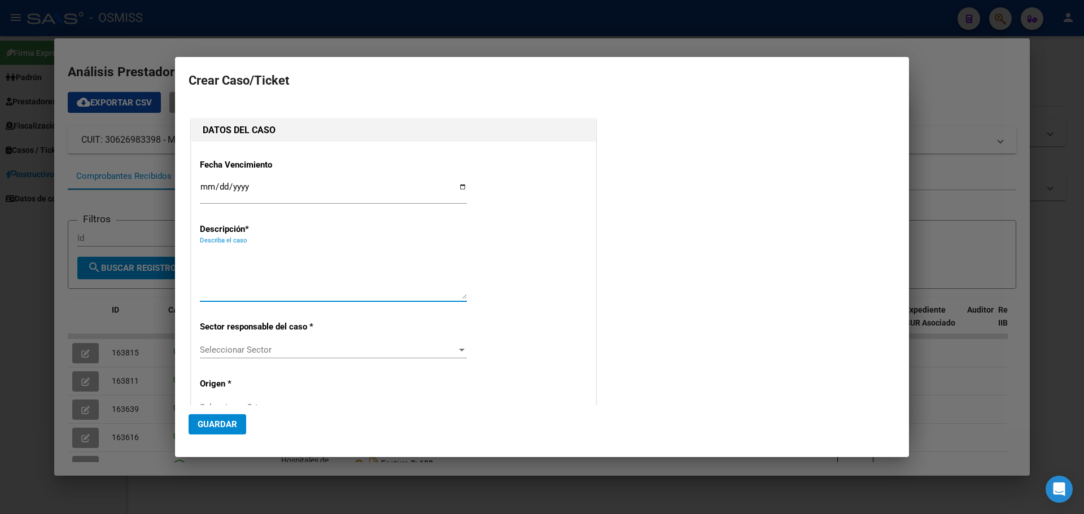
click at [240, 262] on textarea "Describa el caso" at bounding box center [333, 272] width 267 height 53
type textarea "hospdrenriquef.erillfc.149-11905"
click at [433, 350] on span "Seleccionar Sector" at bounding box center [328, 350] width 257 height 10
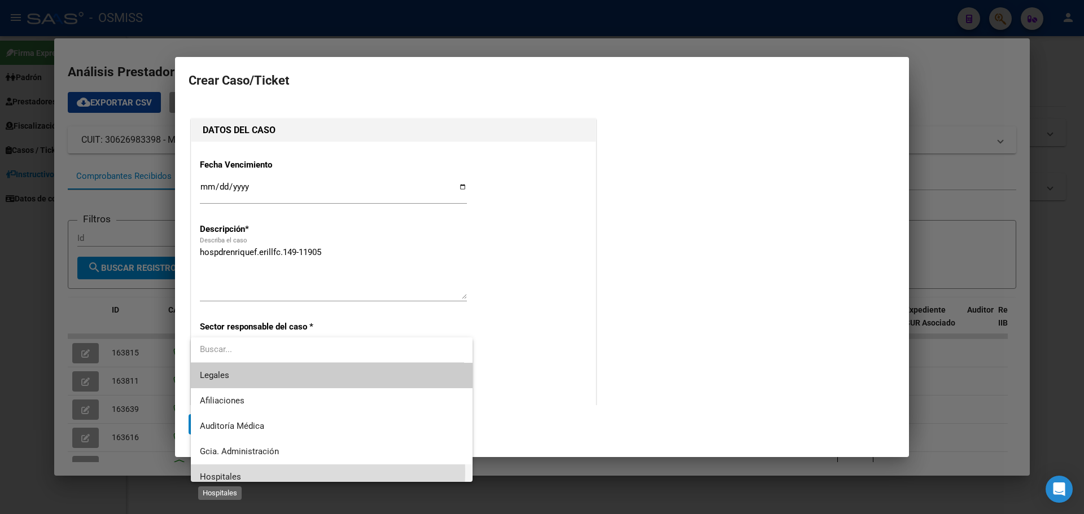
click at [214, 472] on span "Hospitales" at bounding box center [220, 477] width 41 height 10
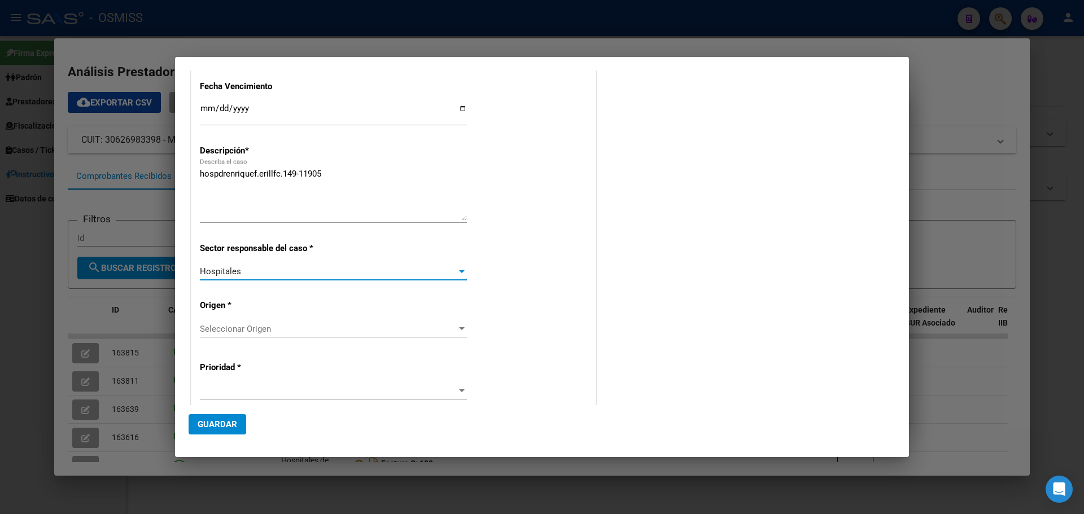
scroll to position [113, 0]
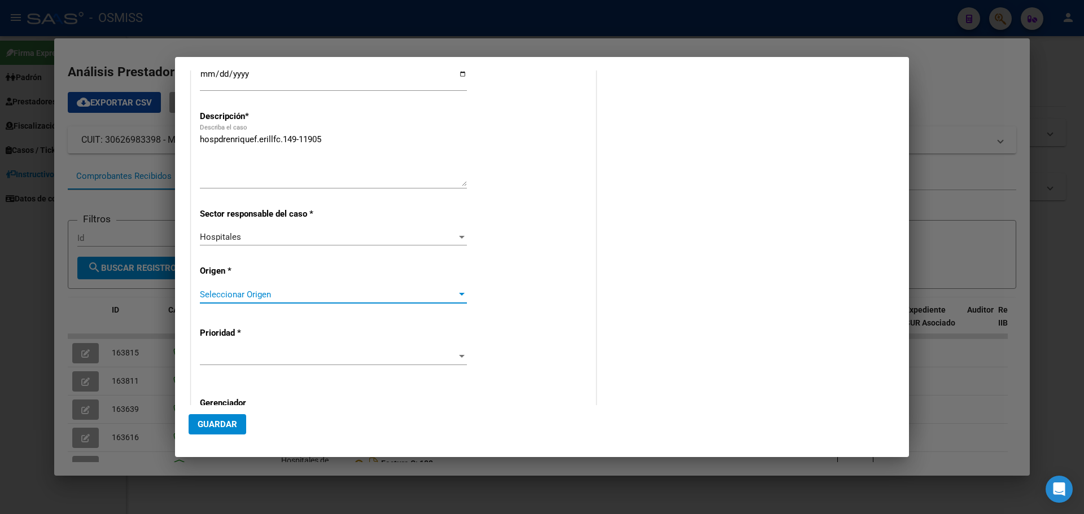
click at [457, 290] on div at bounding box center [462, 294] width 10 height 9
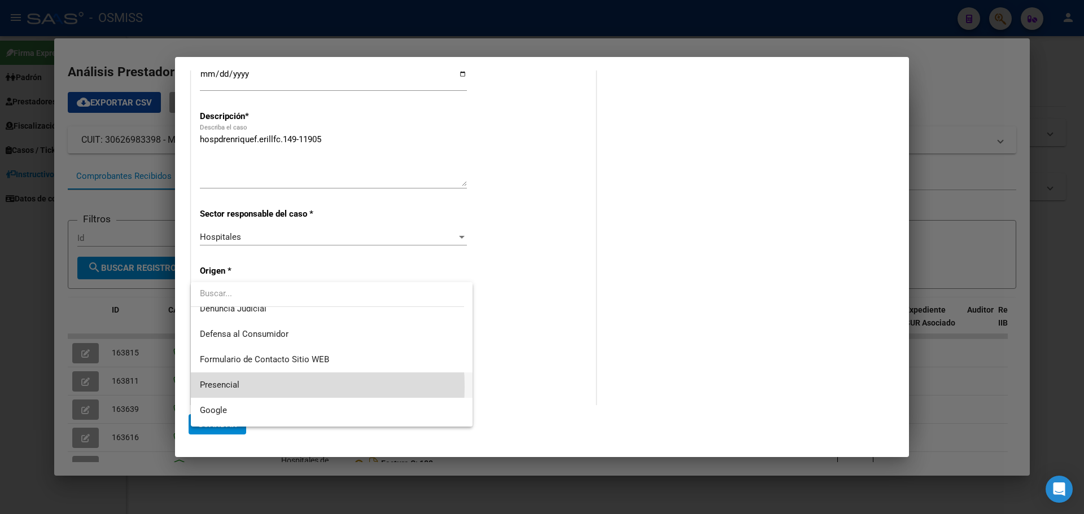
click at [256, 387] on span "Presencial" at bounding box center [332, 385] width 264 height 25
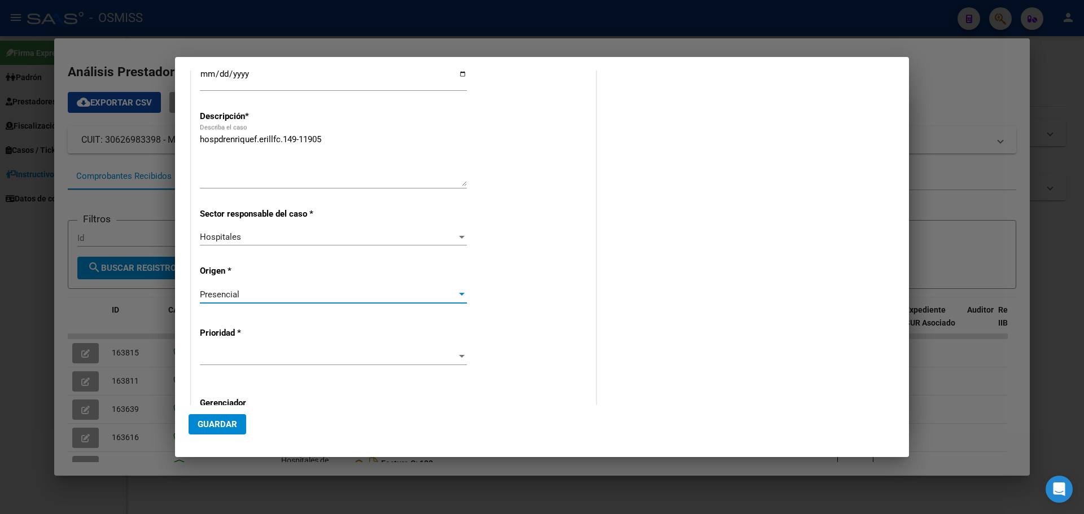
scroll to position [169, 0]
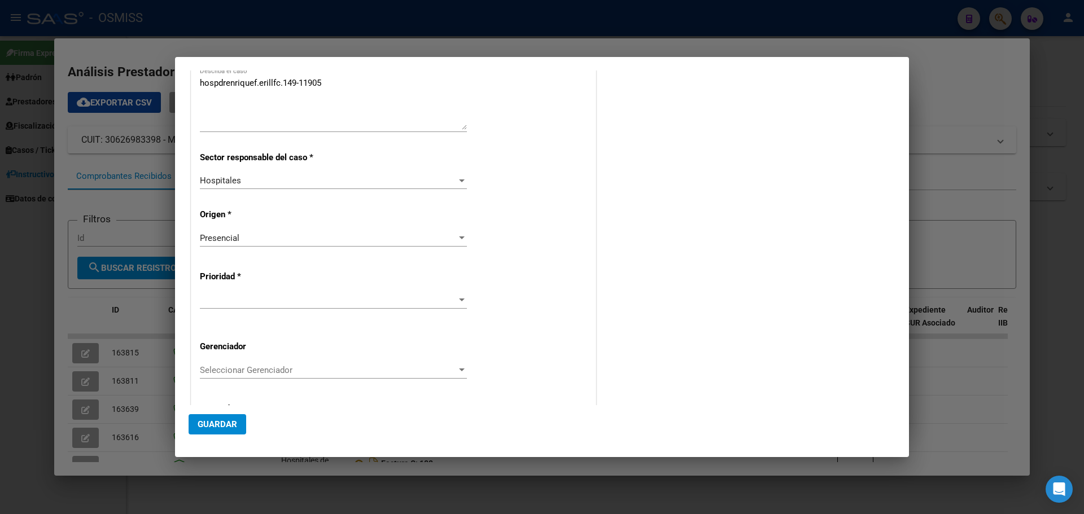
click at [454, 288] on div "Prioridad *" at bounding box center [393, 288] width 387 height 62
click at [453, 287] on div "Prioridad *" at bounding box center [393, 288] width 387 height 62
click at [457, 296] on div at bounding box center [462, 300] width 10 height 9
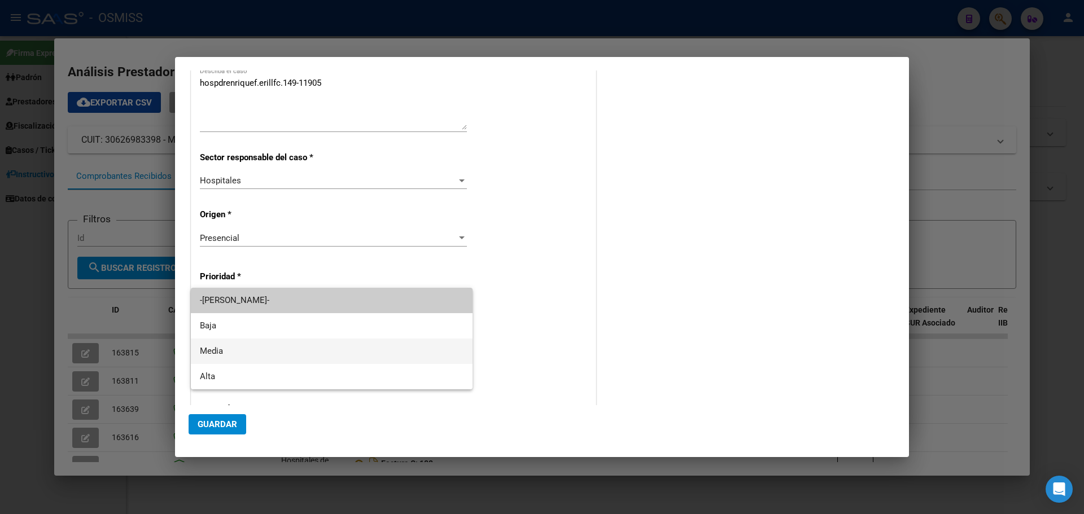
click at [256, 356] on span "Media" at bounding box center [332, 351] width 264 height 25
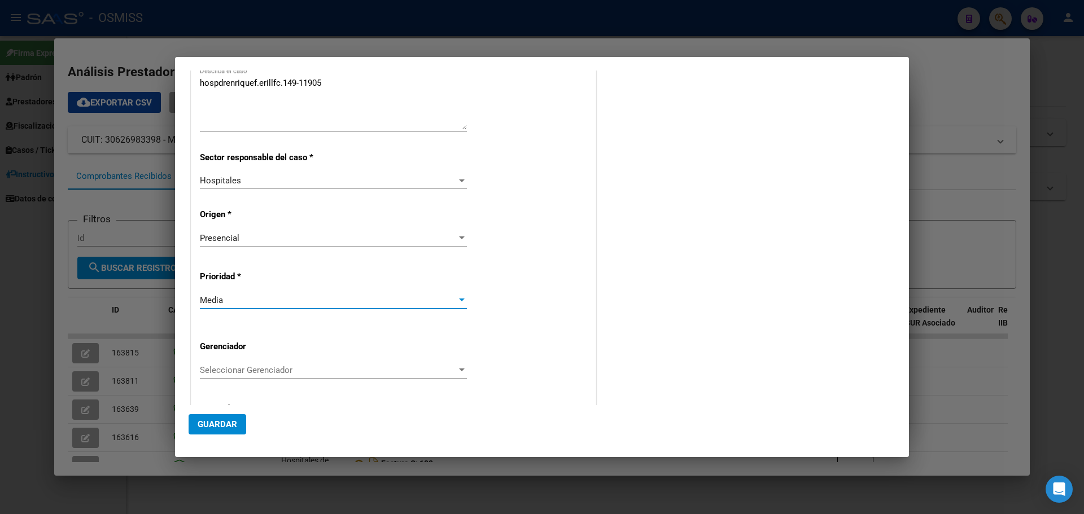
scroll to position [226, 0]
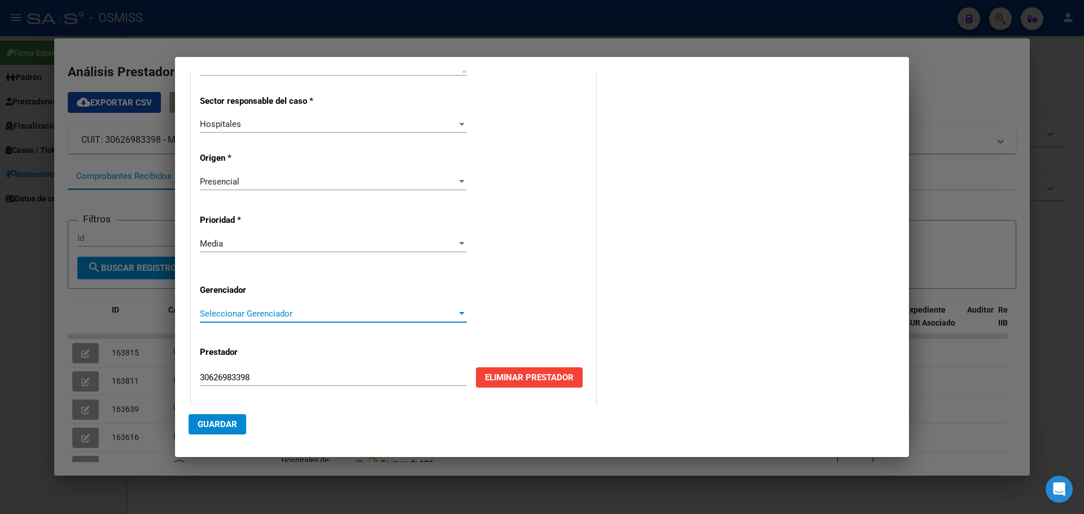
click at [299, 313] on span "Seleccionar Gerenciador" at bounding box center [328, 314] width 257 height 10
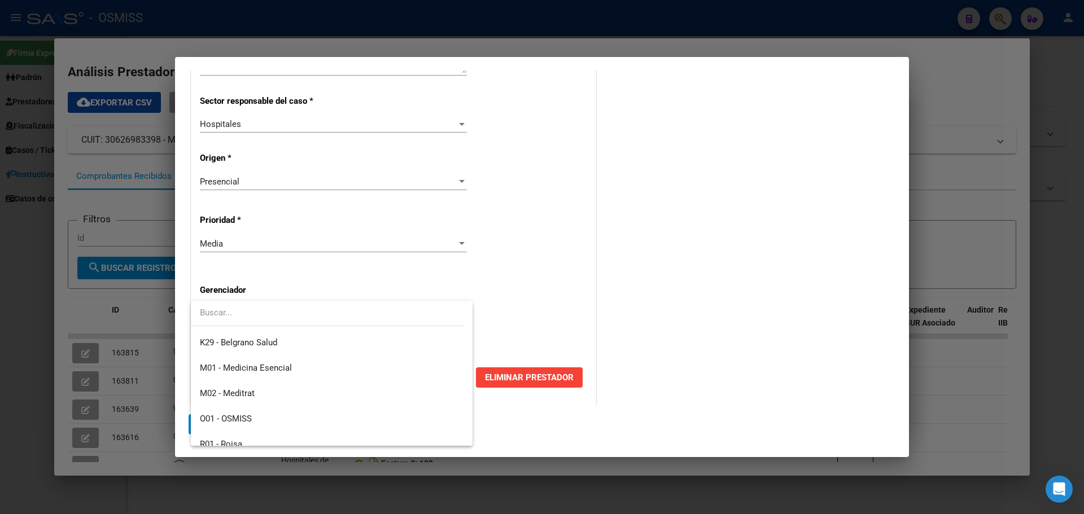
scroll to position [338, 0]
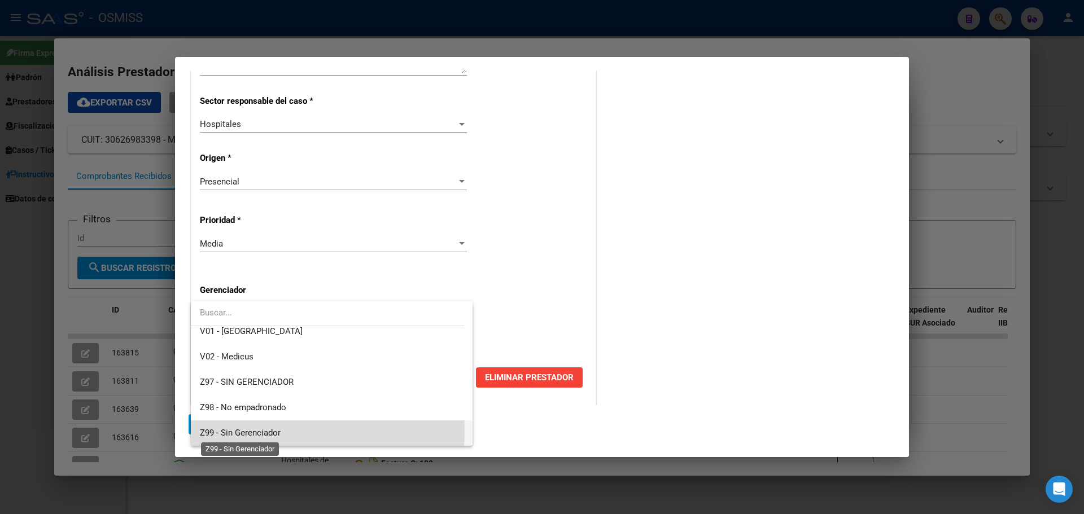
click at [250, 431] on span "Z99 - Sin Gerenciador" at bounding box center [240, 433] width 81 height 10
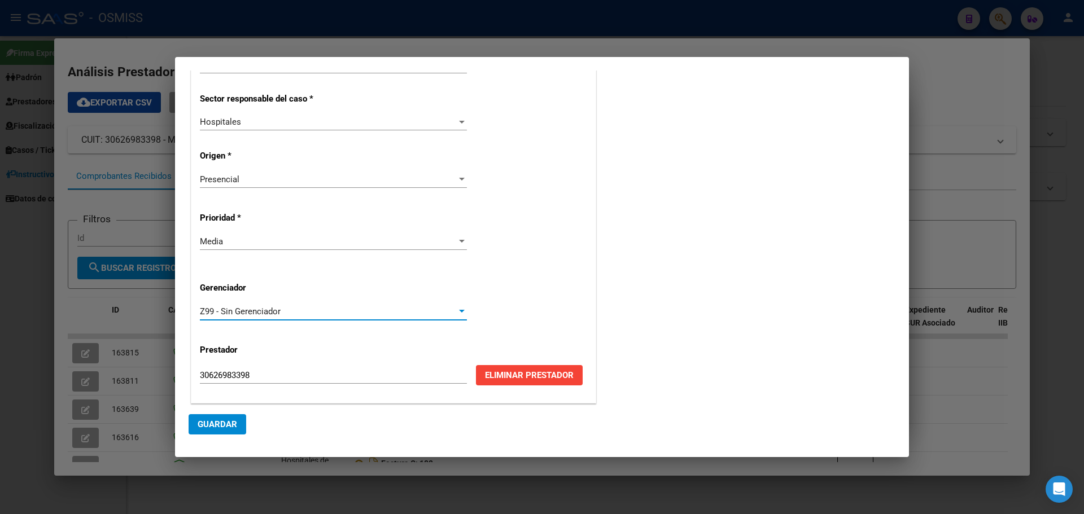
scroll to position [229, 0]
click at [209, 427] on span "Guardar" at bounding box center [218, 424] width 40 height 10
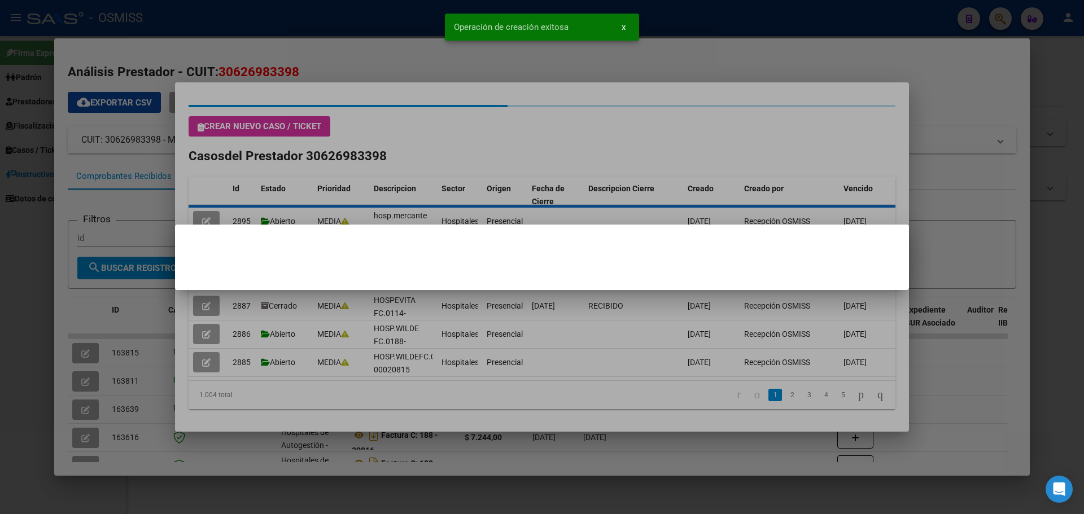
scroll to position [0, 0]
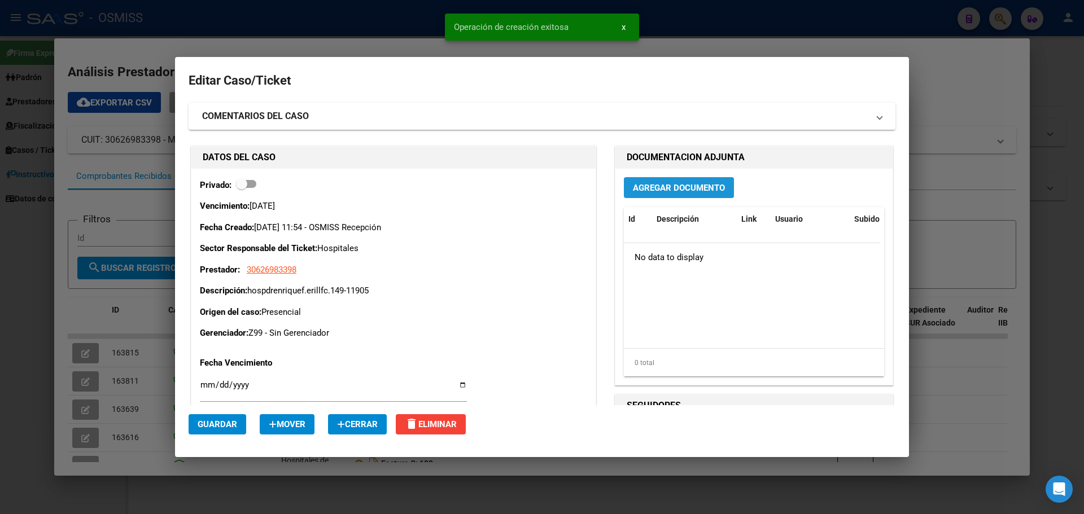
click at [658, 190] on span "Agregar Documento" at bounding box center [679, 188] width 92 height 10
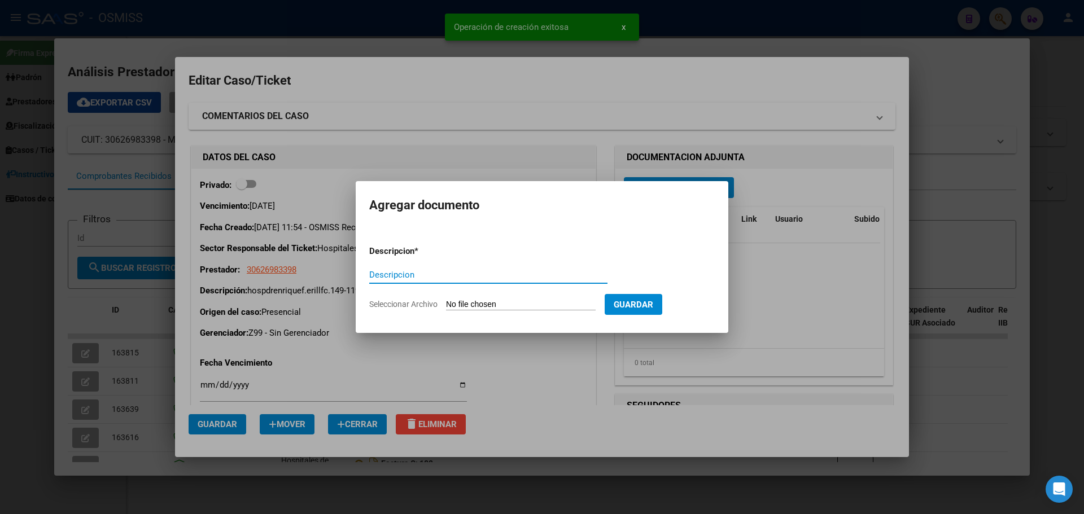
click at [437, 274] on input "Descripcion" at bounding box center [488, 275] width 238 height 10
type input "hospienriquefc.149-11905"
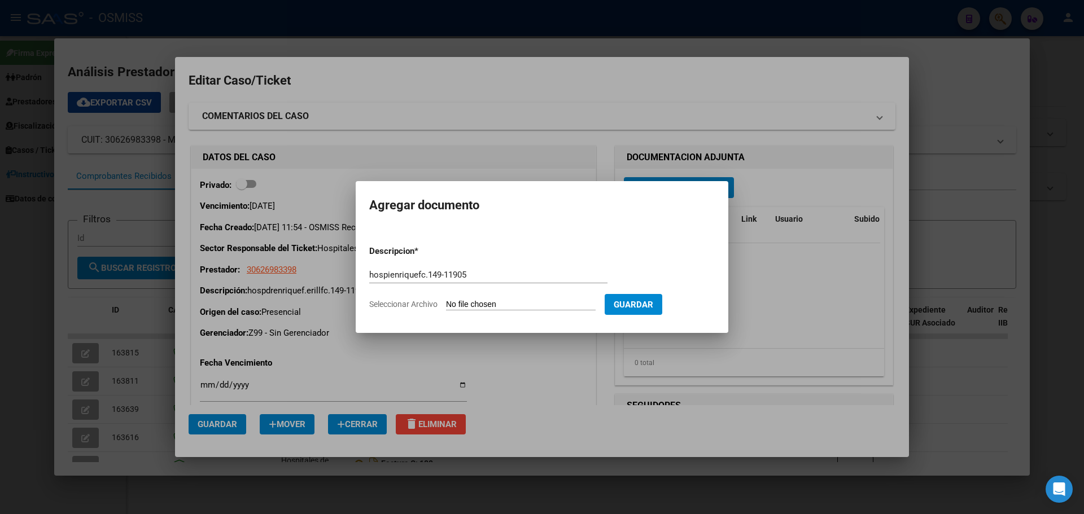
click at [500, 304] on input "Seleccionar Archivo" at bounding box center [521, 305] width 150 height 11
type input "C:\fakepath\hospenriquefc149-11905.pdf"
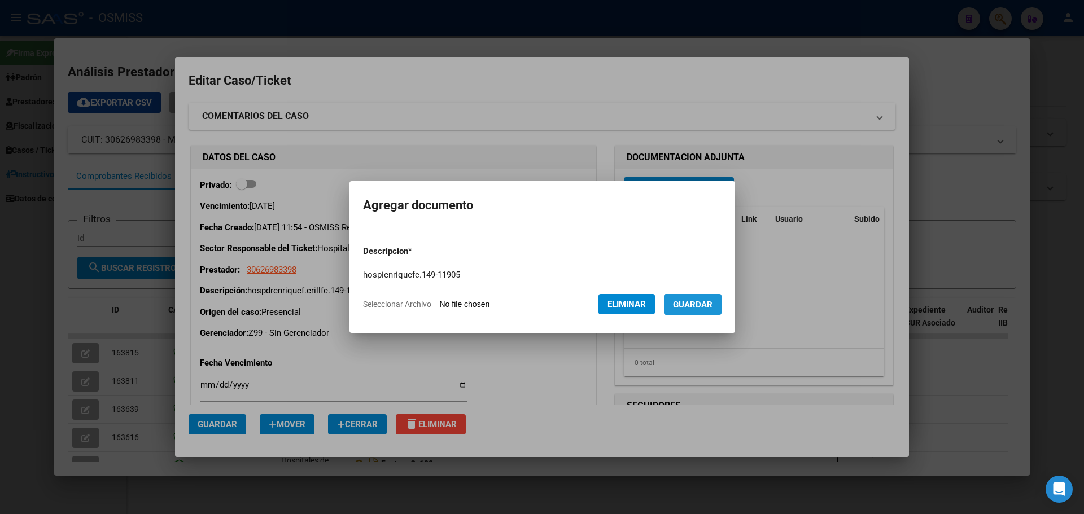
click at [700, 300] on span "Guardar" at bounding box center [693, 305] width 40 height 10
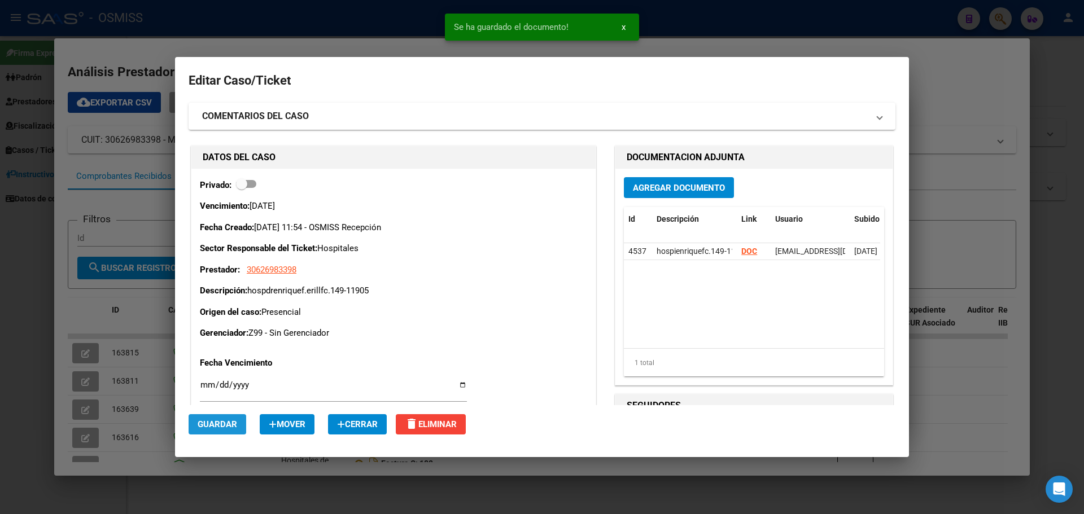
click at [212, 422] on span "Guardar" at bounding box center [218, 424] width 40 height 10
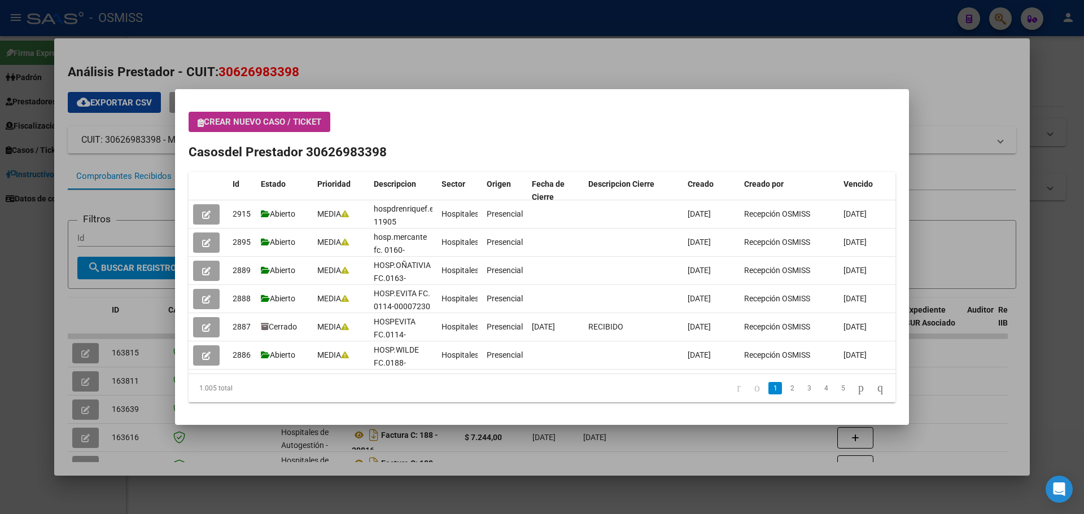
click at [1005, 21] on div at bounding box center [542, 257] width 1084 height 514
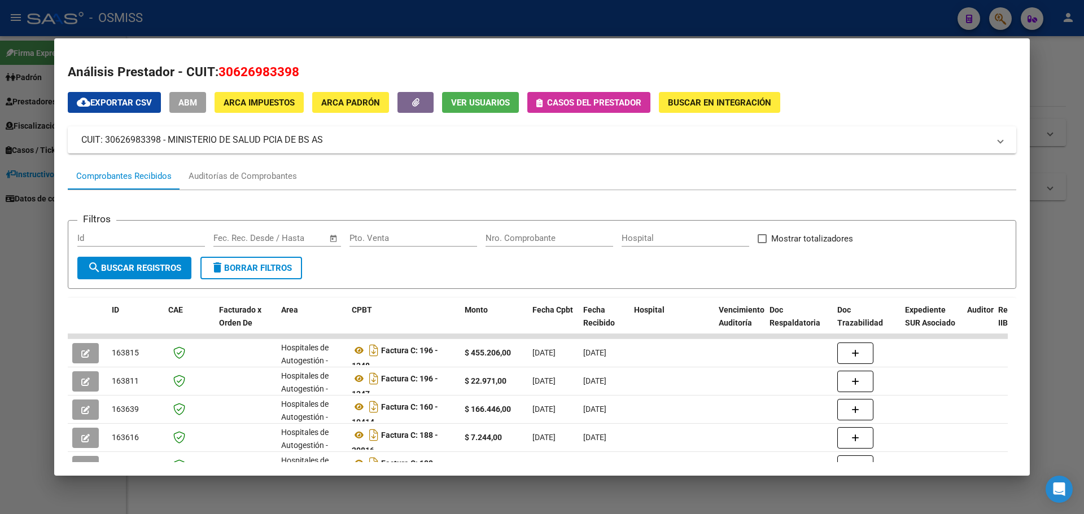
click at [998, 19] on div at bounding box center [542, 257] width 1084 height 514
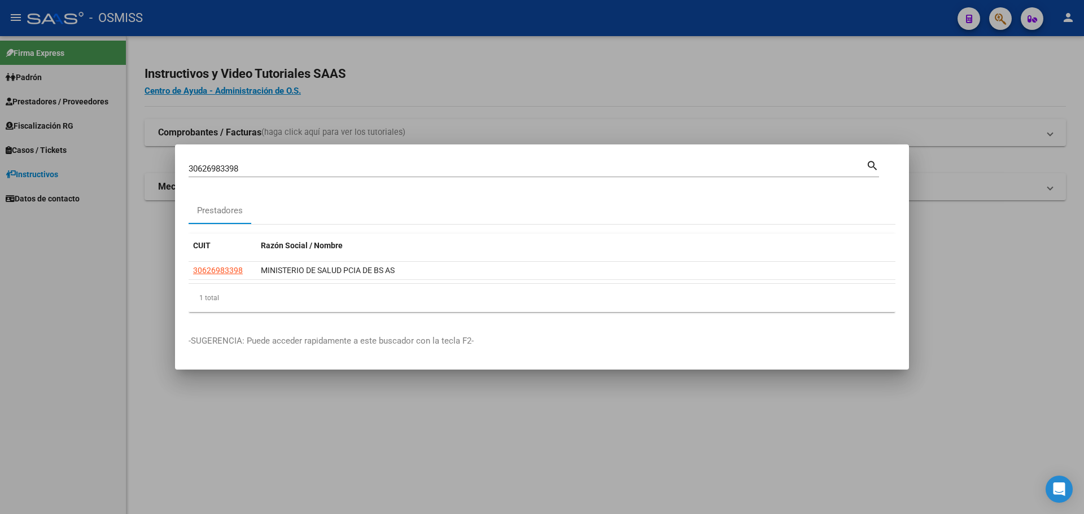
click at [401, 159] on div "30626983398 Buscar (apellido, dni, cuil, nro traspaso, cuit, obra social) search" at bounding box center [534, 167] width 690 height 19
type input "3"
type input "30626983398"
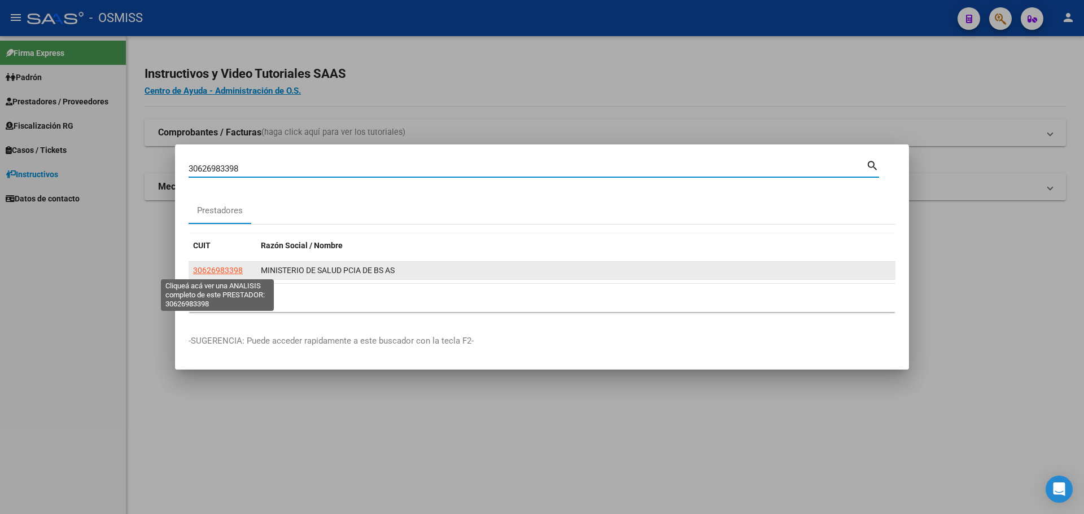
click at [217, 269] on span "30626983398" at bounding box center [218, 270] width 50 height 9
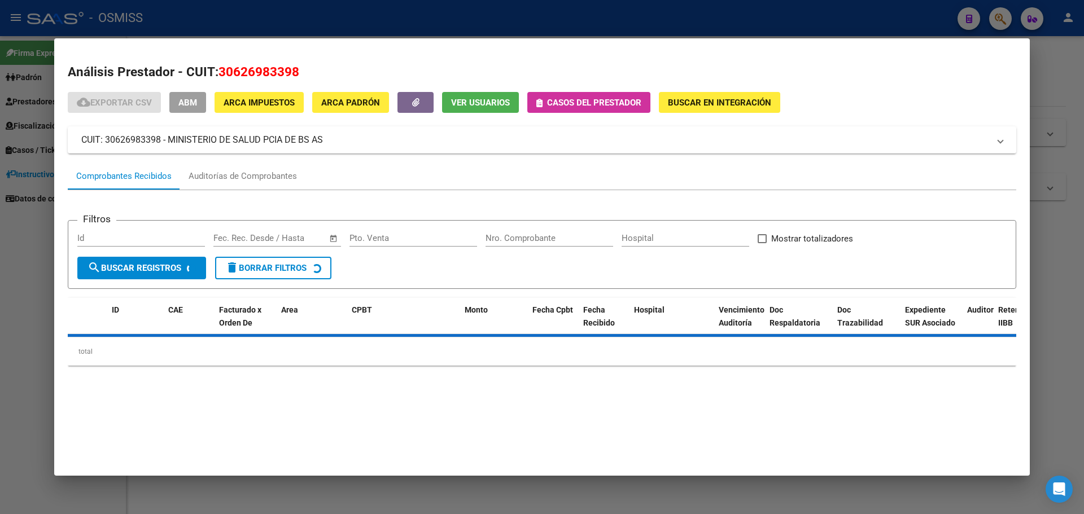
click at [543, 103] on span "Casos del prestador" at bounding box center [588, 102] width 105 height 10
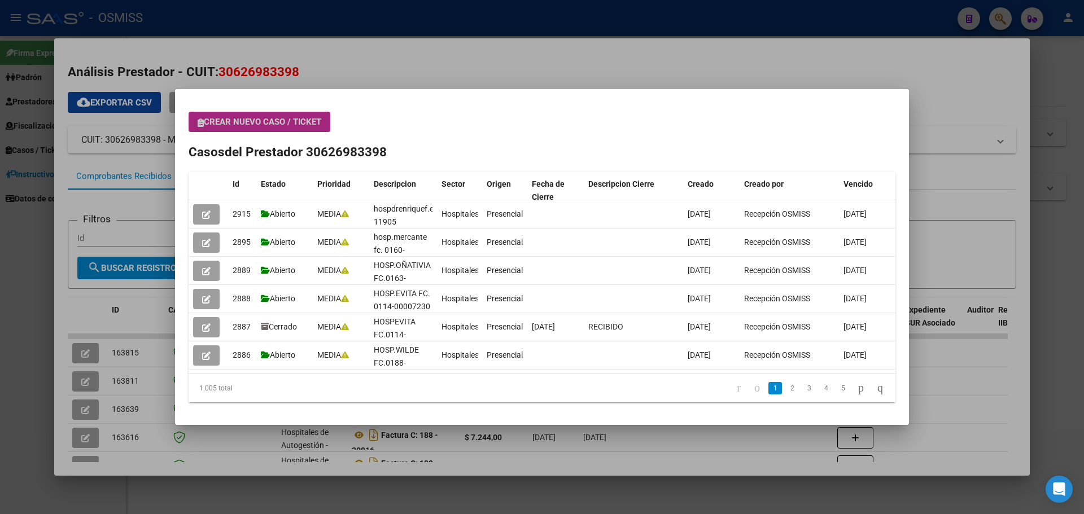
click at [304, 126] on span "Crear nuevo caso / ticket" at bounding box center [260, 122] width 124 height 10
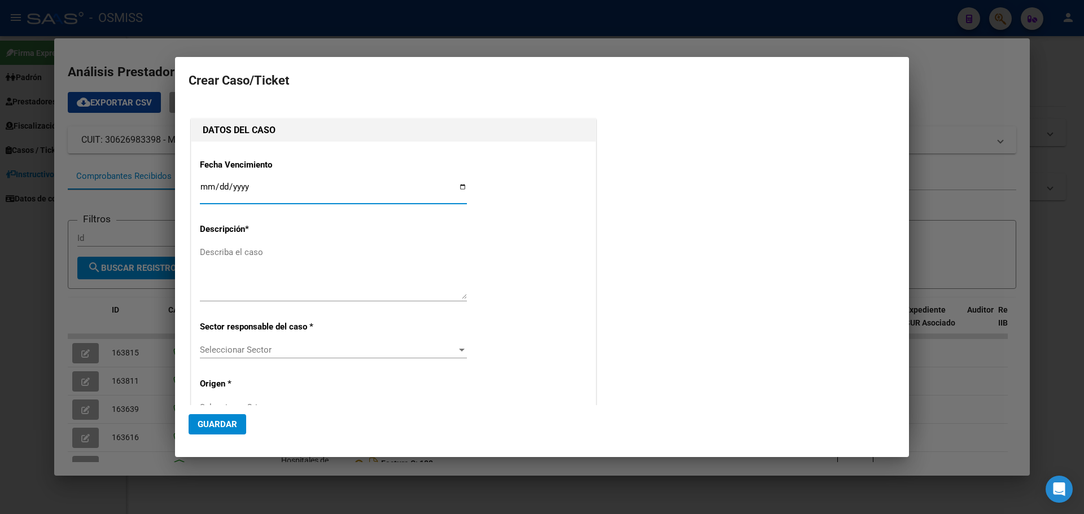
type input "30626983398"
click at [460, 184] on input "Ingresar fecha" at bounding box center [333, 191] width 267 height 18
type input "2025-08-25"
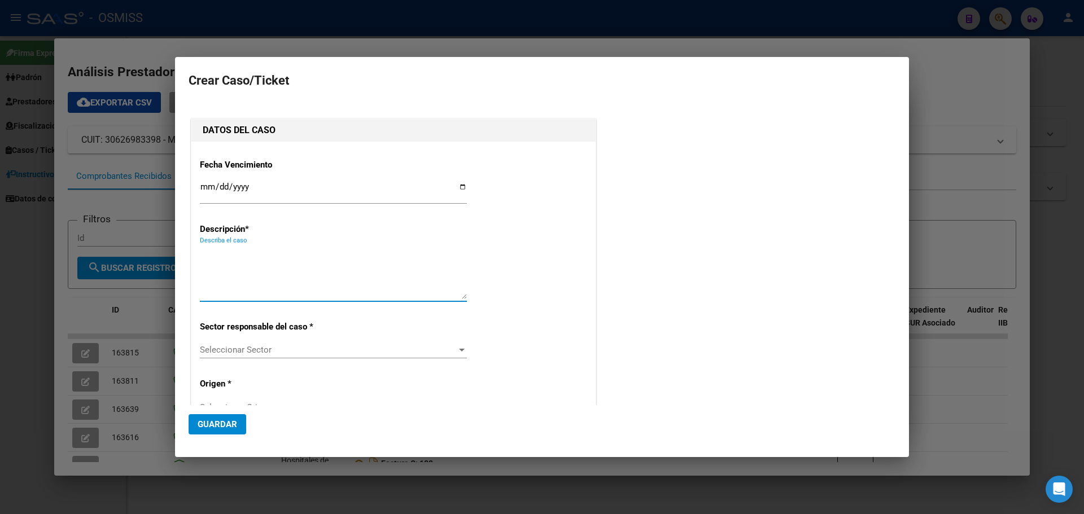
click at [230, 250] on textarea "Describa el caso" at bounding box center [333, 272] width 267 height 53
type textarea "hospenriquefc149-11902"
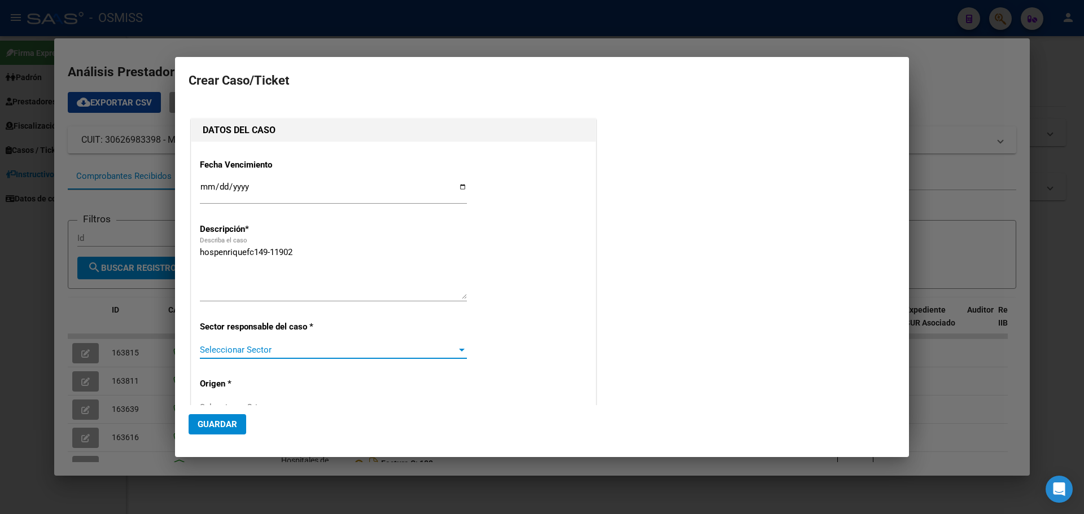
click at [235, 347] on span "Seleccionar Sector" at bounding box center [328, 350] width 257 height 10
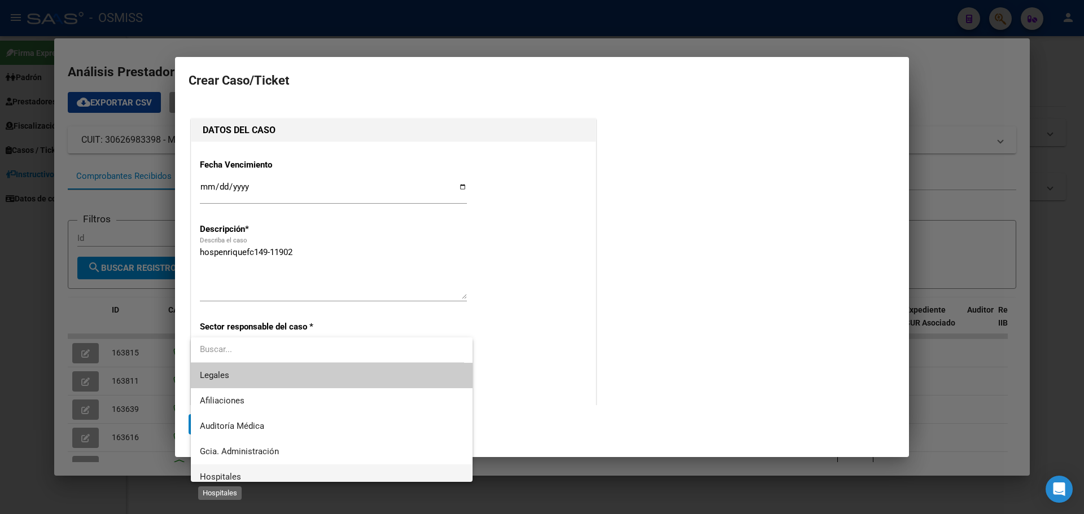
click at [221, 473] on span "Hospitales" at bounding box center [220, 477] width 41 height 10
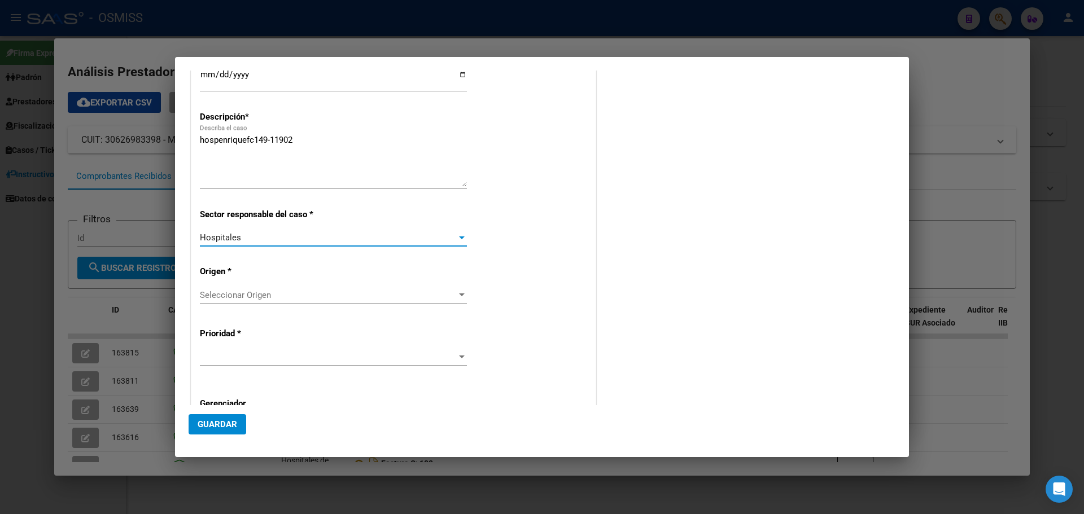
scroll to position [113, 0]
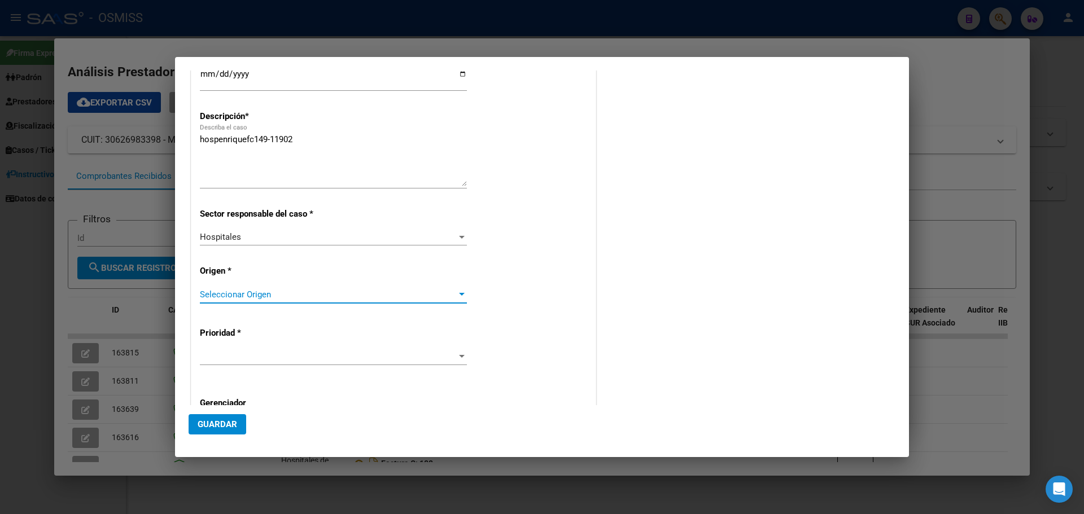
click at [279, 291] on span "Seleccionar Origen" at bounding box center [328, 295] width 257 height 10
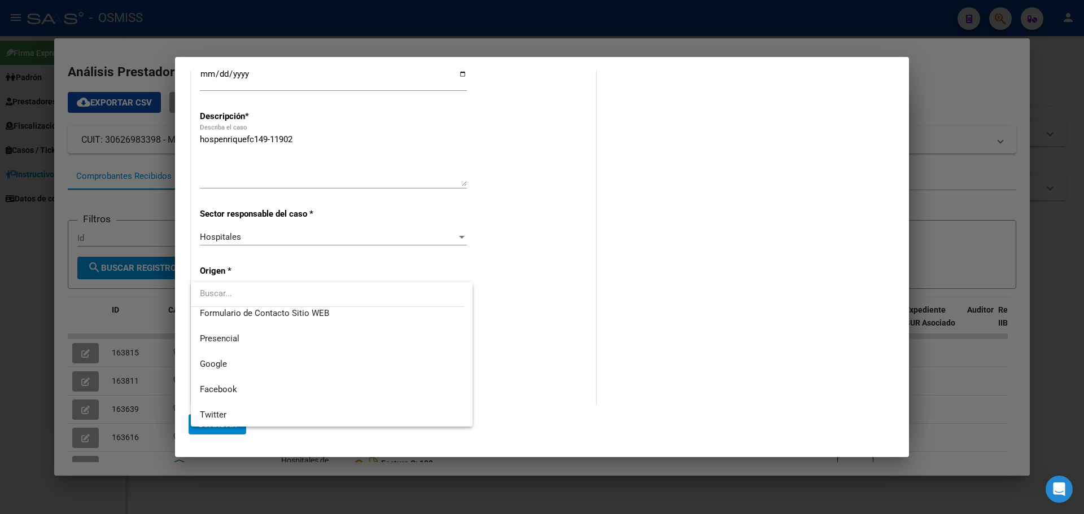
scroll to position [169, 0]
click at [236, 324] on span "Presencial" at bounding box center [220, 328] width 40 height 10
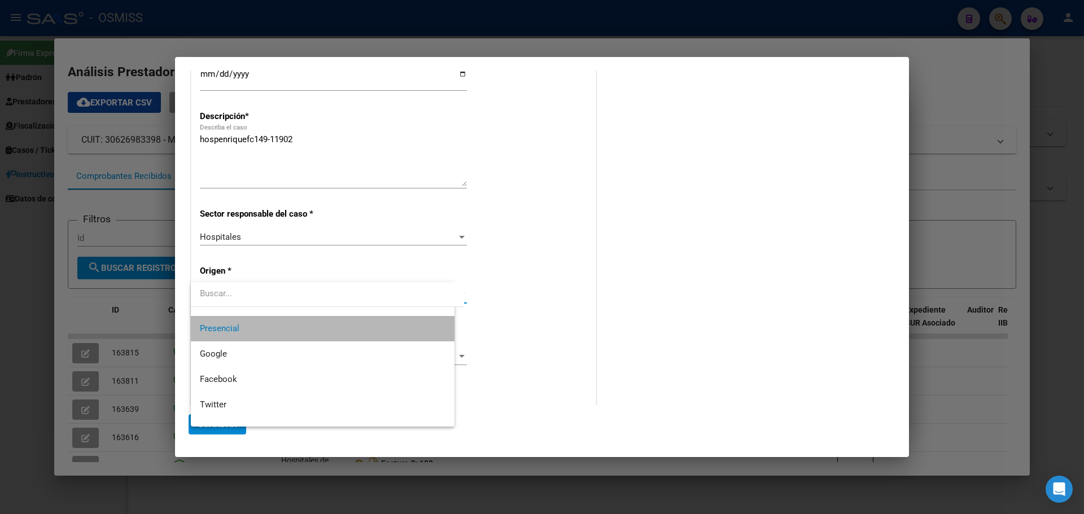
scroll to position [178, 0]
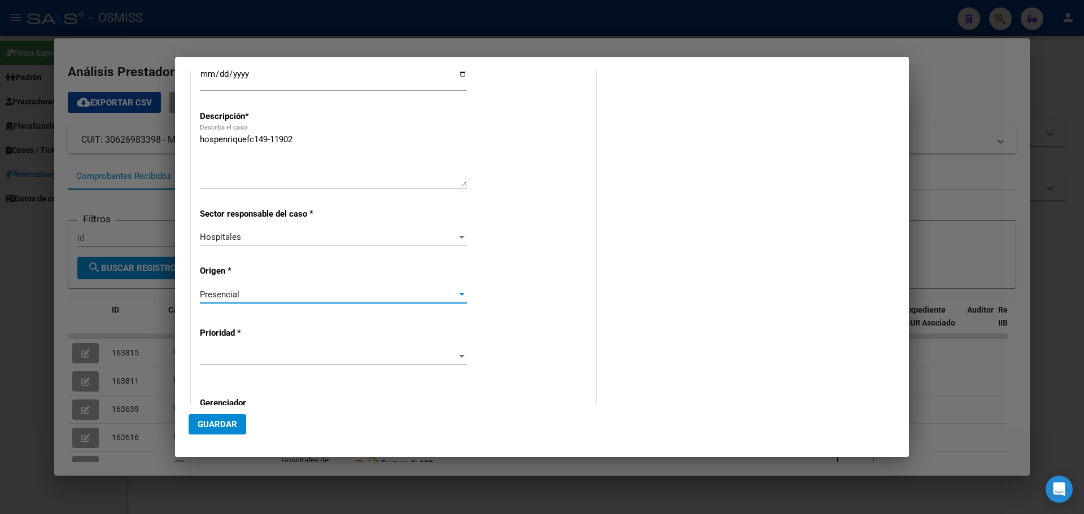
click at [257, 355] on span at bounding box center [328, 357] width 257 height 10
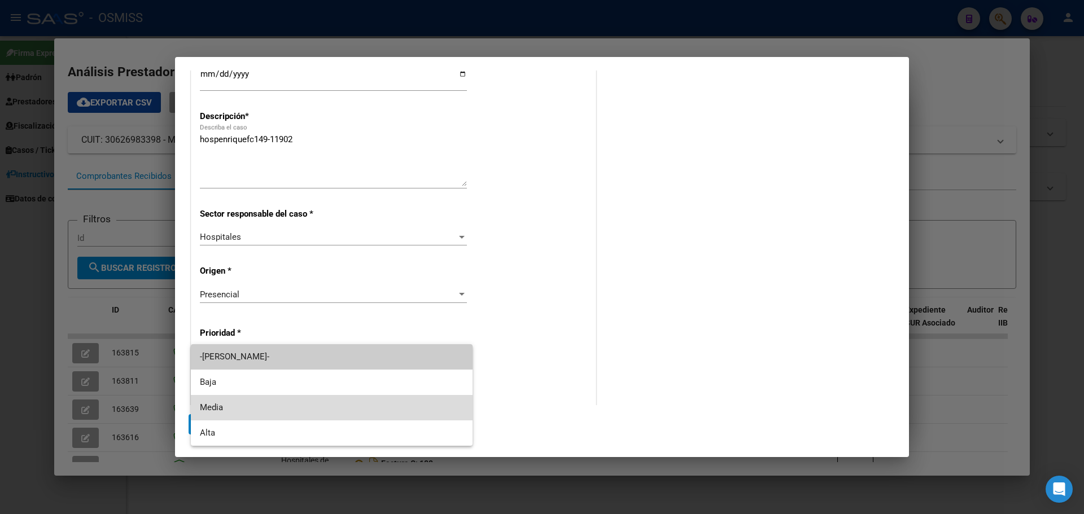
click at [227, 405] on span "Media" at bounding box center [332, 407] width 264 height 25
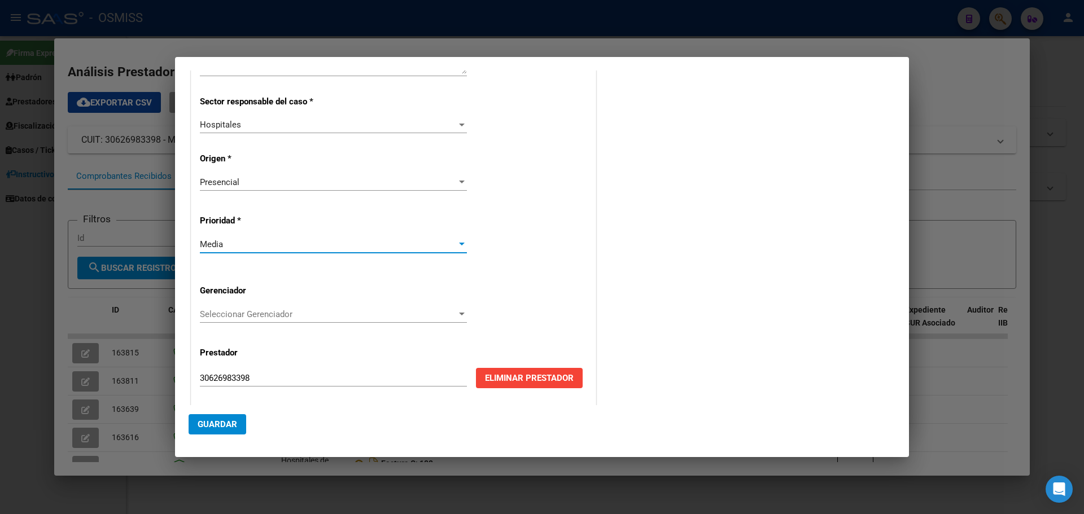
scroll to position [226, 0]
click at [301, 304] on div "Fecha Vencimiento 2025-08-25 Ingresar fecha Descripción * hospenriquefc149-1190…" at bounding box center [393, 160] width 387 height 472
click at [294, 317] on span "Seleccionar Gerenciador" at bounding box center [328, 314] width 257 height 10
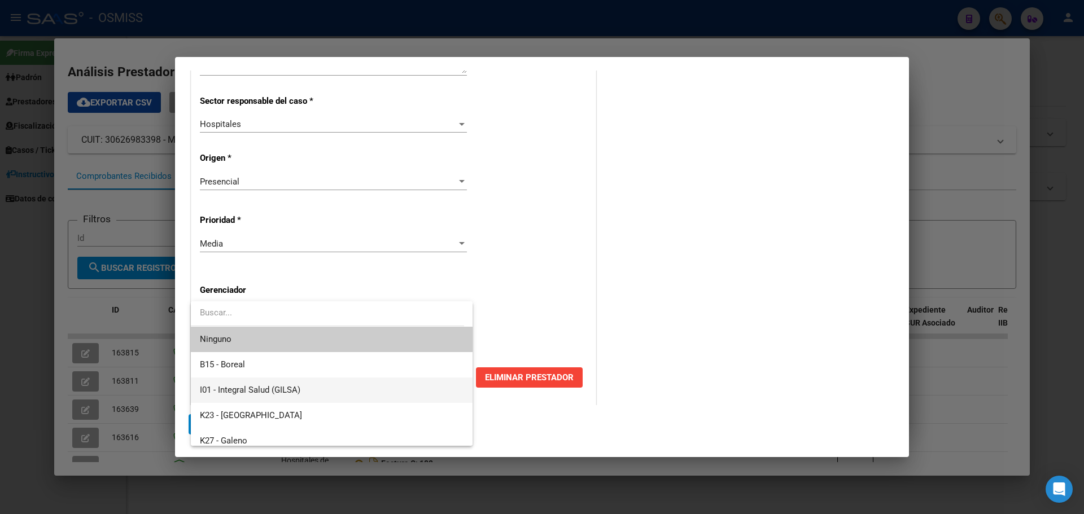
scroll to position [338, 0]
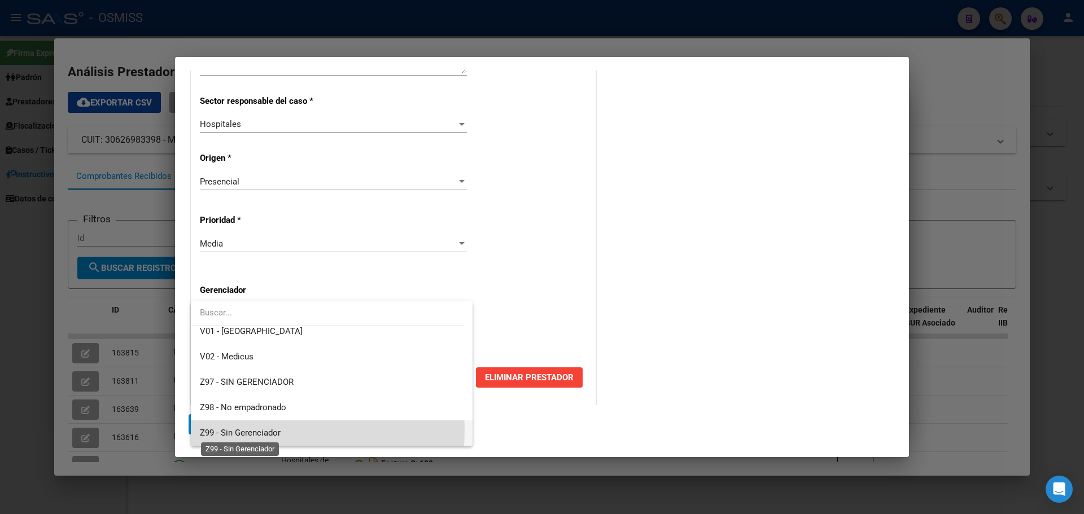
click at [247, 430] on span "Z99 - Sin Gerenciador" at bounding box center [240, 433] width 81 height 10
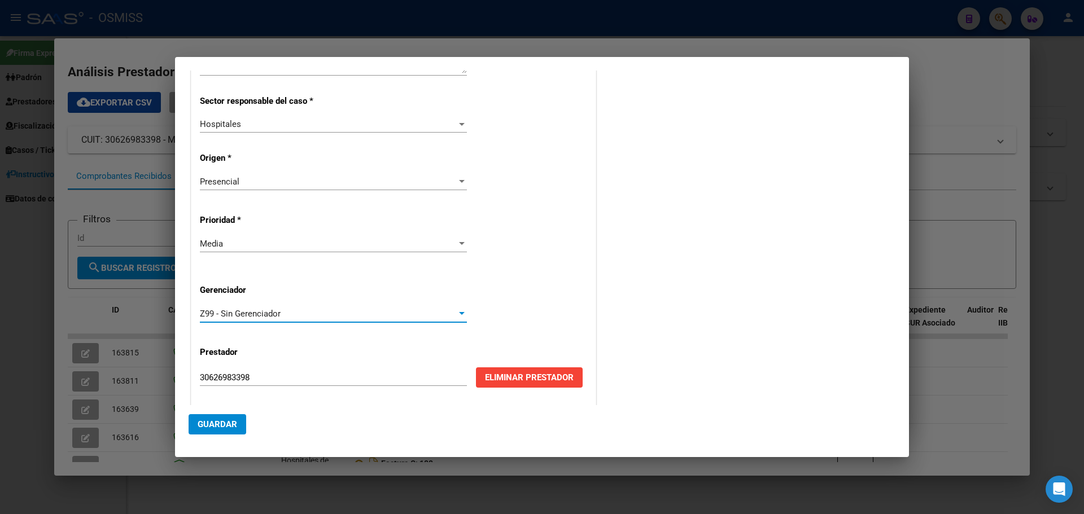
scroll to position [229, 0]
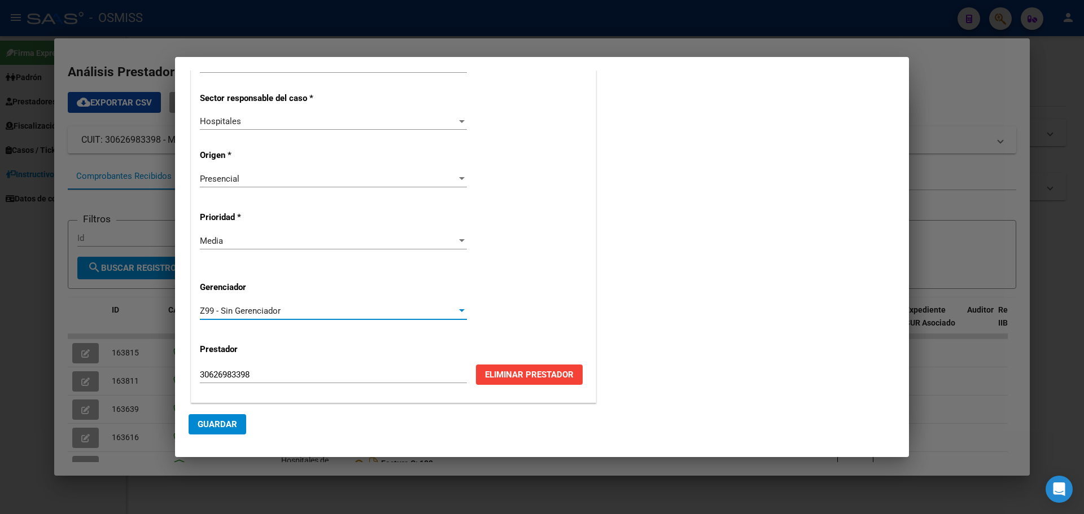
click at [223, 423] on span "Guardar" at bounding box center [218, 424] width 40 height 10
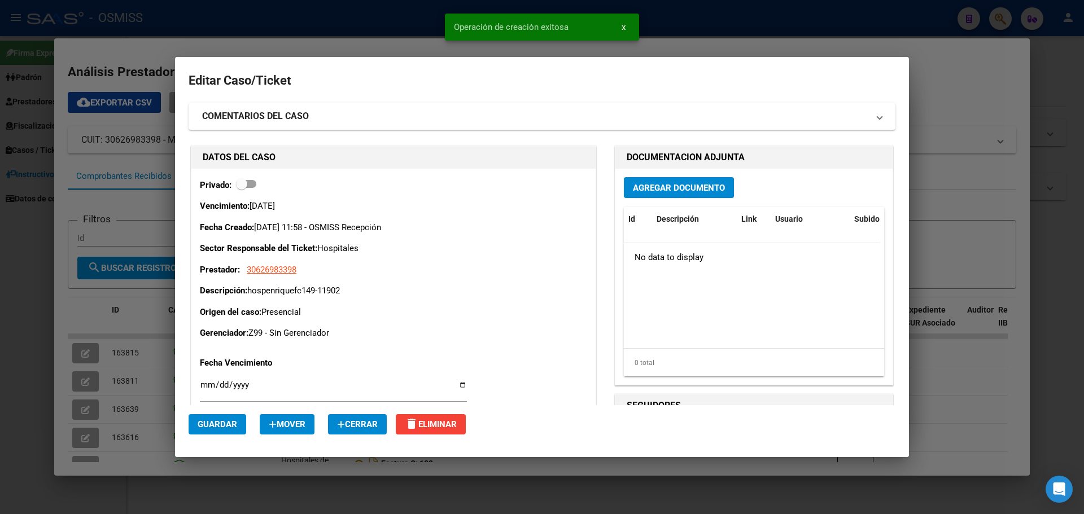
click at [703, 183] on span "Agregar Documento" at bounding box center [679, 188] width 92 height 10
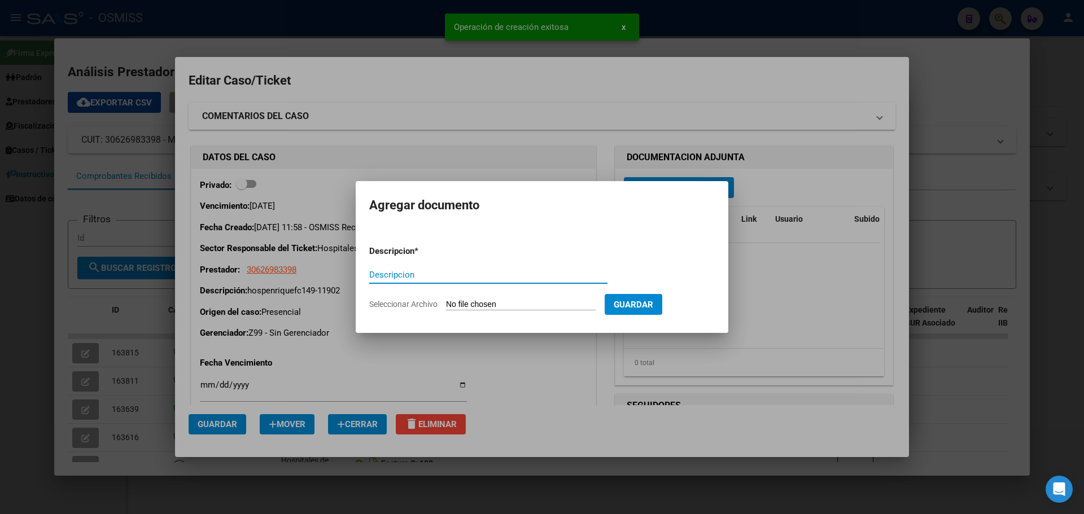
click at [476, 274] on input "Descripcion" at bounding box center [488, 275] width 238 height 10
type input "hospenriquefc.149-11902"
click at [530, 301] on input "Seleccionar Archivo" at bounding box center [521, 305] width 150 height 11
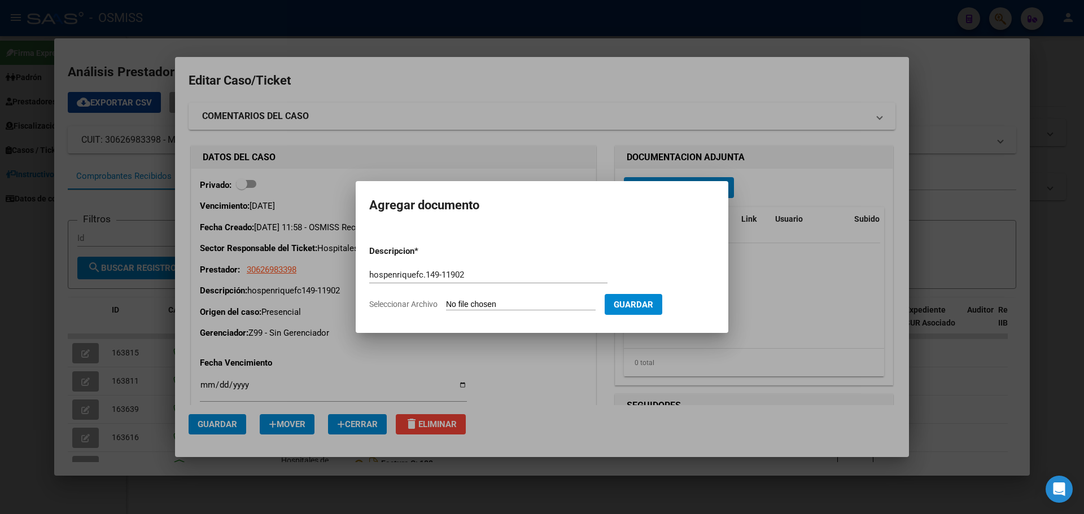
type input "C:\fakepath\hospenriquefc149-11902.pdf"
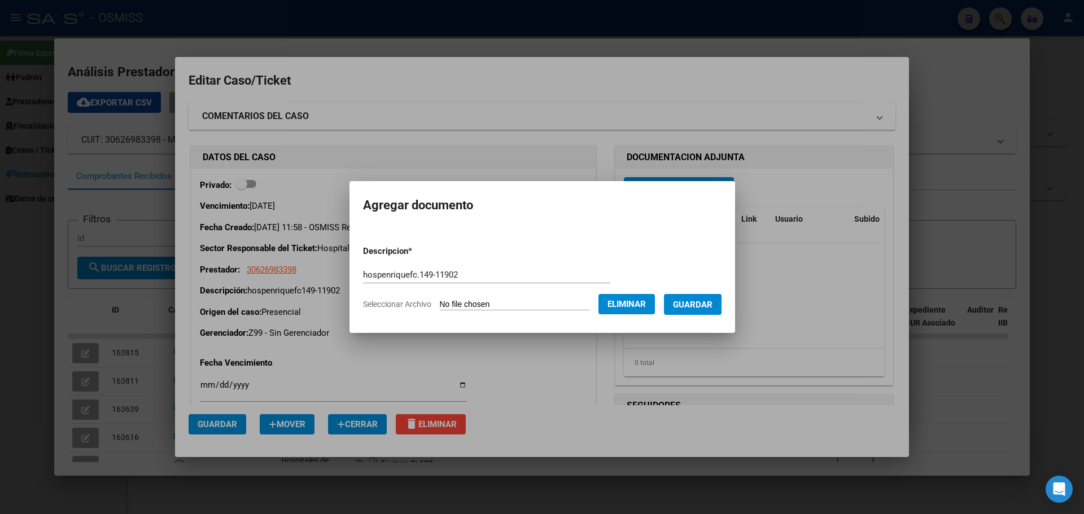
click at [698, 303] on span "Guardar" at bounding box center [693, 305] width 40 height 10
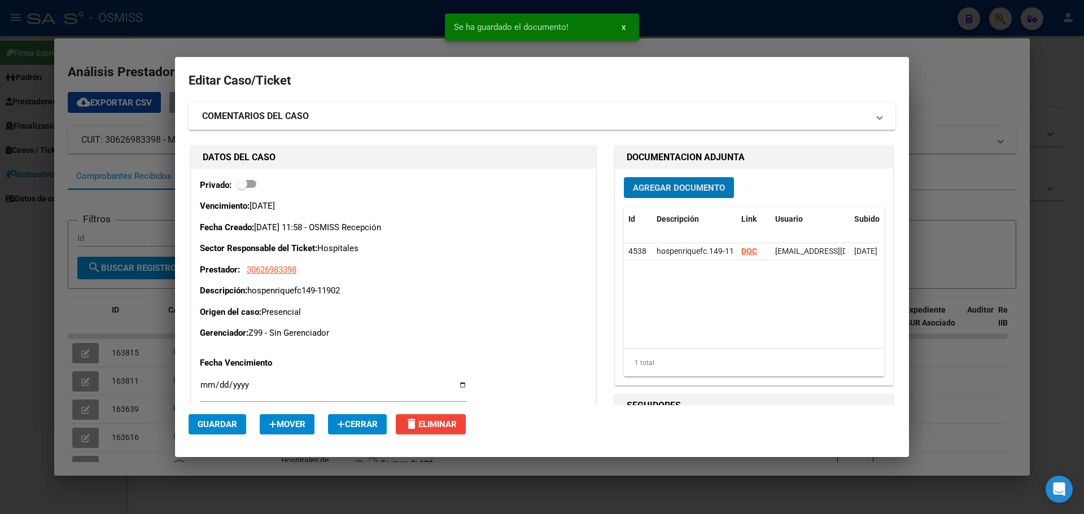
click at [213, 425] on span "Guardar" at bounding box center [218, 424] width 40 height 10
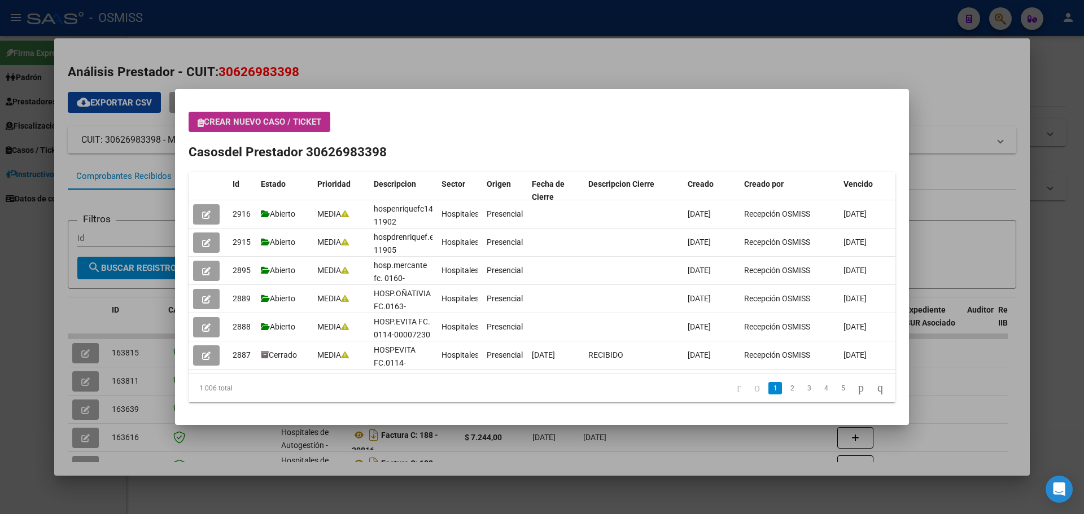
click at [1005, 14] on div at bounding box center [542, 257] width 1084 height 514
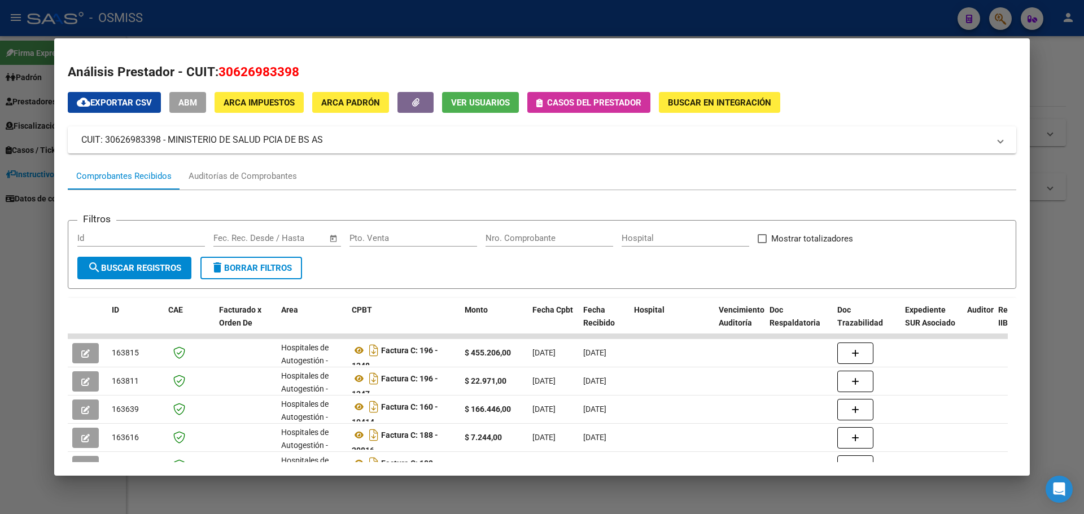
click at [1005, 14] on div at bounding box center [542, 257] width 1084 height 514
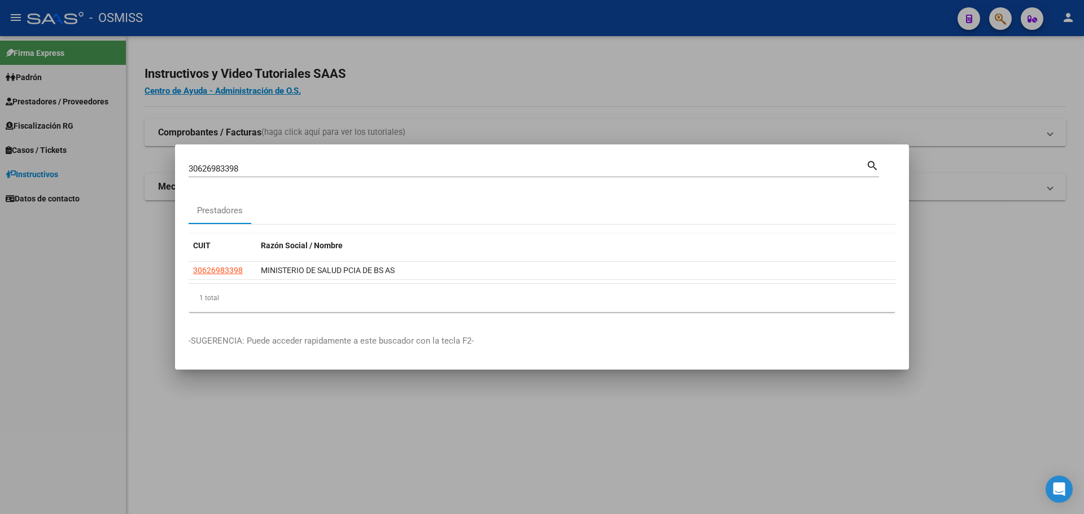
click at [1005, 14] on div at bounding box center [542, 257] width 1084 height 514
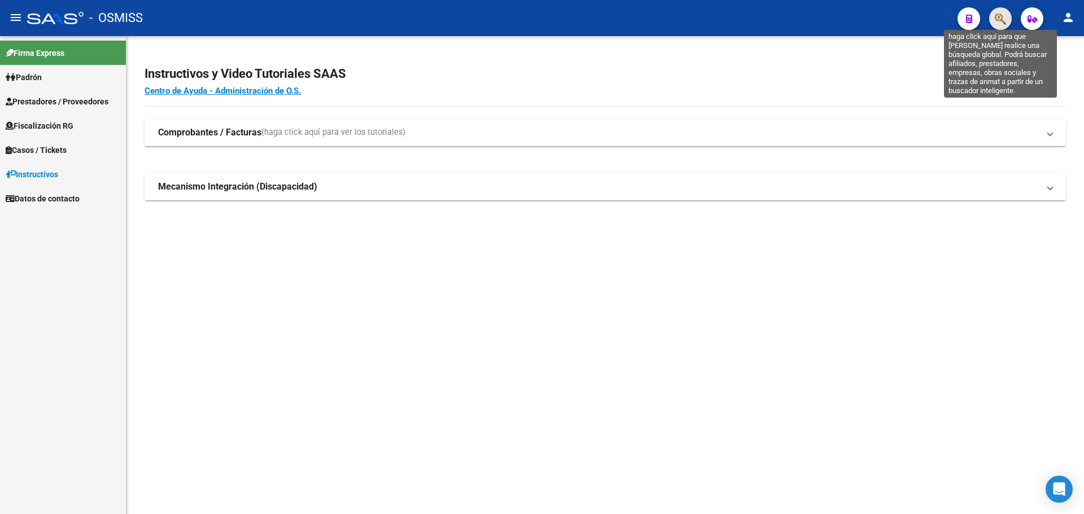
click at [997, 21] on icon "button" at bounding box center [1000, 18] width 11 height 13
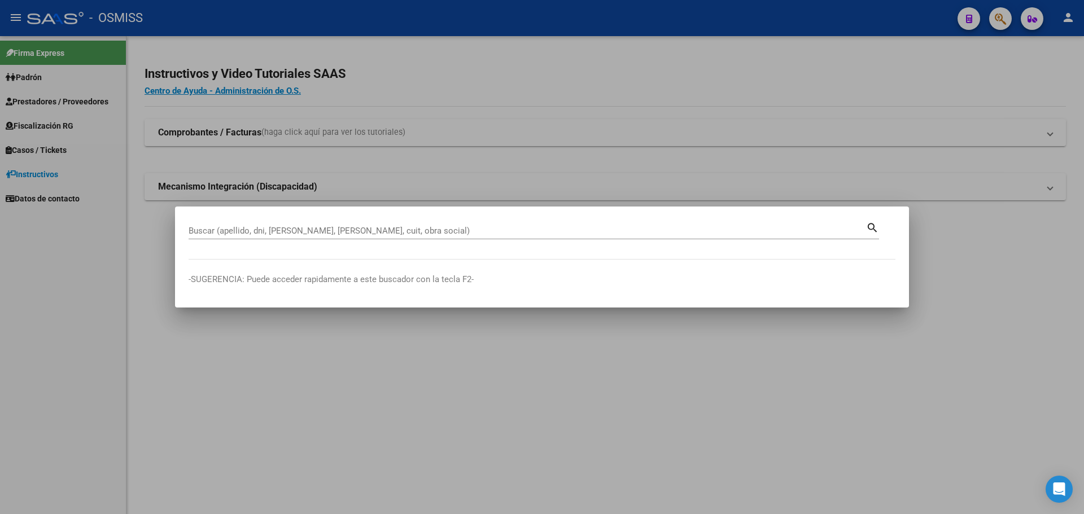
click at [401, 224] on div "Buscar (apellido, dni, cuil, nro traspaso, cuit, obra social)" at bounding box center [527, 230] width 677 height 17
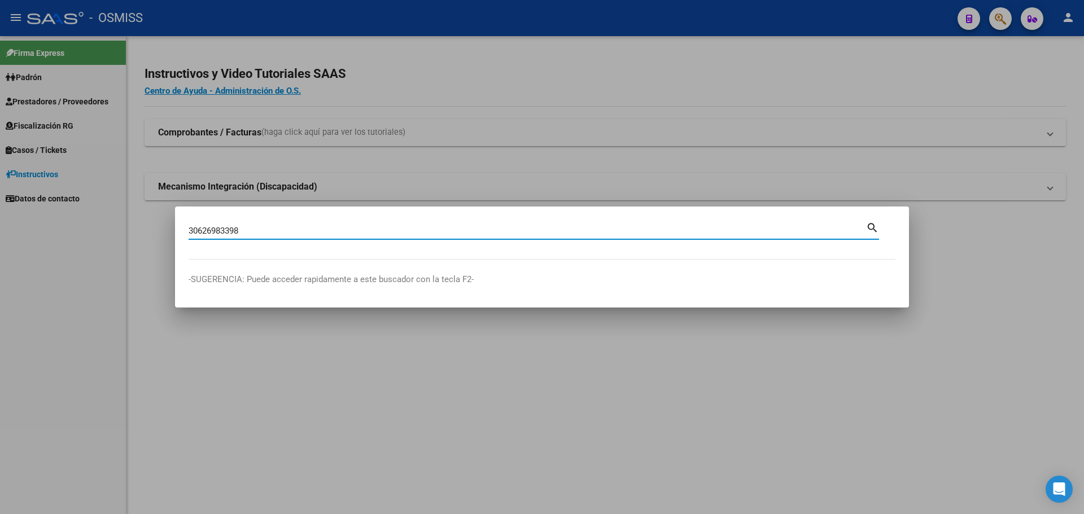
type input "30626983398"
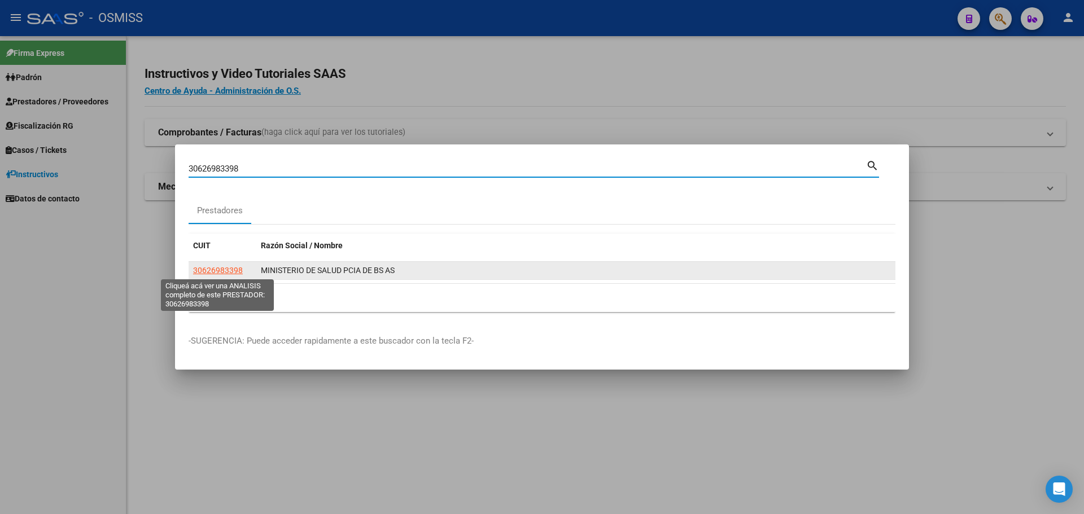
click at [207, 272] on span "30626983398" at bounding box center [218, 270] width 50 height 9
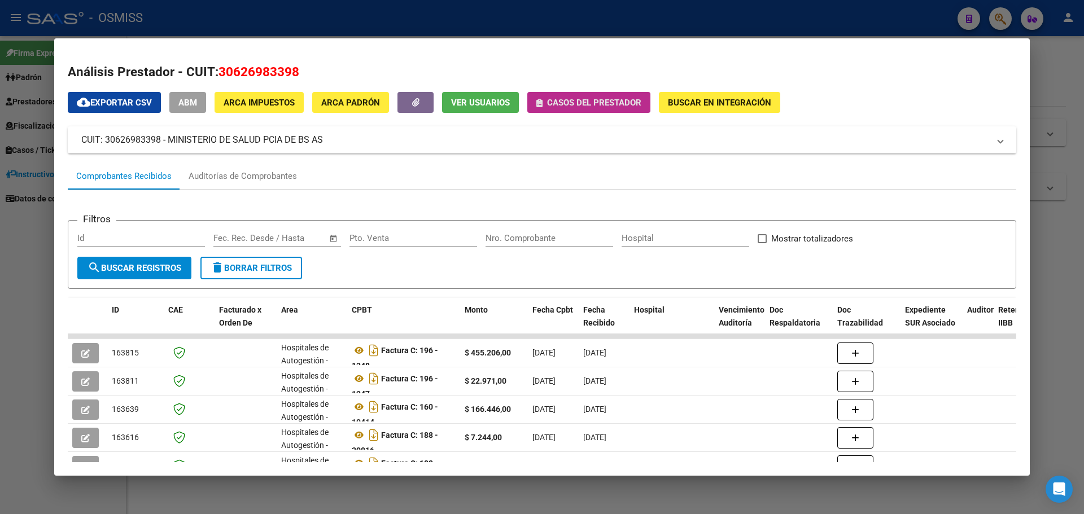
click at [567, 103] on span "Casos del prestador" at bounding box center [594, 103] width 94 height 10
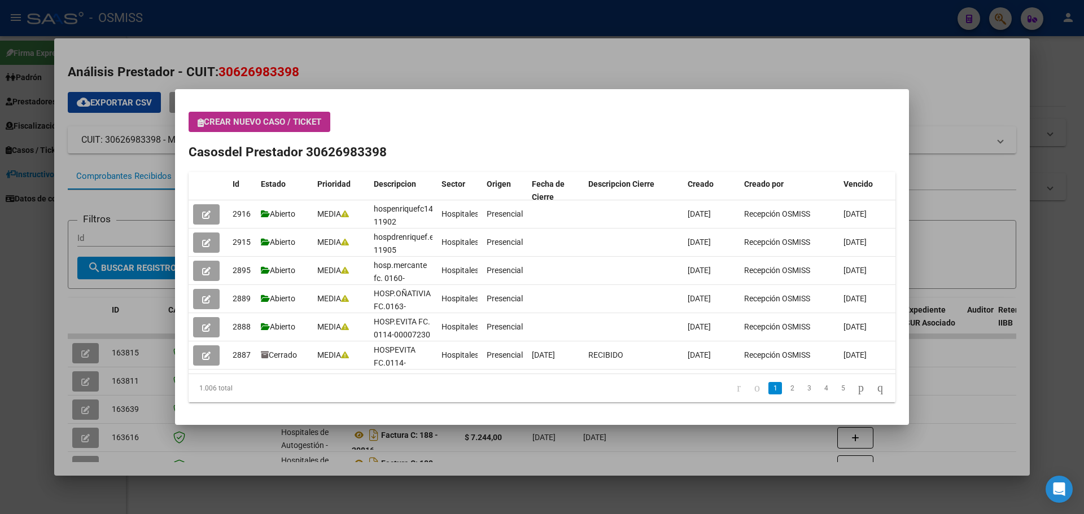
click at [270, 118] on span "Crear nuevo caso / ticket" at bounding box center [260, 122] width 124 height 10
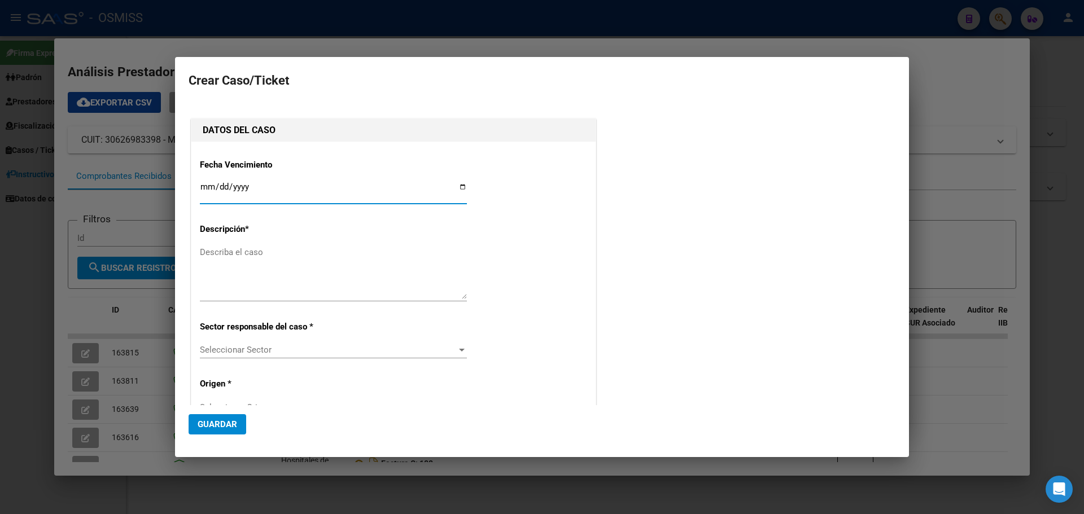
type input "30626983398"
click at [456, 182] on input "Ingresar fecha" at bounding box center [333, 191] width 267 height 18
type input "2025-08-25"
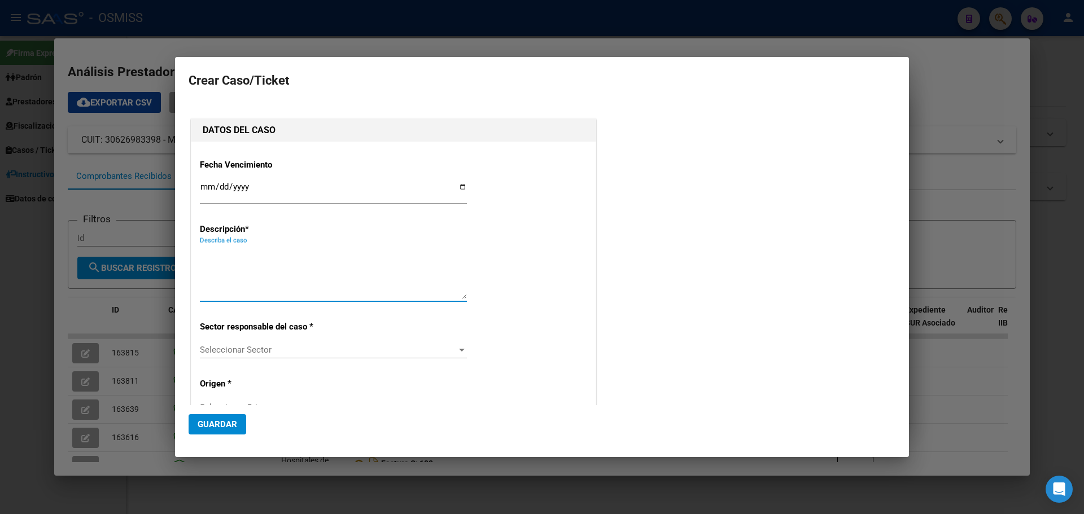
click at [235, 270] on textarea "Describa el caso" at bounding box center [333, 272] width 267 height 53
type textarea "hospenriquefc.149-12077"
click at [459, 351] on div at bounding box center [462, 350] width 6 height 3
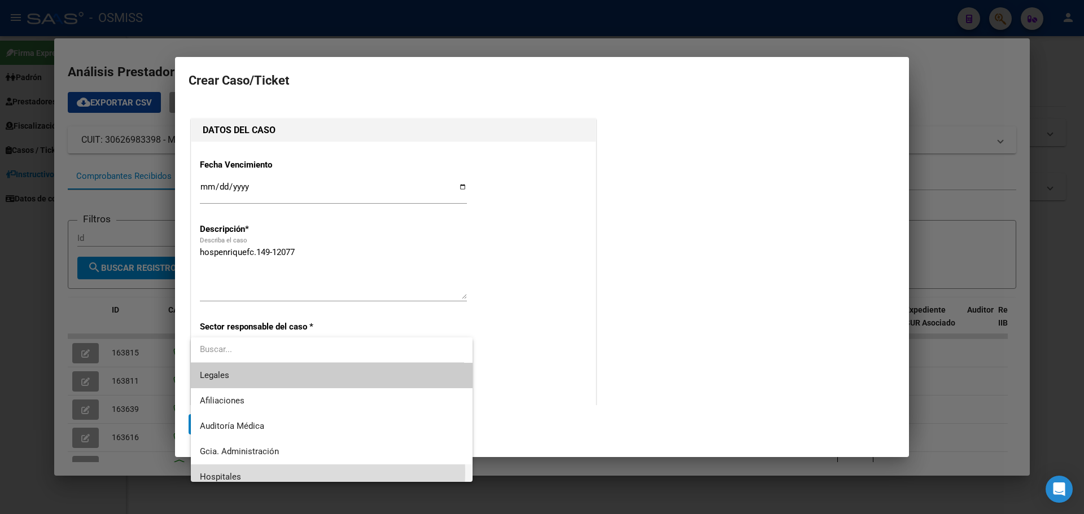
click at [295, 472] on span "Hospitales" at bounding box center [332, 477] width 264 height 25
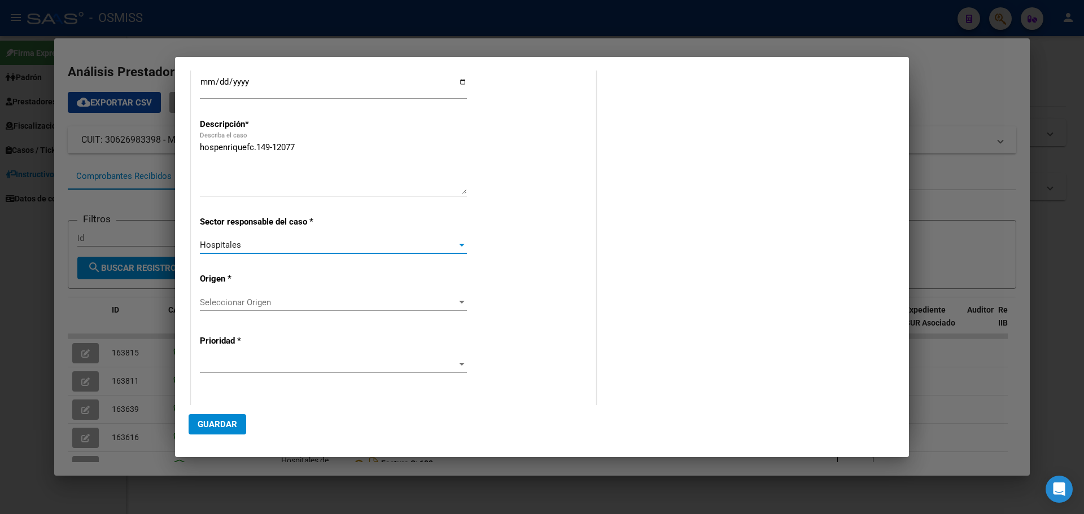
scroll to position [113, 0]
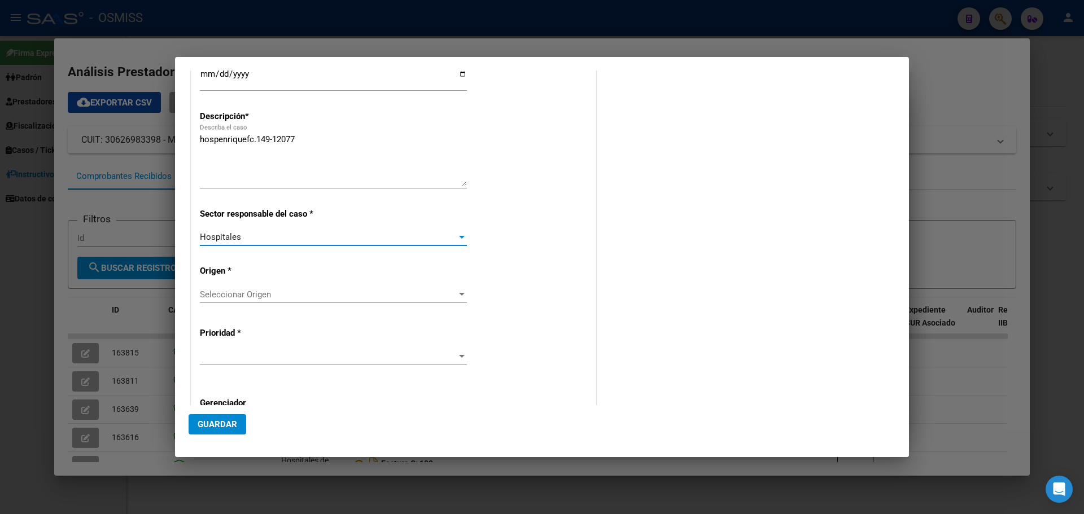
click at [458, 291] on div at bounding box center [462, 294] width 10 height 9
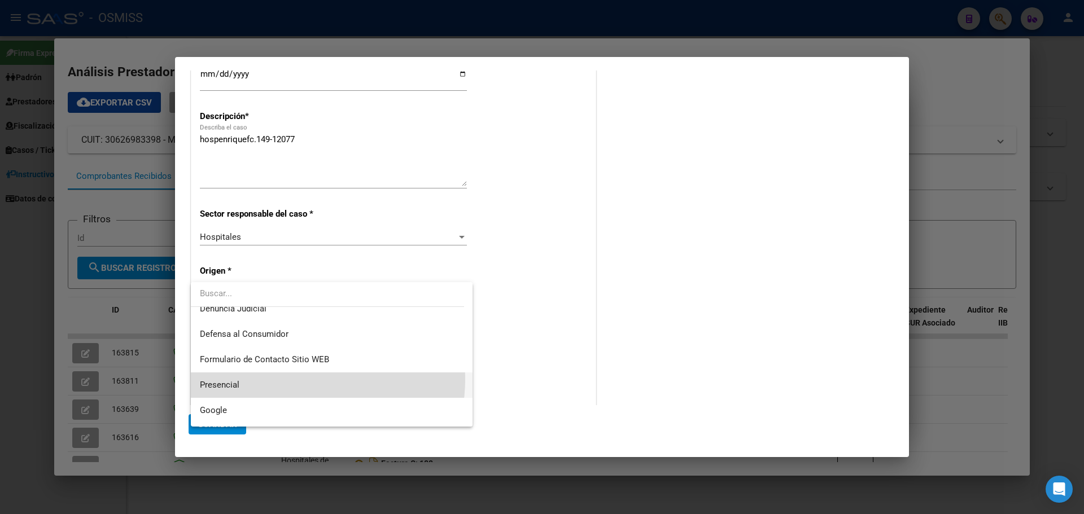
click at [287, 379] on span "Presencial" at bounding box center [332, 385] width 264 height 25
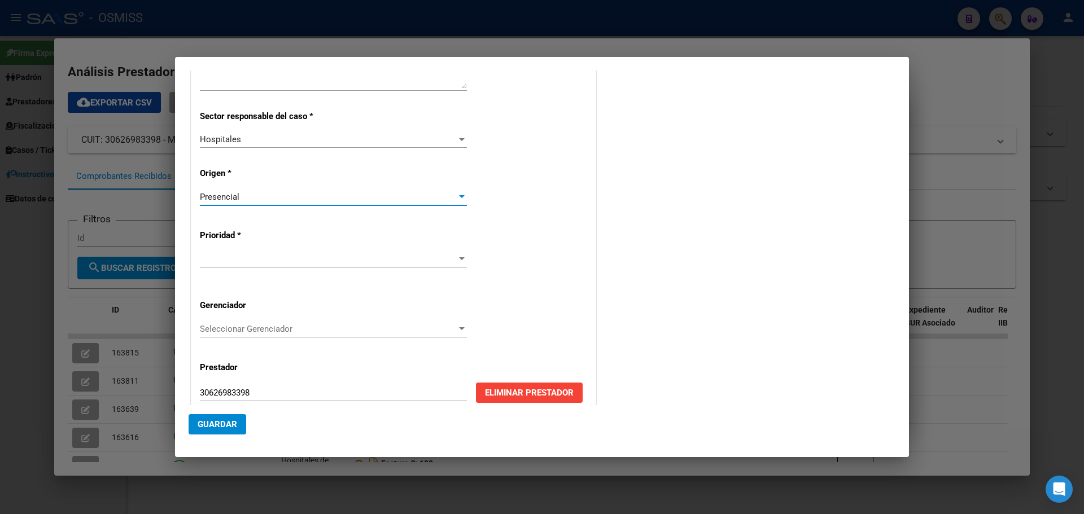
scroll to position [226, 0]
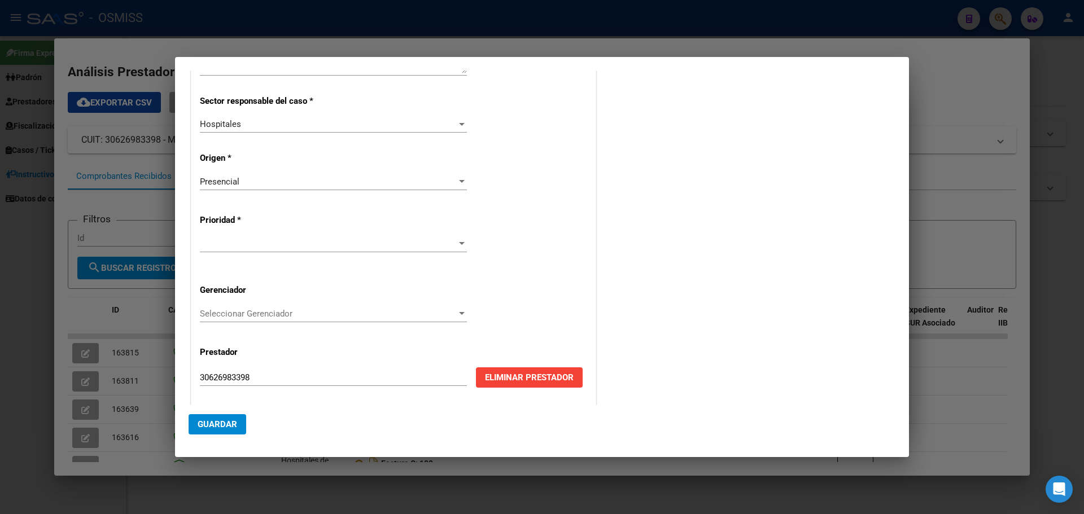
click at [452, 237] on div at bounding box center [333, 243] width 267 height 17
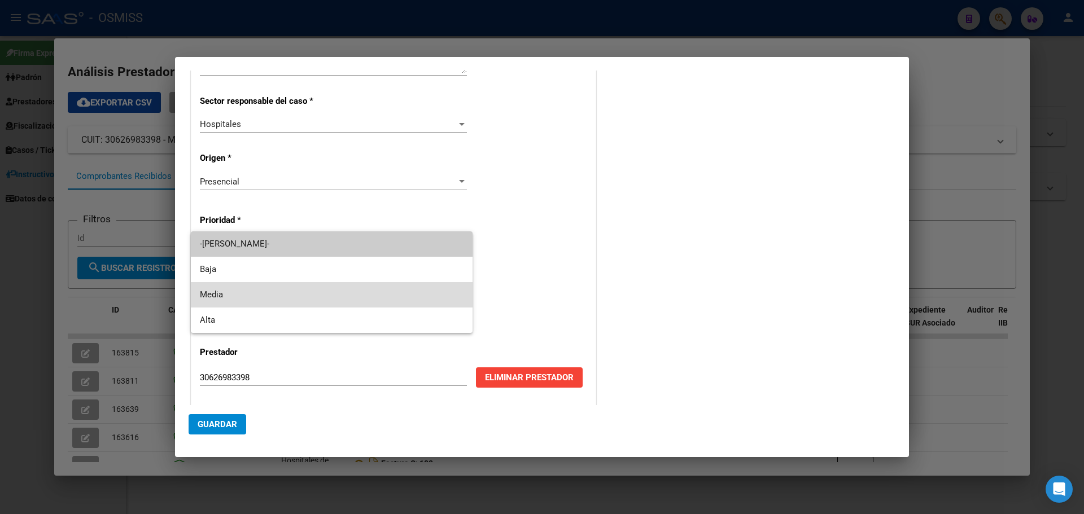
click at [297, 294] on span "Media" at bounding box center [332, 294] width 264 height 25
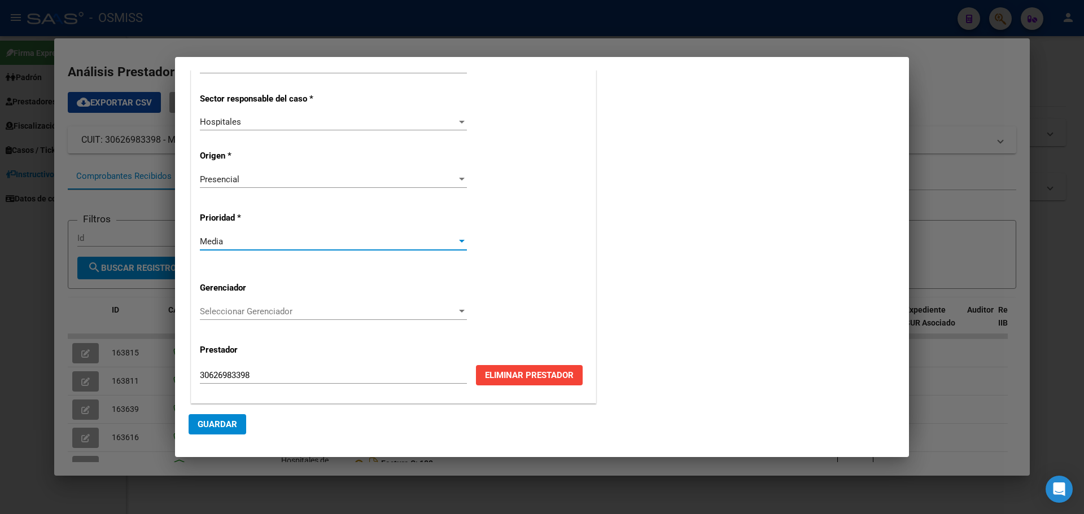
scroll to position [229, 0]
click at [449, 303] on div "Seleccionar Gerenciador Seleccionar Gerenciador" at bounding box center [333, 311] width 267 height 17
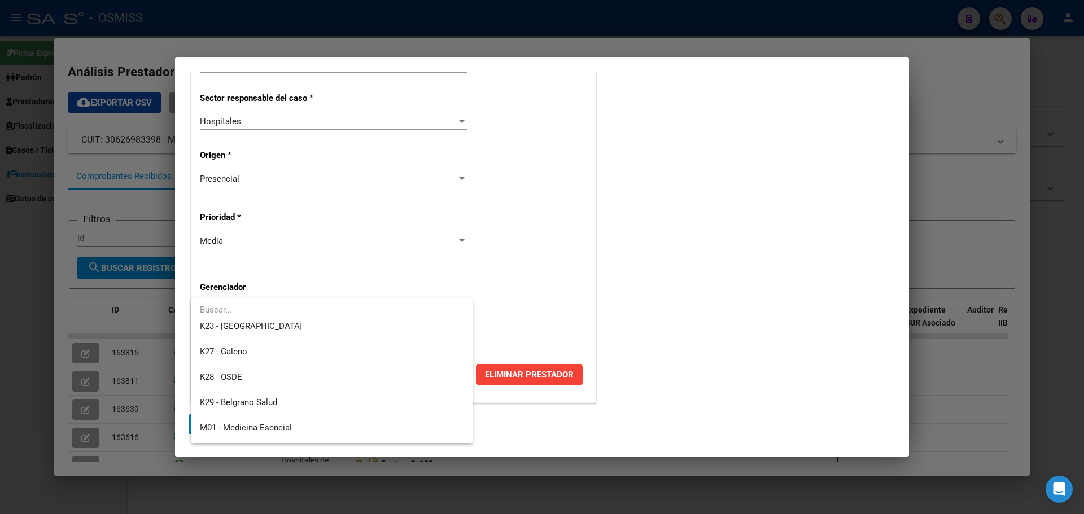
scroll to position [338, 0]
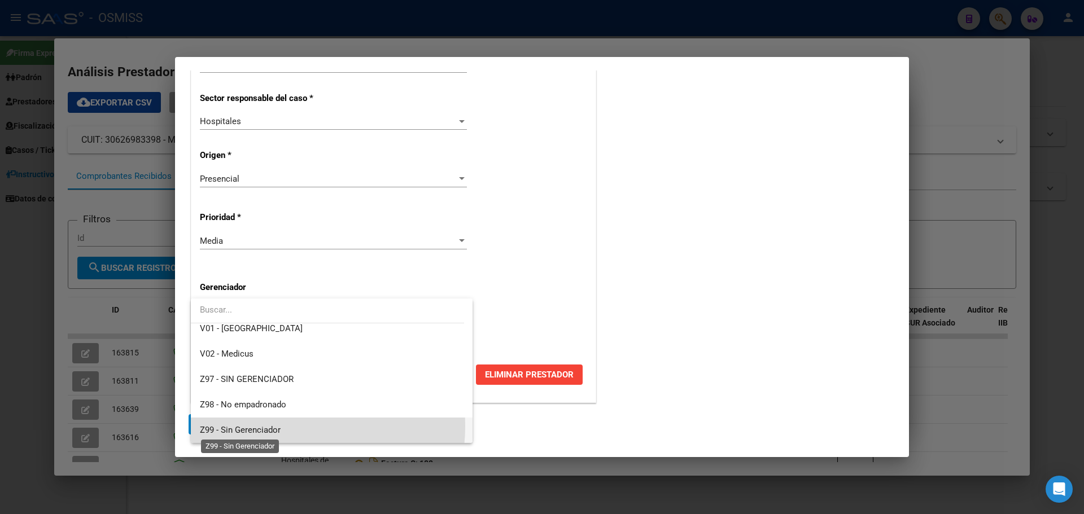
click at [277, 426] on span "Z99 - Sin Gerenciador" at bounding box center [240, 430] width 81 height 10
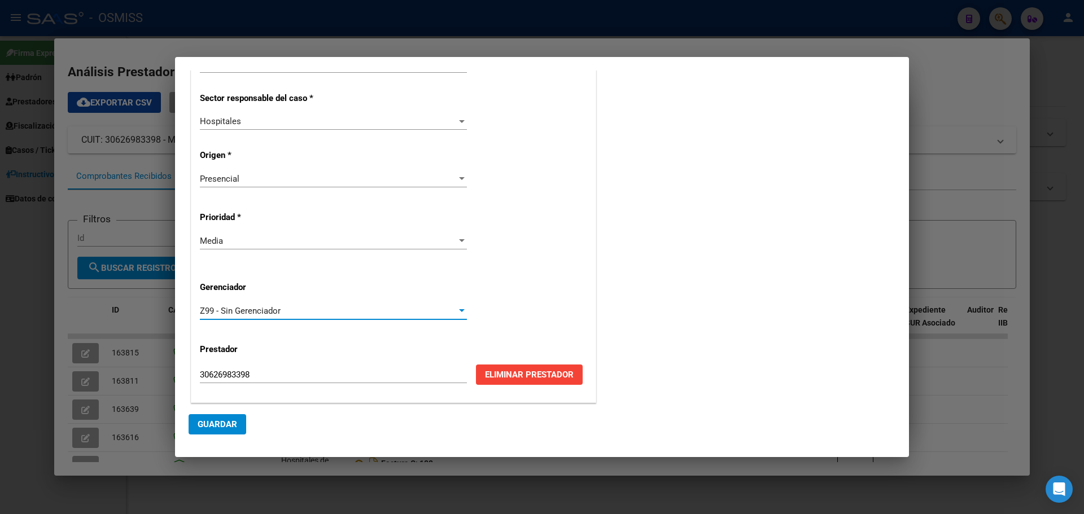
click at [203, 422] on span "Guardar" at bounding box center [218, 424] width 40 height 10
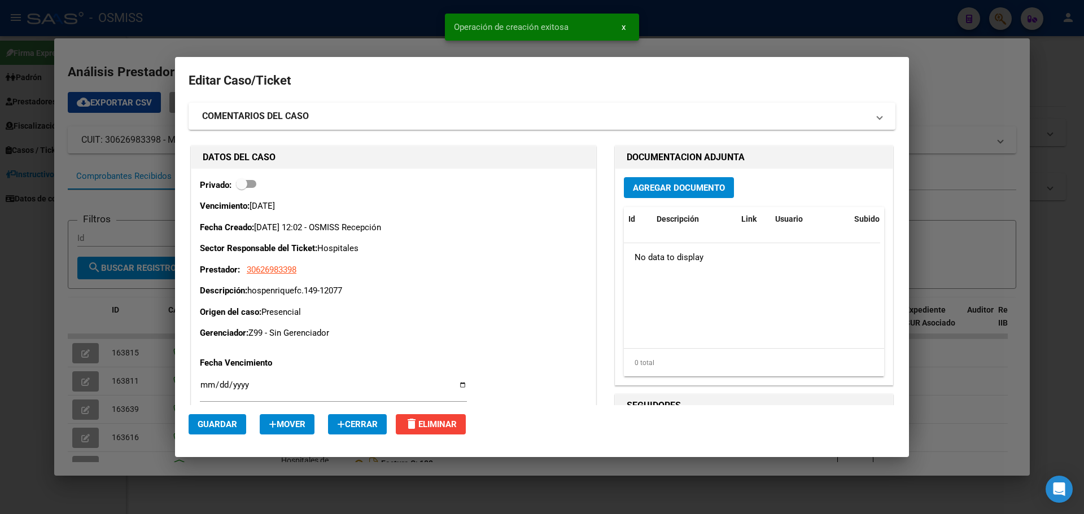
click at [681, 186] on span "Agregar Documento" at bounding box center [679, 188] width 92 height 10
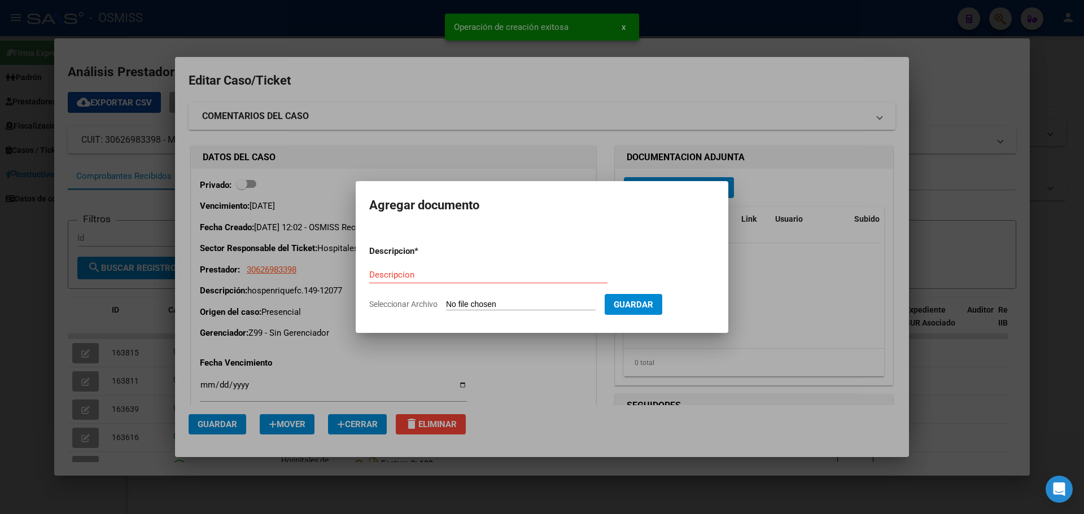
click at [424, 281] on div "Descripcion" at bounding box center [488, 274] width 238 height 17
click at [425, 276] on input "Descripcion" at bounding box center [488, 275] width 238 height 10
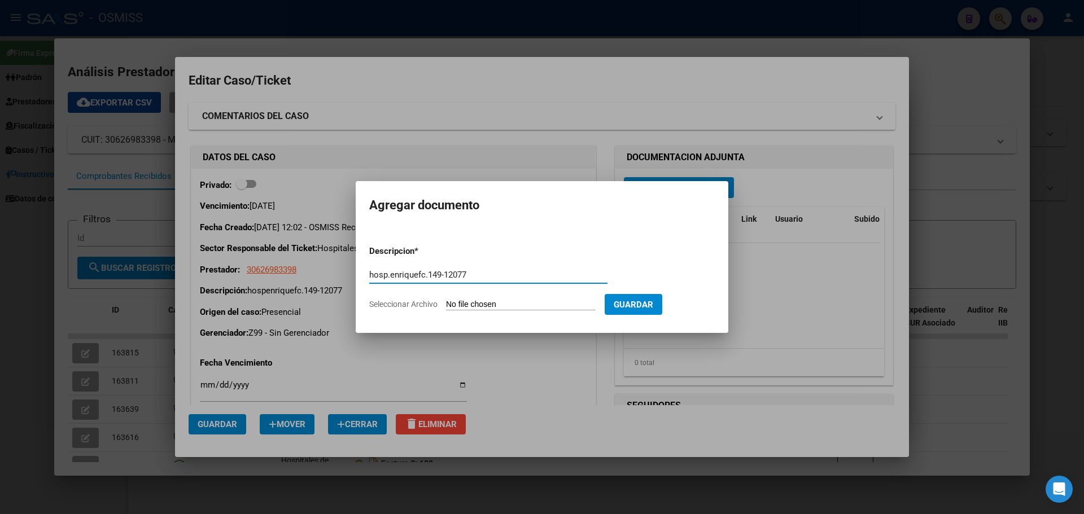
type input "hosp.enriquefc.149-12077"
click at [539, 303] on input "Seleccionar Archivo" at bounding box center [521, 305] width 150 height 11
type input "C:\fakepath\hospenriquefc149-12077.pdf"
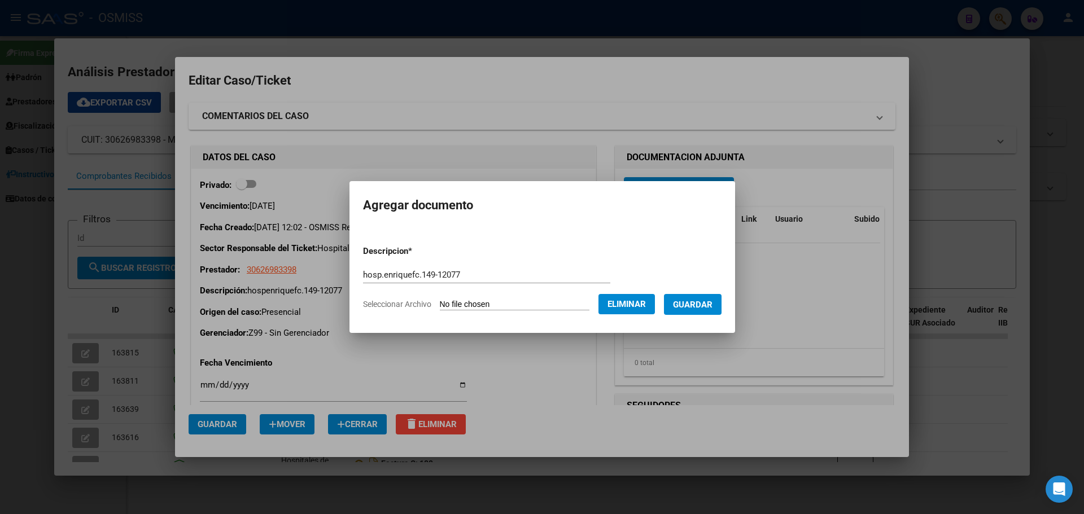
click at [707, 309] on span "Guardar" at bounding box center [693, 305] width 40 height 10
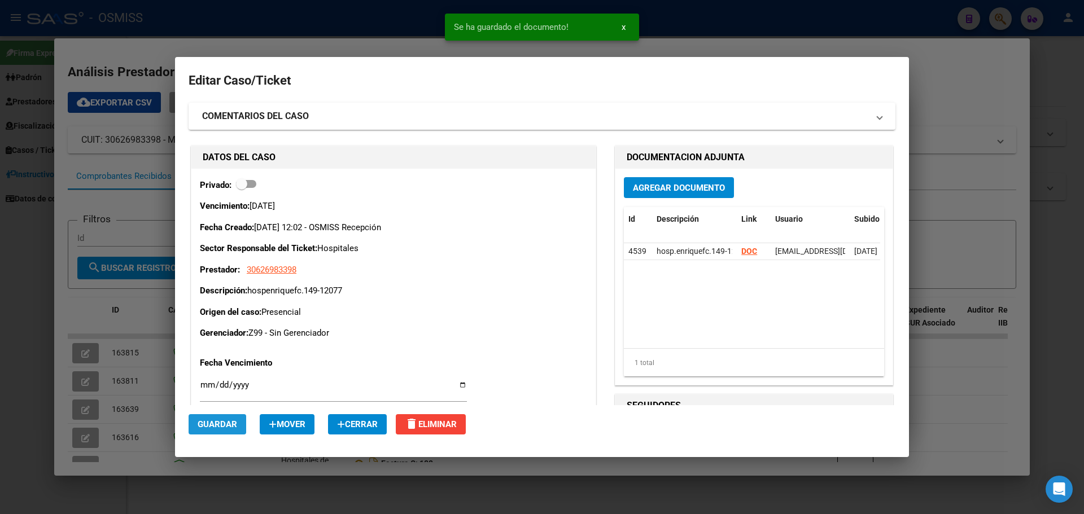
click at [229, 418] on button "Guardar" at bounding box center [218, 424] width 58 height 20
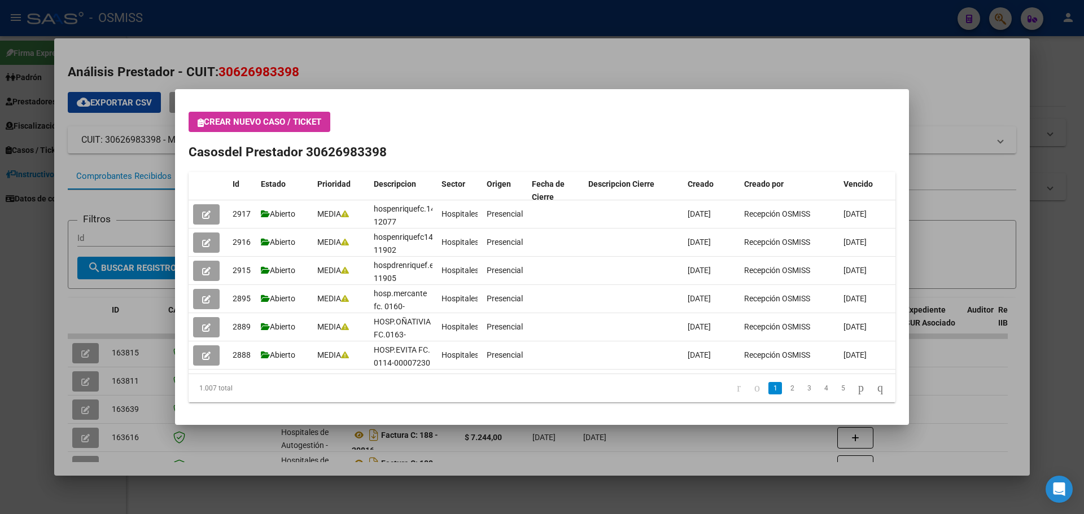
click at [229, 418] on mat-dialog-container "Crear nuevo caso / ticket Casos del Prestador 30626983398 Id Estado Prioridad D…" at bounding box center [542, 257] width 734 height 336
click at [995, 50] on div at bounding box center [542, 257] width 1084 height 514
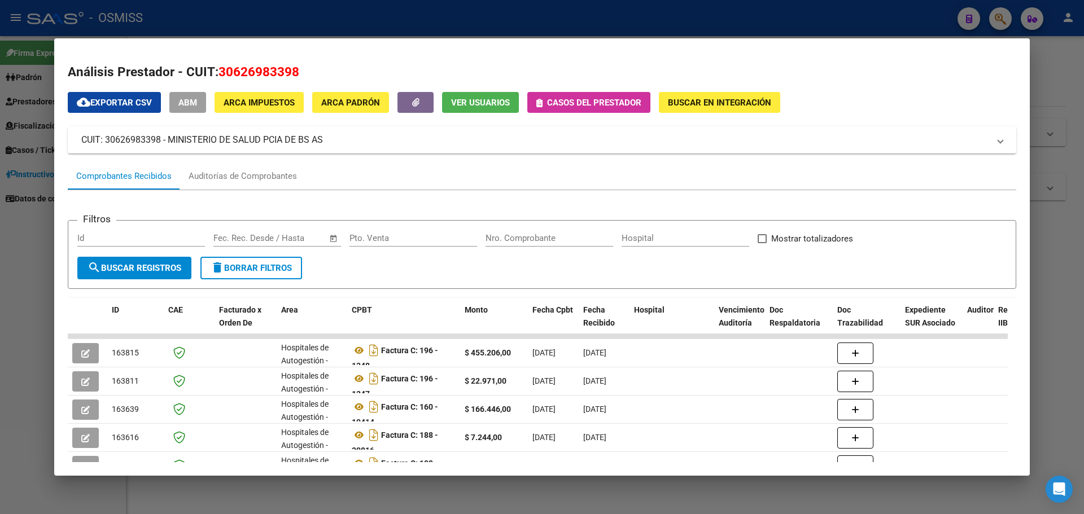
click at [999, 23] on div at bounding box center [542, 257] width 1084 height 514
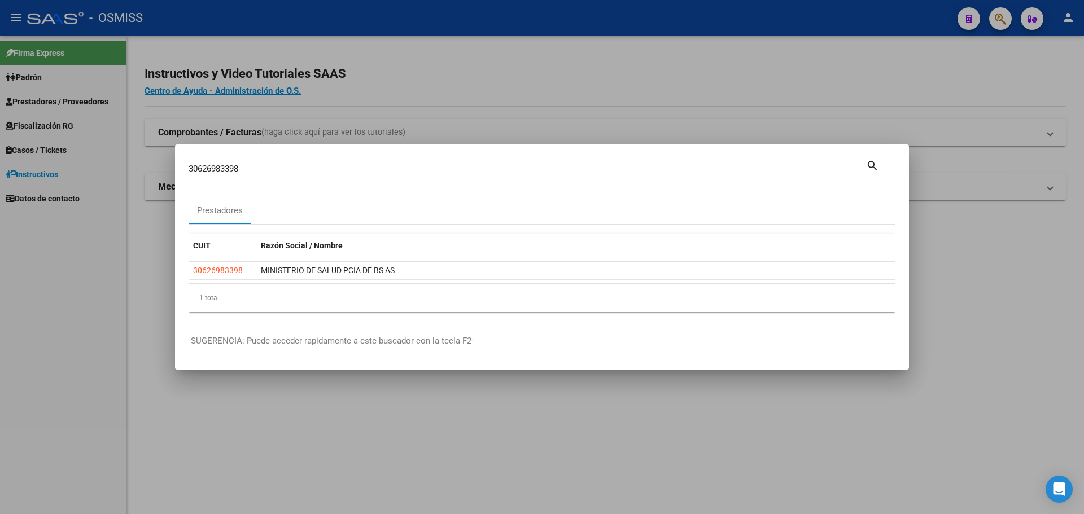
click at [1000, 23] on div at bounding box center [542, 257] width 1084 height 514
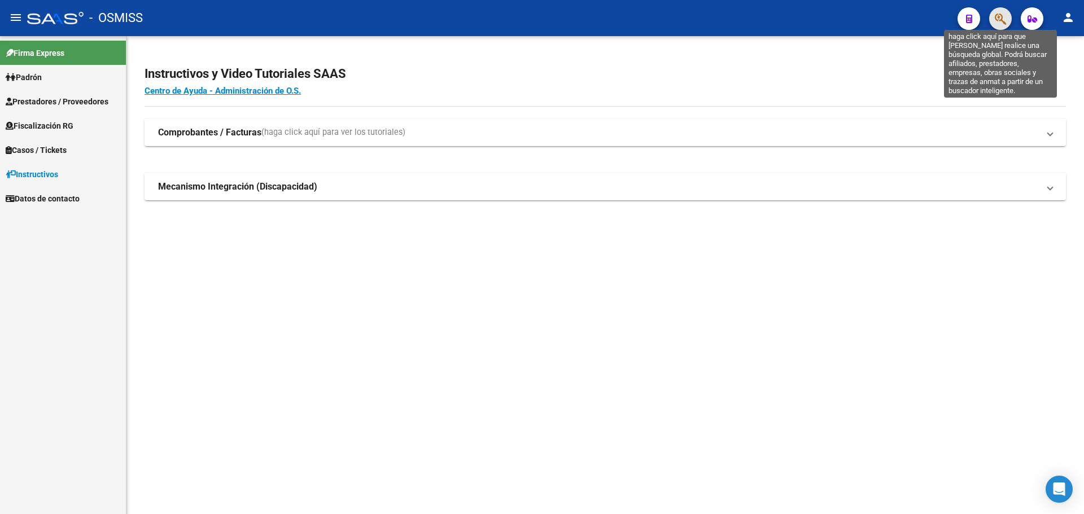
click at [1000, 23] on icon "button" at bounding box center [1000, 18] width 11 height 13
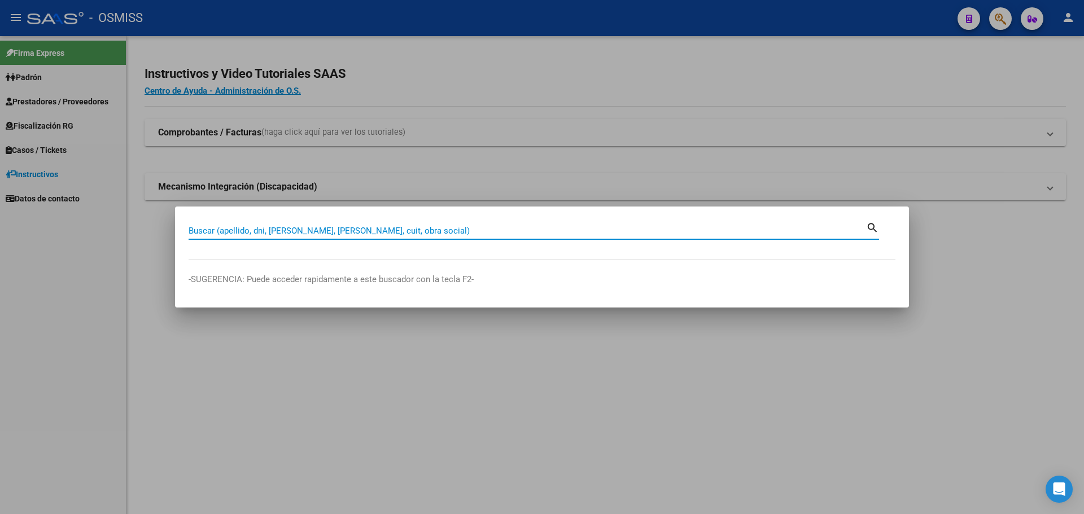
click at [423, 233] on input "Buscar (apellido, dni, cuil, nro traspaso, cuit, obra social)" at bounding box center [527, 231] width 677 height 10
type input "30626983398"
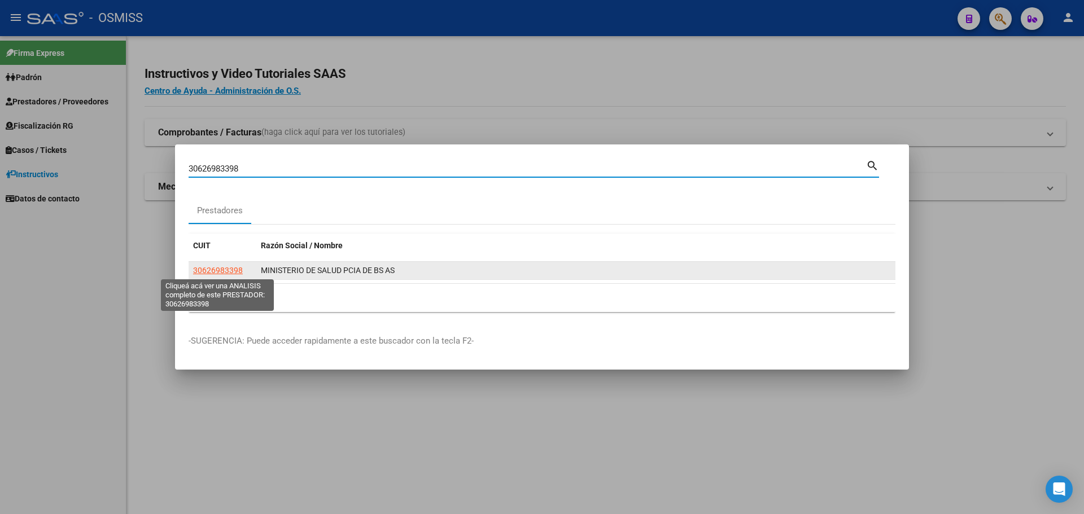
click at [218, 266] on span "30626983398" at bounding box center [218, 270] width 50 height 9
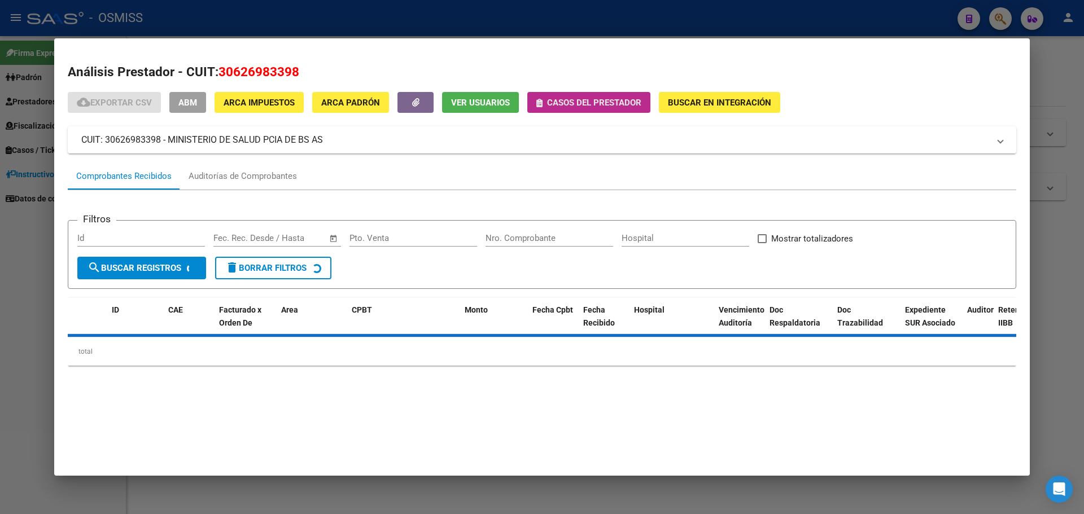
click at [580, 98] on span "Casos del prestador" at bounding box center [594, 103] width 94 height 10
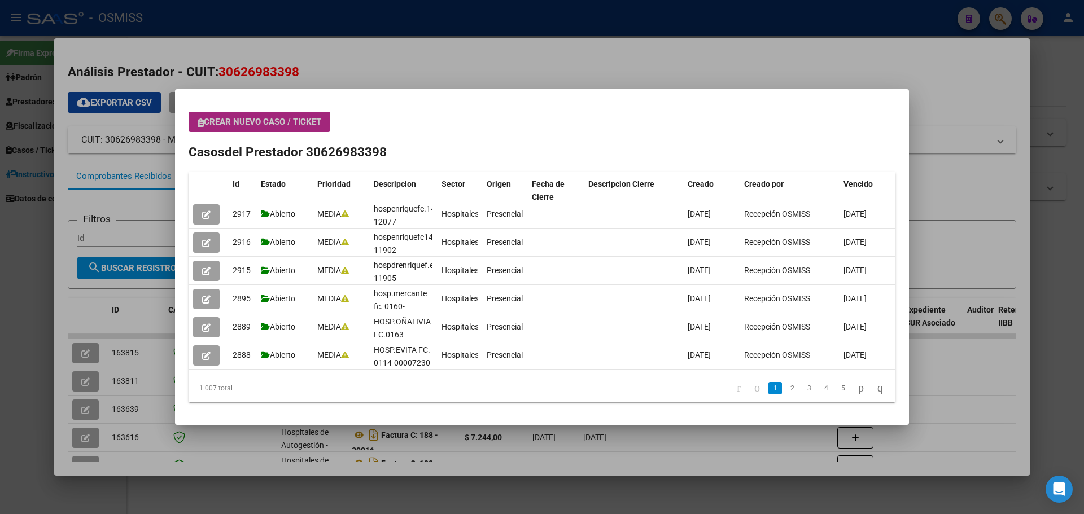
click at [269, 119] on span "Crear nuevo caso / ticket" at bounding box center [260, 122] width 124 height 10
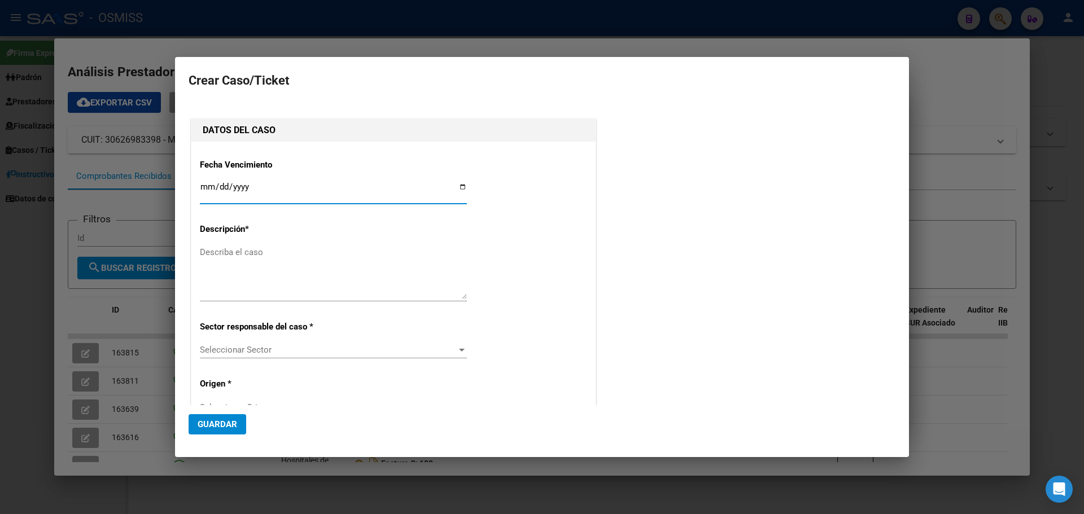
type input "30626983398"
click at [456, 183] on input "Ingresar fecha" at bounding box center [333, 191] width 267 height 18
type input "2025-08-25"
click at [262, 254] on textarea "Describa el caso" at bounding box center [333, 272] width 267 height 53
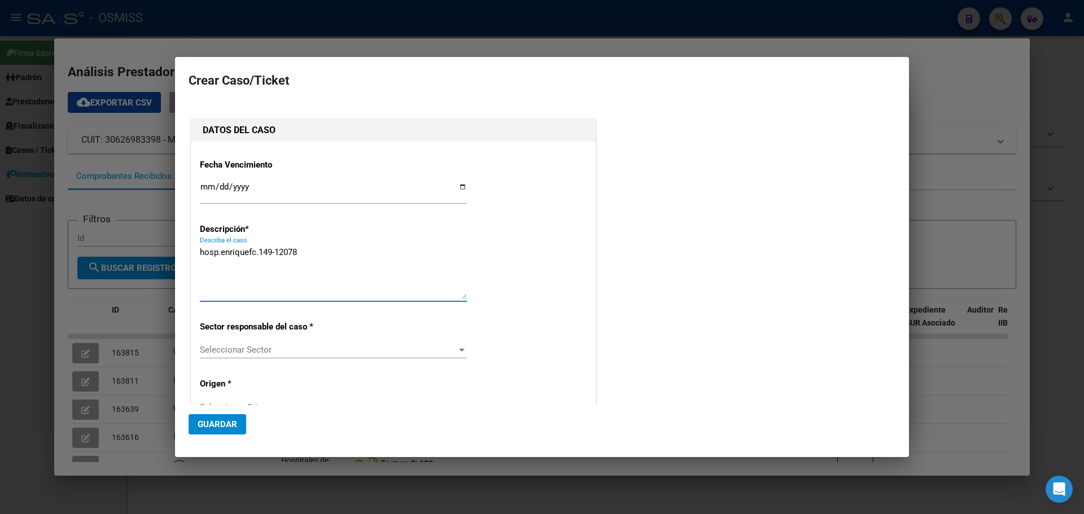
type textarea "hosp.enriquefc.149-12078"
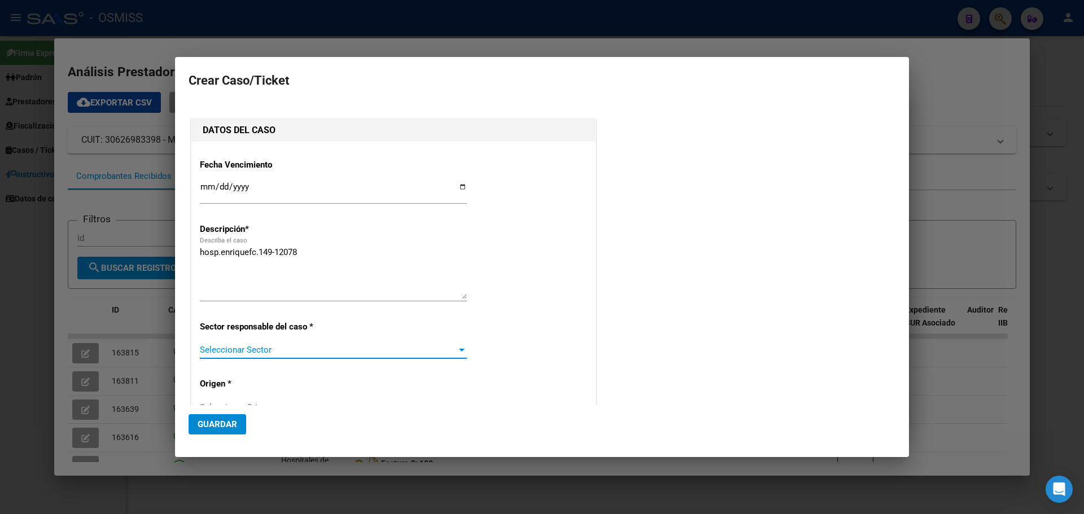
click at [457, 349] on div at bounding box center [462, 349] width 10 height 9
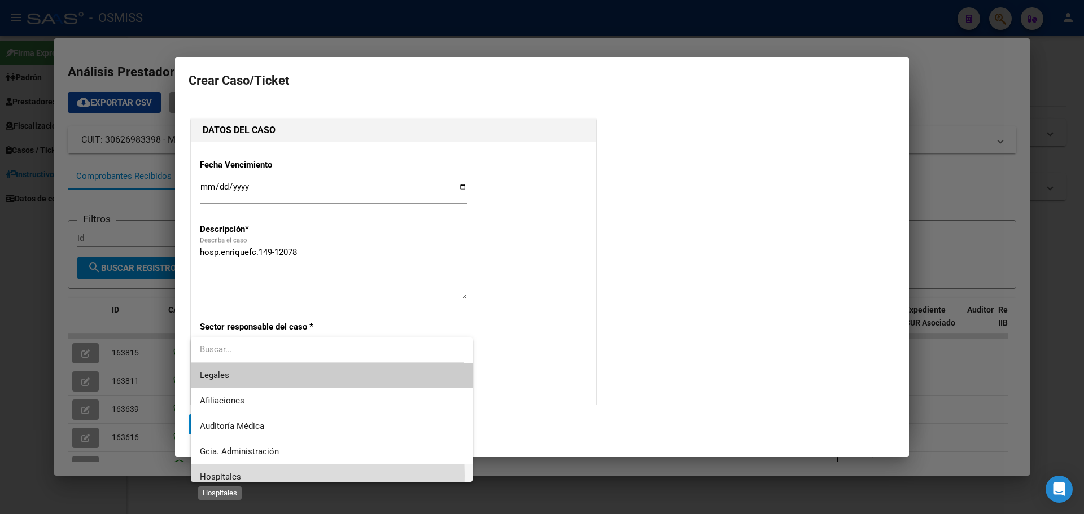
click at [216, 476] on span "Hospitales" at bounding box center [220, 477] width 41 height 10
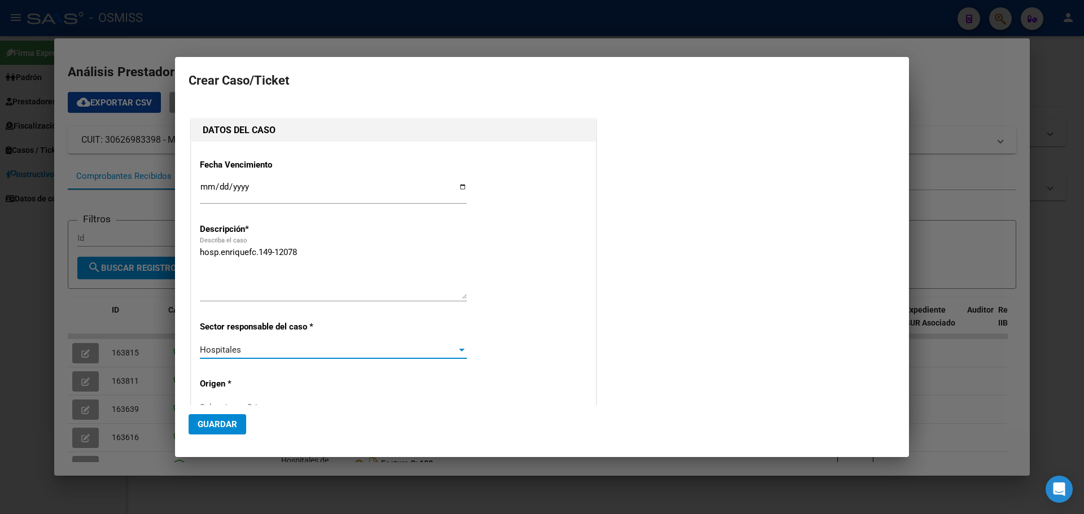
scroll to position [56, 0]
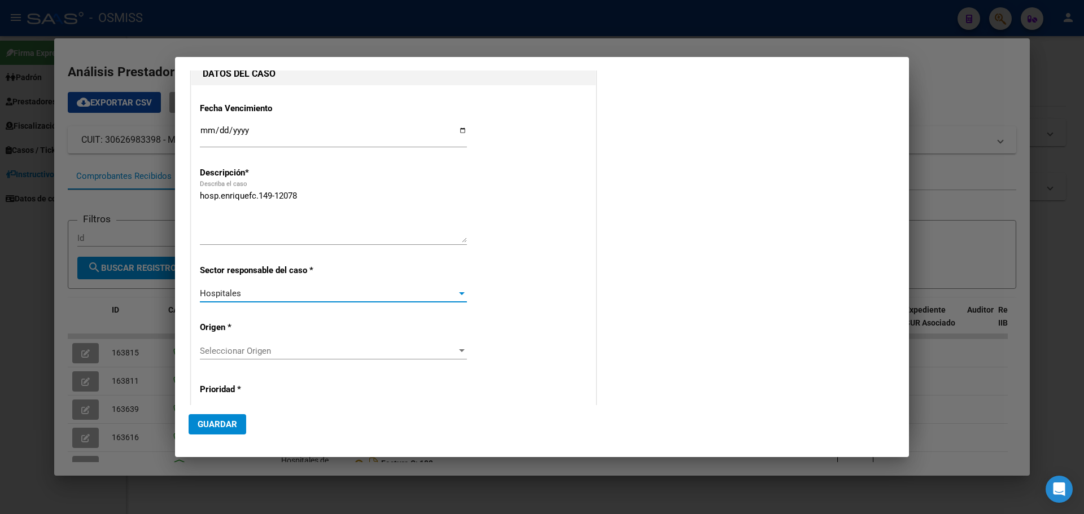
drag, startPoint x: 257, startPoint y: 360, endPoint x: 262, endPoint y: 352, distance: 9.7
click at [257, 360] on div "Seleccionar Origen Seleccionar Origen" at bounding box center [333, 357] width 267 height 28
click at [268, 344] on div "Seleccionar Origen Seleccionar Origen" at bounding box center [333, 351] width 267 height 17
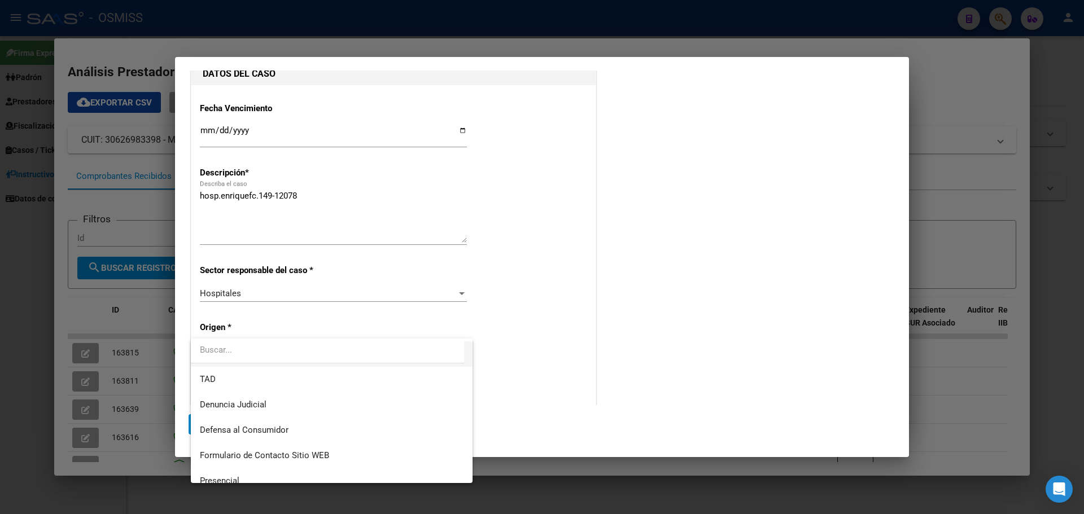
scroll to position [113, 0]
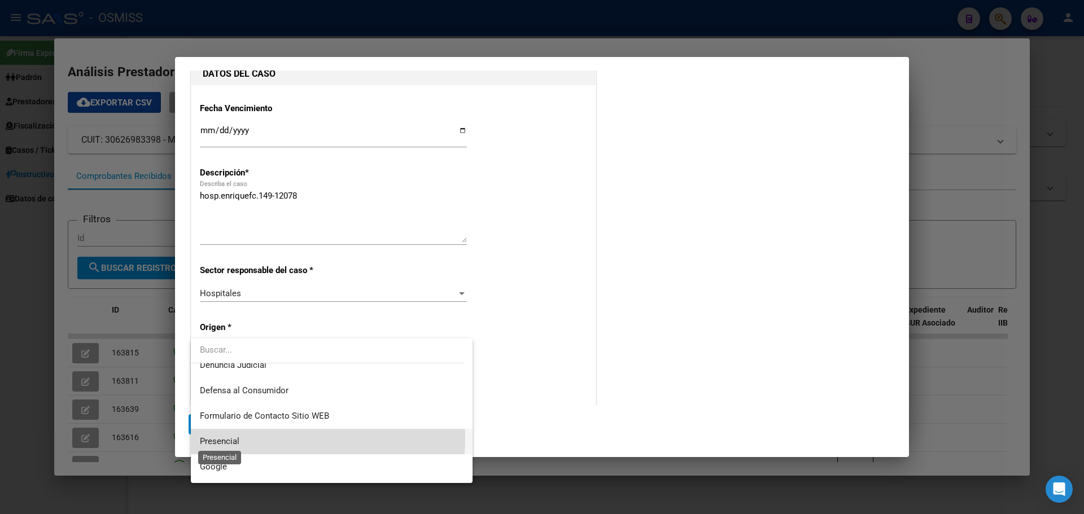
click at [233, 437] on span "Presencial" at bounding box center [220, 441] width 40 height 10
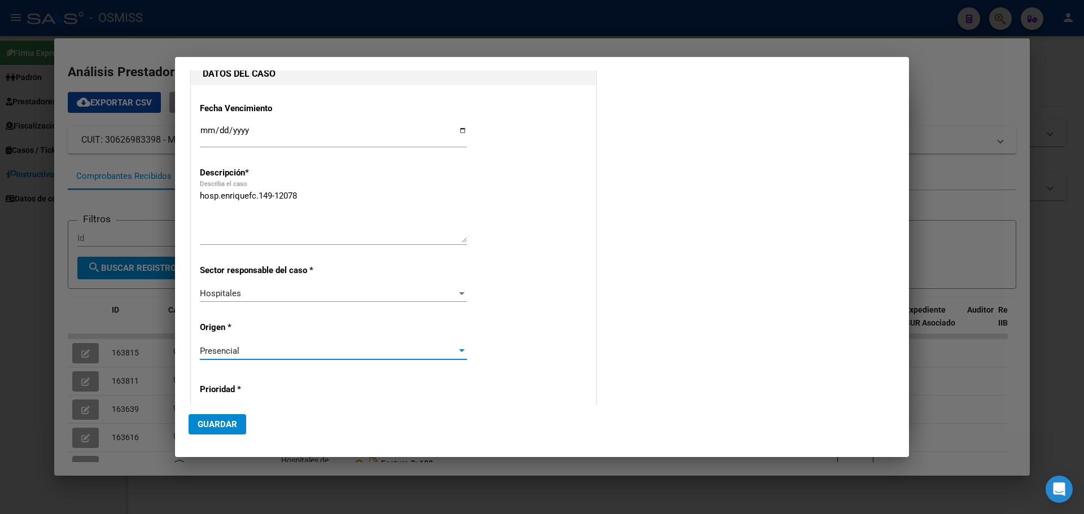
scroll to position [169, 0]
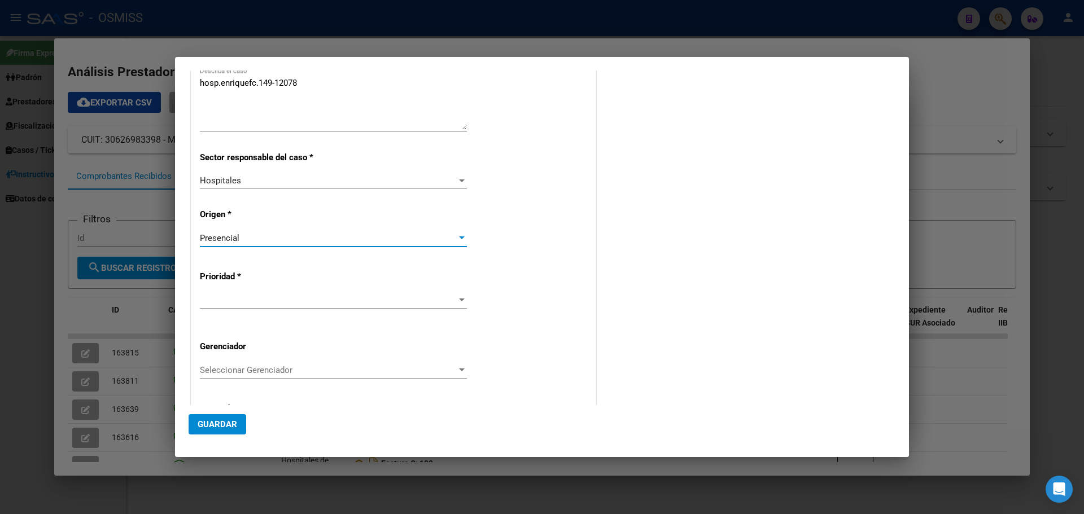
click at [440, 294] on div at bounding box center [333, 300] width 267 height 17
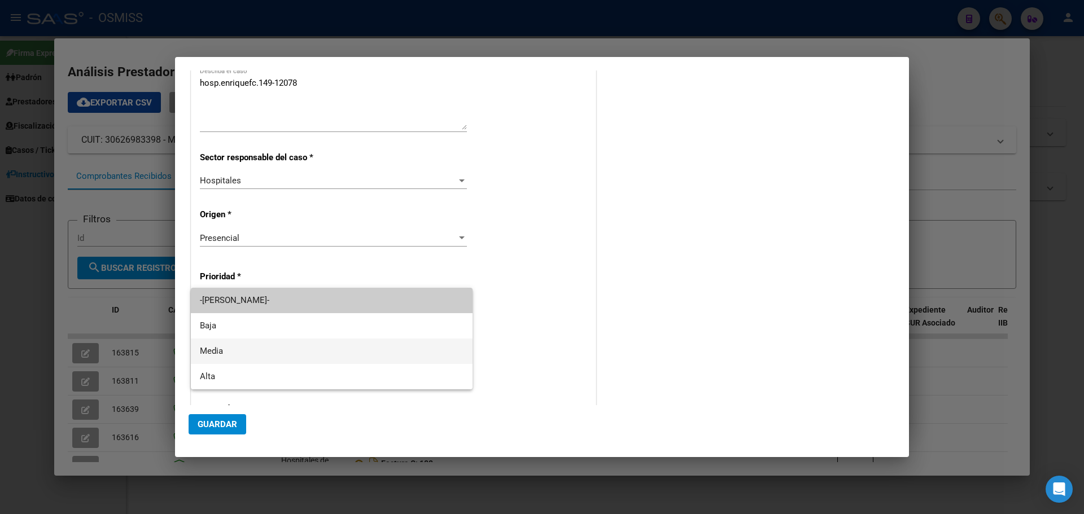
click at [216, 348] on span "Media" at bounding box center [332, 351] width 264 height 25
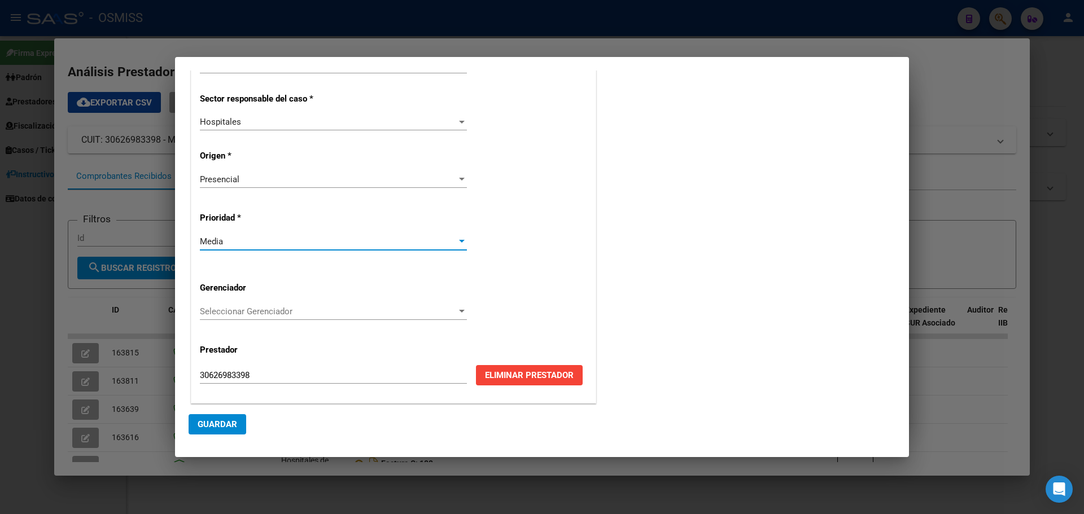
scroll to position [229, 0]
click at [263, 303] on div "Seleccionar Gerenciador Seleccionar Gerenciador" at bounding box center [333, 311] width 267 height 17
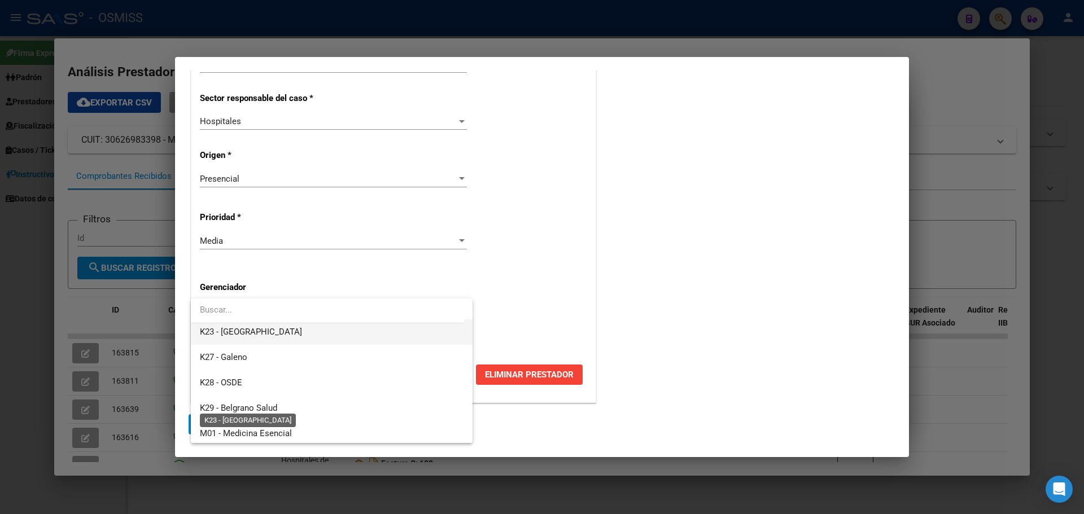
scroll to position [338, 0]
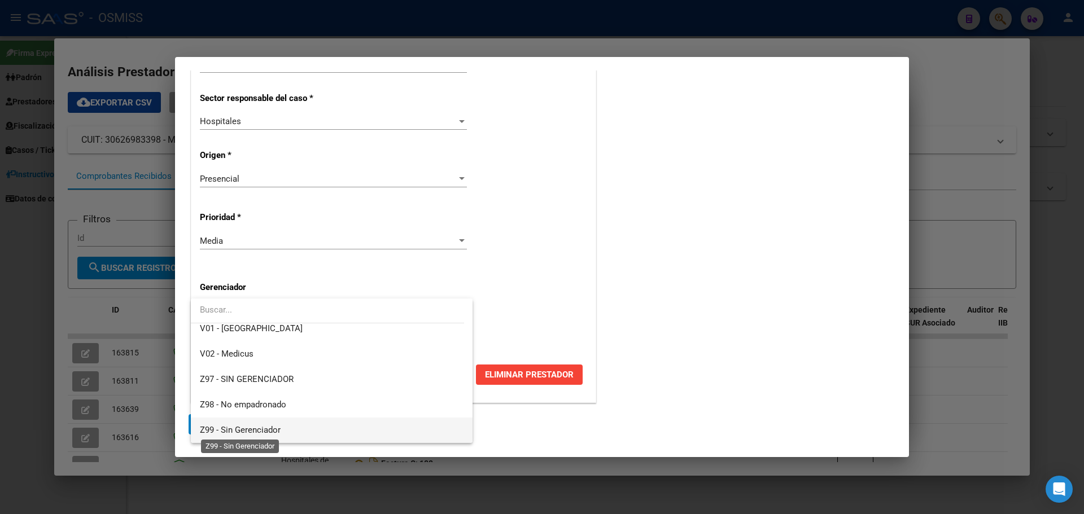
click at [245, 427] on span "Z99 - Sin Gerenciador" at bounding box center [240, 430] width 81 height 10
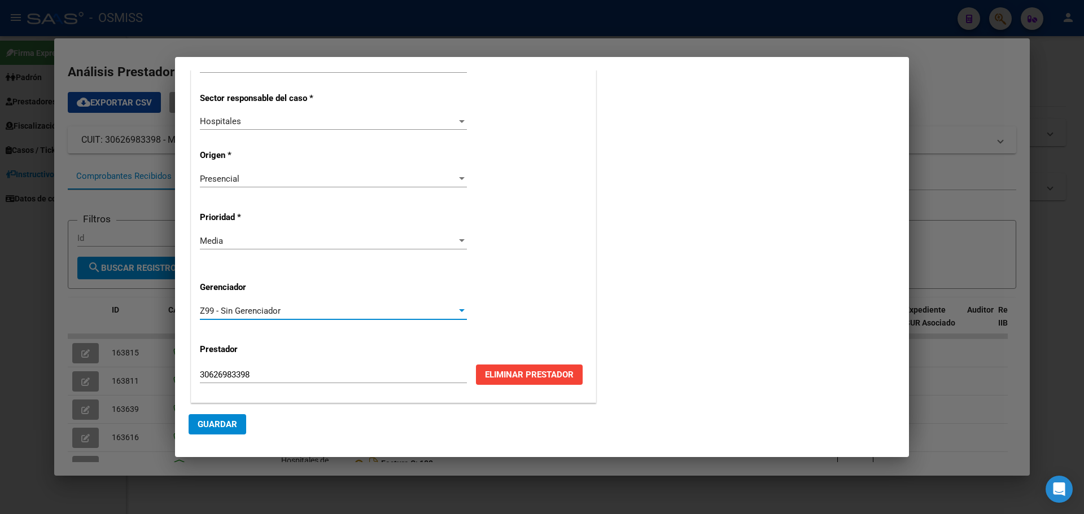
click at [206, 431] on button "Guardar" at bounding box center [218, 424] width 58 height 20
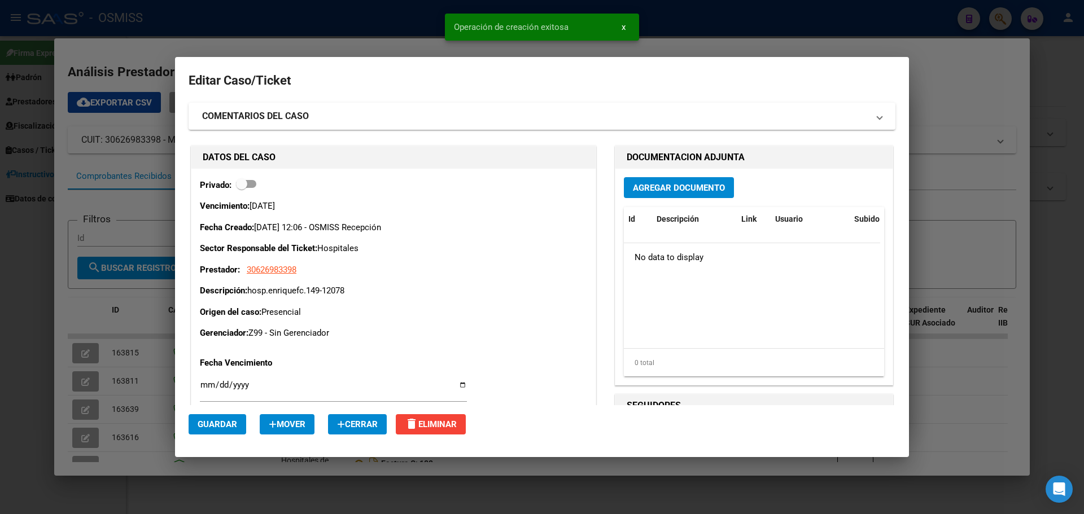
click at [672, 186] on span "Agregar Documento" at bounding box center [679, 188] width 92 height 10
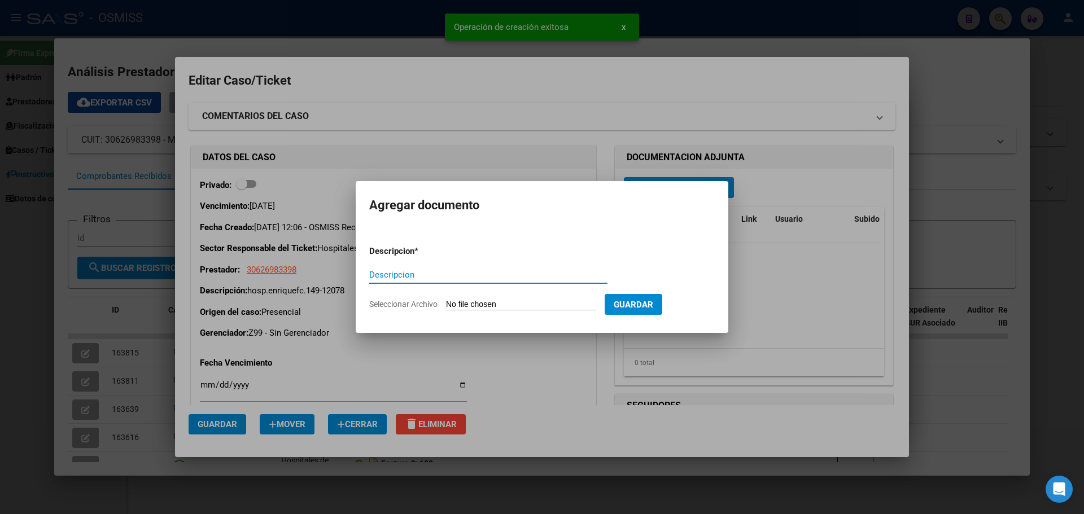
click at [443, 277] on input "Descripcion" at bounding box center [488, 275] width 238 height 10
type input "hospenriquefc.149-12078"
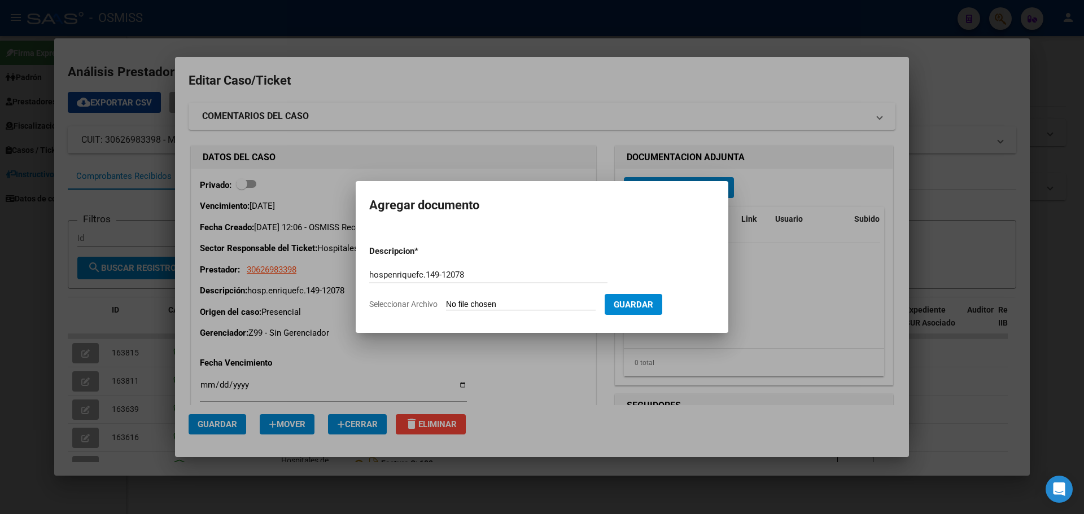
click at [516, 305] on input "Seleccionar Archivo" at bounding box center [521, 305] width 150 height 11
type input "C:\fakepath\hospenriquefc149-12078.pdf"
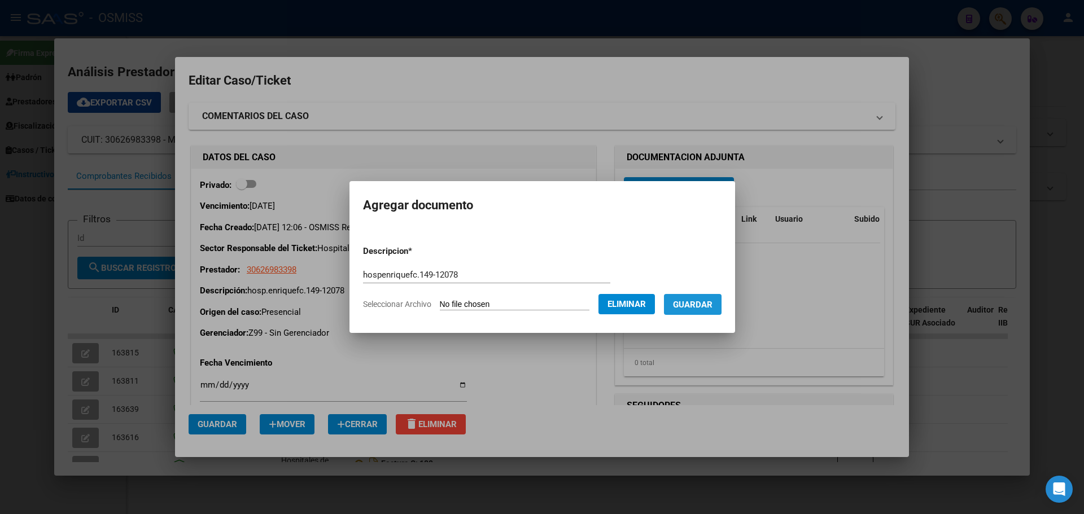
click at [706, 297] on button "Guardar" at bounding box center [693, 304] width 58 height 21
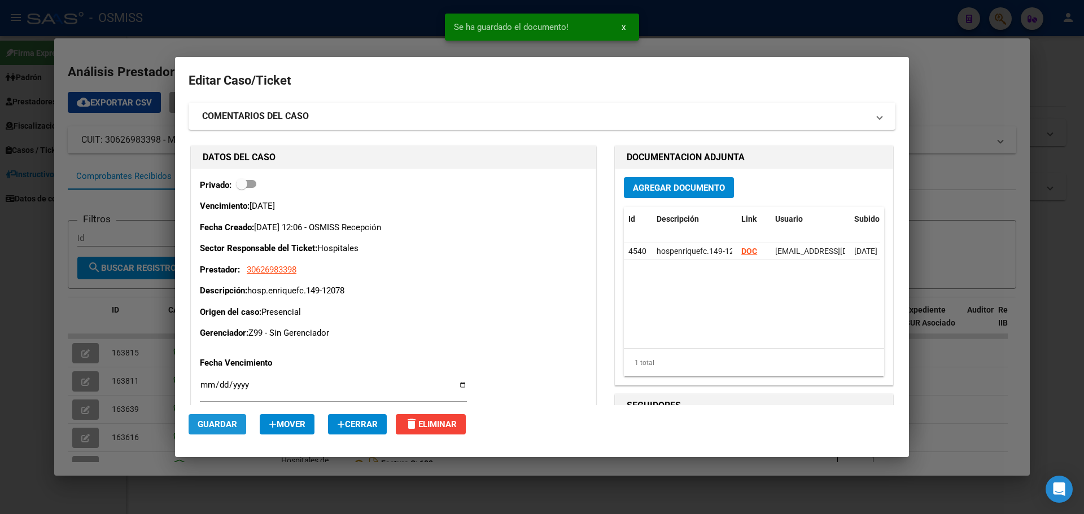
click at [215, 419] on span "Guardar" at bounding box center [218, 424] width 40 height 10
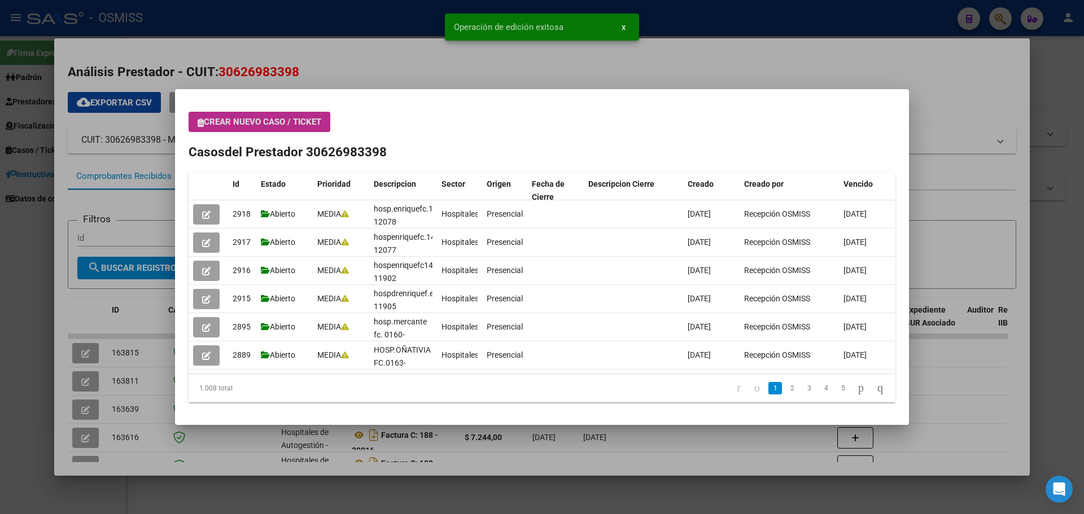
click at [1007, 17] on div at bounding box center [542, 257] width 1084 height 514
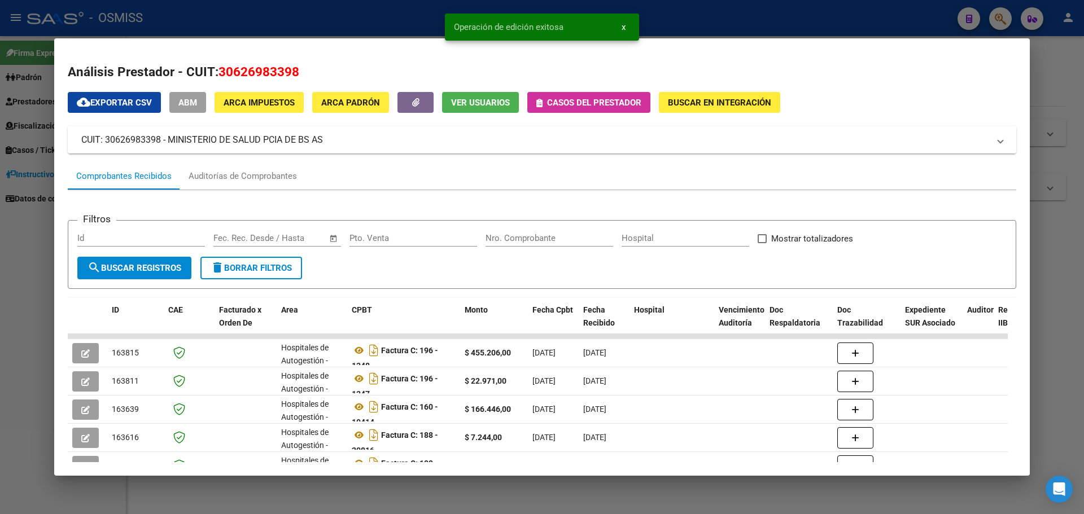
click at [1004, 18] on div at bounding box center [542, 257] width 1084 height 514
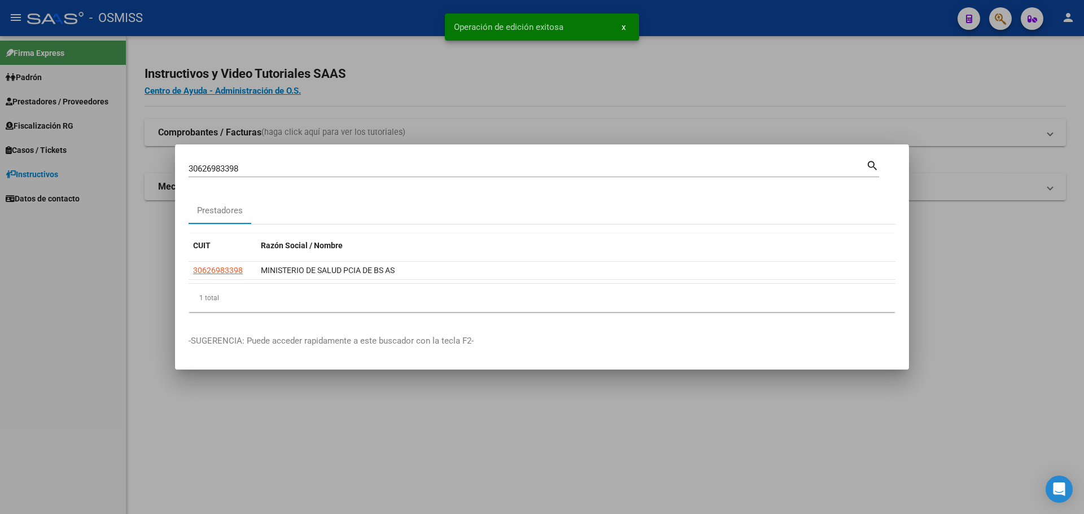
click at [1004, 18] on div at bounding box center [542, 257] width 1084 height 514
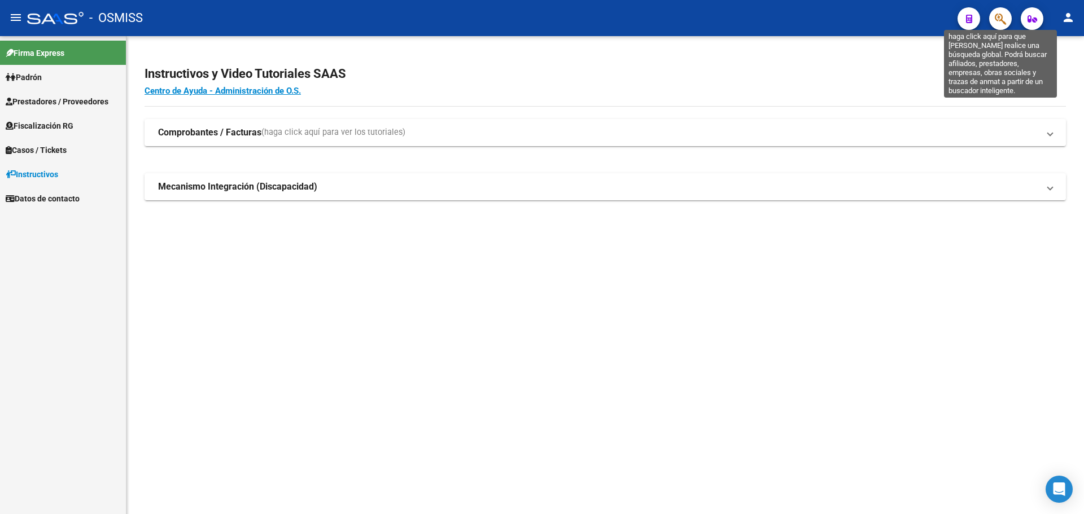
click at [1004, 18] on icon "button" at bounding box center [1000, 18] width 11 height 13
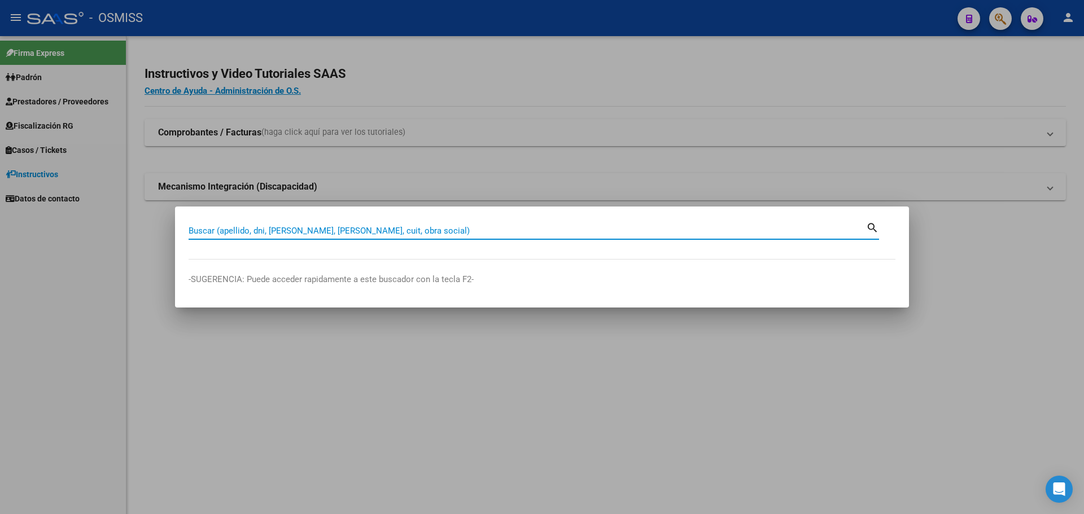
click at [357, 226] on input "Buscar (apellido, dni, cuil, nro traspaso, cuit, obra social)" at bounding box center [527, 231] width 677 height 10
type input "30649555571"
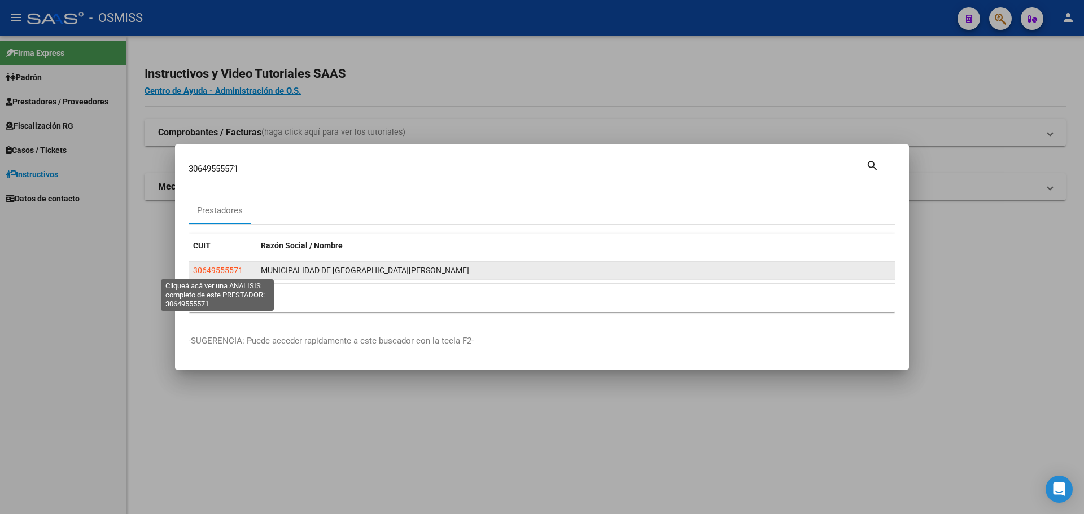
click at [215, 269] on span "30649555571" at bounding box center [218, 270] width 50 height 9
type textarea "30649555571"
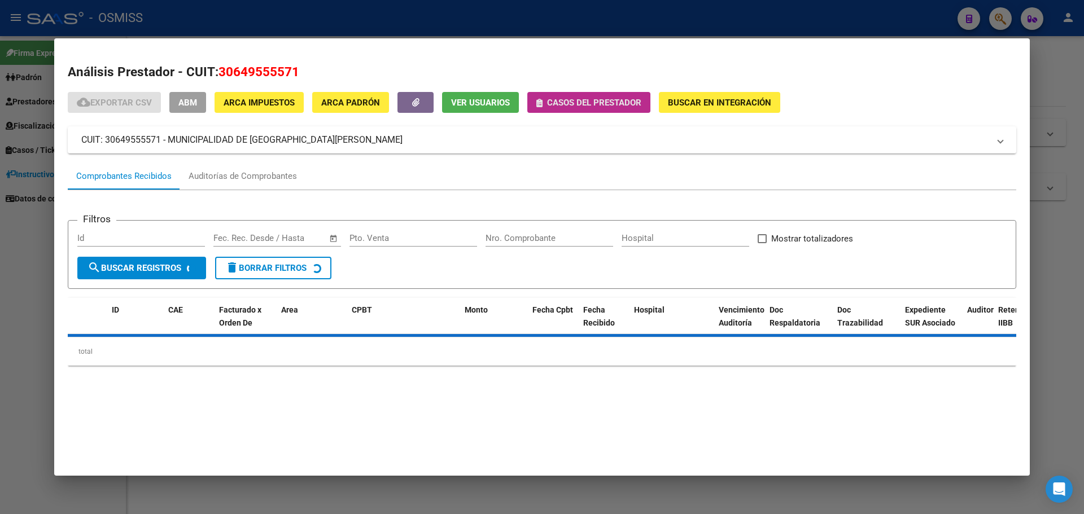
click at [602, 102] on span "Casos del prestador" at bounding box center [594, 103] width 94 height 10
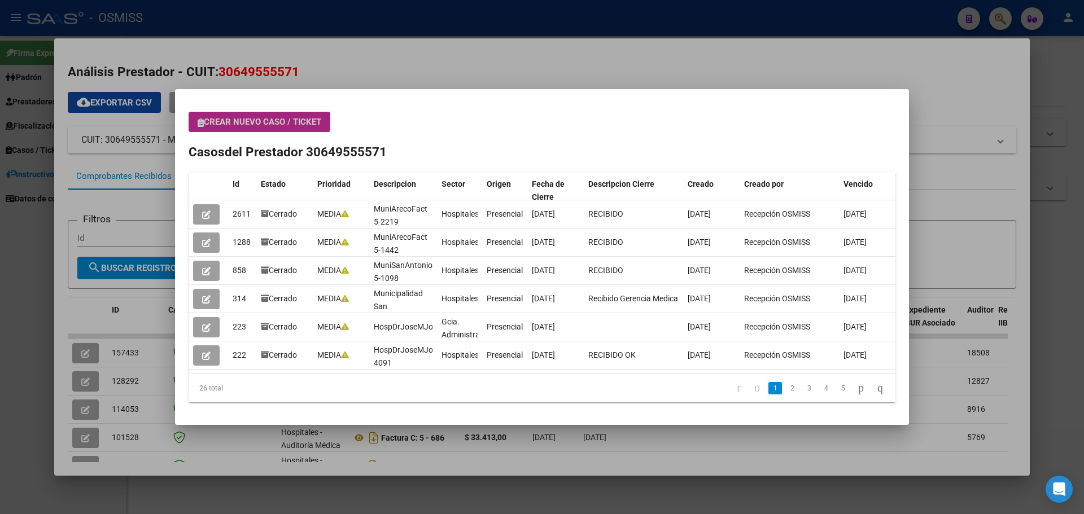
click at [269, 118] on span "Crear nuevo caso / ticket" at bounding box center [260, 122] width 124 height 10
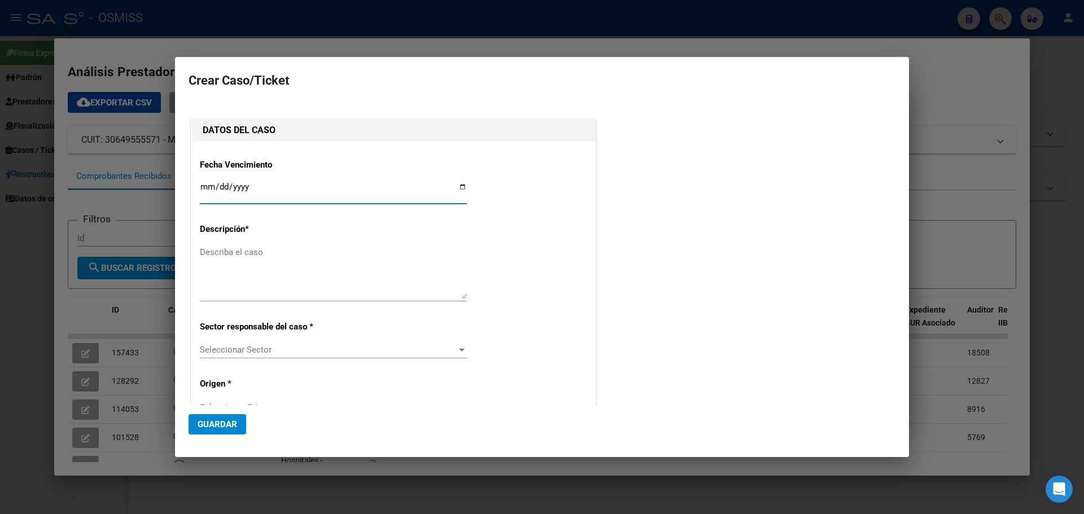
type input "30649555571"
click at [456, 184] on input "Ingresar fecha" at bounding box center [333, 191] width 267 height 18
type input "2025-08-25"
click at [242, 261] on textarea "Describa el caso" at bounding box center [333, 272] width 267 height 53
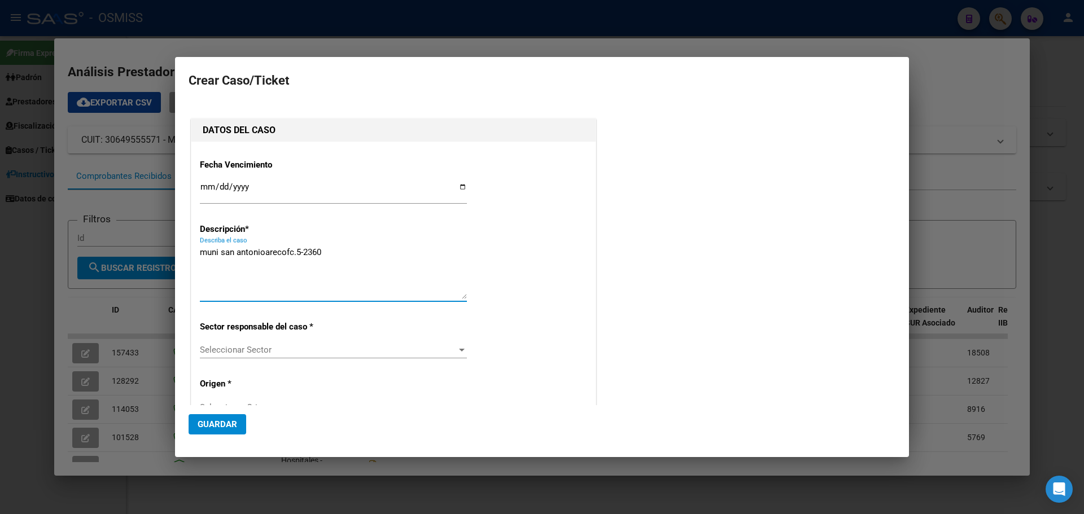
type textarea "muni san antonioarecofc.5-2360"
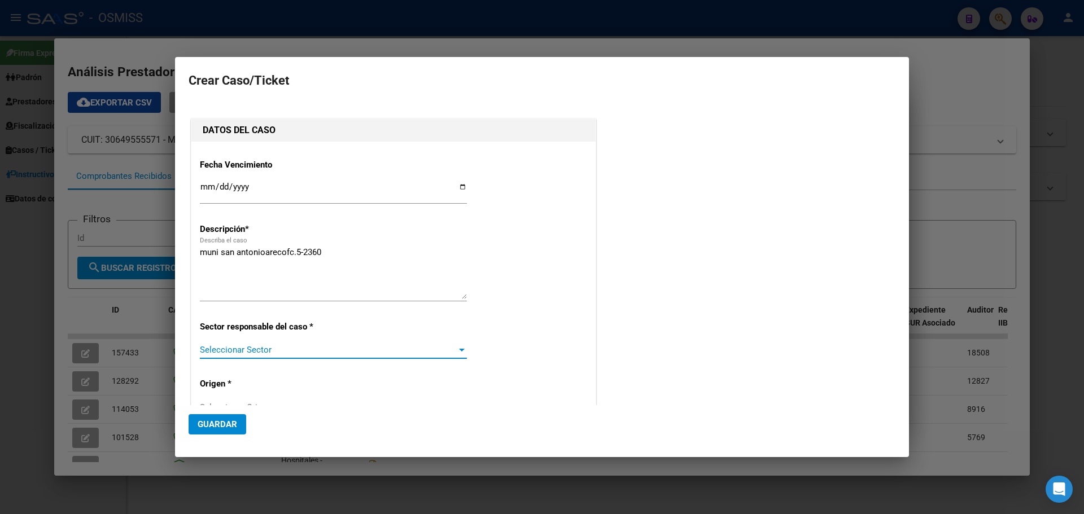
click at [451, 348] on span "Seleccionar Sector" at bounding box center [328, 350] width 257 height 10
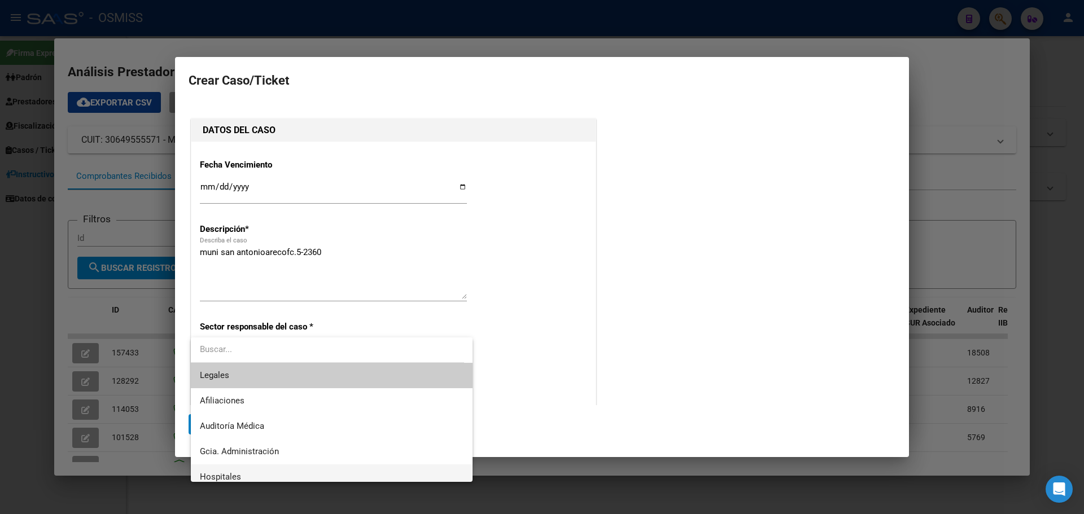
click at [244, 474] on span "Hospitales" at bounding box center [332, 477] width 264 height 25
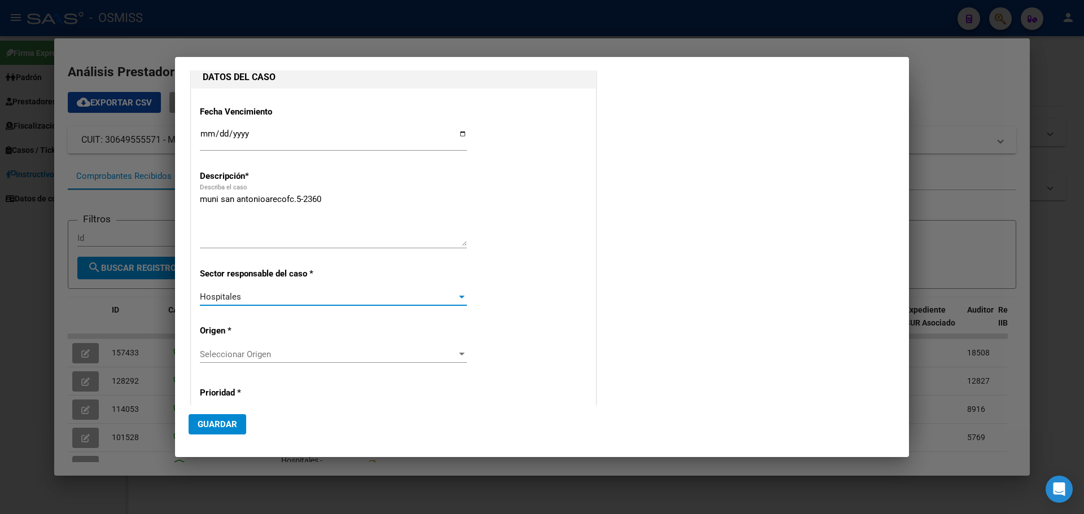
scroll to position [113, 0]
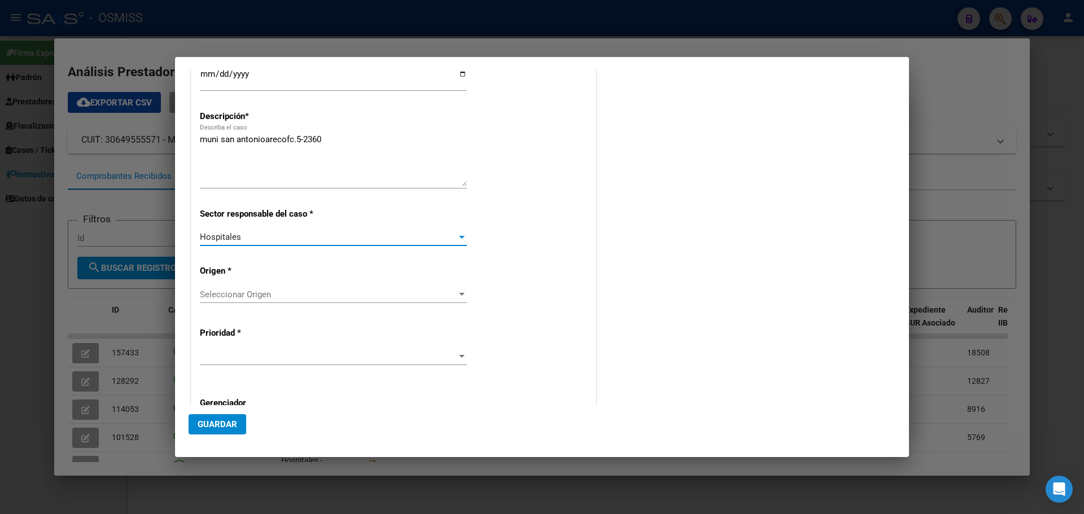
click at [273, 296] on span "Seleccionar Origen" at bounding box center [328, 295] width 257 height 10
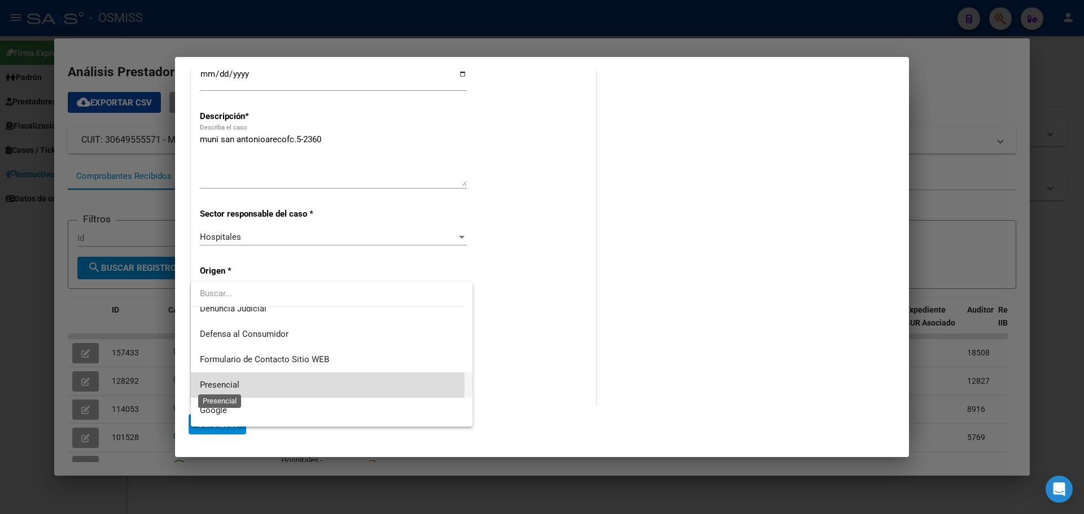
click at [237, 387] on span "Presencial" at bounding box center [220, 385] width 40 height 10
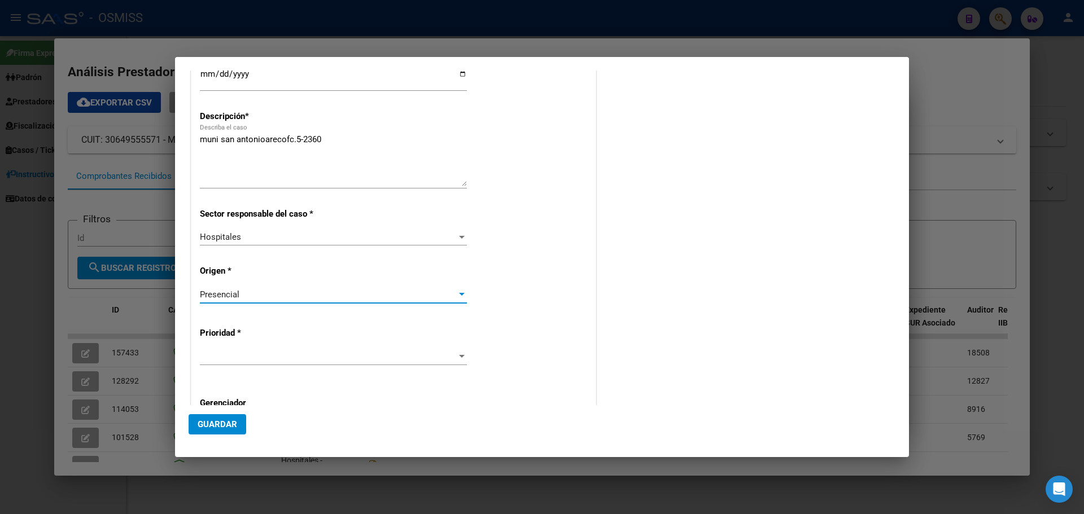
click at [248, 360] on span at bounding box center [328, 357] width 257 height 10
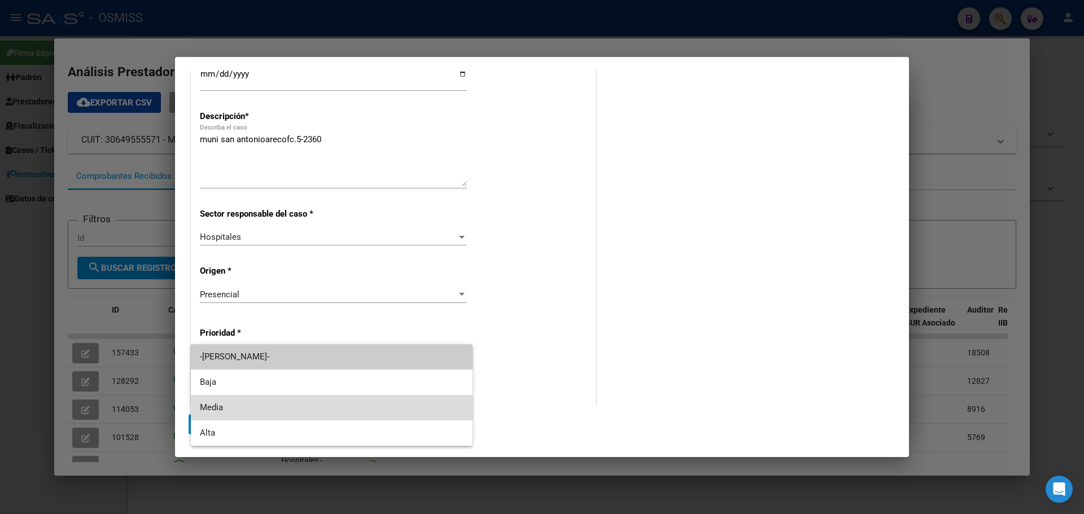
click at [228, 404] on span "Media" at bounding box center [332, 407] width 264 height 25
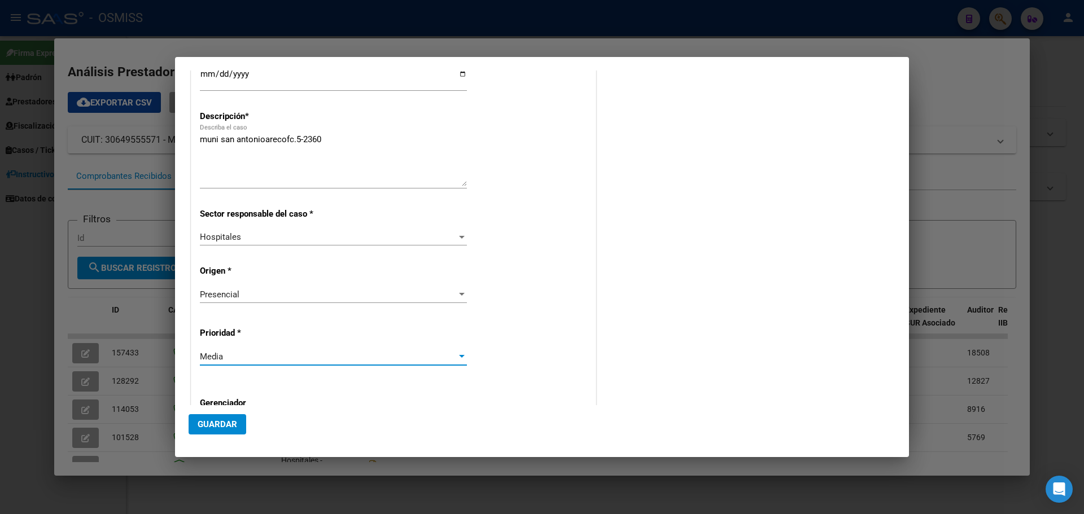
scroll to position [226, 0]
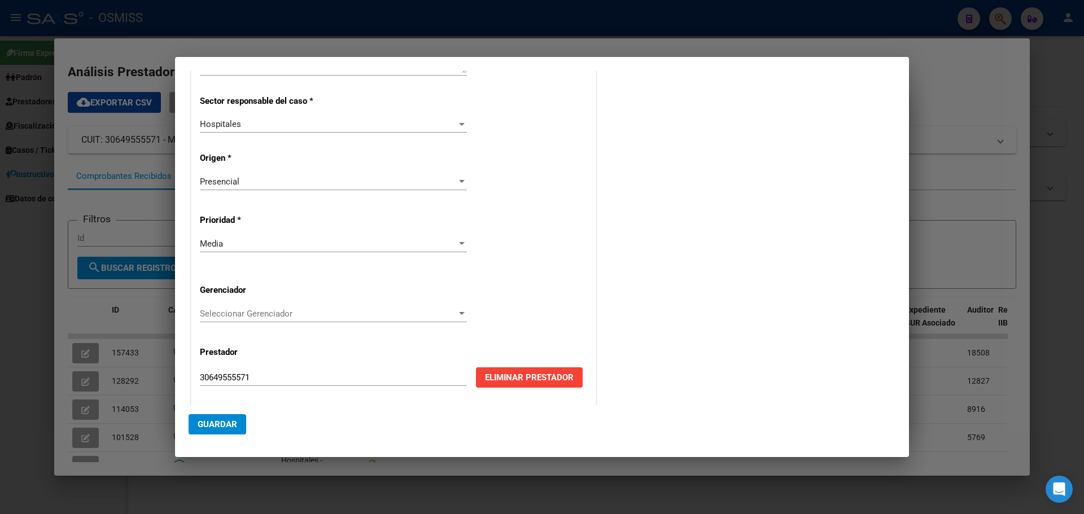
click at [257, 304] on div "Fecha Vencimiento 2025-08-25 Ingresar fecha Descripción * muni san antonioareco…" at bounding box center [393, 160] width 387 height 472
click at [259, 309] on span "Seleccionar Gerenciador" at bounding box center [328, 314] width 257 height 10
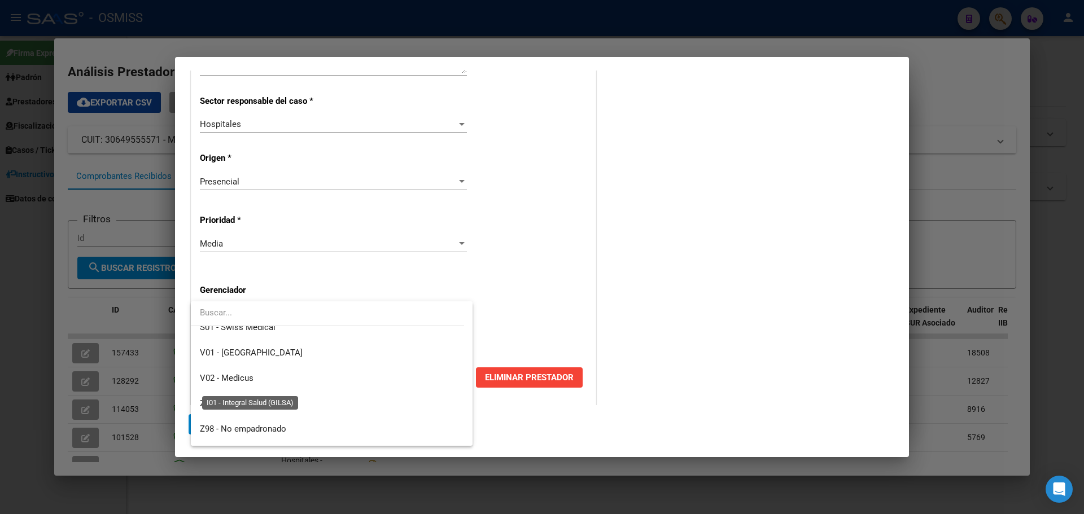
scroll to position [338, 0]
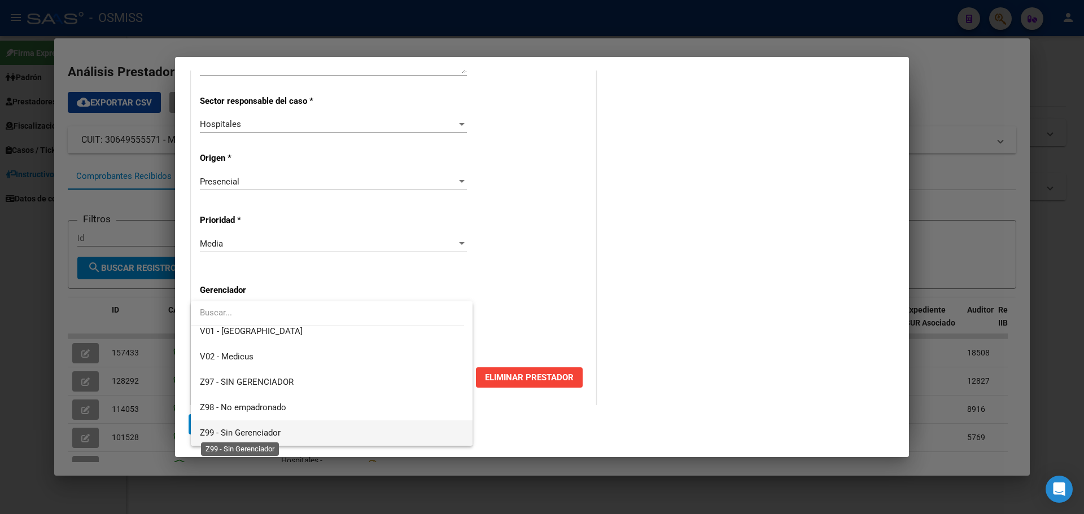
click at [236, 430] on span "Z99 - Sin Gerenciador" at bounding box center [240, 433] width 81 height 10
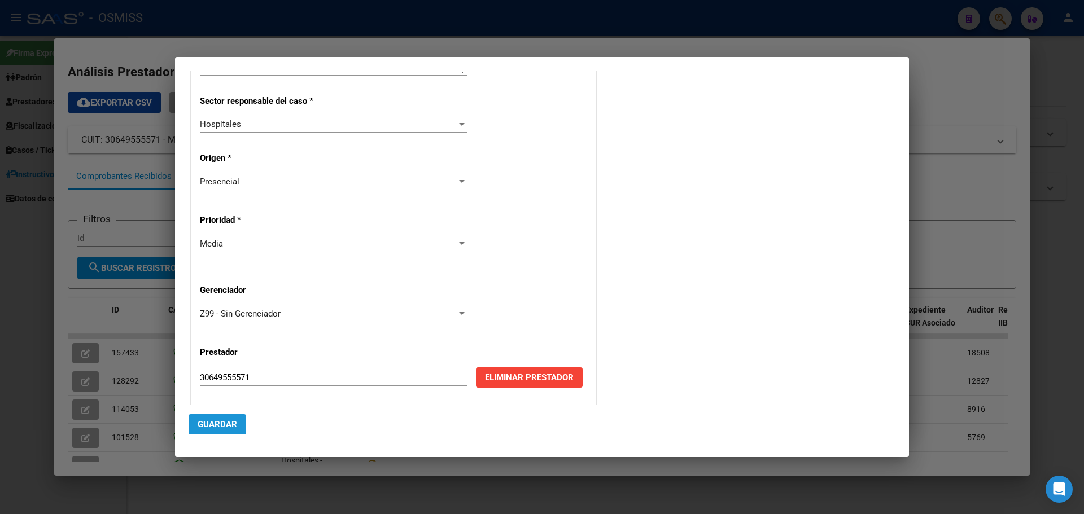
click at [222, 421] on span "Guardar" at bounding box center [218, 424] width 40 height 10
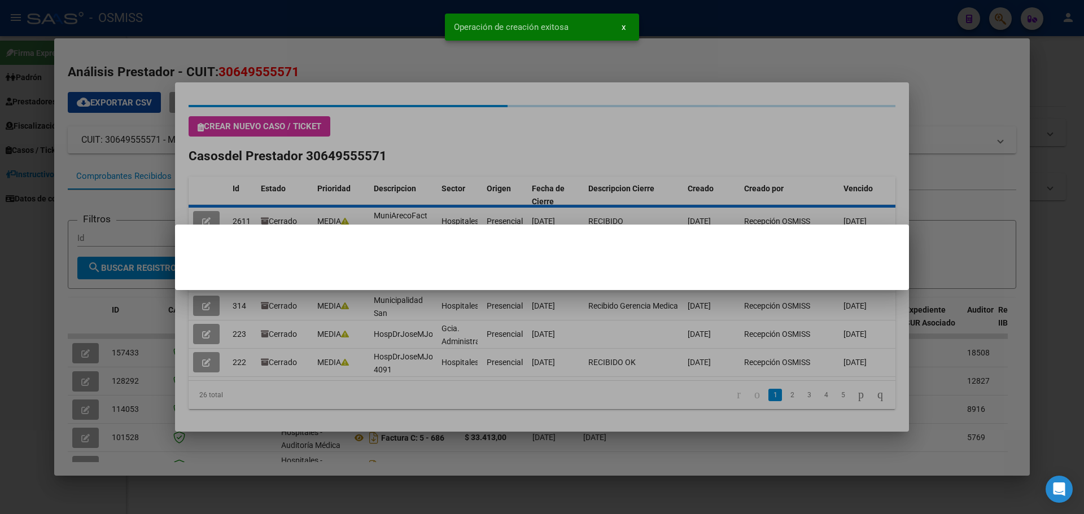
scroll to position [0, 0]
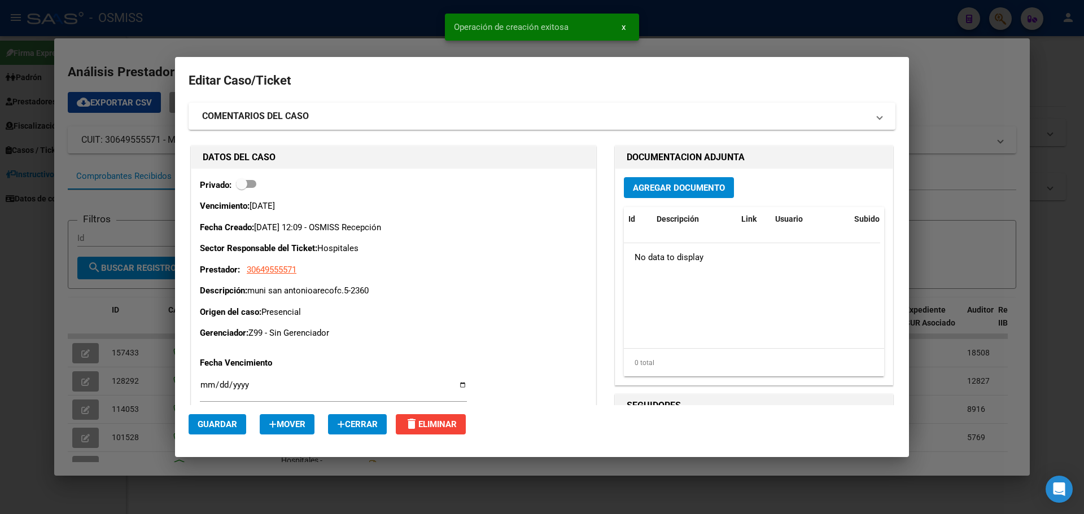
click at [682, 183] on span "Agregar Documento" at bounding box center [679, 188] width 92 height 10
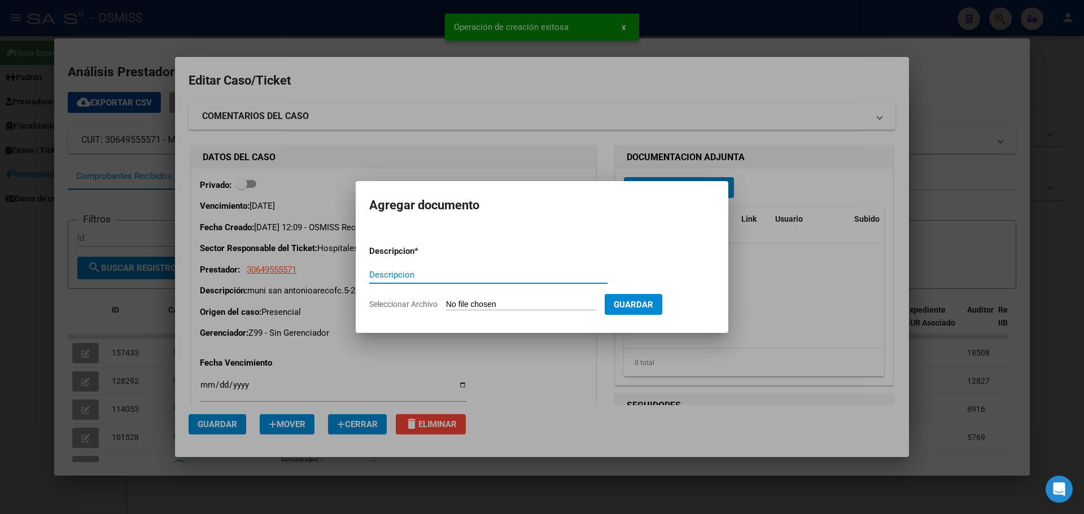
click at [461, 275] on input "Descripcion" at bounding box center [488, 275] width 238 height 10
type input "muniarecofc.5-2360"
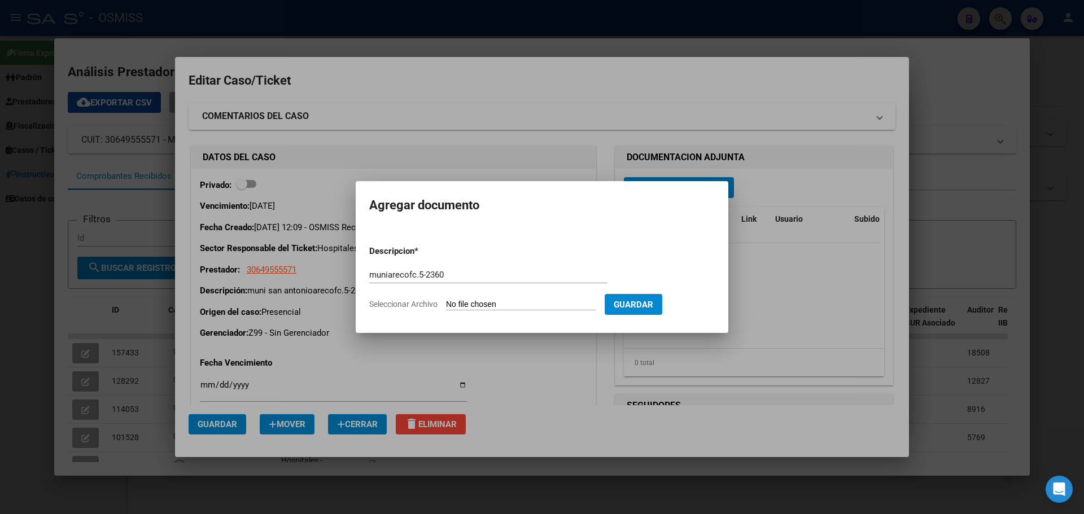
click at [494, 305] on input "Seleccionar Archivo" at bounding box center [521, 305] width 150 height 11
type input "C:\fakepath\muniarecofc5-2360.pdf"
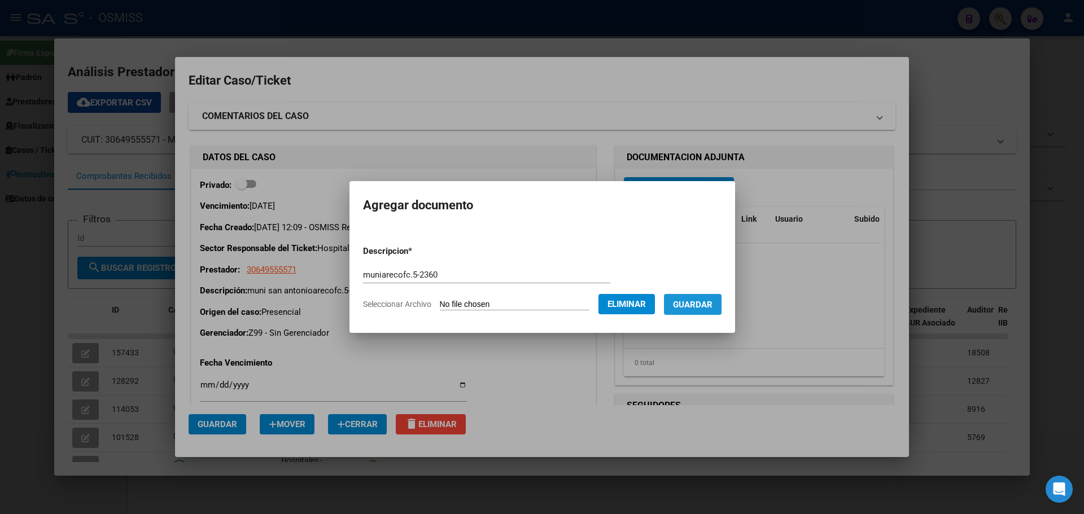
click at [697, 303] on span "Guardar" at bounding box center [693, 305] width 40 height 10
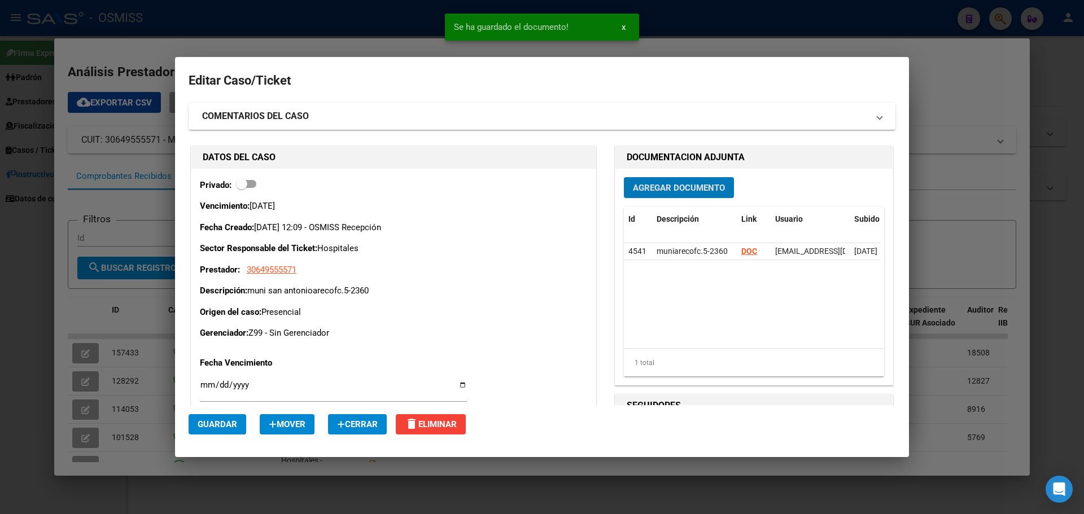
click at [203, 425] on span "Guardar" at bounding box center [218, 424] width 40 height 10
